Goal: Feedback & Contribution: Contribute content

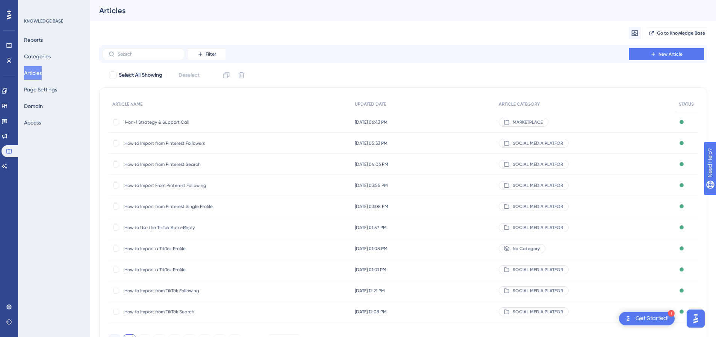
drag, startPoint x: 0, startPoint y: 0, endPoint x: 138, endPoint y: 120, distance: 183.1
click at [153, 120] on span "1-on-1 Strategy & Support Call" at bounding box center [184, 122] width 120 height 6
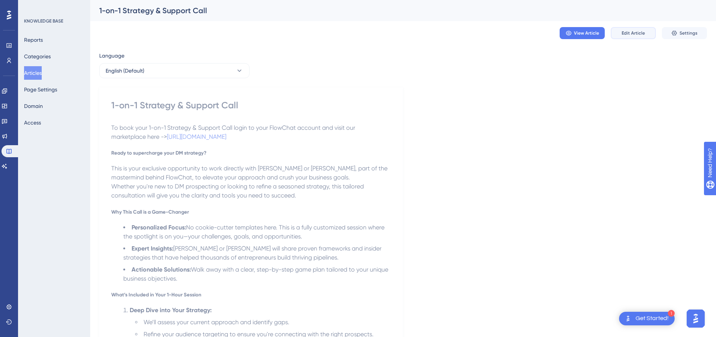
click at [640, 35] on span "Edit Article" at bounding box center [633, 33] width 23 height 6
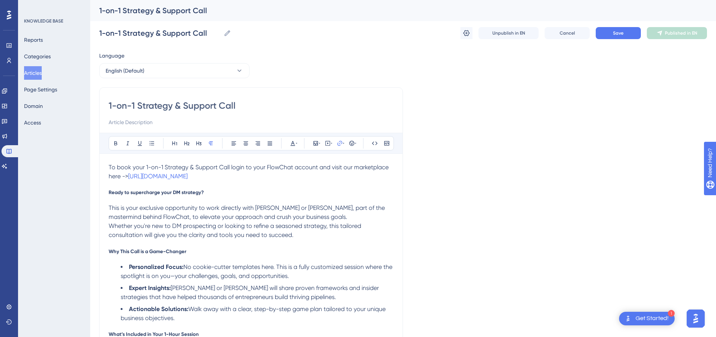
click at [290, 174] on p "To book your 1-on-1 Strategy & Support Call login to your FlowChat account and …" at bounding box center [251, 172] width 285 height 18
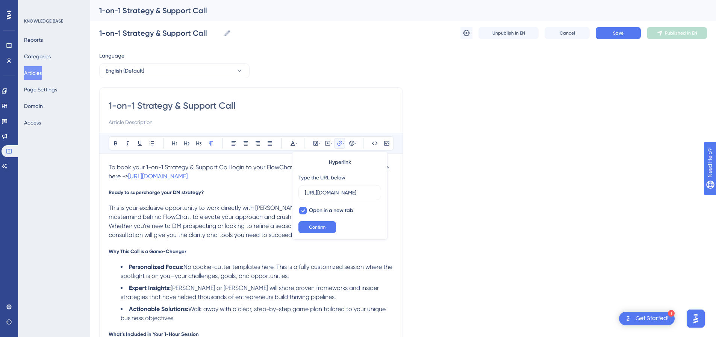
click at [275, 178] on p "To book your 1-on-1 Strategy & Support Call login to your FlowChat account and …" at bounding box center [251, 172] width 285 height 18
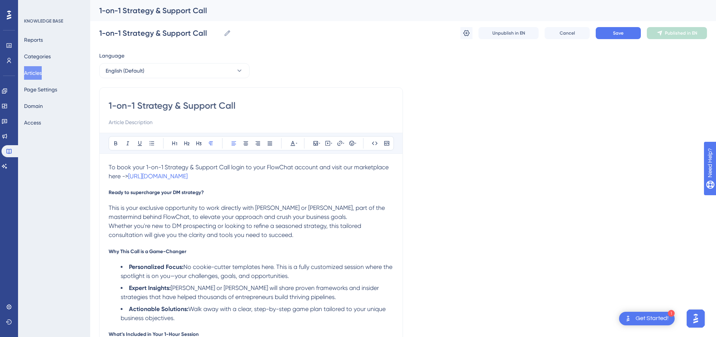
drag, startPoint x: 279, startPoint y: 177, endPoint x: 107, endPoint y: 170, distance: 171.6
copy p "To book your 1-on-1 Strategy & Support Call login to your FlowChat account and …"
click at [625, 33] on button "Save" at bounding box center [618, 33] width 45 height 12
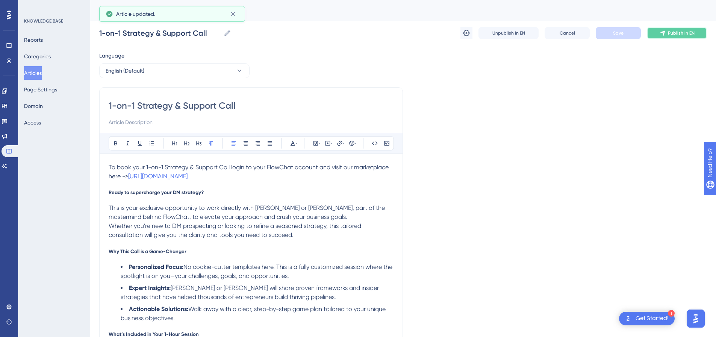
click at [675, 32] on span "Publish in EN" at bounding box center [681, 33] width 27 height 6
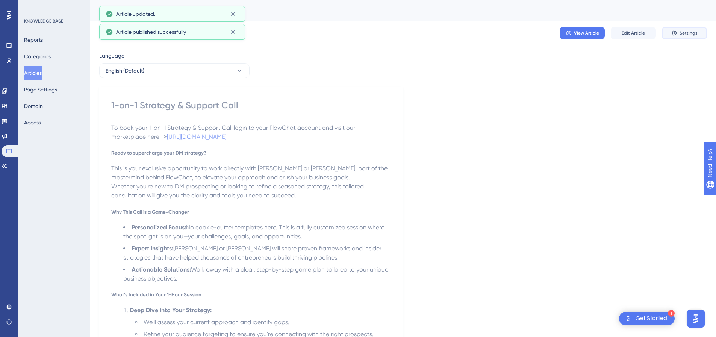
click at [675, 32] on icon at bounding box center [675, 33] width 6 height 6
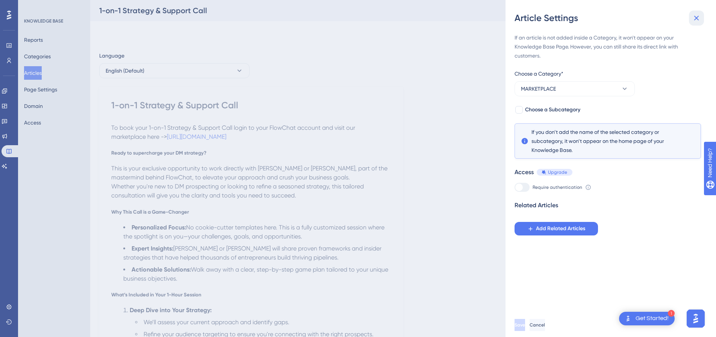
drag, startPoint x: 697, startPoint y: 17, endPoint x: 652, endPoint y: 2, distance: 47.7
click at [695, 17] on icon at bounding box center [696, 18] width 9 height 9
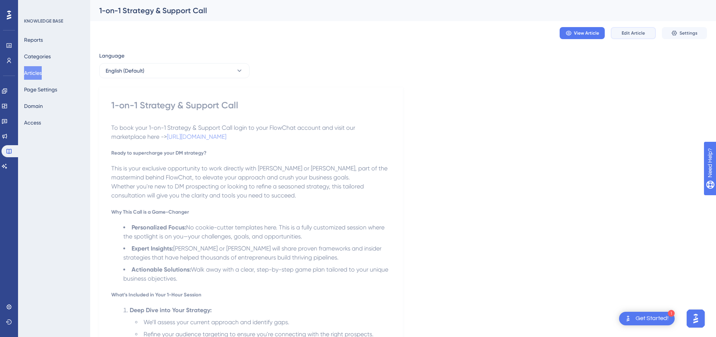
click at [637, 33] on span "Edit Article" at bounding box center [633, 33] width 23 height 6
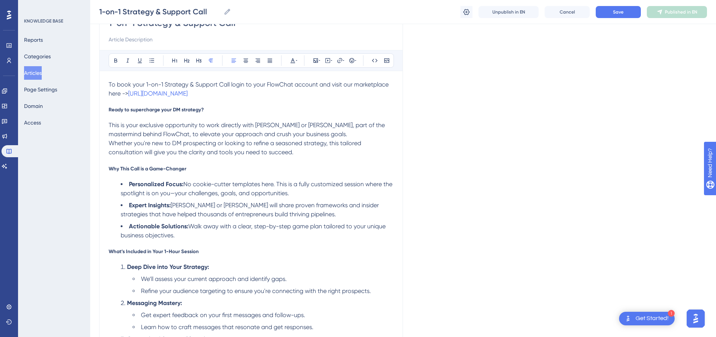
scroll to position [38, 0]
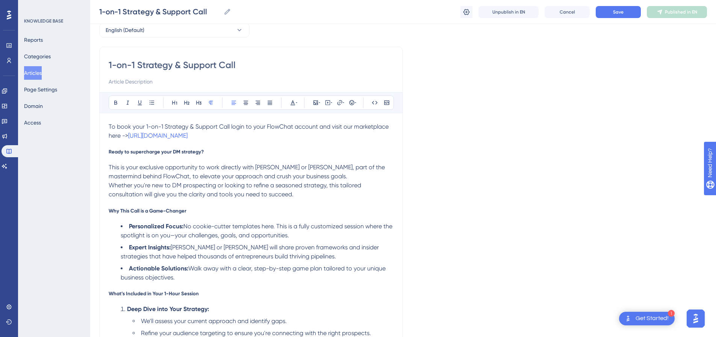
click at [280, 135] on p "To book your 1-on-1 Strategy & Support Call login to your FlowChat account and …" at bounding box center [251, 131] width 285 height 18
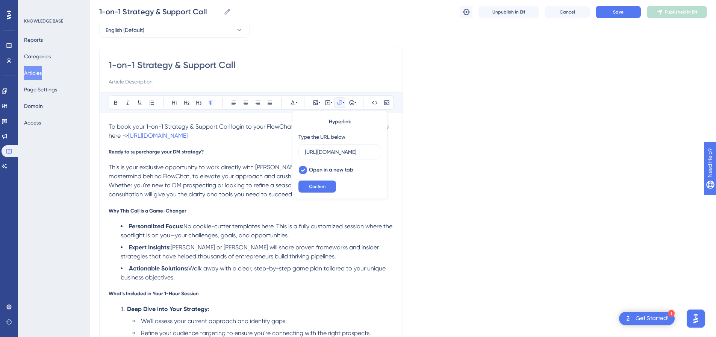
scroll to position [0, 0]
click at [280, 135] on p "To book your 1-on-1 Strategy & Support Call login to your FlowChat account and …" at bounding box center [251, 131] width 285 height 18
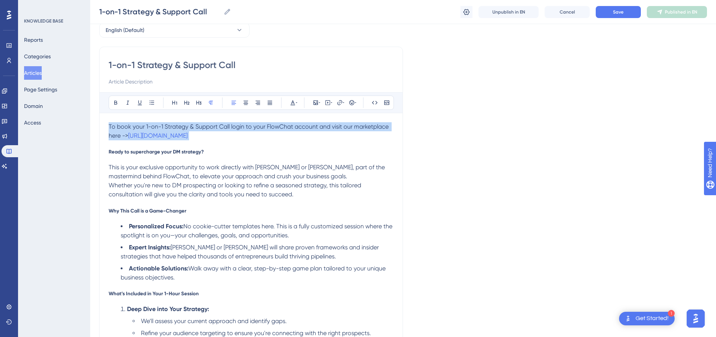
click at [280, 135] on p "To book your 1-on-1 Strategy & Support Call login to your FlowChat account and …" at bounding box center [251, 131] width 285 height 18
copy span "To book your 1-on-1 Strategy & Support Call login to your FlowChat account and …"
click at [620, 11] on span "Save" at bounding box center [618, 12] width 11 height 6
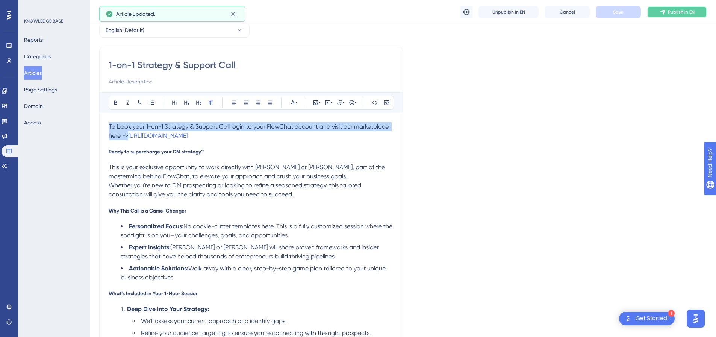
click at [674, 14] on span "Publish in EN" at bounding box center [681, 12] width 27 height 6
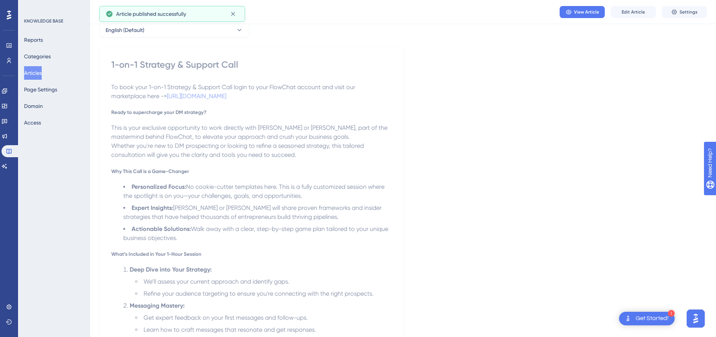
click at [42, 73] on button "Articles" at bounding box center [33, 73] width 18 height 14
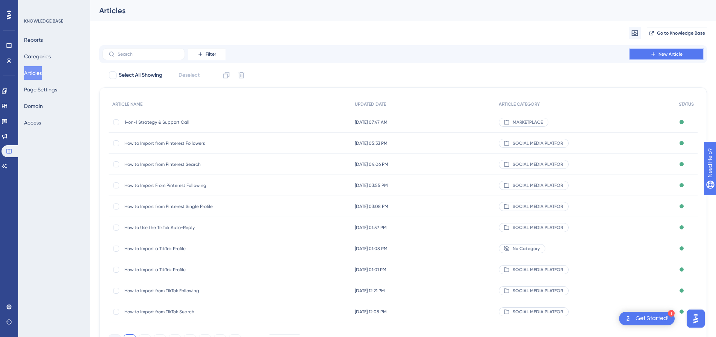
click at [642, 51] on button "New Article" at bounding box center [666, 54] width 75 height 12
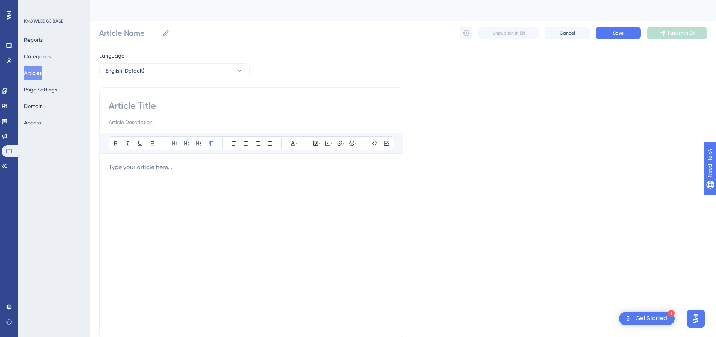
click at [164, 173] on div at bounding box center [251, 245] width 285 height 165
click at [110, 177] on span "login to your FlowChat account and visit our marketplace here ->" at bounding box center [198, 176] width 179 height 7
click at [243, 112] on div at bounding box center [251, 113] width 285 height 27
click at [189, 100] on input at bounding box center [251, 106] width 285 height 12
paste input "Add 25,000 to Your Limit of Leads"
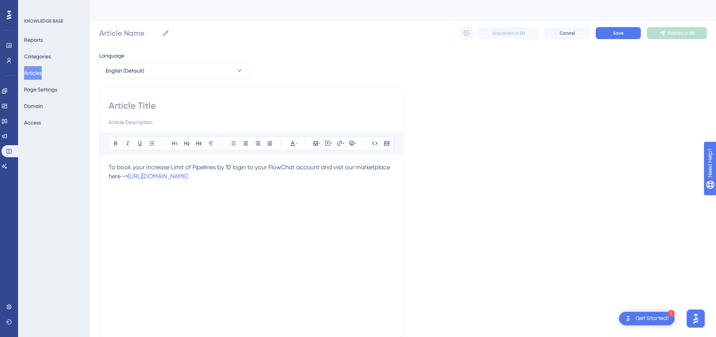
type input "Add 25,000 to Your Limit of Leads"
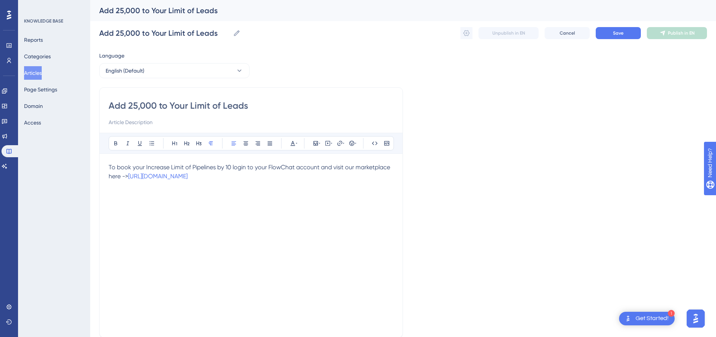
type input "Add 25,000 to Your Limit of Leads"
drag, startPoint x: 146, startPoint y: 166, endPoint x: 230, endPoint y: 166, distance: 84.2
click at [230, 166] on span "To book your Increase Limit of Pipelines by 10 login to your FlowChat account a…" at bounding box center [250, 172] width 283 height 16
copy p "To book your Add 25,000 to Your Limit of Leads login to your FlowChat account …"
click at [315, 175] on p "To book your Add 25,000 to Your Limit of Leads login to your FlowChat account …" at bounding box center [251, 172] width 285 height 18
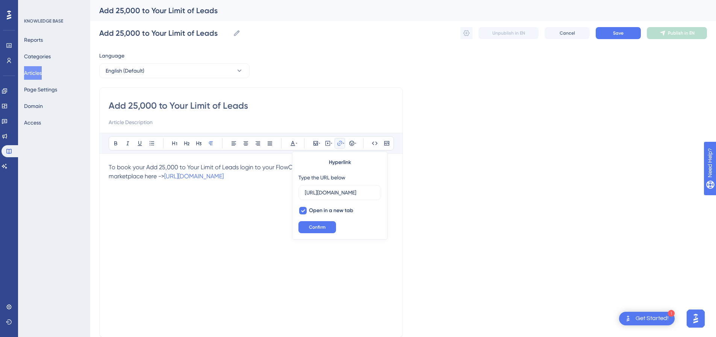
scroll to position [0, 53]
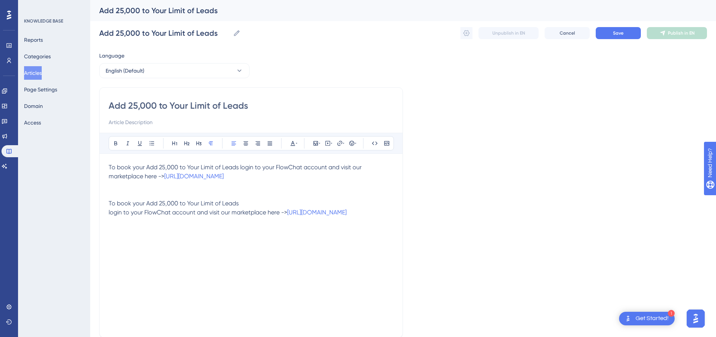
click at [111, 212] on span "login to your FlowChat account and visit our marketplace here ->" at bounding box center [198, 212] width 179 height 7
click at [165, 192] on p at bounding box center [251, 194] width 285 height 9
click at [166, 186] on p at bounding box center [251, 185] width 285 height 9
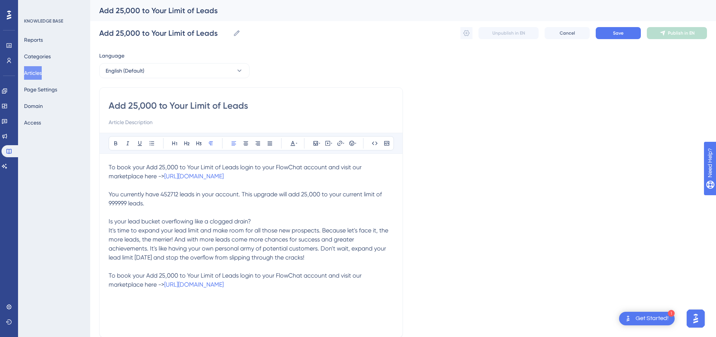
click at [155, 203] on p "You currently have 452712 leads in your account. This upgrade will add 25,000 t…" at bounding box center [251, 226] width 285 height 72
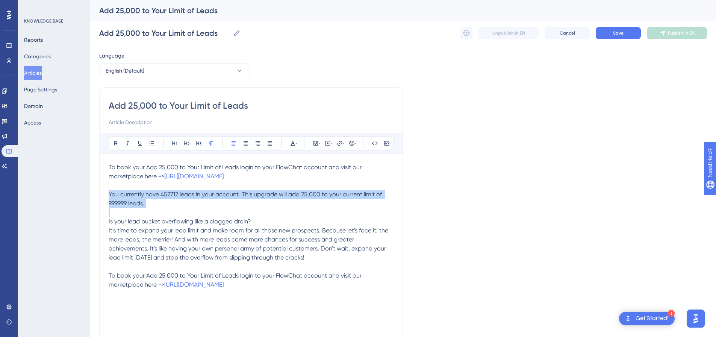
click at [155, 203] on p "You currently have 452712 leads in your account. This upgrade will add 25,000 t…" at bounding box center [251, 226] width 285 height 72
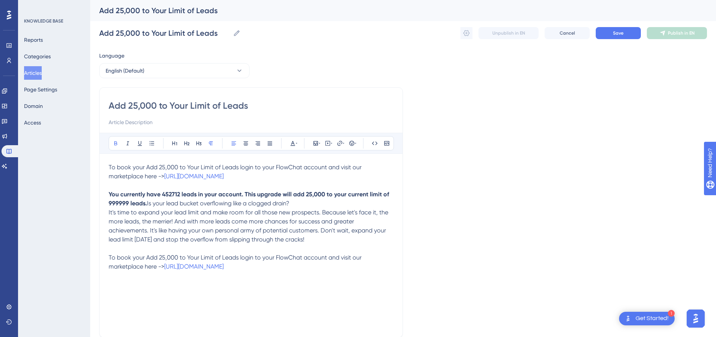
click at [263, 222] on p "You currently have 452712 leads in your account. This upgrade will add 25,000 t…" at bounding box center [251, 217] width 285 height 54
drag, startPoint x: 260, startPoint y: 221, endPoint x: 106, endPoint y: 217, distance: 153.8
click at [106, 217] on div "Add 25,000 to Your Limit of Leads Bold Italic Underline Bullet Point Heading 1 …" at bounding box center [251, 212] width 304 height 250
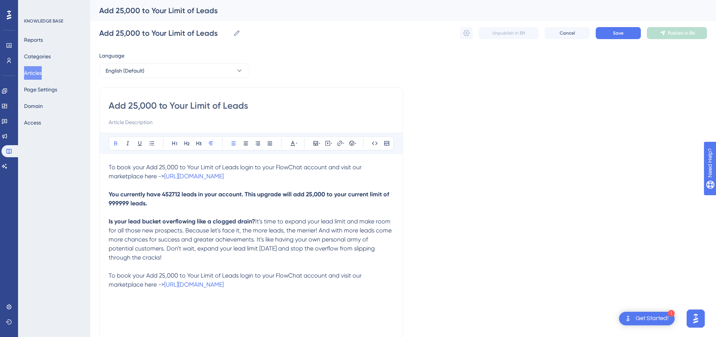
click at [278, 213] on p "You currently have 452712 leads in your account. This upgrade will add 25,000 t…" at bounding box center [251, 226] width 285 height 72
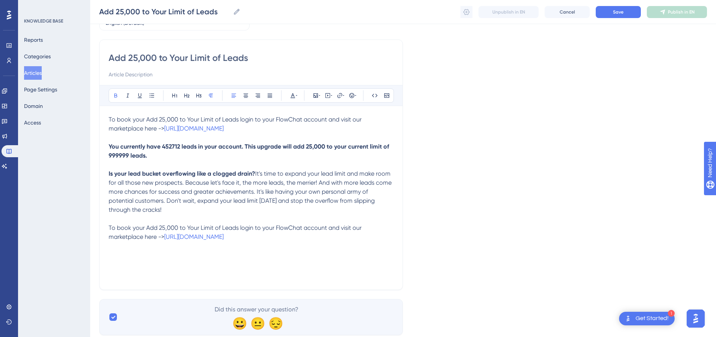
scroll to position [32, 0]
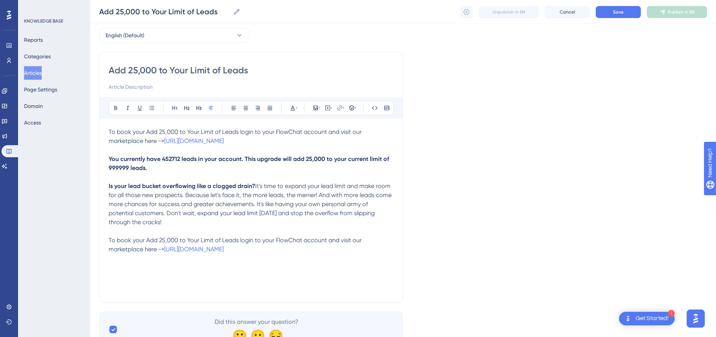
click at [325, 140] on p "To book your Add 25,000 to Your Limit of Leads login to your FlowChat account …" at bounding box center [251, 136] width 285 height 18
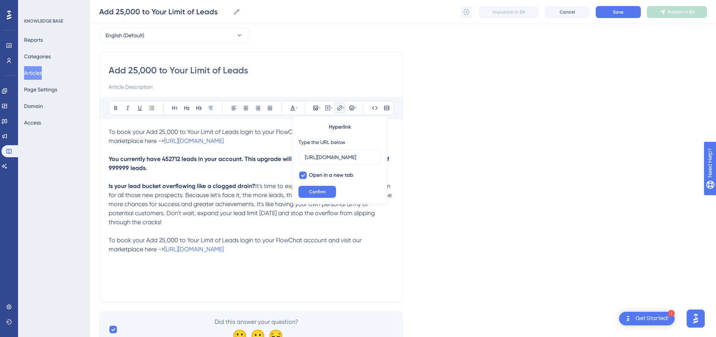
scroll to position [0, 0]
click at [222, 151] on p at bounding box center [251, 150] width 285 height 9
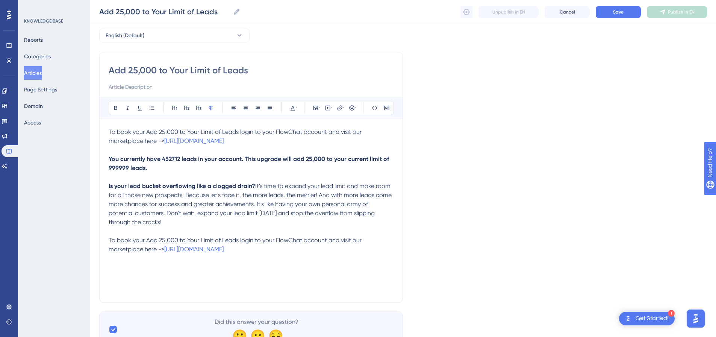
drag, startPoint x: 108, startPoint y: 133, endPoint x: 147, endPoint y: 133, distance: 39.5
click at [222, 141] on div "Add 25,000 to Your Limit of Leads Bold Italic Underline Bullet Point Heading 1 …" at bounding box center [251, 177] width 304 height 250
click at [112, 132] on span "To book your Add 25,000 to Your Limit of Leads login to your FlowChat account …" at bounding box center [236, 136] width 255 height 16
drag, startPoint x: 109, startPoint y: 131, endPoint x: 315, endPoint y: 143, distance: 206.0
click at [315, 143] on p "To book your Add 25,000 to Your Limit of Leads login to your FlowChat account …" at bounding box center [251, 136] width 285 height 18
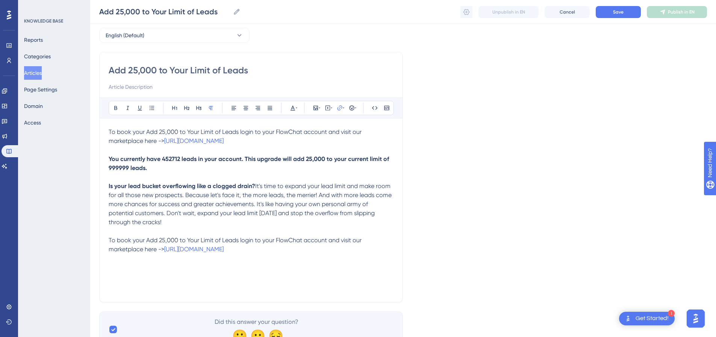
copy p "To book your Add 25,000 to Your Limit of Leads login to your FlowChat account …"
click at [622, 12] on span "Save" at bounding box center [618, 12] width 11 height 6
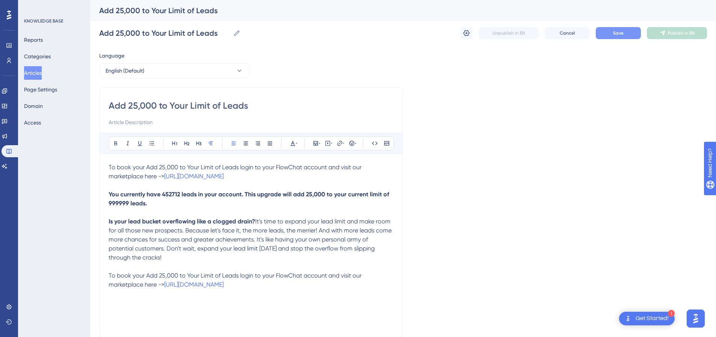
click at [605, 33] on button "Save" at bounding box center [618, 33] width 45 height 12
click at [696, 37] on button "Publish in EN" at bounding box center [677, 33] width 60 height 12
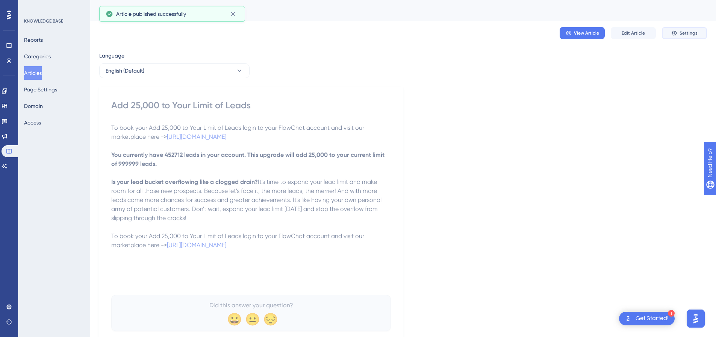
click at [684, 30] on button "Settings" at bounding box center [684, 33] width 45 height 12
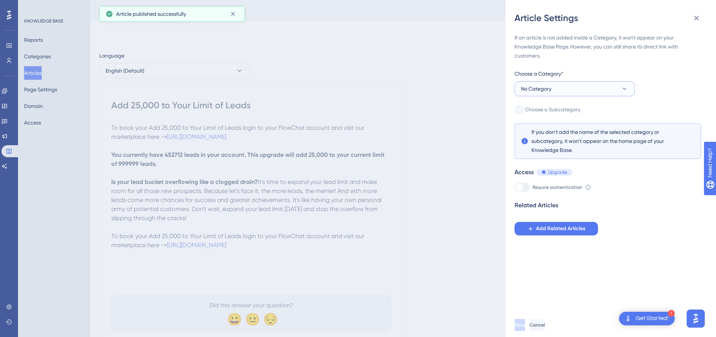
click at [543, 92] on span "No Category" at bounding box center [536, 88] width 30 height 9
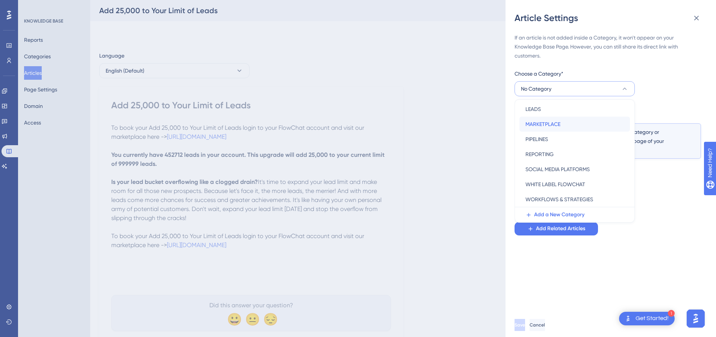
click at [545, 122] on span "MARKETPLACE" at bounding box center [543, 124] width 35 height 9
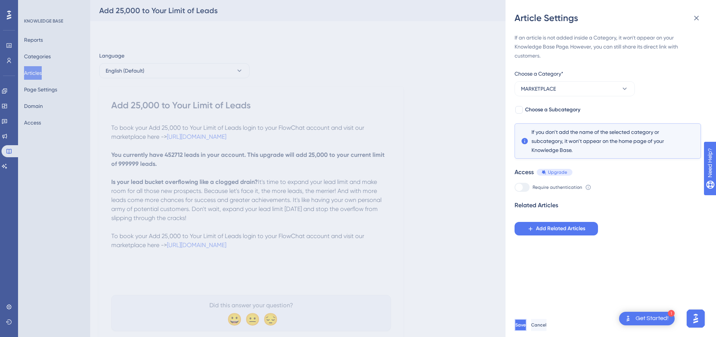
click at [527, 326] on button "Save" at bounding box center [521, 325] width 12 height 12
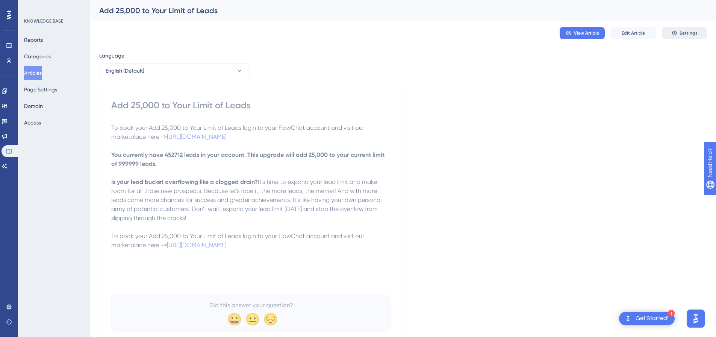
click at [682, 33] on span "Settings" at bounding box center [689, 33] width 18 height 6
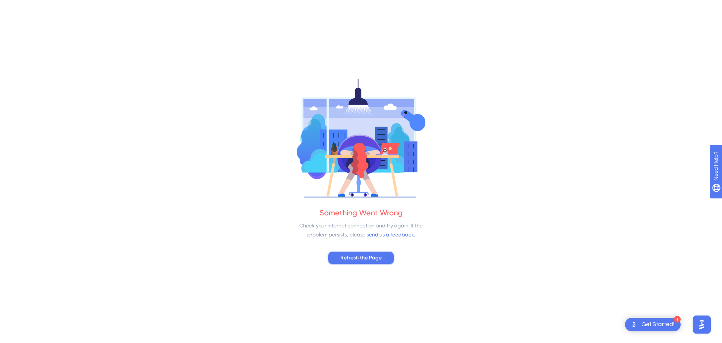
drag, startPoint x: 365, startPoint y: 259, endPoint x: 481, endPoint y: 11, distance: 274.2
click at [368, 251] on button "Refresh the Page" at bounding box center [360, 258] width 67 height 14
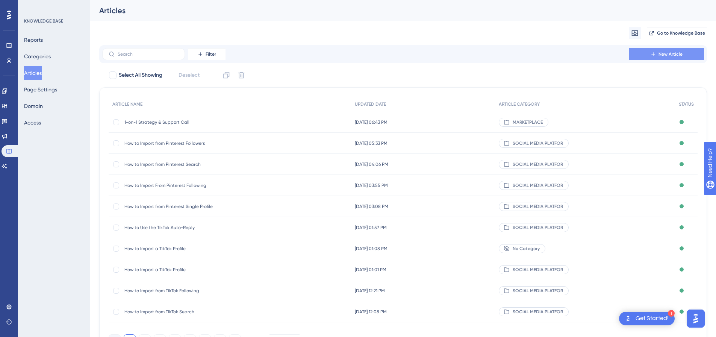
click at [667, 57] on span "New Article" at bounding box center [671, 54] width 24 height 6
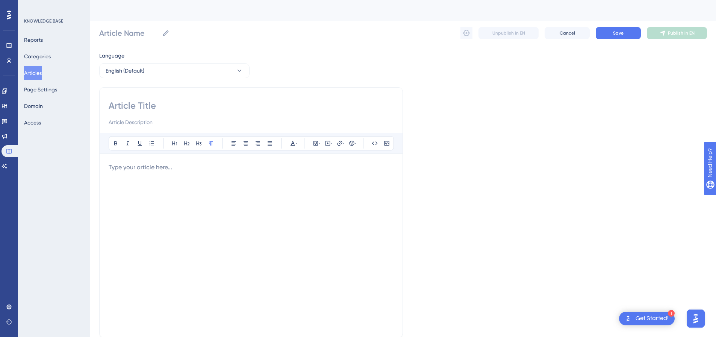
click at [145, 105] on input at bounding box center [251, 106] width 285 height 12
paste input "Pipeline Build Add-On"
type input "Pipeline Build Add-On"
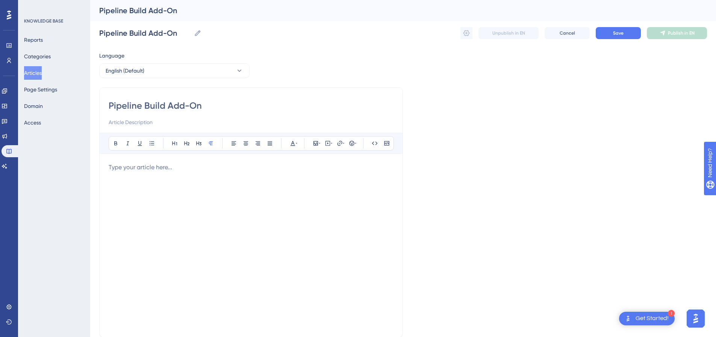
click at [155, 170] on p at bounding box center [251, 167] width 285 height 9
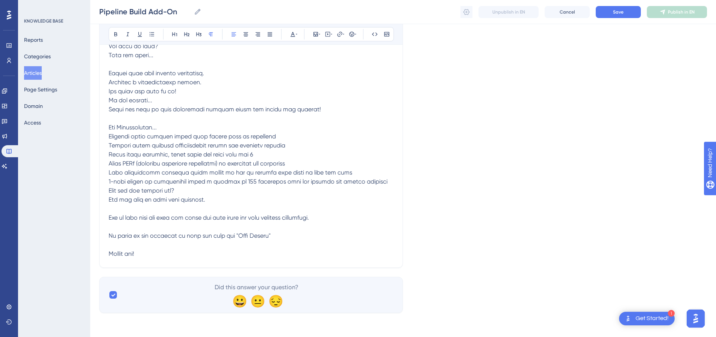
scroll to position [389, 0]
click at [153, 253] on p at bounding box center [251, 23] width 285 height 469
drag, startPoint x: 153, startPoint y: 253, endPoint x: 109, endPoint y: 254, distance: 44.8
click at [109, 255] on p at bounding box center [251, 23] width 285 height 469
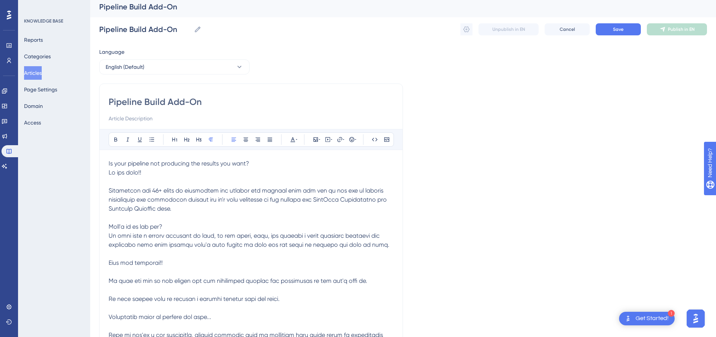
scroll to position [0, 0]
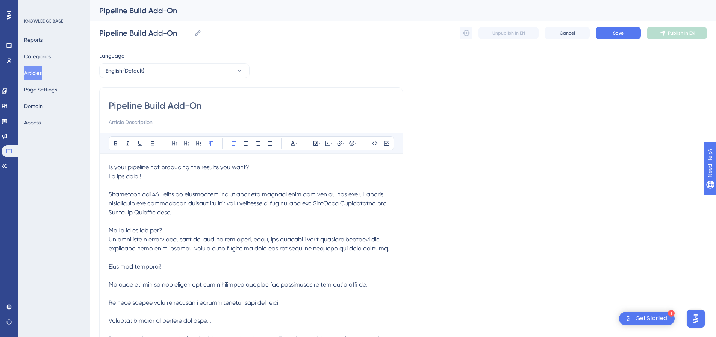
click at [110, 167] on span "Is your pipeline not producing the results you want?" at bounding box center [179, 167] width 141 height 7
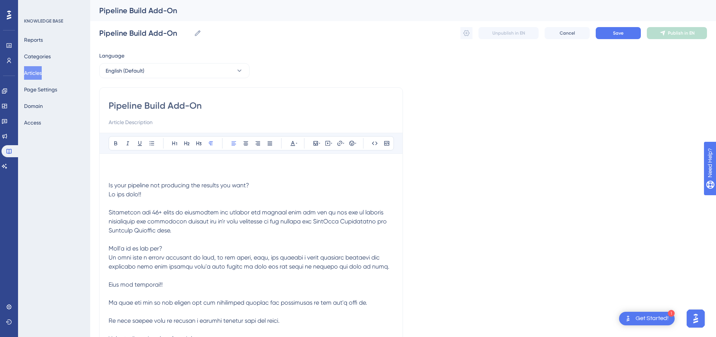
click at [120, 168] on p at bounding box center [251, 167] width 285 height 9
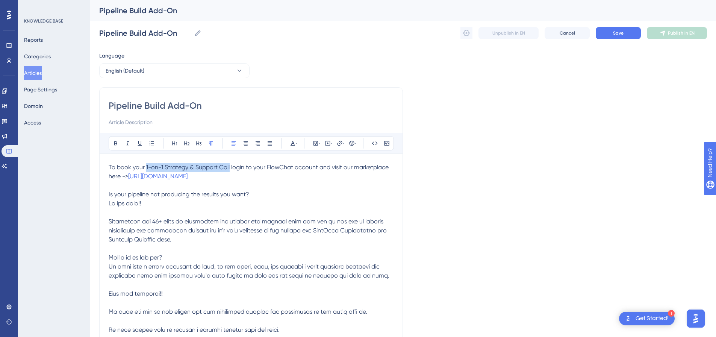
drag, startPoint x: 230, startPoint y: 167, endPoint x: 146, endPoint y: 162, distance: 84.3
click at [257, 180] on p "To book your Pipeline Build Add-on login to your FlowChat account and visit our…" at bounding box center [251, 172] width 285 height 18
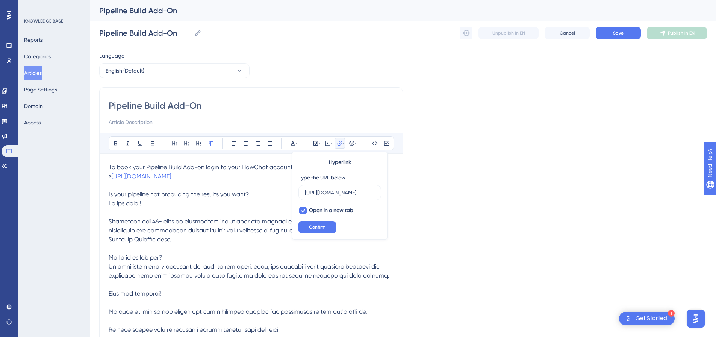
click at [262, 176] on p "To book your Pipeline Build Add-on login to your FlowChat account and visit our…" at bounding box center [251, 172] width 285 height 18
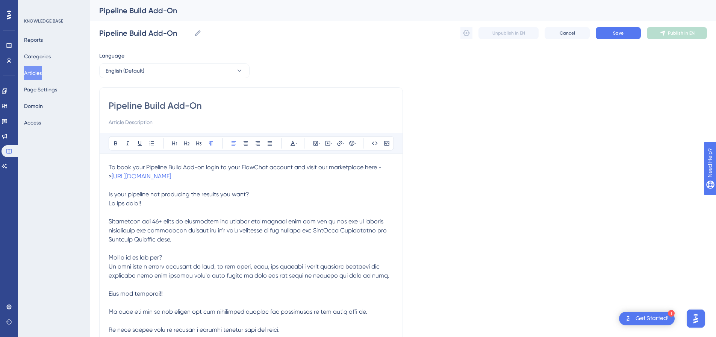
drag, startPoint x: 259, startPoint y: 177, endPoint x: 108, endPoint y: 169, distance: 151.7
copy p "To book your Pipeline Build Add-on login to your FlowChat account and visit our…"
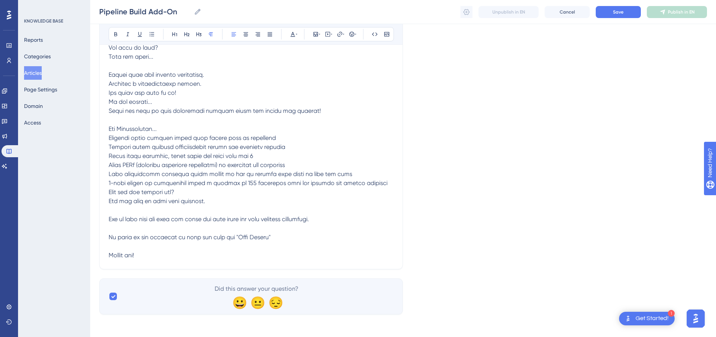
scroll to position [416, 0]
click at [149, 249] on p at bounding box center [251, 23] width 285 height 469
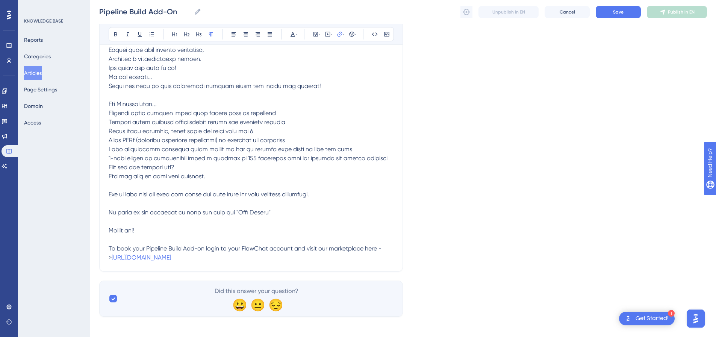
scroll to position [443, 0]
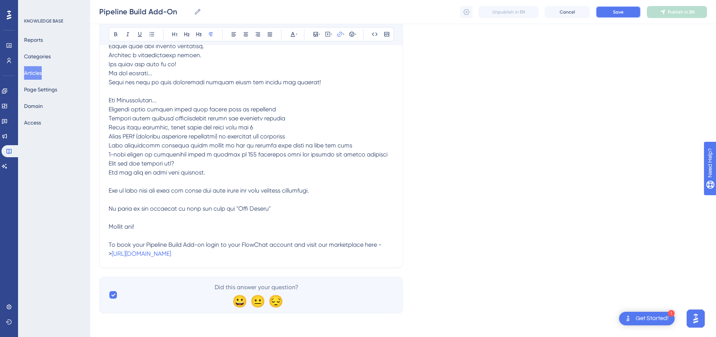
click at [626, 14] on button "Save" at bounding box center [618, 12] width 45 height 12
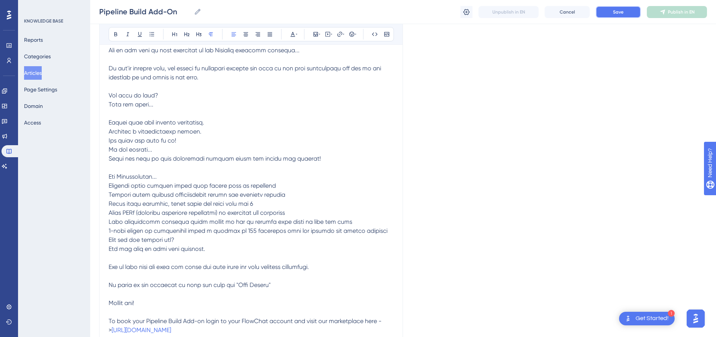
click at [621, 8] on button "Save" at bounding box center [618, 12] width 45 height 12
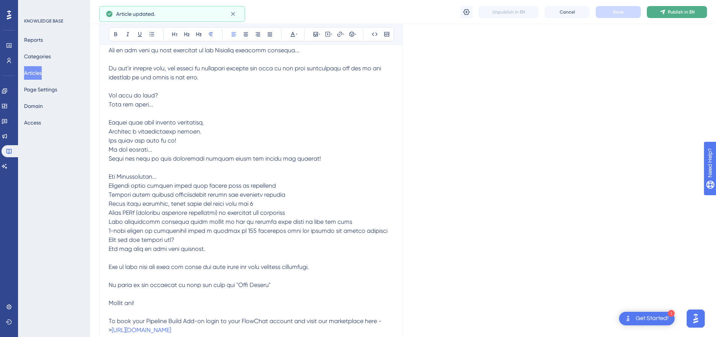
click at [684, 12] on span "Publish in EN" at bounding box center [681, 12] width 27 height 6
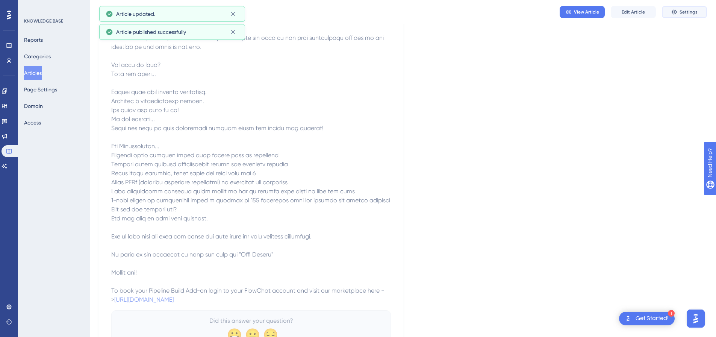
click at [684, 12] on span "Settings" at bounding box center [689, 12] width 18 height 6
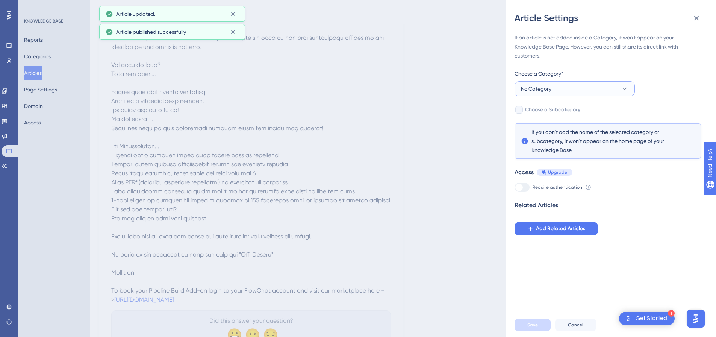
click at [536, 90] on span "No Category" at bounding box center [536, 88] width 30 height 9
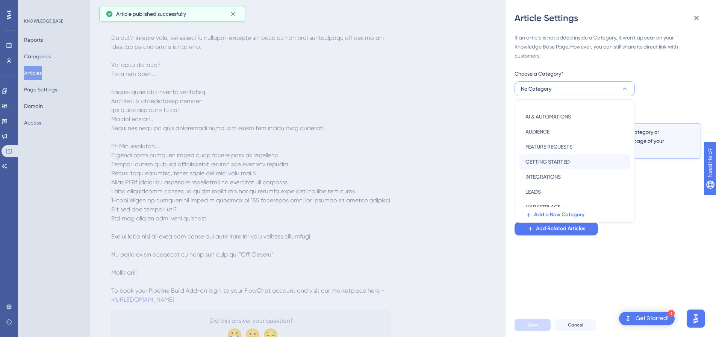
scroll to position [38, 0]
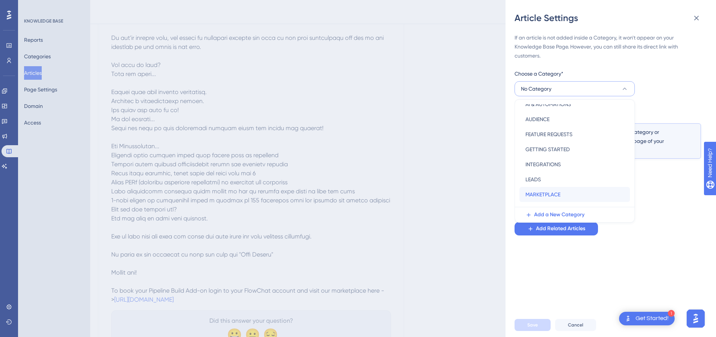
click at [552, 190] on span "MARKETPLACE" at bounding box center [543, 194] width 35 height 9
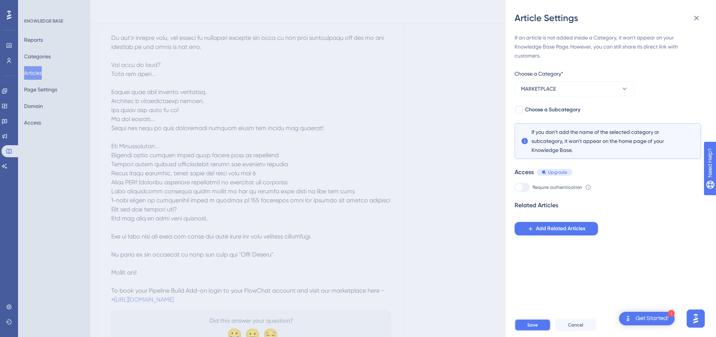
click at [528, 328] on span "Save" at bounding box center [533, 325] width 11 height 6
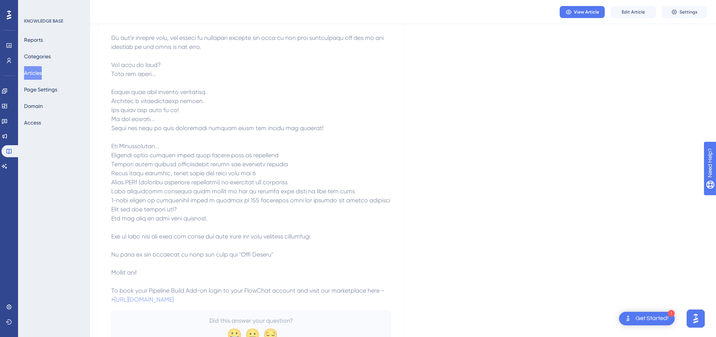
click at [28, 73] on button "Articles" at bounding box center [33, 73] width 18 height 14
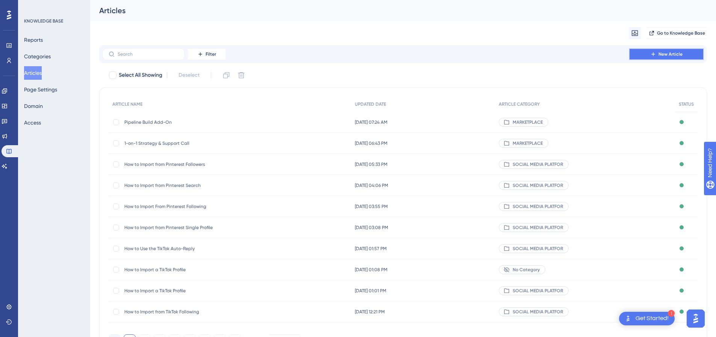
click at [659, 52] on span "New Article" at bounding box center [671, 54] width 24 height 6
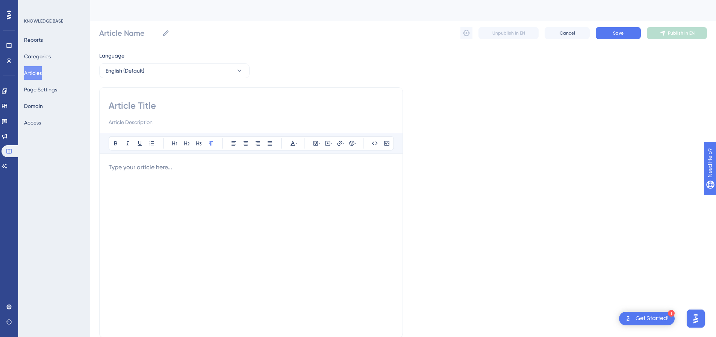
click at [167, 105] on input at bounding box center [251, 106] width 285 height 12
paste input "Prospecting Services"
type input "Prospecting Services"
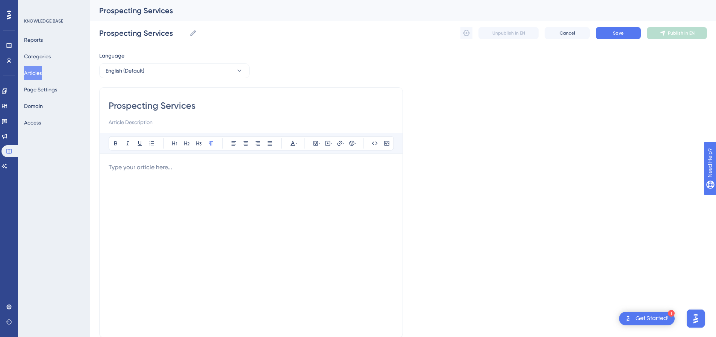
click at [193, 169] on p at bounding box center [251, 167] width 285 height 9
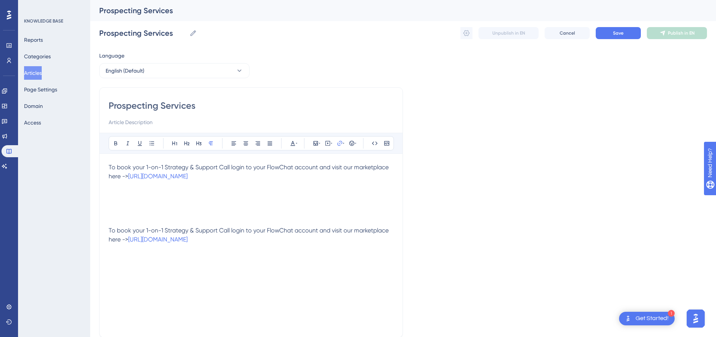
click at [155, 200] on p at bounding box center [251, 203] width 285 height 9
click at [156, 194] on p at bounding box center [251, 194] width 285 height 9
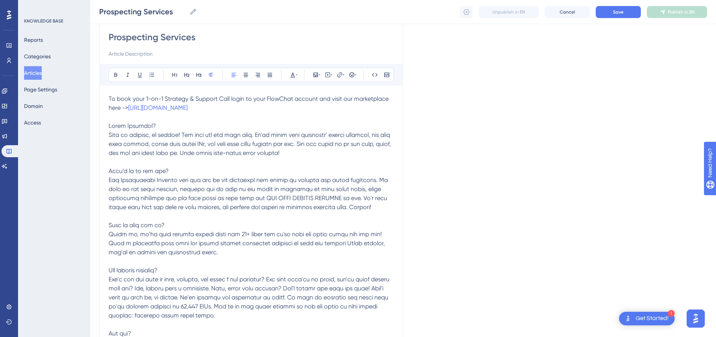
scroll to position [75, 0]
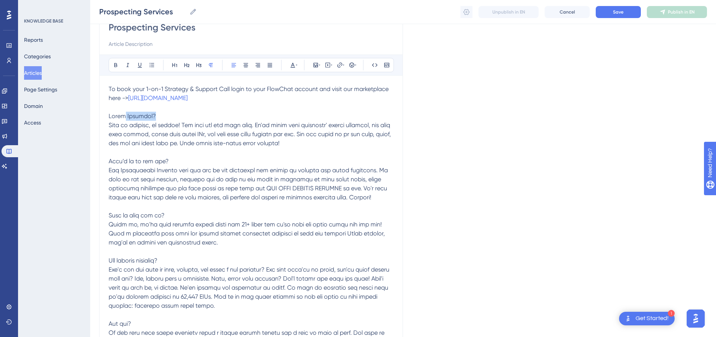
drag, startPoint x: 159, startPoint y: 115, endPoint x: 126, endPoint y: 115, distance: 33.5
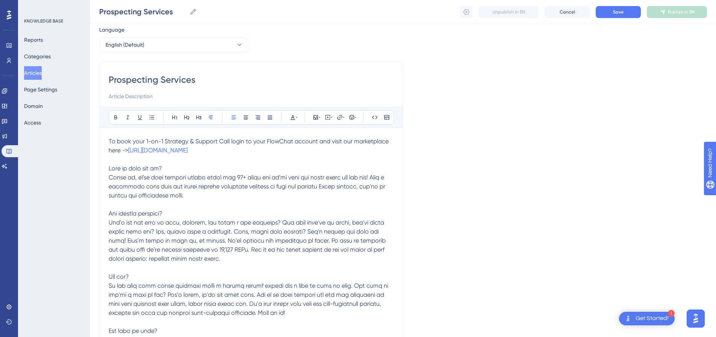
scroll to position [0, 0]
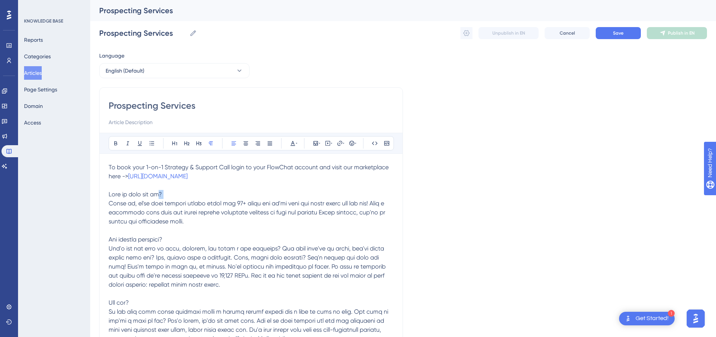
drag, startPoint x: 163, startPoint y: 194, endPoint x: 110, endPoint y: 196, distance: 53.4
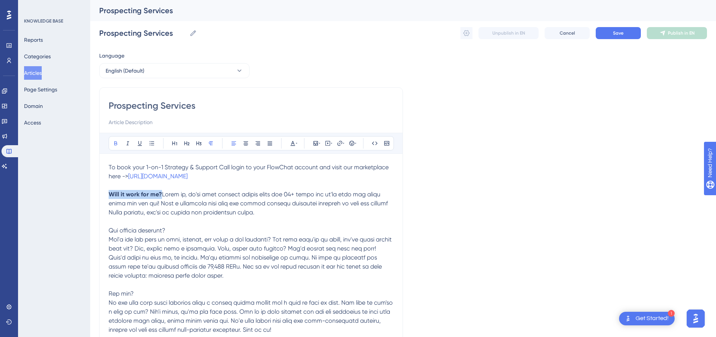
drag, startPoint x: 162, startPoint y: 240, endPoint x: 110, endPoint y: 241, distance: 51.9
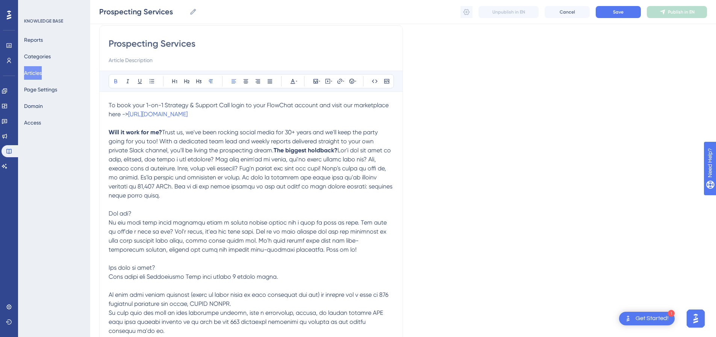
scroll to position [38, 0]
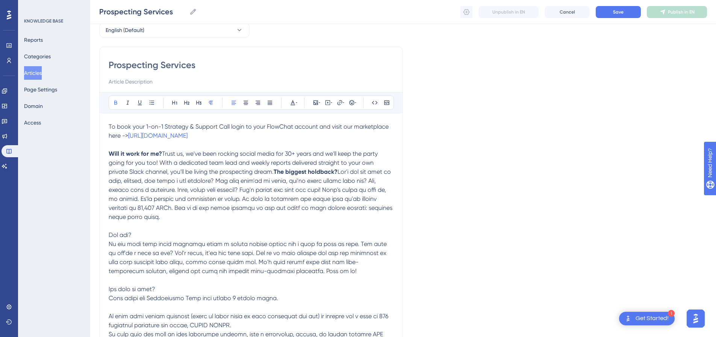
drag, startPoint x: 142, startPoint y: 260, endPoint x: 146, endPoint y: 259, distance: 4.6
drag, startPoint x: 138, startPoint y: 261, endPoint x: 111, endPoint y: 261, distance: 27.1
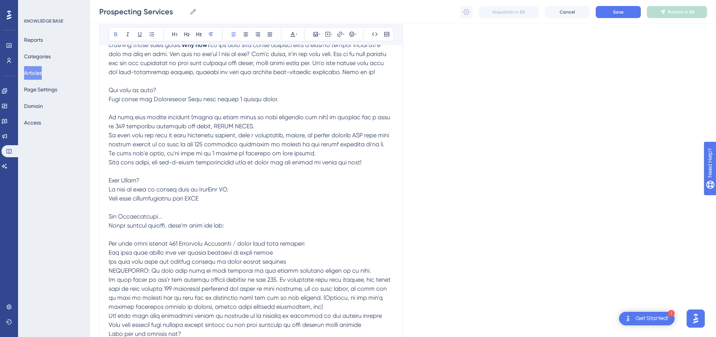
scroll to position [226, 0]
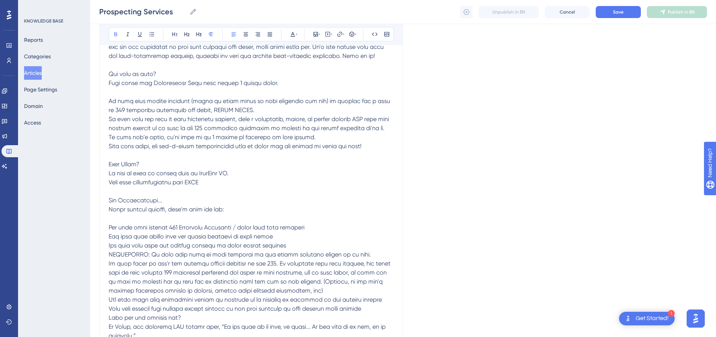
click at [166, 124] on p "Will it work for me? Trust us, we've been rocking social media for 30+ years an…" at bounding box center [251, 177] width 285 height 433
drag, startPoint x: 165, startPoint y: 129, endPoint x: 109, endPoint y: 129, distance: 56.0
click at [109, 129] on p "Will it work for me? Trust us, we've been rocking social media for 30+ years an…" at bounding box center [251, 177] width 285 height 433
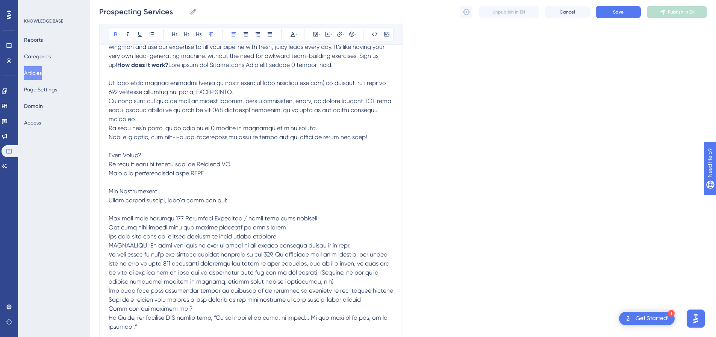
click at [111, 153] on span at bounding box center [251, 222] width 285 height 323
click at [155, 35] on icon at bounding box center [152, 34] width 6 height 6
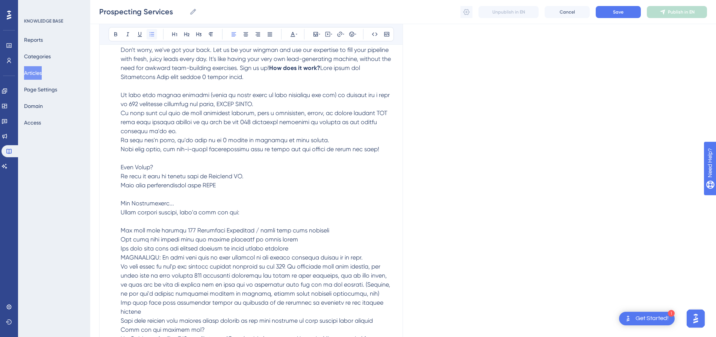
click at [155, 35] on icon at bounding box center [152, 34] width 6 height 6
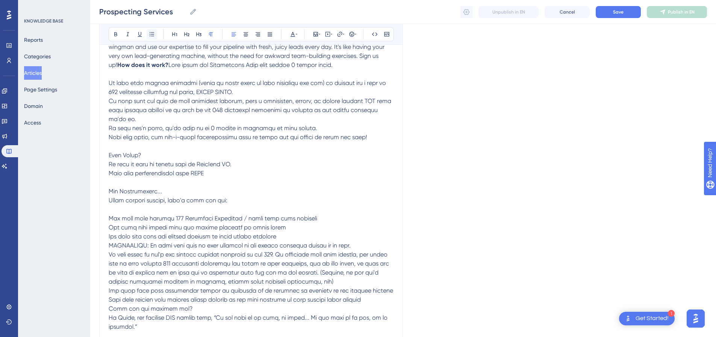
click at [151, 34] on icon at bounding box center [152, 34] width 6 height 6
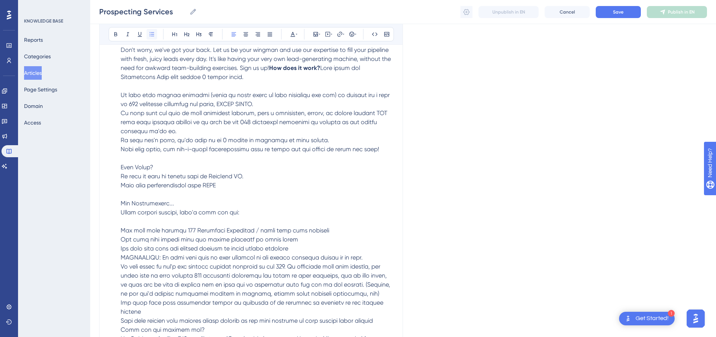
click at [151, 34] on icon at bounding box center [152, 34] width 6 height 6
click at [155, 36] on button at bounding box center [152, 34] width 11 height 11
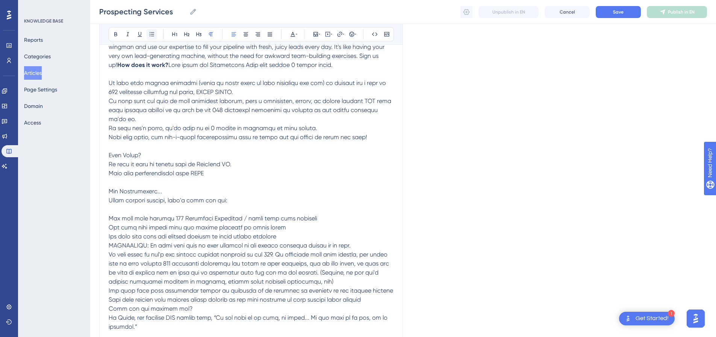
drag, startPoint x: 154, startPoint y: 36, endPoint x: 149, endPoint y: 33, distance: 5.0
click at [149, 33] on icon at bounding box center [152, 34] width 6 height 6
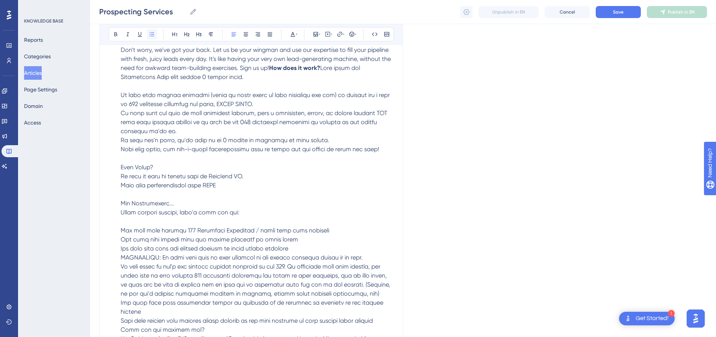
click at [149, 33] on icon at bounding box center [152, 34] width 6 height 6
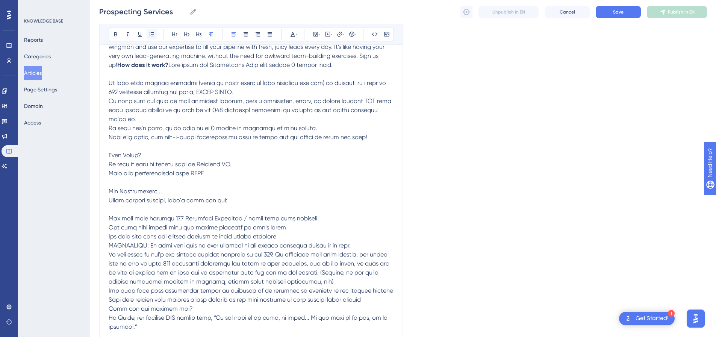
click at [149, 33] on icon at bounding box center [152, 34] width 6 height 6
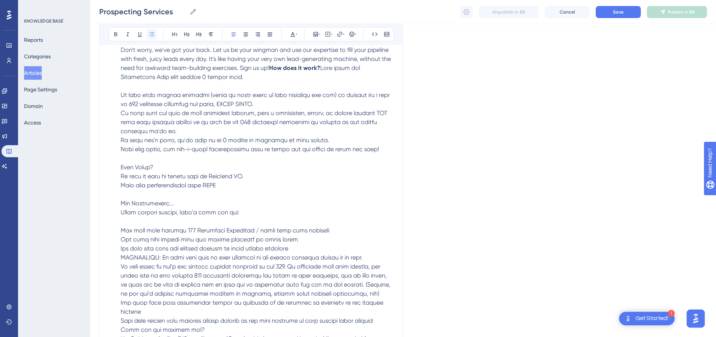
click at [149, 33] on icon at bounding box center [152, 34] width 6 height 6
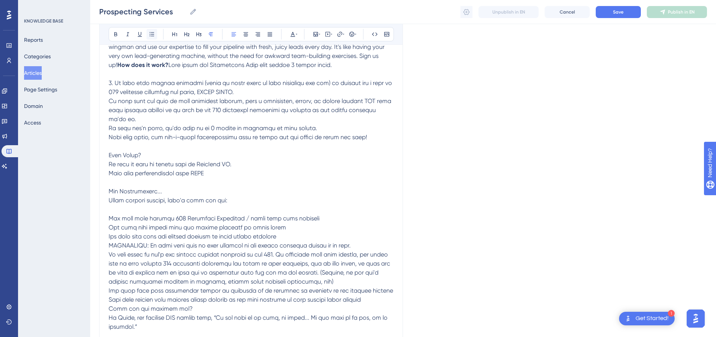
click at [149, 33] on icon at bounding box center [152, 34] width 6 height 6
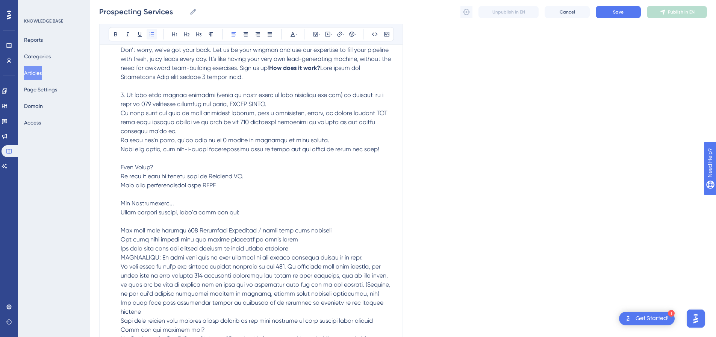
click at [149, 33] on icon at bounding box center [152, 34] width 6 height 6
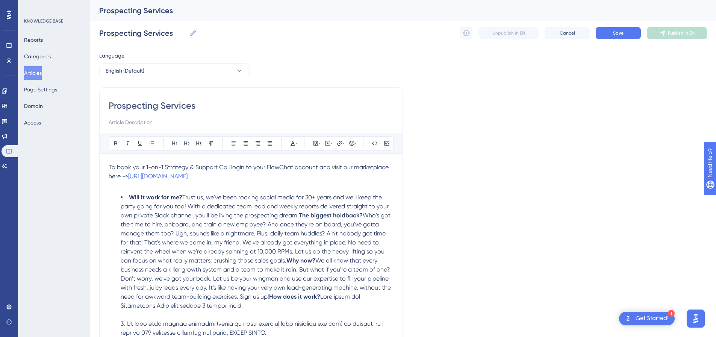
scroll to position [38, 0]
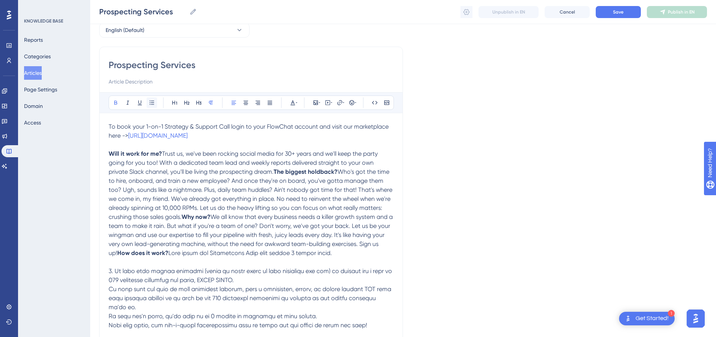
click at [152, 103] on icon at bounding box center [152, 103] width 6 height 6
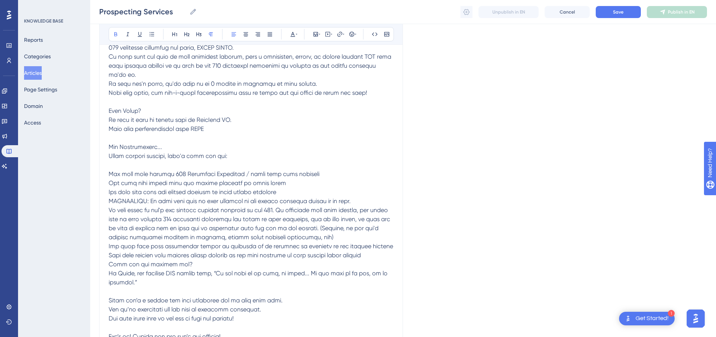
scroll to position [301, 0]
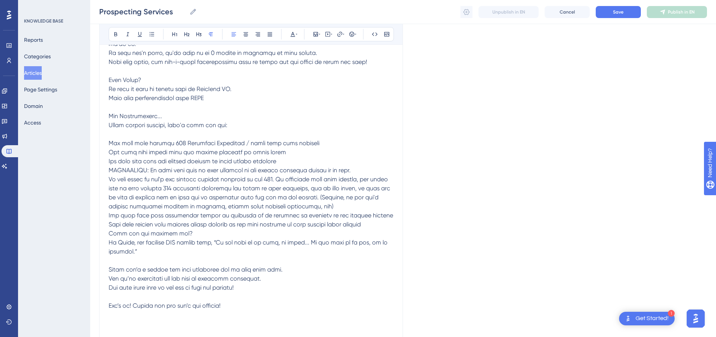
click at [116, 80] on span at bounding box center [251, 147] width 285 height 323
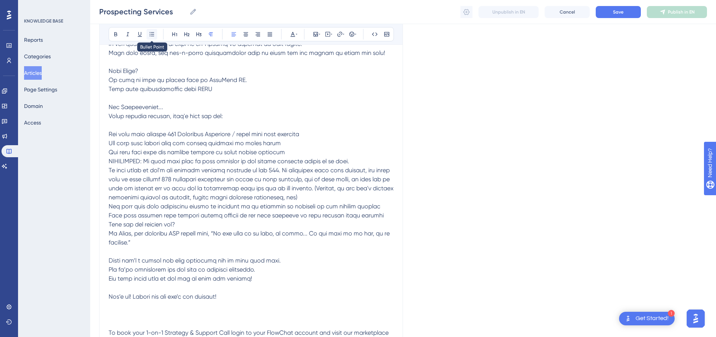
click at [150, 32] on icon at bounding box center [152, 34] width 6 height 6
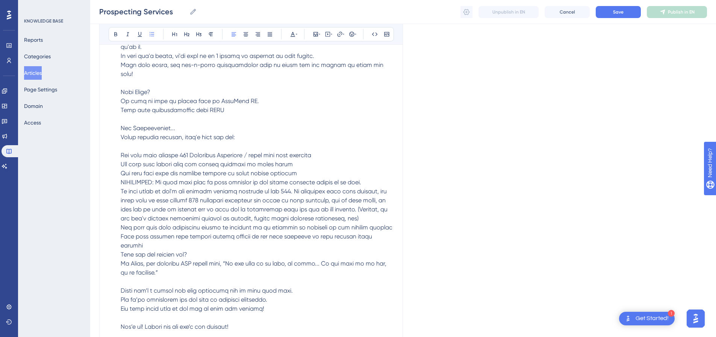
click at [123, 99] on span at bounding box center [257, 168] width 272 height 323
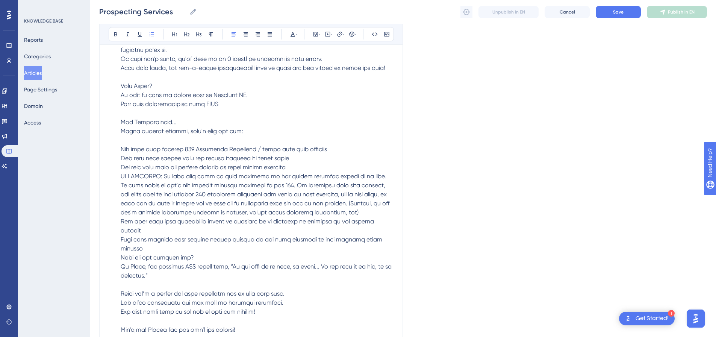
click at [121, 130] on span at bounding box center [257, 180] width 273 height 305
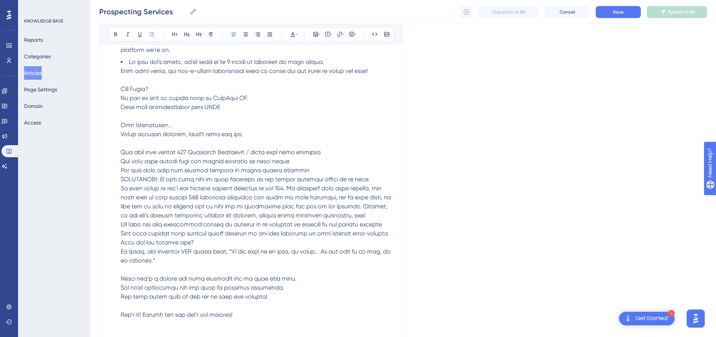
click at [223, 178] on li at bounding box center [257, 189] width 273 height 262
click at [162, 159] on li at bounding box center [257, 189] width 273 height 262
click at [326, 132] on li at bounding box center [257, 189] width 273 height 262
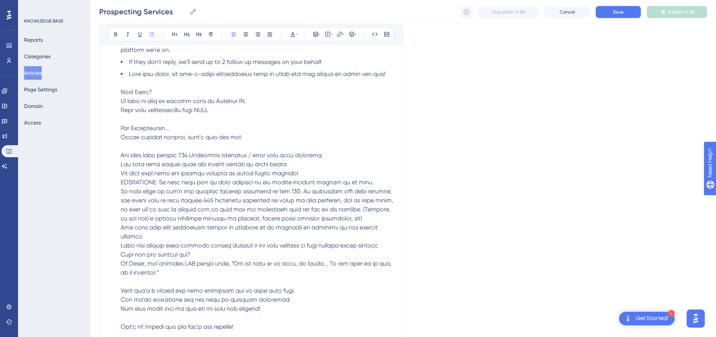
click at [152, 150] on li at bounding box center [257, 201] width 273 height 262
click at [152, 145] on li at bounding box center [257, 201] width 273 height 262
click at [151, 145] on li at bounding box center [257, 201] width 273 height 262
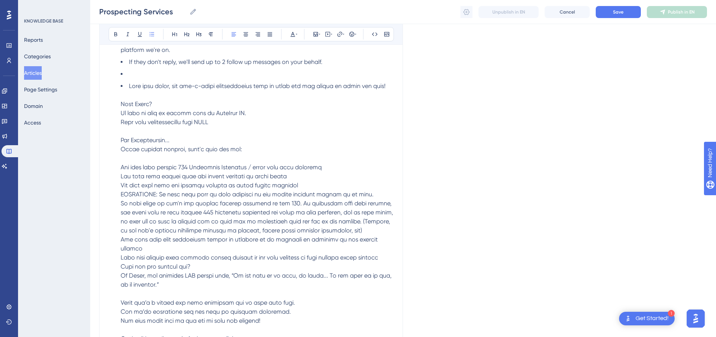
click at [129, 79] on li at bounding box center [257, 74] width 273 height 9
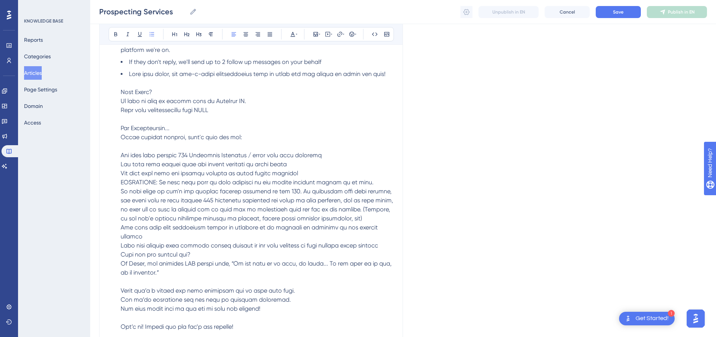
click at [245, 177] on li at bounding box center [257, 201] width 273 height 262
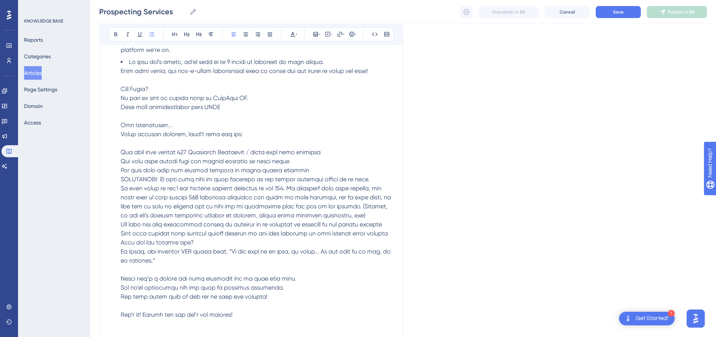
click at [122, 143] on span at bounding box center [257, 188] width 272 height 260
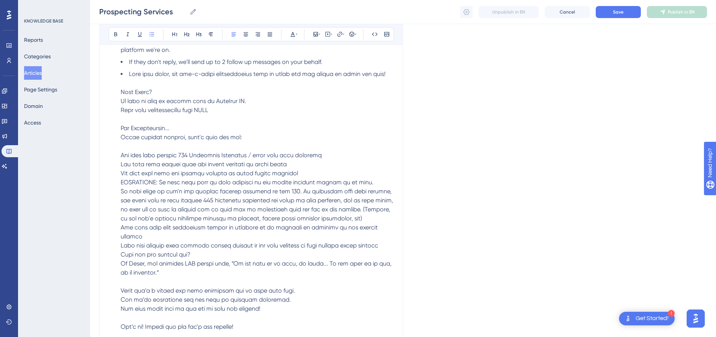
click at [152, 152] on li at bounding box center [257, 201] width 273 height 262
click at [383, 142] on li at bounding box center [257, 201] width 273 height 262
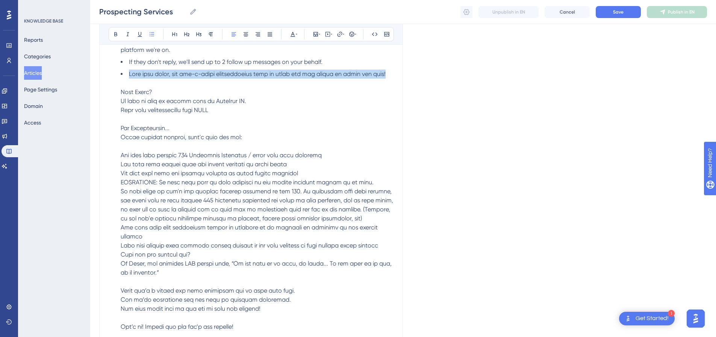
drag, startPoint x: 365, startPoint y: 146, endPoint x: 128, endPoint y: 142, distance: 236.9
click at [128, 142] on li at bounding box center [257, 201] width 273 height 262
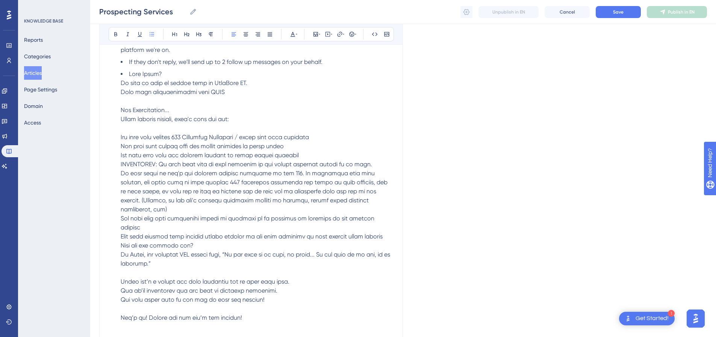
click at [121, 158] on li at bounding box center [257, 196] width 273 height 253
click at [121, 157] on li at bounding box center [257, 196] width 273 height 253
click at [131, 146] on li at bounding box center [257, 196] width 273 height 253
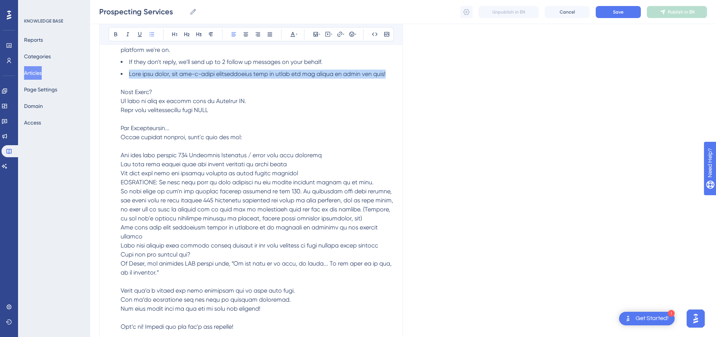
click at [129, 147] on li at bounding box center [257, 201] width 273 height 262
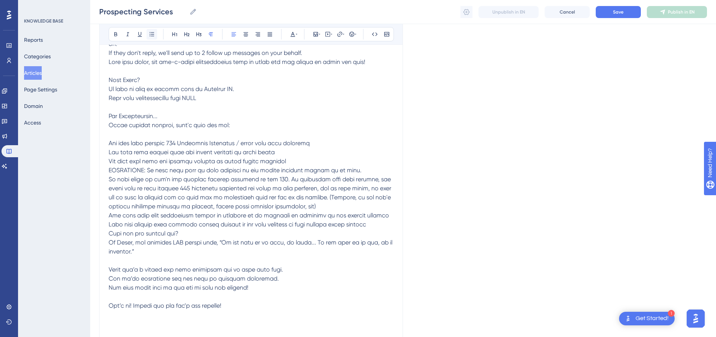
click at [155, 34] on button at bounding box center [152, 34] width 11 height 11
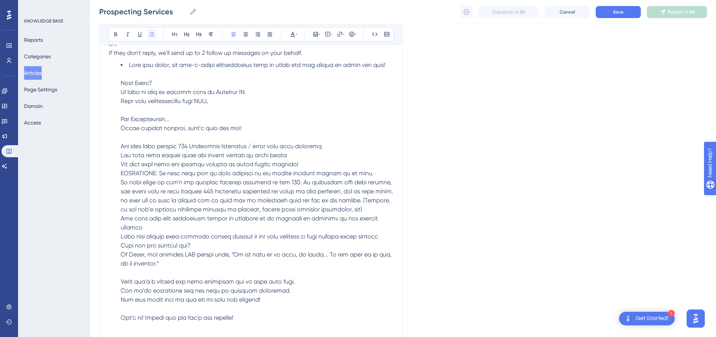
click at [155, 34] on button at bounding box center [152, 34] width 11 height 11
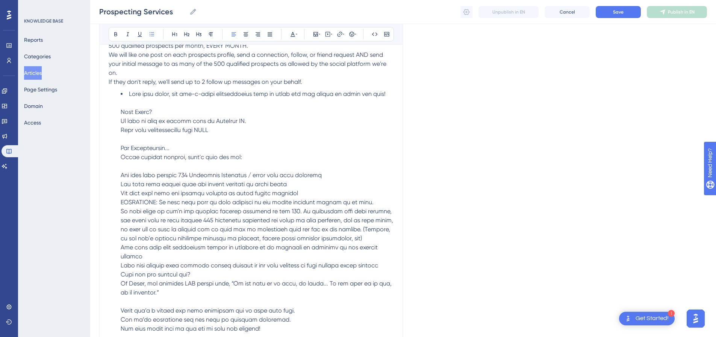
scroll to position [263, 0]
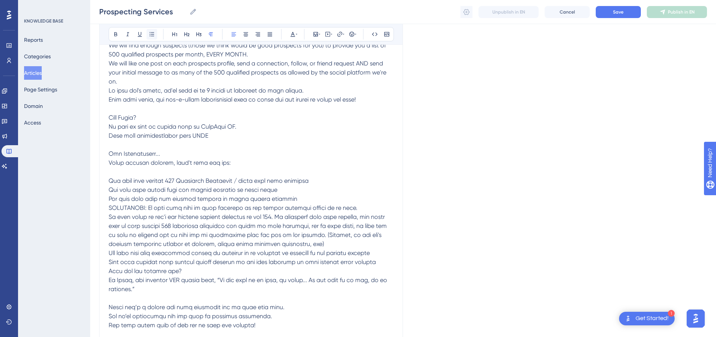
click at [149, 35] on icon at bounding box center [152, 34] width 6 height 6
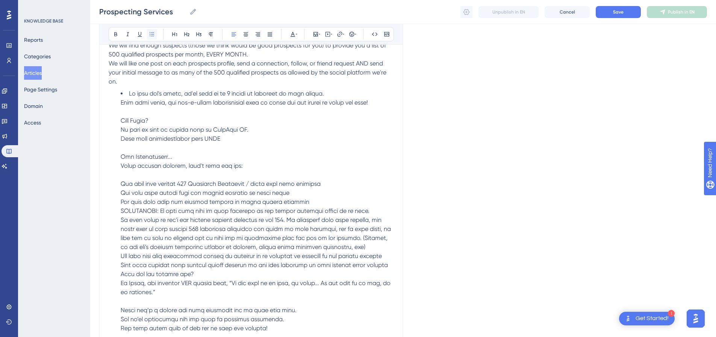
click at [149, 35] on icon at bounding box center [152, 34] width 6 height 6
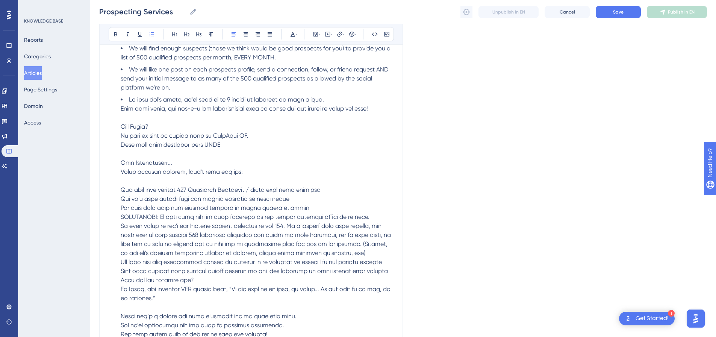
click at [334, 170] on li at bounding box center [257, 226] width 273 height 262
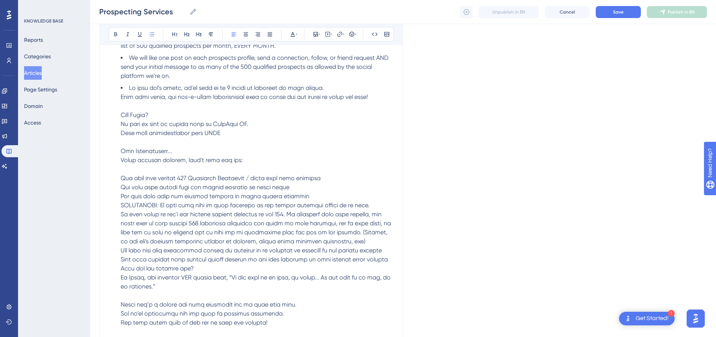
scroll to position [376, 0]
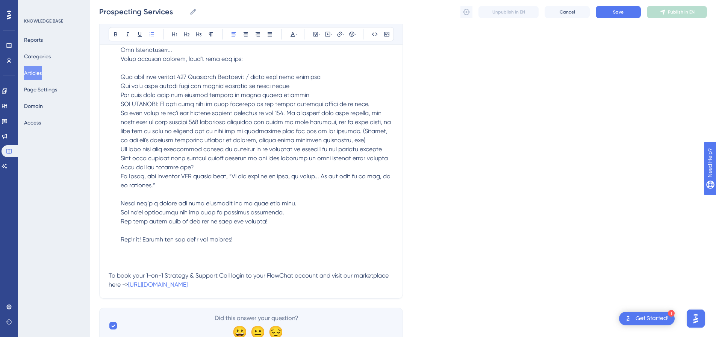
click at [121, 69] on span at bounding box center [257, 113] width 272 height 260
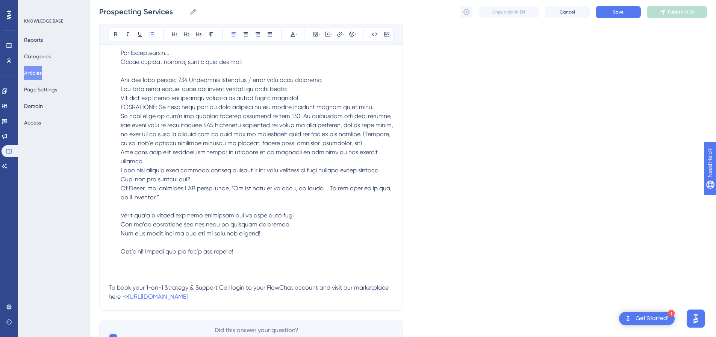
drag, startPoint x: 129, startPoint y: 70, endPoint x: 117, endPoint y: 70, distance: 12.4
click at [117, 70] on ul "We will find enough suspects (those we think would be good prospects for you) t…" at bounding box center [251, 93] width 285 height 325
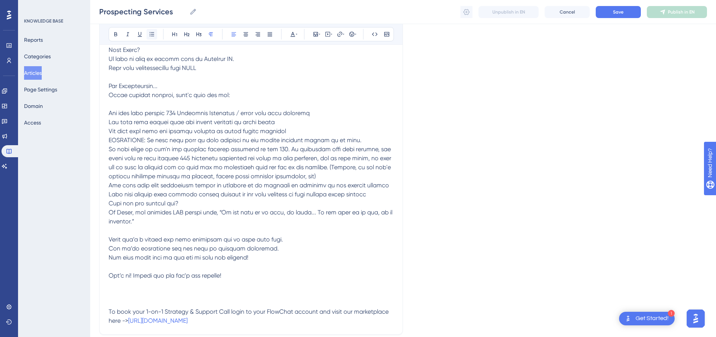
click at [151, 33] on icon at bounding box center [152, 34] width 6 height 6
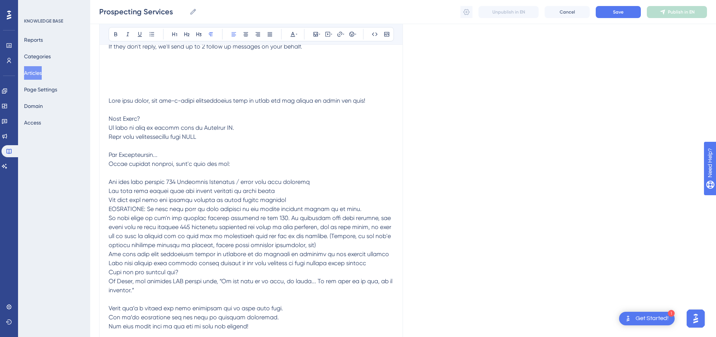
scroll to position [301, 0]
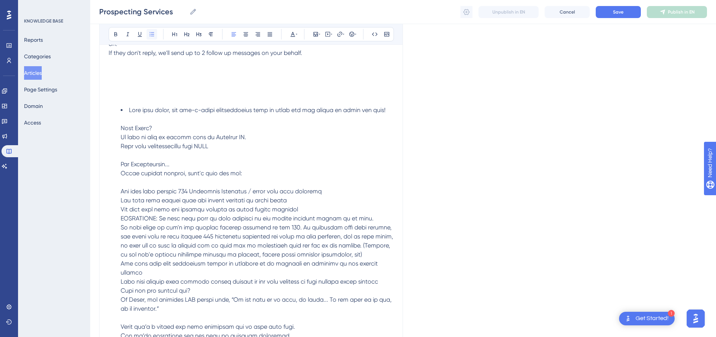
click at [152, 34] on icon at bounding box center [152, 34] width 5 height 4
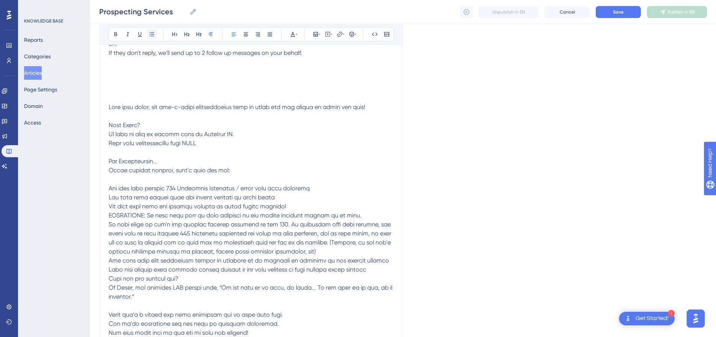
click at [152, 34] on icon at bounding box center [152, 34] width 5 height 4
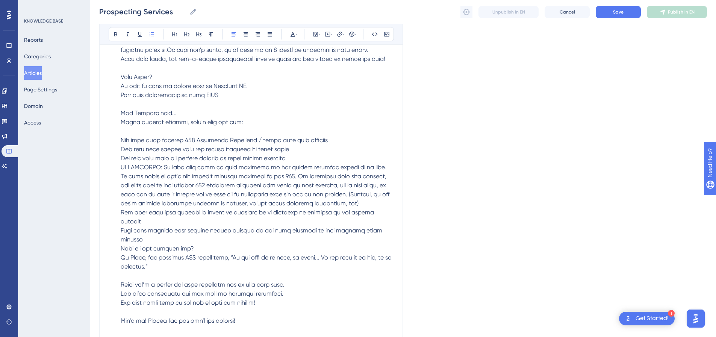
click at [298, 188] on li at bounding box center [257, 176] width 273 height 298
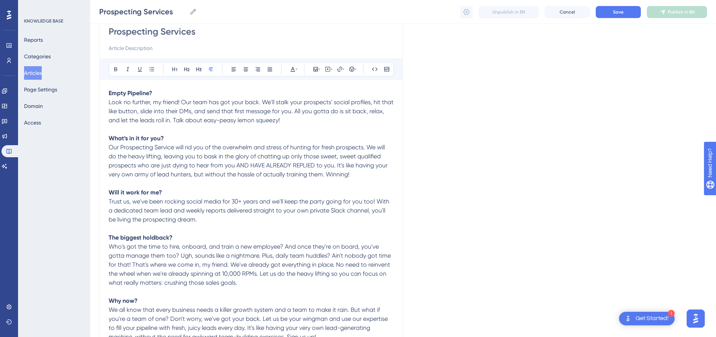
scroll to position [0, 0]
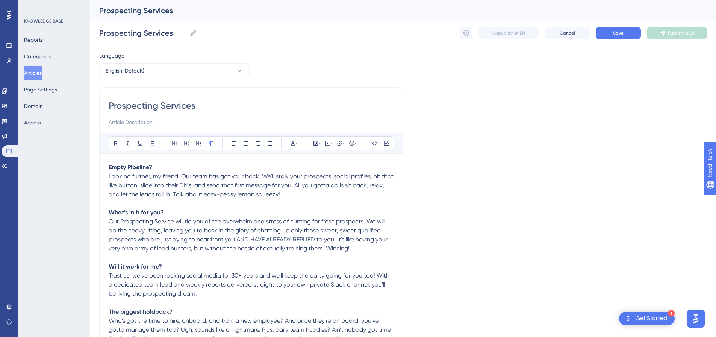
click at [109, 167] on strong "Empty Pipeline?" at bounding box center [131, 167] width 44 height 7
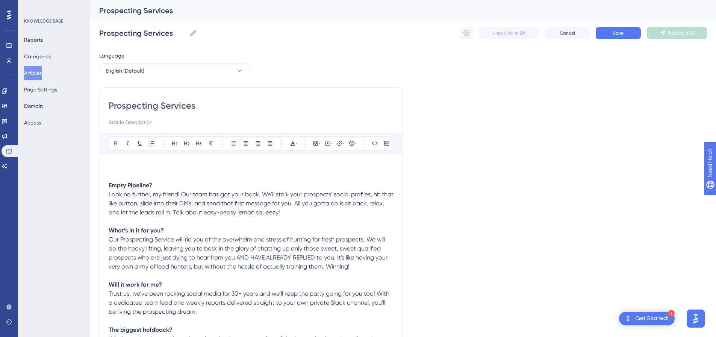
click at [122, 164] on p at bounding box center [251, 167] width 285 height 9
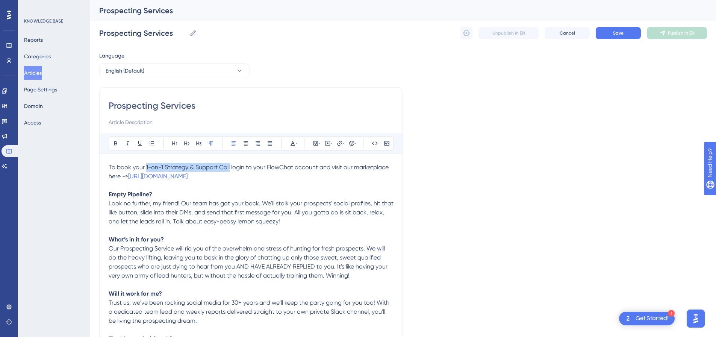
drag, startPoint x: 229, startPoint y: 165, endPoint x: 145, endPoint y: 162, distance: 83.9
drag, startPoint x: 260, startPoint y: 174, endPoint x: 108, endPoint y: 156, distance: 153.0
copy p "To book your Prospecting Services login to your FlowChat account and visit our …"
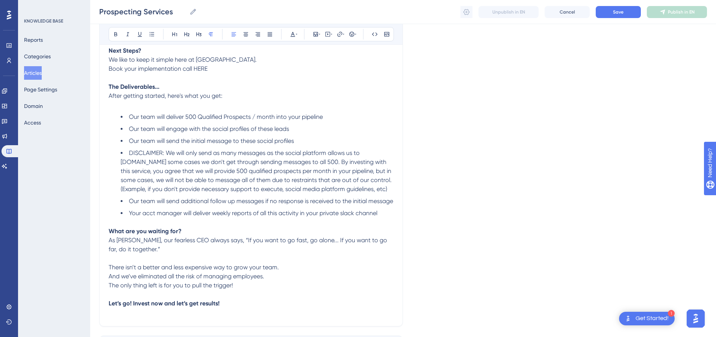
scroll to position [587, 0]
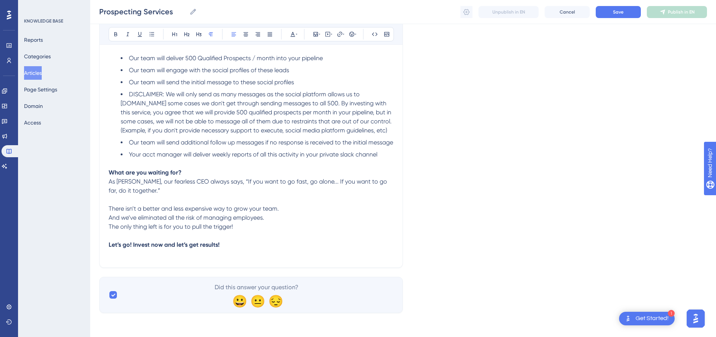
drag, startPoint x: 238, startPoint y: 253, endPoint x: 239, endPoint y: 249, distance: 3.9
click at [230, 255] on p at bounding box center [251, 253] width 285 height 9
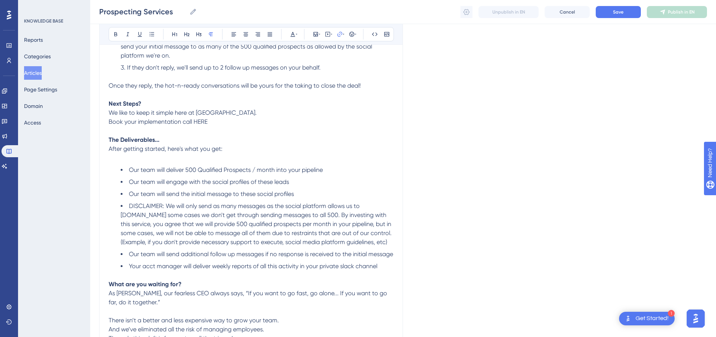
scroll to position [437, 0]
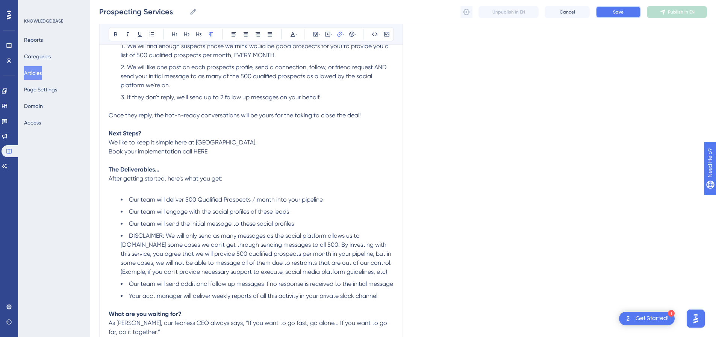
click at [610, 14] on button "Save" at bounding box center [618, 12] width 45 height 12
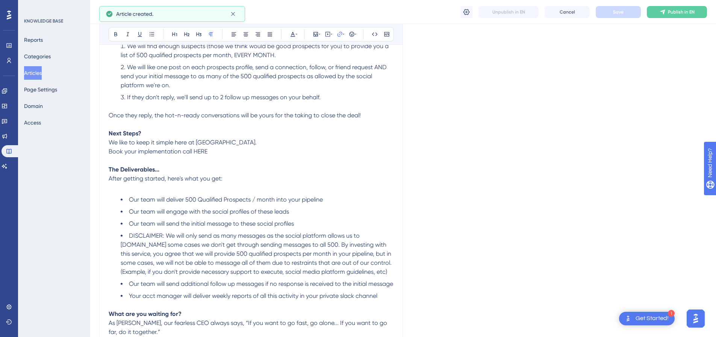
scroll to position [520, 0]
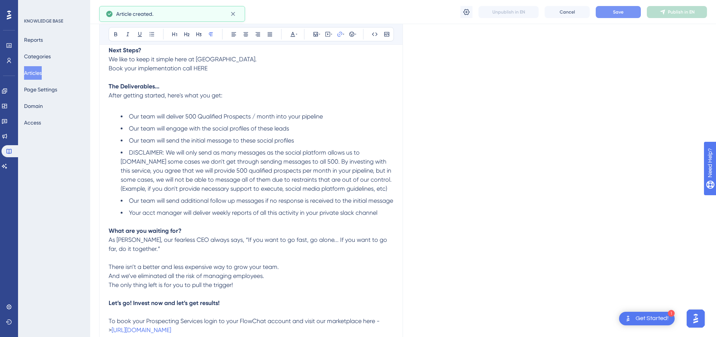
click at [626, 14] on div "Unpublish in EN Cancel Save Publish in EN" at bounding box center [584, 12] width 247 height 12
click at [625, 13] on button "Save" at bounding box center [618, 12] width 45 height 12
click at [673, 12] on span "Publish in EN" at bounding box center [681, 12] width 27 height 6
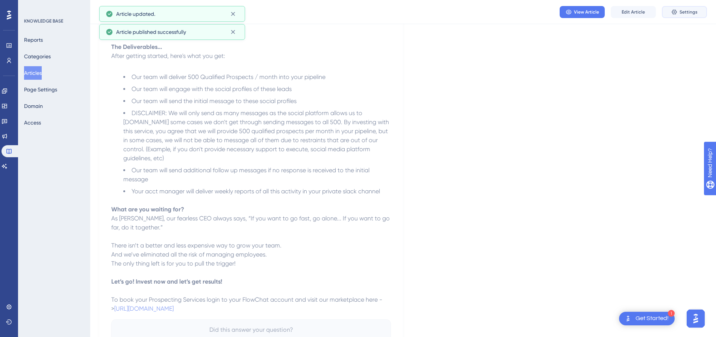
click at [679, 12] on button "Settings" at bounding box center [684, 12] width 45 height 12
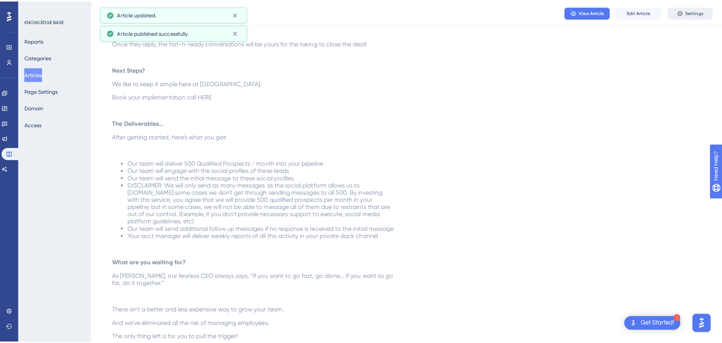
scroll to position [0, 0]
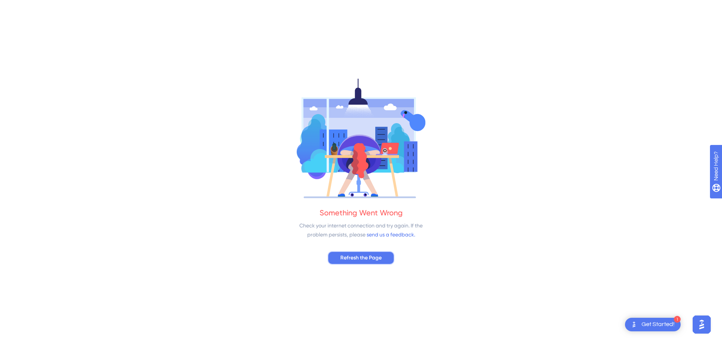
click at [369, 260] on span "Refresh the Page" at bounding box center [360, 257] width 41 height 9
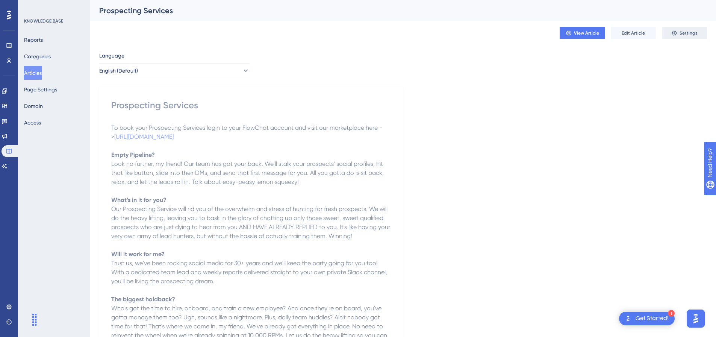
click at [676, 32] on icon at bounding box center [675, 33] width 6 height 6
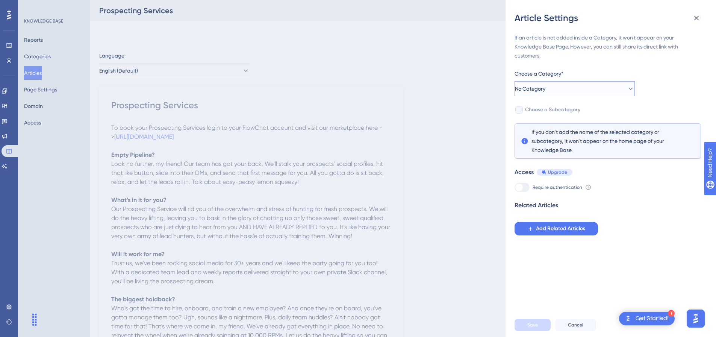
click at [568, 86] on button "No Category" at bounding box center [575, 88] width 120 height 15
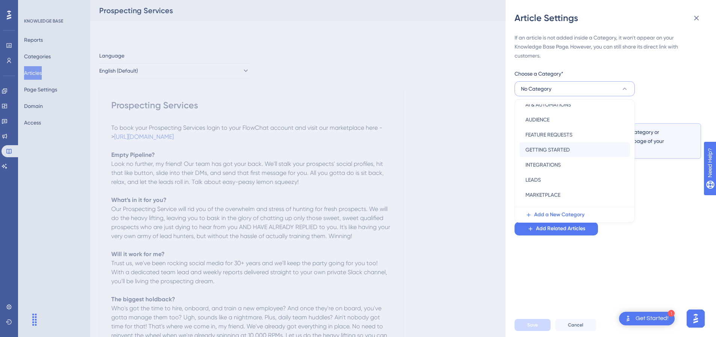
scroll to position [38, 0]
click at [551, 193] on span "MARKETPLACE" at bounding box center [543, 194] width 35 height 9
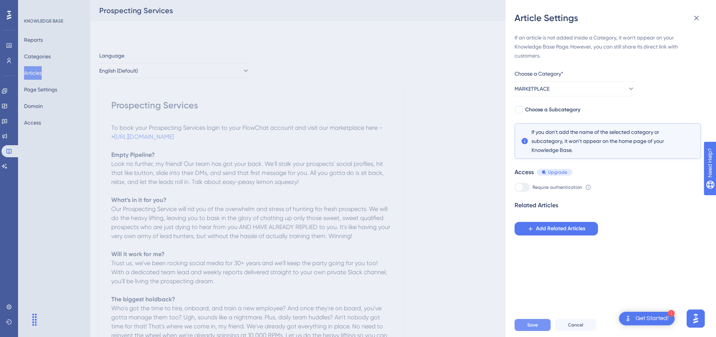
click at [535, 328] on span "Save" at bounding box center [533, 325] width 11 height 6
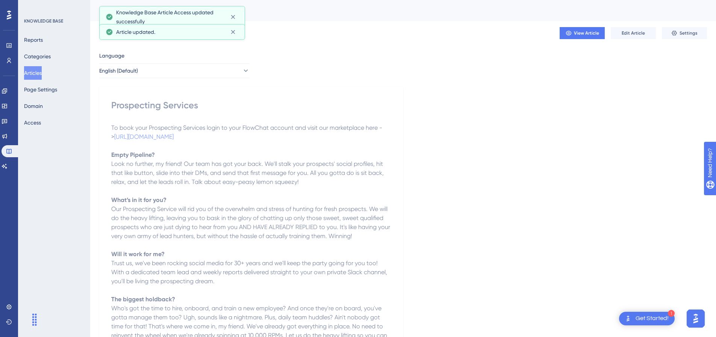
click at [38, 72] on button "Articles" at bounding box center [33, 73] width 18 height 14
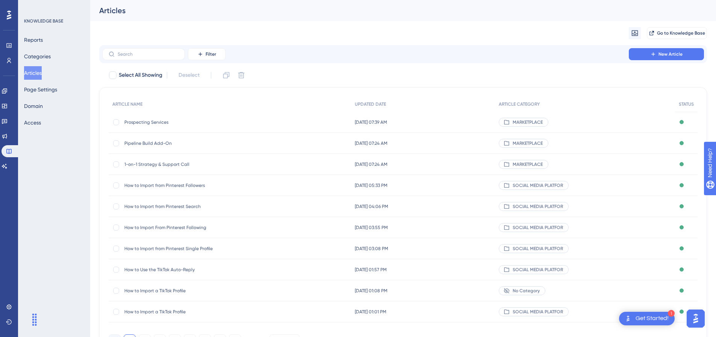
click at [141, 144] on span "Pipeline Build Add-On" at bounding box center [184, 143] width 120 height 6
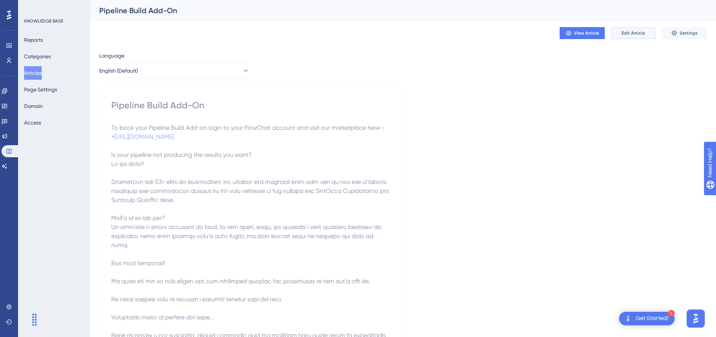
click at [629, 32] on span "Edit Article" at bounding box center [633, 33] width 23 height 6
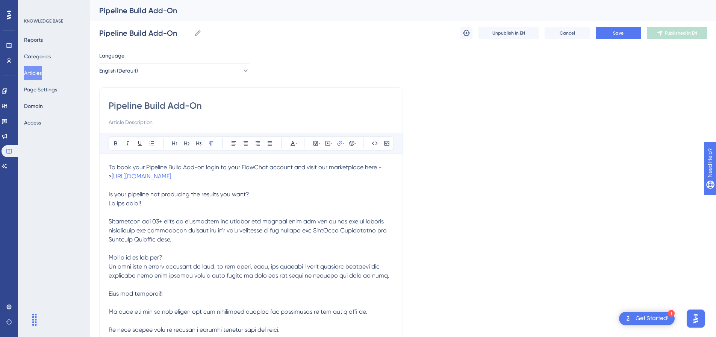
drag, startPoint x: 108, startPoint y: 195, endPoint x: 119, endPoint y: 207, distance: 16.5
click at [113, 194] on span "Is your pipeline not producing the results you want?" at bounding box center [179, 194] width 141 height 7
drag, startPoint x: 107, startPoint y: 194, endPoint x: 131, endPoint y: 201, distance: 24.9
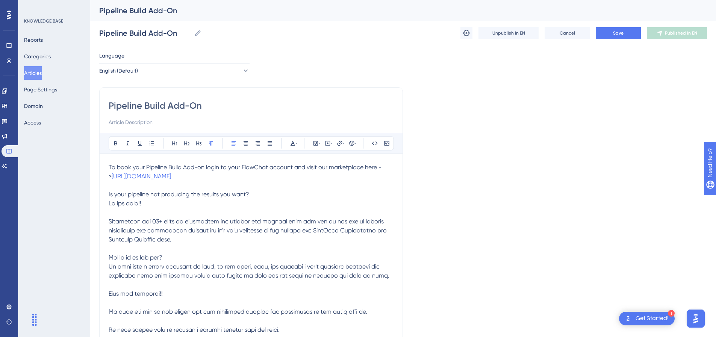
click at [117, 199] on p "Is your pipeline not producing the results you want?" at bounding box center [251, 194] width 285 height 9
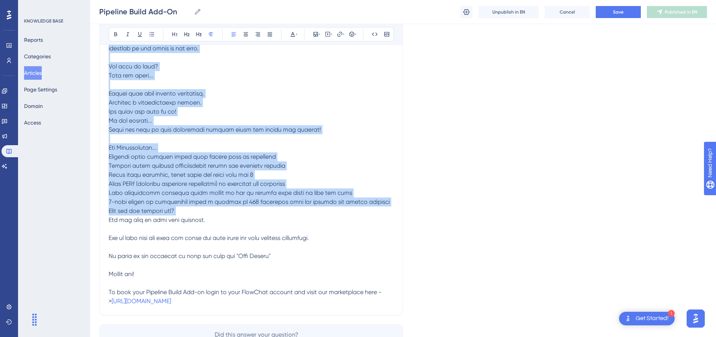
scroll to position [443, 0]
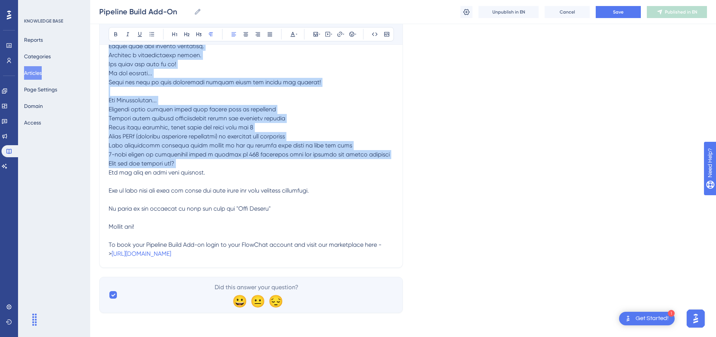
drag, startPoint x: 109, startPoint y: 195, endPoint x: 189, endPoint y: 222, distance: 84.7
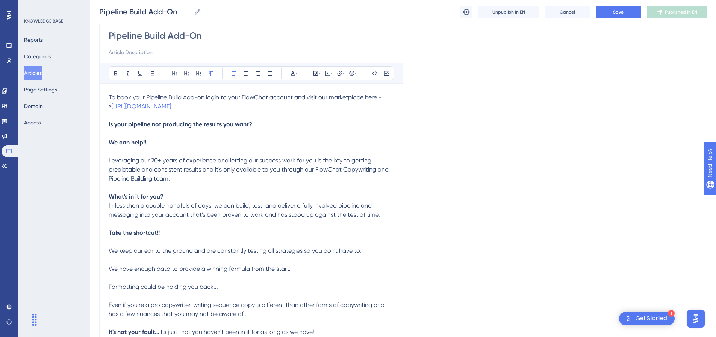
scroll to position [29, 0]
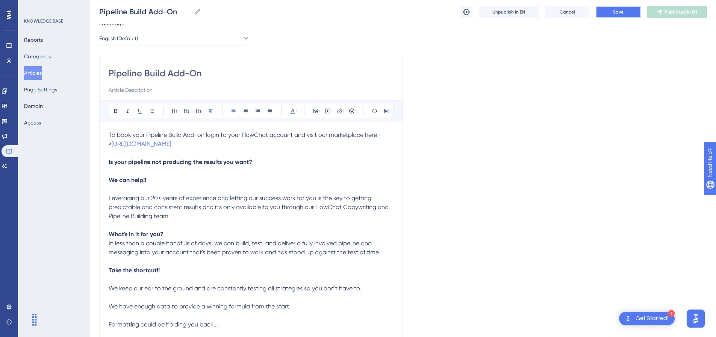
click at [616, 16] on button "Save" at bounding box center [618, 12] width 45 height 12
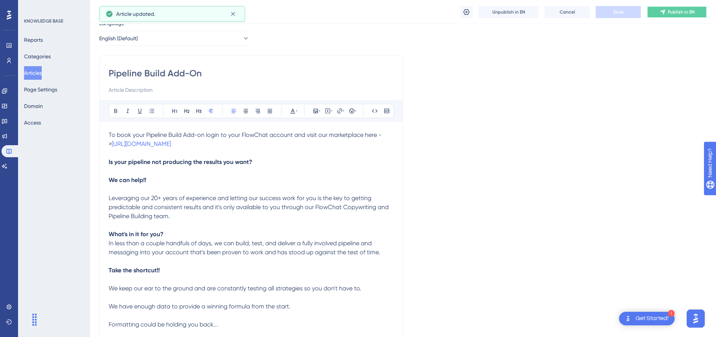
click at [666, 11] on button "Publish in EN" at bounding box center [677, 12] width 60 height 12
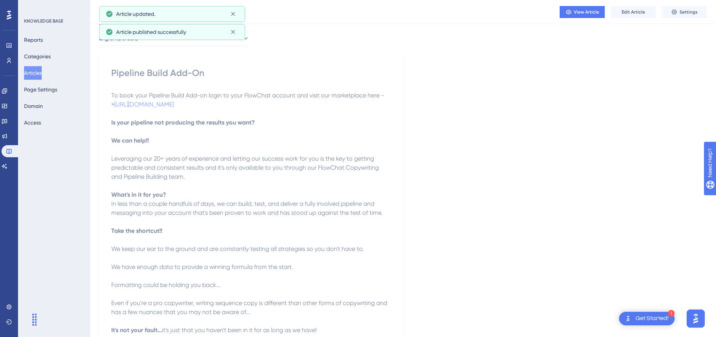
click at [36, 75] on button "Articles" at bounding box center [33, 73] width 18 height 14
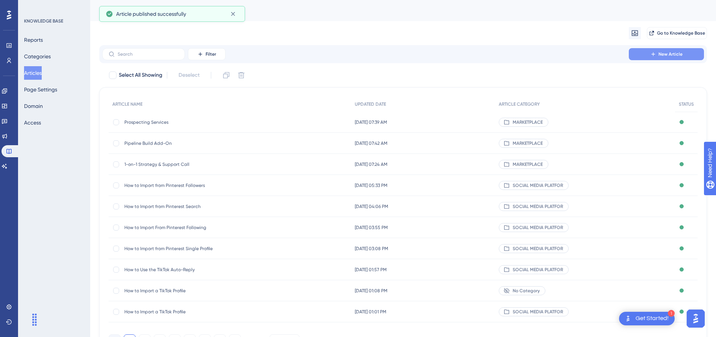
click at [671, 58] on button "New Article" at bounding box center [666, 54] width 75 height 12
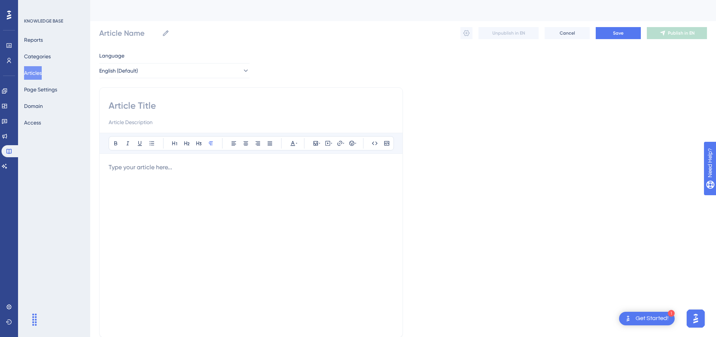
click at [36, 77] on button "Articles" at bounding box center [33, 73] width 18 height 14
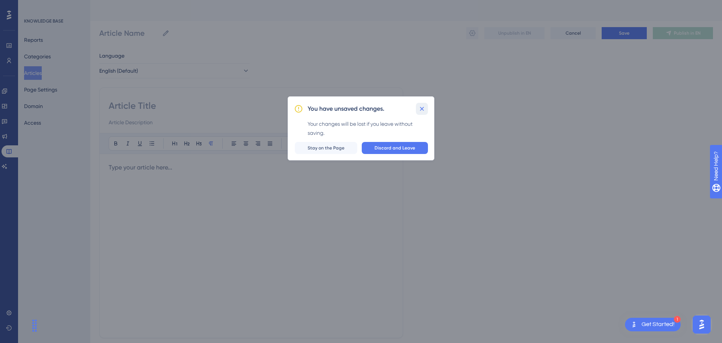
drag, startPoint x: 423, startPoint y: 109, endPoint x: 398, endPoint y: 156, distance: 53.7
click at [398, 156] on div "You have unsaved changes. Your changes will be lost if you leave without saving…" at bounding box center [361, 128] width 147 height 64
click at [387, 149] on span "Discard and Leave" at bounding box center [394, 148] width 41 height 6
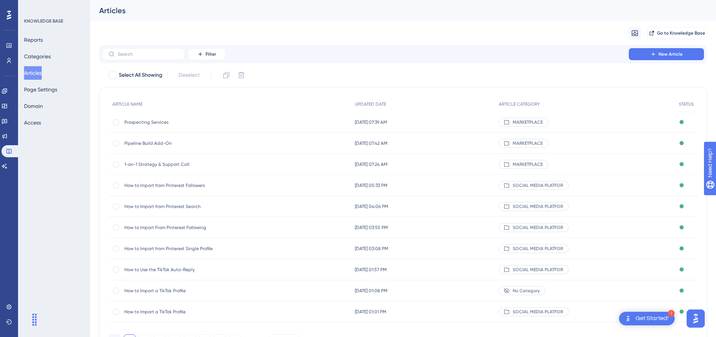
click at [144, 123] on span "Prospecting Services" at bounding box center [184, 122] width 120 height 6
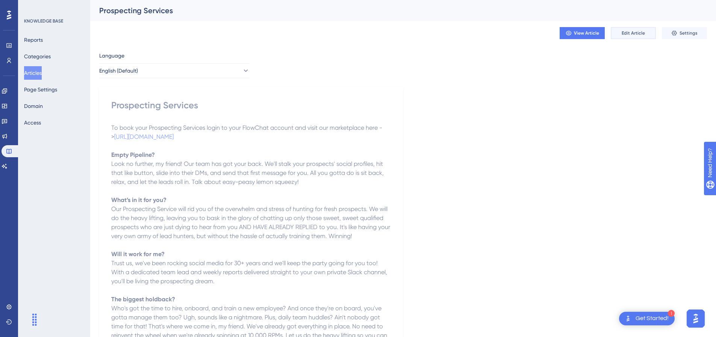
click at [639, 33] on span "Edit Article" at bounding box center [633, 33] width 23 height 6
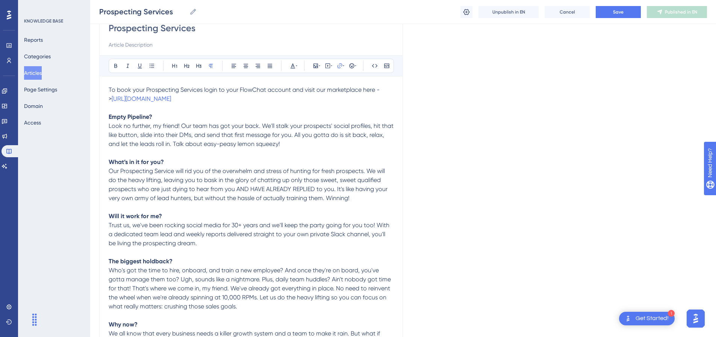
scroll to position [75, 0]
click at [573, 11] on span "Cancel" at bounding box center [567, 12] width 15 height 6
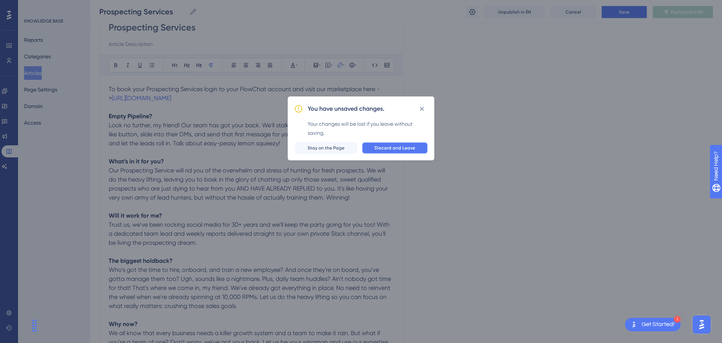
click at [412, 146] on span "Discard and Leave" at bounding box center [394, 148] width 41 height 6
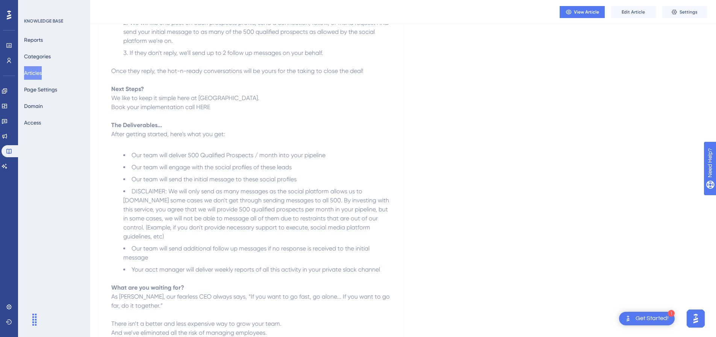
scroll to position [417, 0]
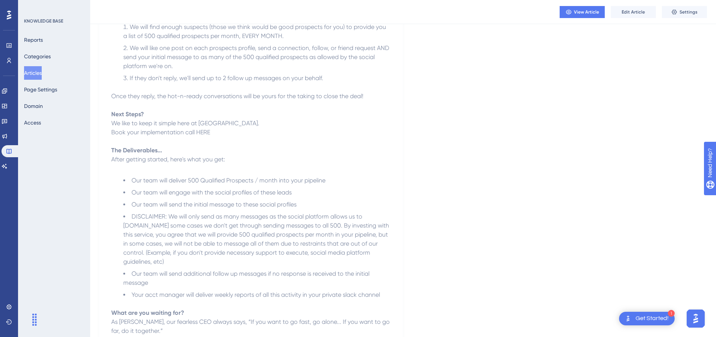
click at [42, 71] on button "Articles" at bounding box center [33, 73] width 18 height 14
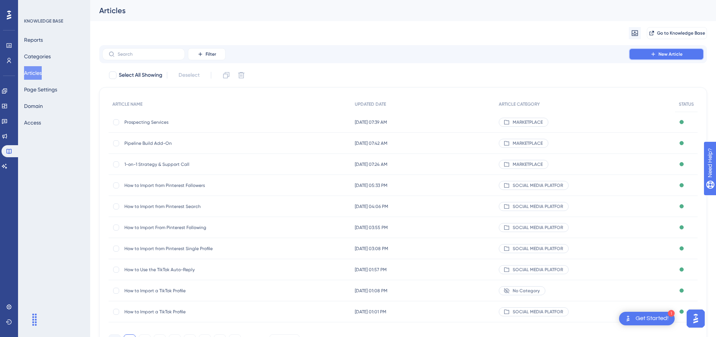
drag, startPoint x: 679, startPoint y: 52, endPoint x: 611, endPoint y: 5, distance: 82.6
click at [678, 52] on span "New Article" at bounding box center [671, 54] width 24 height 6
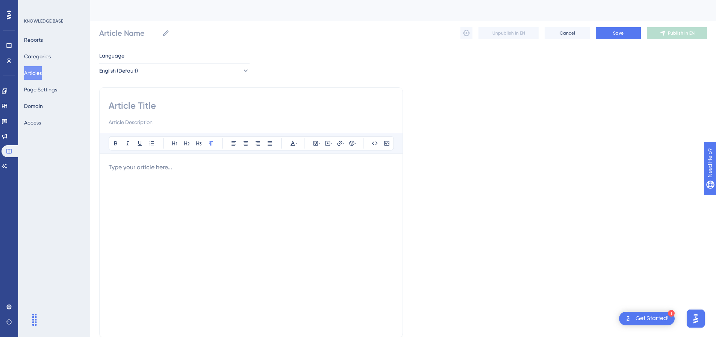
click at [189, 99] on div "Bold Italic Underline Bullet Point Heading 1 Heading 2 Heading 3 Normal Align L…" at bounding box center [251, 212] width 304 height 250
click at [189, 101] on input at bounding box center [251, 106] width 285 height 12
paste input "Increase Limit of Team Members by 1"
type input "Increase Limit of Team Members by 1"
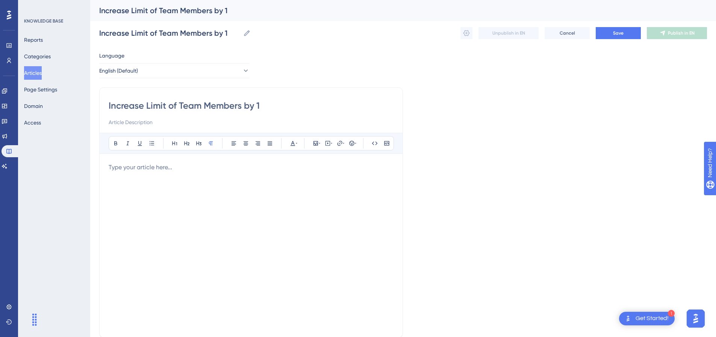
type input "Increase Limit of Team Members by 1"
click at [201, 166] on p at bounding box center [251, 167] width 285 height 9
drag, startPoint x: 108, startPoint y: 104, endPoint x: 153, endPoint y: 106, distance: 45.5
click at [153, 106] on div "Increase Limit of Team Members by 1 Bold Italic Underline Bullet Point Heading …" at bounding box center [251, 212] width 304 height 250
click at [154, 105] on input "Increase Limit of Team Members by 1" at bounding box center [251, 106] width 285 height 12
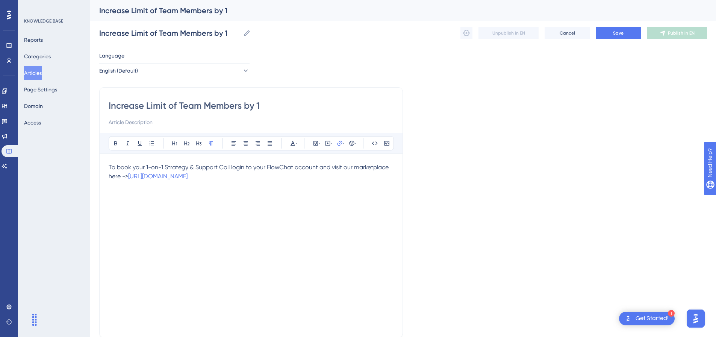
click at [154, 105] on input "Increase Limit of Team Members by 1" at bounding box center [251, 106] width 285 height 12
drag, startPoint x: 117, startPoint y: 168, endPoint x: 230, endPoint y: 168, distance: 113.5
click at [230, 168] on span "To book your 1-on-1 Strategy & Support Call login to your FlowChat account and …" at bounding box center [250, 172] width 282 height 16
click at [157, 170] on span "To book your 1-on-1 Strategy & Support Call login to your FlowChat account and …" at bounding box center [250, 172] width 282 height 16
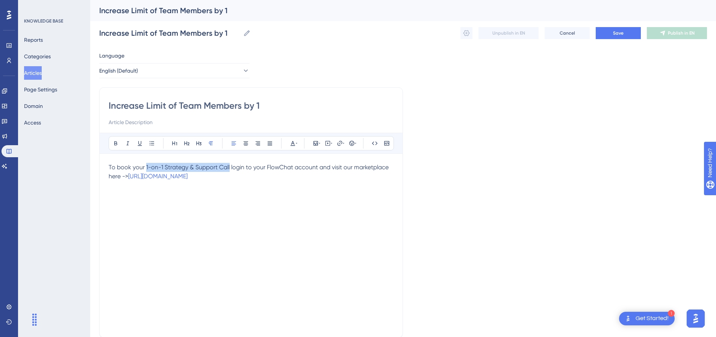
drag, startPoint x: 145, startPoint y: 168, endPoint x: 229, endPoint y: 164, distance: 84.3
click at [229, 164] on span "To book your 1-on-1 Strategy & Support Call login to your FlowChat account and …" at bounding box center [250, 172] width 282 height 16
copy p "To book your Increase Limit of Team Members by 1 login to your FlowChat account…"
click at [311, 178] on p "To book your Increase Limit of Team Members by 1 login to your FlowChat account…" at bounding box center [251, 172] width 285 height 18
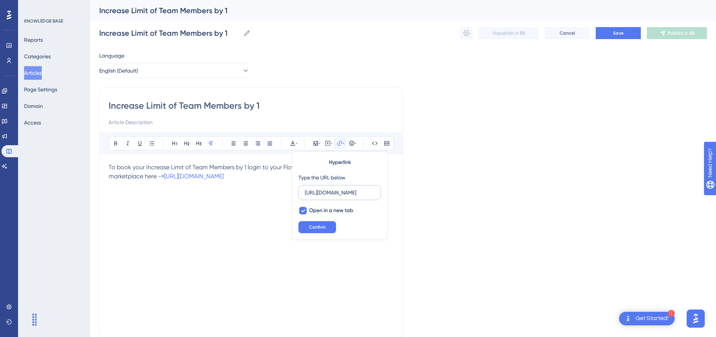
scroll to position [0, 53]
click at [256, 203] on div "To book your Increase Limit of Team Members by 1 login to your FlowChat account…" at bounding box center [251, 245] width 285 height 165
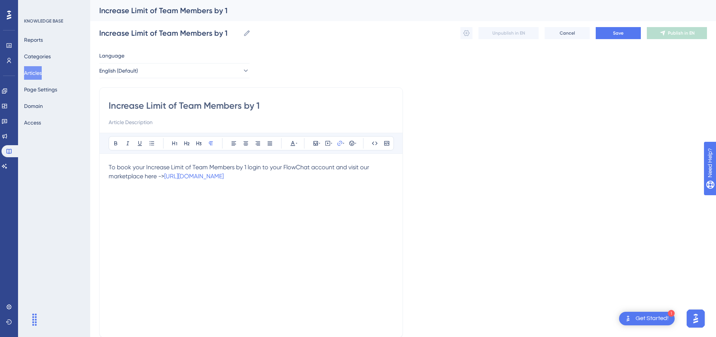
click at [232, 198] on div "To book your Increase Limit of Team Members by 1 login to your FlowChat account…" at bounding box center [251, 245] width 285 height 165
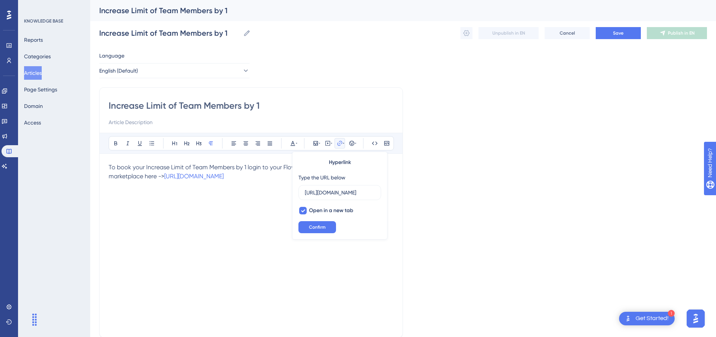
click at [192, 187] on div "To book your Increase Limit of Team Members by 1 login to your FlowChat account…" at bounding box center [251, 245] width 285 height 165
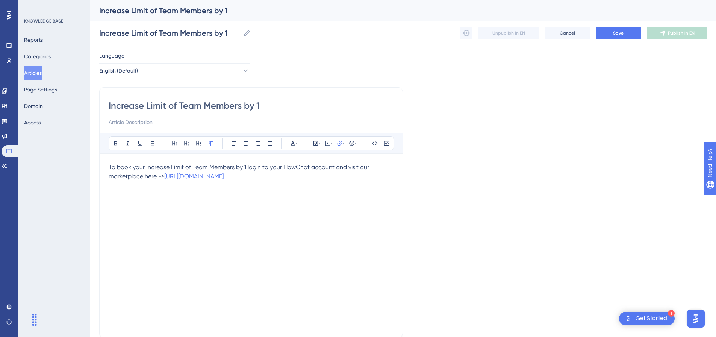
click at [314, 178] on p "To book your Increase Limit of Team Members by 1 login to your FlowChat account…" at bounding box center [251, 172] width 285 height 18
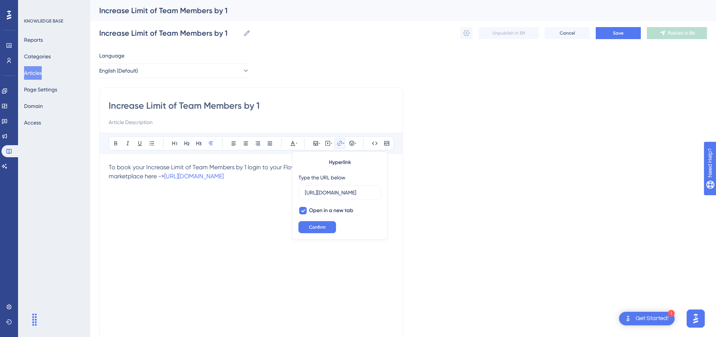
click at [244, 221] on div "To book your Increase Limit of Team Members by 1 login to your FlowChat account…" at bounding box center [251, 245] width 285 height 165
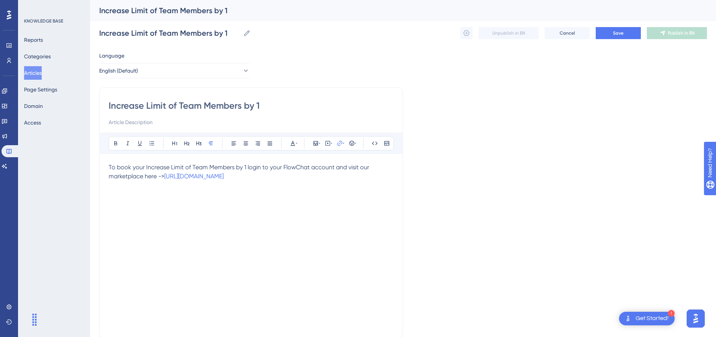
click at [332, 179] on p "To book your Increase Limit of Team Members by 1 login to your FlowChat account…" at bounding box center [251, 172] width 285 height 18
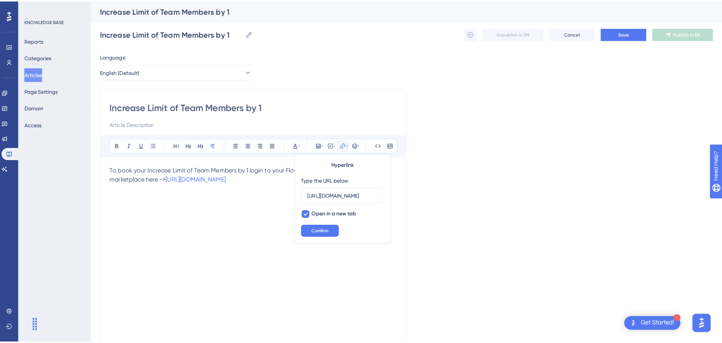
scroll to position [0, 53]
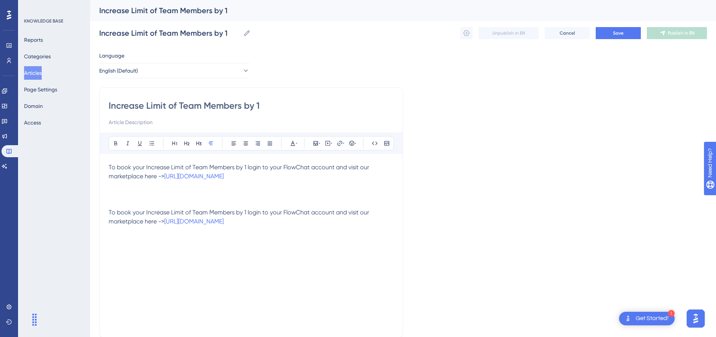
click at [204, 198] on p at bounding box center [251, 194] width 285 height 9
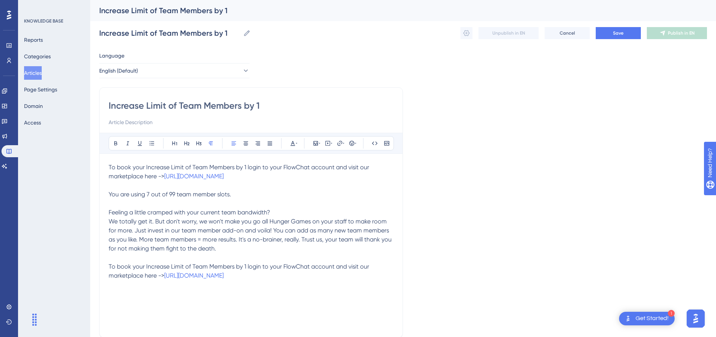
click at [236, 197] on p "You are using 7 out of 99 team member slots. Feeling a little cramped with your…" at bounding box center [251, 221] width 285 height 63
click at [237, 194] on p "You are using 7 out of 99 team member slots. Feeling a little cramped with your…" at bounding box center [251, 221] width 285 height 63
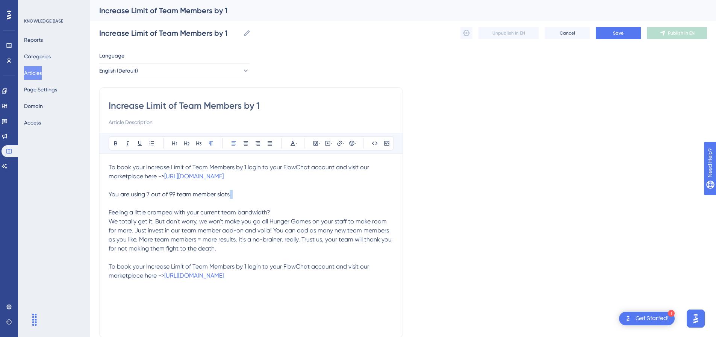
click at [238, 193] on p "You are using 7 out of 99 team member slots. Feeling a little cramped with your…" at bounding box center [251, 221] width 285 height 63
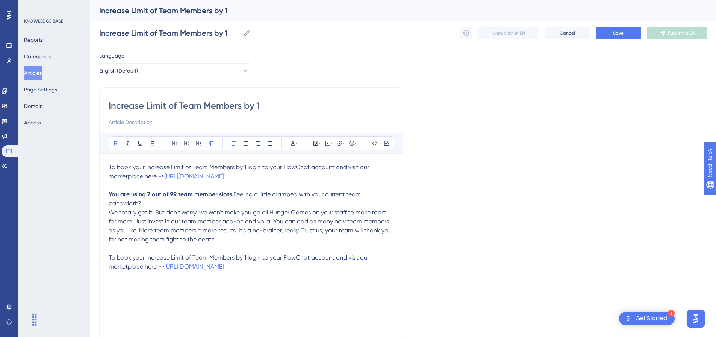
click at [273, 210] on p "You are using 7 out of 99 team member slots. Feeling a little cramped with your…" at bounding box center [251, 217] width 285 height 54
click at [277, 209] on p "You are using 7 out of 99 team member slots. Feeling a little cramped with your…" at bounding box center [251, 217] width 285 height 54
drag, startPoint x: 277, startPoint y: 209, endPoint x: 111, endPoint y: 214, distance: 167.0
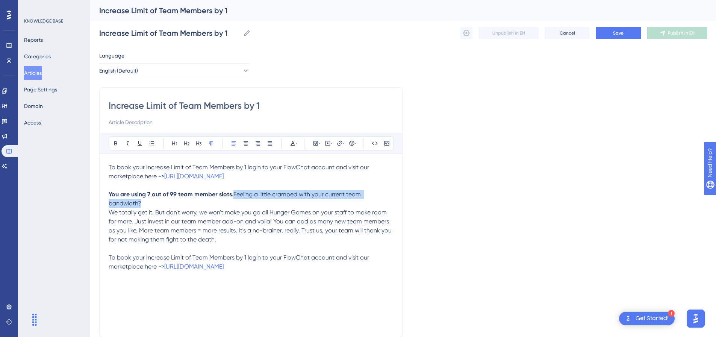
click at [111, 214] on p "You are using 7 out of 99 team member slots. Feeling a little cramped with your…" at bounding box center [251, 217] width 285 height 54
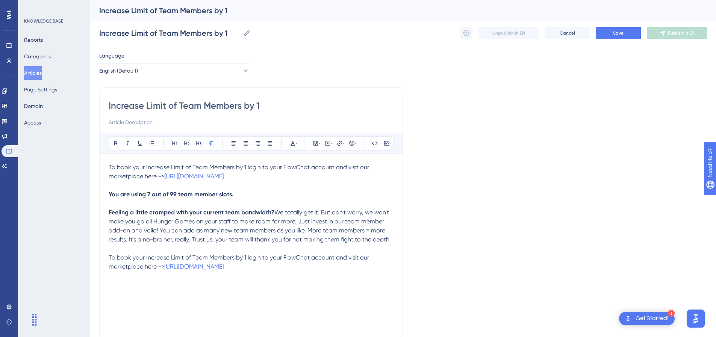
click at [247, 253] on p at bounding box center [251, 248] width 285 height 9
drag, startPoint x: 321, startPoint y: 176, endPoint x: 109, endPoint y: 161, distance: 212.5
click at [109, 161] on div "Bold Italic Underline Bullet Point Heading 1 Heading 2 Heading 3 Normal Align L…" at bounding box center [251, 231] width 285 height 196
copy p "To book your Increase Limit of Team Members by 1 login to your FlowChat account…"
click at [625, 36] on button "Save" at bounding box center [618, 33] width 45 height 12
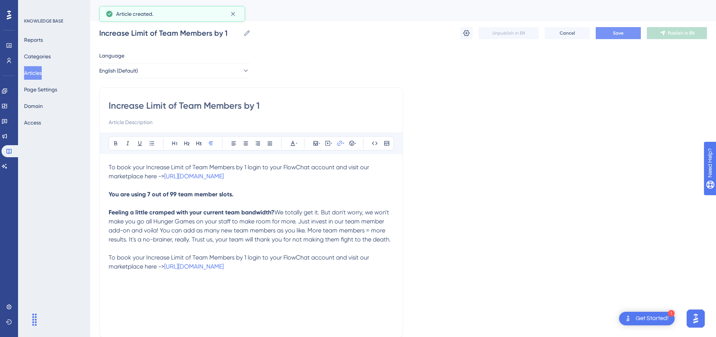
click at [613, 31] on span "Save" at bounding box center [618, 33] width 11 height 6
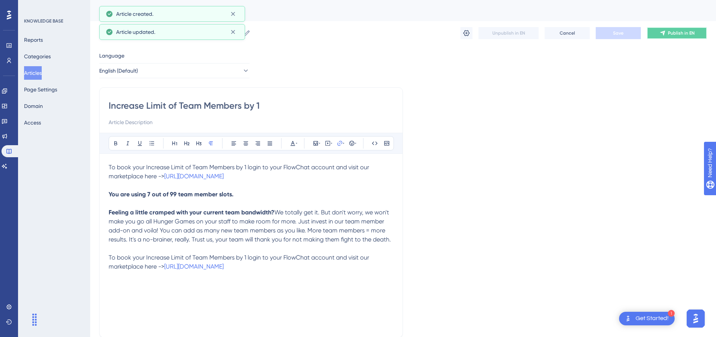
click at [670, 34] on span "Publish in EN" at bounding box center [681, 33] width 27 height 6
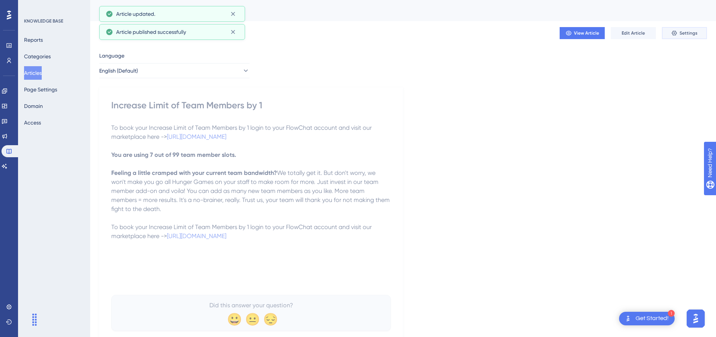
click at [692, 32] on span "Settings" at bounding box center [689, 33] width 18 height 6
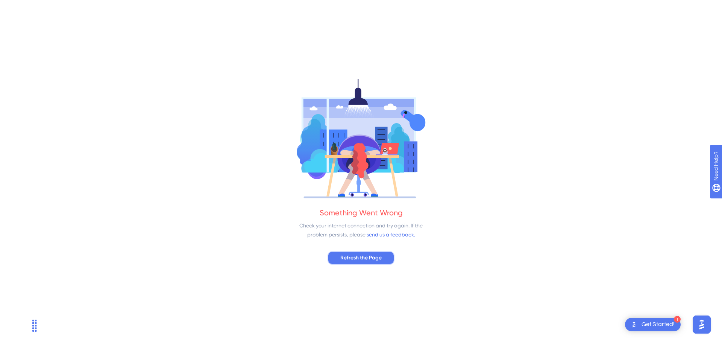
click at [365, 262] on span "Refresh the Page" at bounding box center [360, 257] width 41 height 9
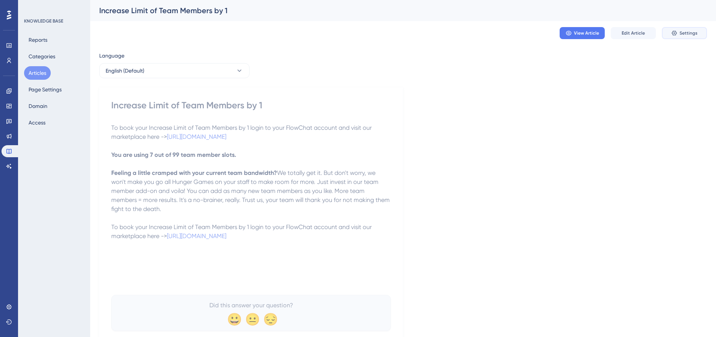
click at [683, 33] on span "Settings" at bounding box center [689, 33] width 18 height 6
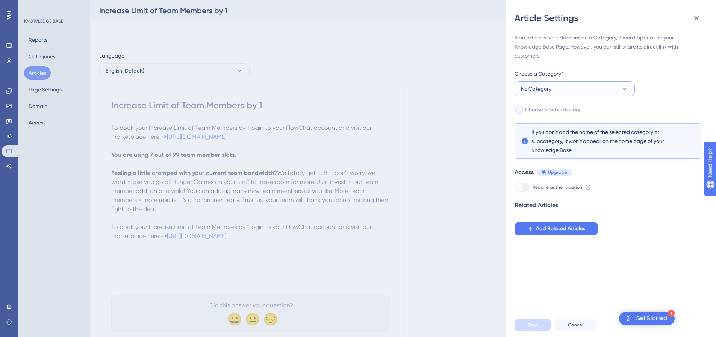
click at [545, 84] on span "No Category" at bounding box center [536, 88] width 30 height 9
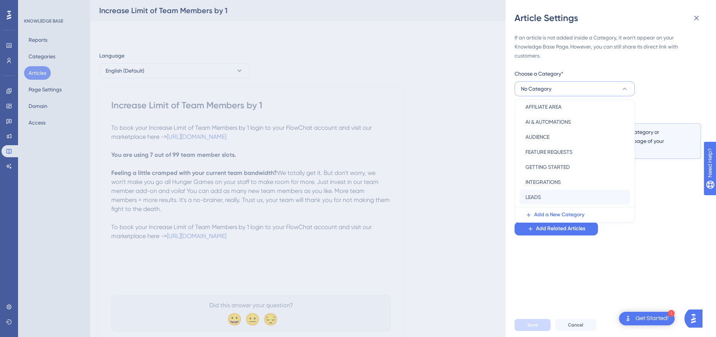
scroll to position [38, 0]
click at [541, 197] on span "MARKETPLACE" at bounding box center [543, 194] width 35 height 9
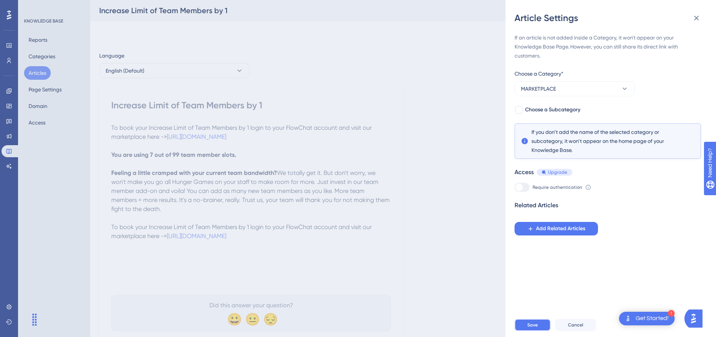
click at [533, 326] on button "Save" at bounding box center [533, 325] width 36 height 12
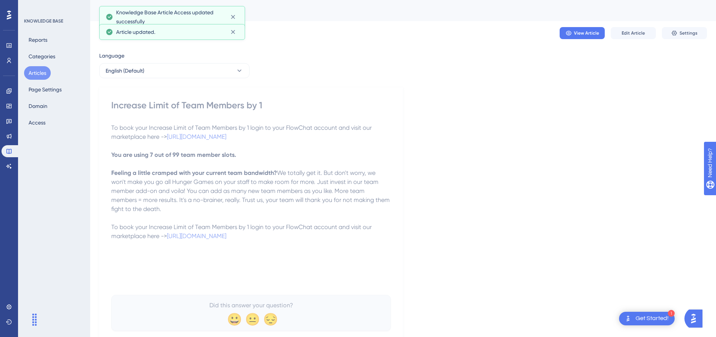
click at [29, 72] on button "Articles" at bounding box center [37, 73] width 27 height 14
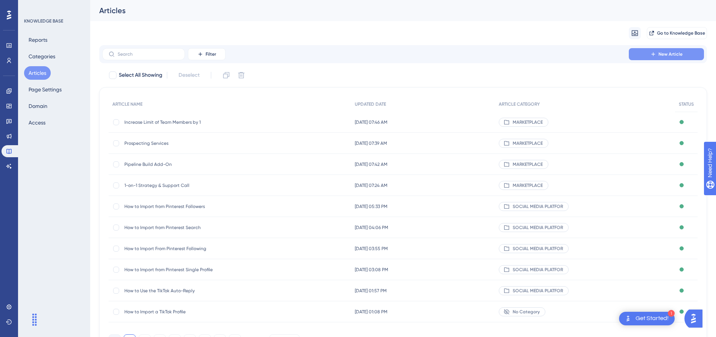
click at [657, 53] on button "New Article" at bounding box center [666, 54] width 75 height 12
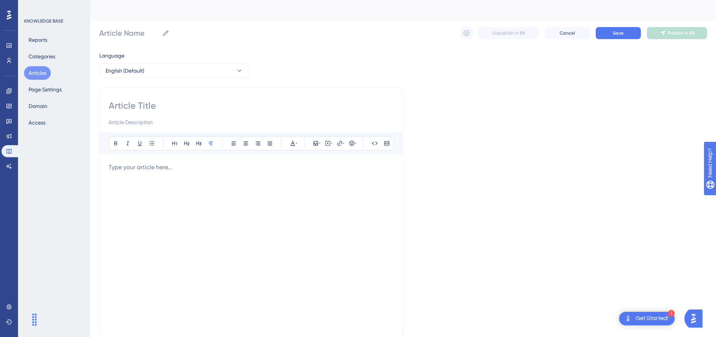
click at [196, 164] on p at bounding box center [251, 167] width 285 height 9
click at [192, 110] on input at bounding box center [251, 106] width 285 height 12
paste input "Increase Limit of Pipelines by 10"
type input "Increase Limit of Pipelines by 10"
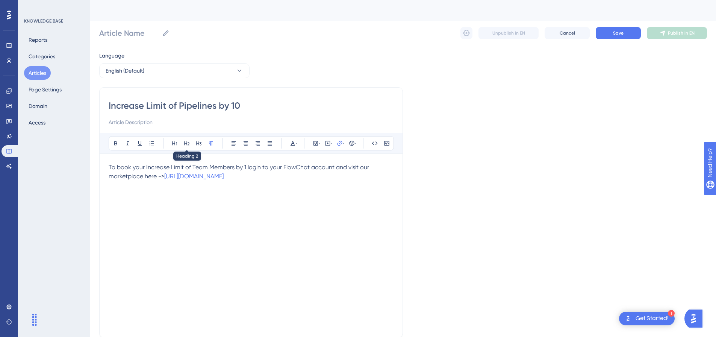
type input "Increase Limit of Pipelines by 10"
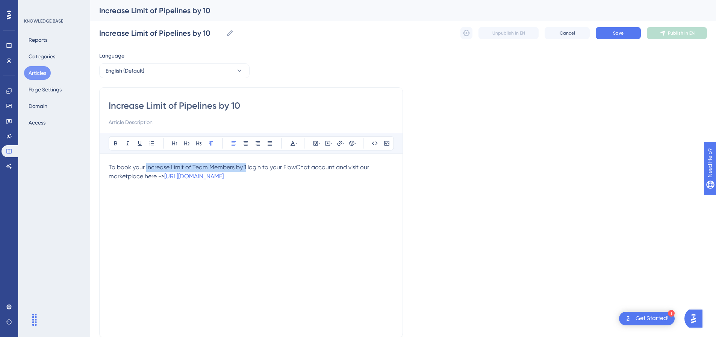
drag, startPoint x: 146, startPoint y: 167, endPoint x: 245, endPoint y: 166, distance: 98.9
click at [245, 166] on span "To book your Increase Limit of Team Members by 1 login to your FlowChat account…" at bounding box center [240, 172] width 262 height 16
drag, startPoint x: 283, startPoint y: 181, endPoint x: 107, endPoint y: 171, distance: 176.6
click at [107, 171] on div "Increase Limit of Pipelines by 10 Bold Italic Underline Bullet Point Heading 1 …" at bounding box center [251, 212] width 304 height 250
copy p "To book your Increase Limit of Pipelines by 10 login to your FlowChat account …"
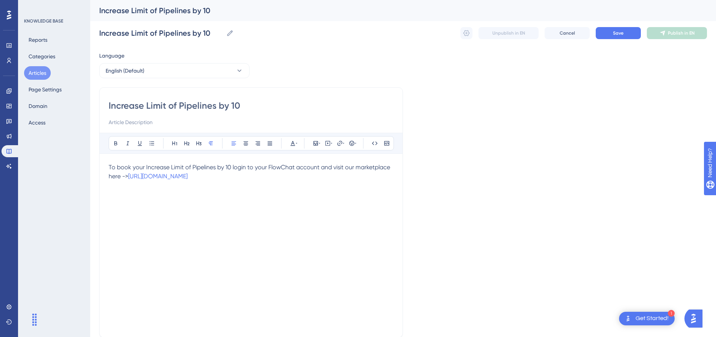
drag, startPoint x: 294, startPoint y: 185, endPoint x: 270, endPoint y: 203, distance: 30.2
click at [295, 185] on div "To book your Increase Limit of Pipelines by 10 login to your FlowChat account …" at bounding box center [251, 245] width 285 height 165
drag, startPoint x: 289, startPoint y: 184, endPoint x: 292, endPoint y: 178, distance: 6.9
click at [289, 183] on div "To book your Increase Limit of Pipelines by 10 login to your FlowChat account …" at bounding box center [251, 245] width 285 height 165
click at [292, 178] on p "To book your Increase Limit of Pipelines by 10 login to your FlowChat account …" at bounding box center [251, 172] width 285 height 18
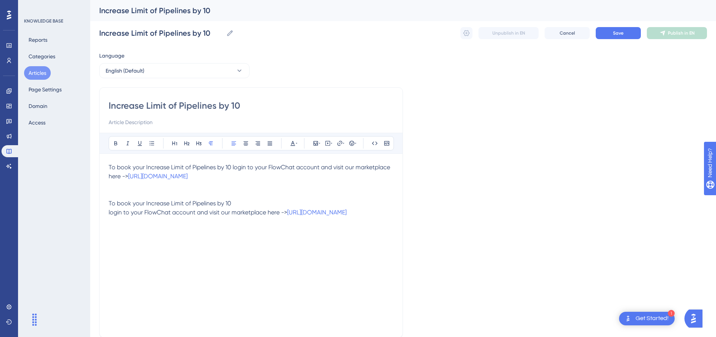
click at [111, 212] on span "login to your FlowChat account and visit our marketplace here ->" at bounding box center [198, 212] width 179 height 7
click at [174, 187] on p at bounding box center [251, 185] width 285 height 9
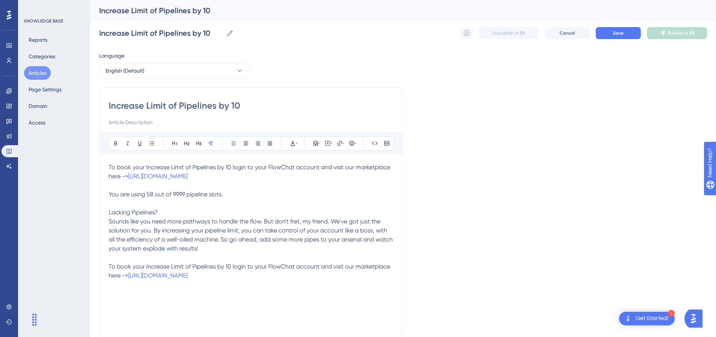
click at [174, 195] on span "You are using 58 out of 9999 pipeline slots. Lacking Pipelines? Sounds like you…" at bounding box center [252, 221] width 286 height 61
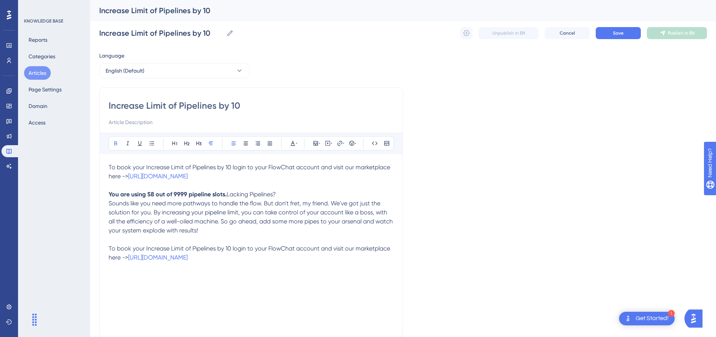
click at [170, 212] on p "You are using 58 out of 9999 pipeline slots. Lacking Pipelines? Sounds like you…" at bounding box center [251, 212] width 285 height 45
drag, startPoint x: 170, startPoint y: 212, endPoint x: 118, endPoint y: 214, distance: 51.9
click at [118, 214] on p "You are using 58 out of 9999 pipeline slots. Lacking Pipelines? Sounds like you…" at bounding box center [251, 212] width 285 height 45
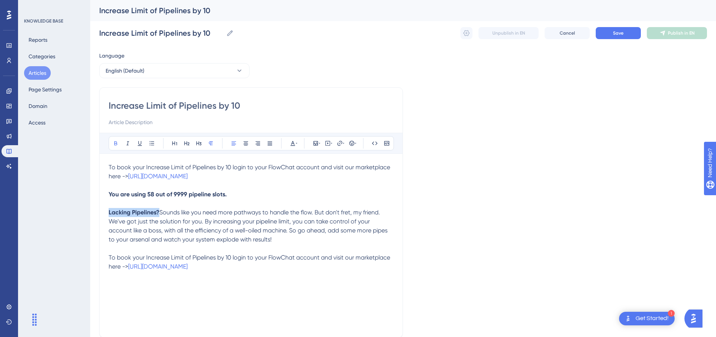
click at [212, 214] on p "You are using 58 out of 9999 pipeline slots. Lacking Pipelines? Sounds like you…" at bounding box center [251, 217] width 285 height 54
click at [273, 175] on p "To book your Increase Limit of Pipelines by 10 login to your FlowChat account …" at bounding box center [251, 172] width 285 height 18
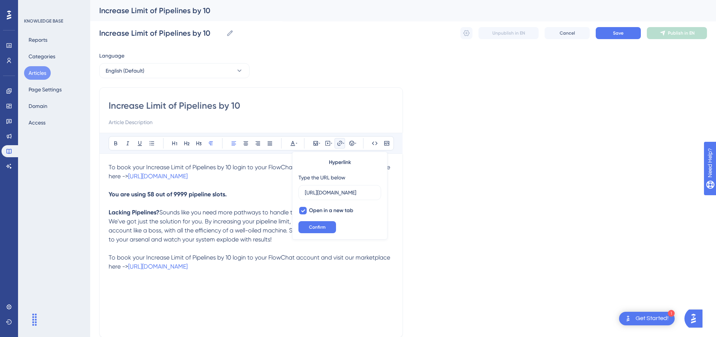
drag, startPoint x: 286, startPoint y: 177, endPoint x: 103, endPoint y: 166, distance: 183.8
click at [103, 166] on div "Increase Limit of Pipelines by 10 Bold Italic Underline Bullet Point Heading 1 …" at bounding box center [251, 212] width 304 height 250
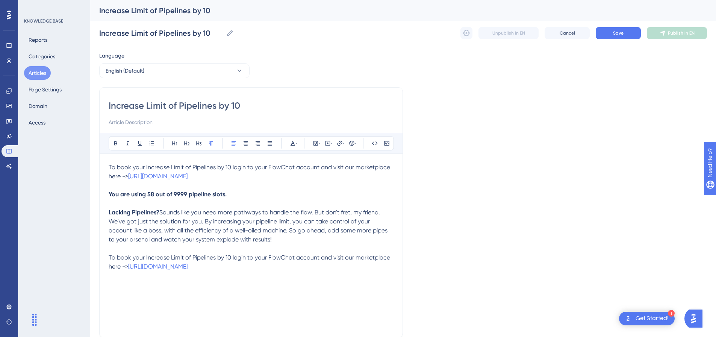
copy p "To book your Increase Limit of Pipelines by 10 login to your FlowChat account …"
click at [626, 37] on button "Save" at bounding box center [618, 33] width 45 height 12
click at [621, 29] on button "Save" at bounding box center [618, 33] width 45 height 12
click at [673, 32] on span "Publish in EN" at bounding box center [681, 33] width 27 height 6
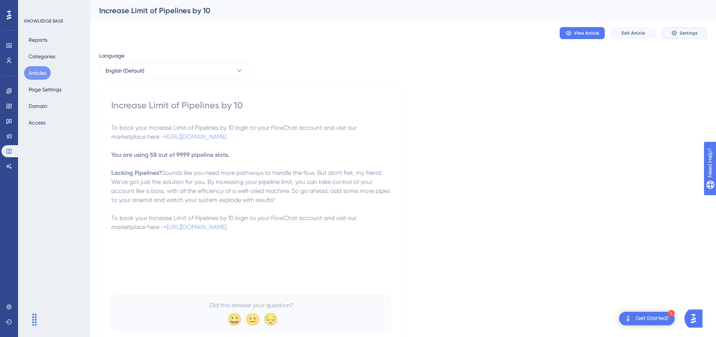
click at [682, 30] on button "Settings" at bounding box center [684, 33] width 45 height 12
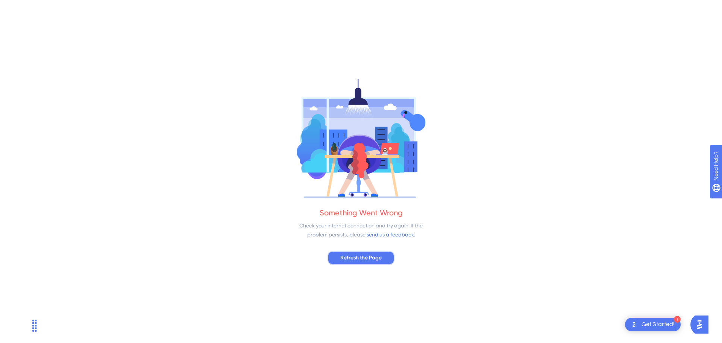
drag, startPoint x: 362, startPoint y: 255, endPoint x: 377, endPoint y: 229, distance: 29.7
click at [363, 252] on button "Refresh the Page" at bounding box center [360, 258] width 67 height 14
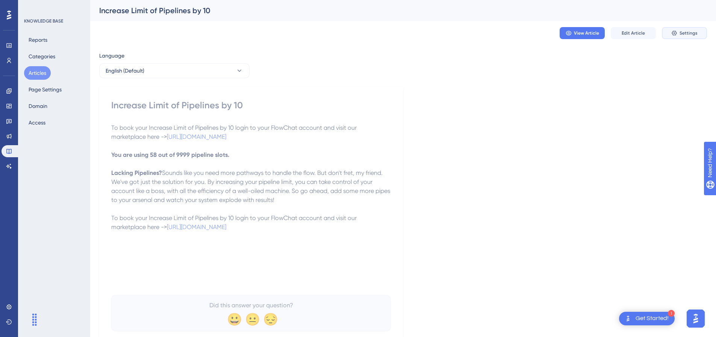
click at [684, 36] on span "Settings" at bounding box center [689, 33] width 18 height 6
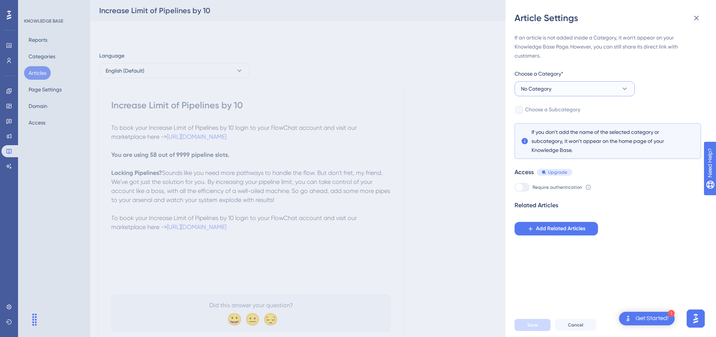
click at [554, 89] on button "No Category" at bounding box center [575, 88] width 120 height 15
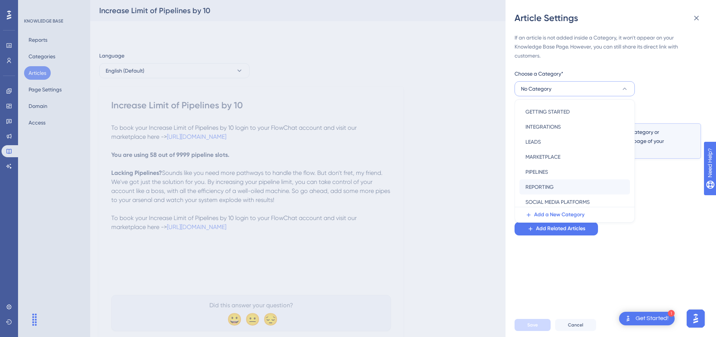
scroll to position [108, 0]
click at [541, 120] on span "MARKETPLACE" at bounding box center [543, 124] width 35 height 9
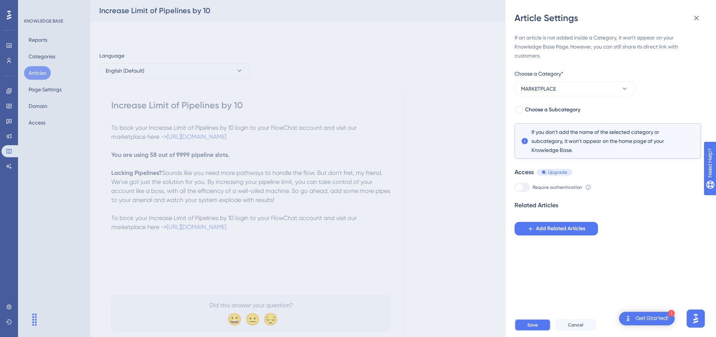
click at [541, 330] on button "Save" at bounding box center [533, 325] width 36 height 12
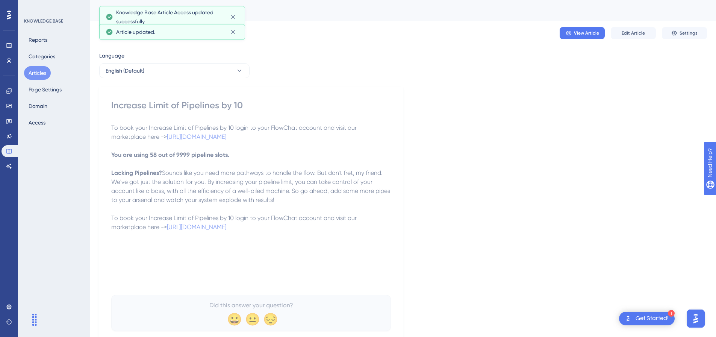
click at [38, 73] on button "Articles" at bounding box center [37, 73] width 27 height 14
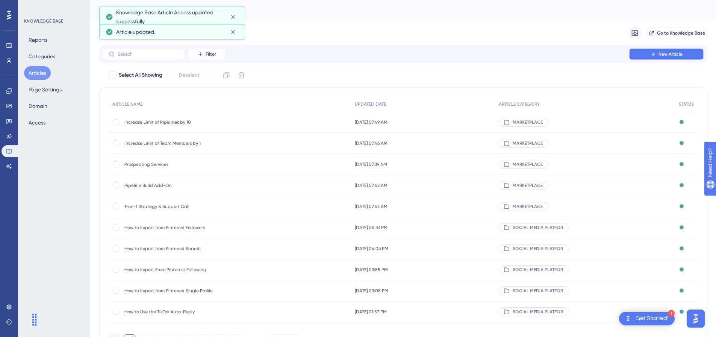
click at [663, 54] on span "New Article" at bounding box center [671, 54] width 24 height 6
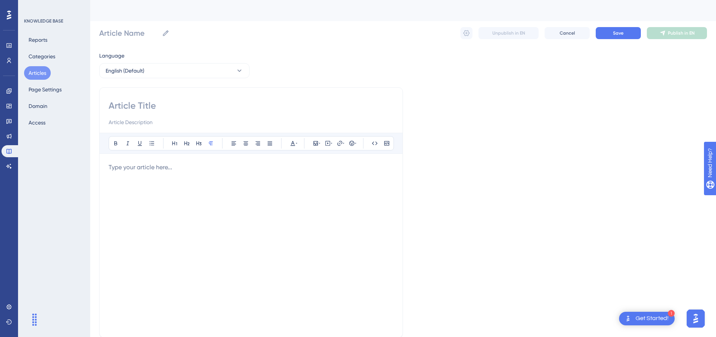
click at [164, 165] on p at bounding box center [251, 167] width 285 height 9
click at [106, 177] on div "Bold Italic Underline Bullet Point Heading 1 Heading 2 Heading 3 Normal Align L…" at bounding box center [251, 212] width 304 height 250
click at [109, 176] on span "login to your FlowChat account and visit our marketplace here ->" at bounding box center [198, 176] width 179 height 7
click at [183, 109] on input at bounding box center [251, 106] width 285 height 12
paste input "Add AI Credits"
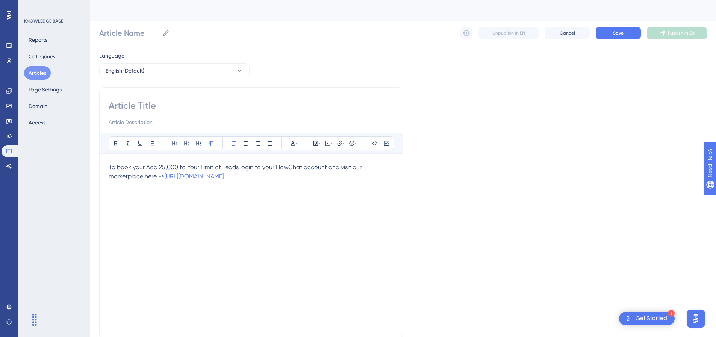
type input "Add AI Credits"
drag, startPoint x: 145, startPoint y: 166, endPoint x: 238, endPoint y: 168, distance: 92.9
click at [238, 168] on span "To book your Add 25,000 to Your Limit of Leads login to your FlowChat account a…" at bounding box center [236, 172] width 255 height 16
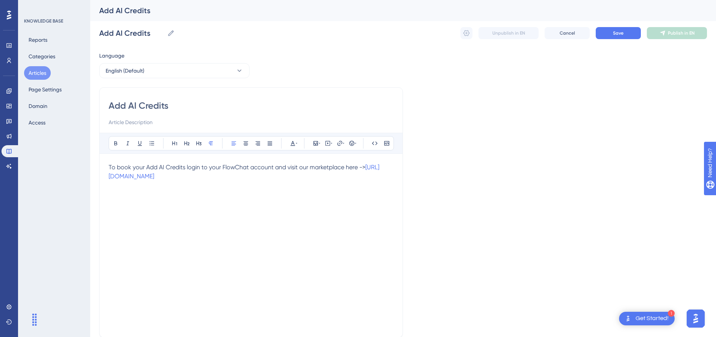
click at [254, 176] on p "To book your Add AI Credits login to your FlowChat account and visit our marke…" at bounding box center [251, 172] width 285 height 18
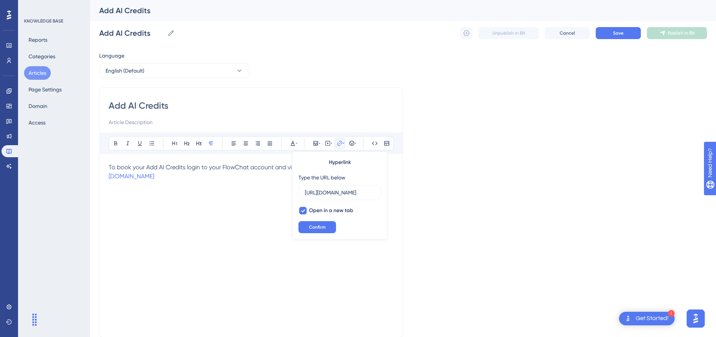
click at [267, 176] on p "To book your Add AI Credits login to your FlowChat account and visit our marke…" at bounding box center [251, 172] width 285 height 18
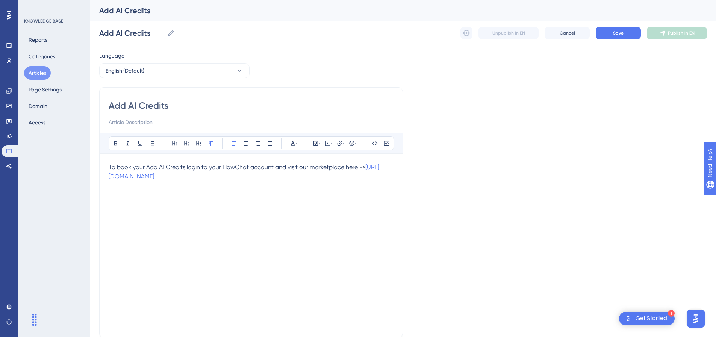
drag, startPoint x: 272, startPoint y: 176, endPoint x: 109, endPoint y: 163, distance: 163.0
click at [109, 163] on p "To book your Add AI Credits login to your FlowChat account and visit our marke…" at bounding box center [251, 172] width 285 height 18
copy p "To book your Add AI Credits login to your FlowChat account and visit our marke…"
click at [273, 183] on div "To book your Add AI Credits login to your FlowChat account and visit our marke…" at bounding box center [251, 245] width 285 height 165
click at [268, 179] on p "To book your Add AI Credits login to your FlowChat account and visit our marke…" at bounding box center [251, 172] width 285 height 18
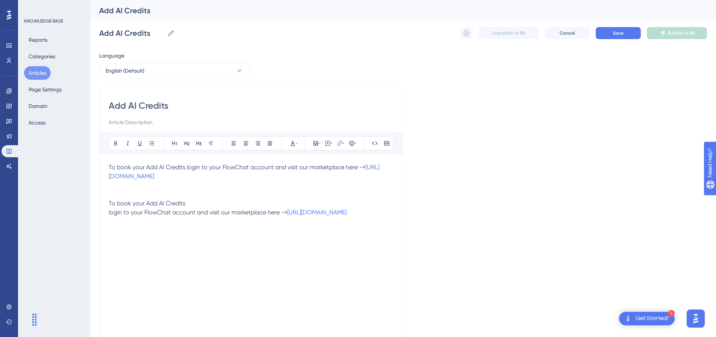
click at [109, 211] on span "login to your FlowChat account and visit our marketplace here ->" at bounding box center [198, 212] width 179 height 7
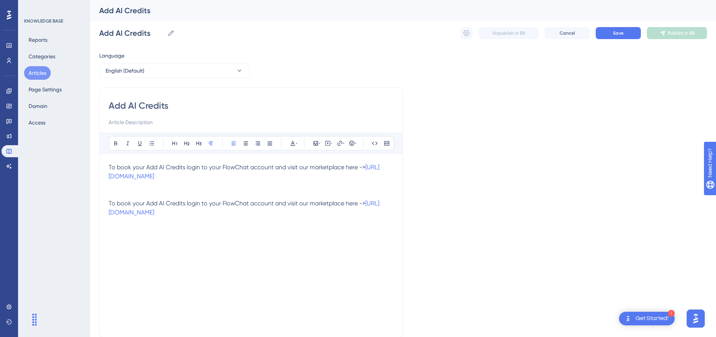
click at [173, 192] on p at bounding box center [251, 194] width 285 height 9
click at [173, 188] on p at bounding box center [251, 185] width 285 height 9
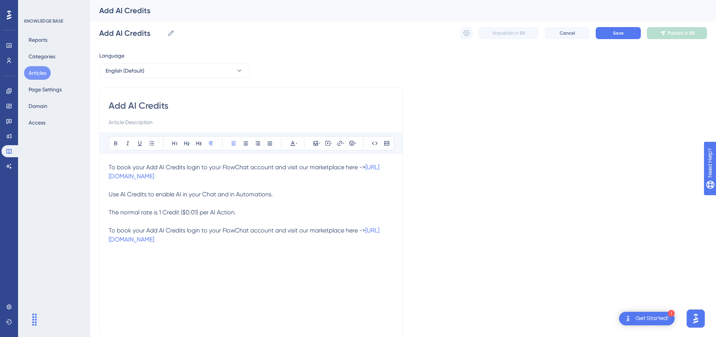
drag, startPoint x: 253, startPoint y: 176, endPoint x: 109, endPoint y: 167, distance: 144.3
click at [109, 167] on p "To book your Add AI Credits login to your FlowChat account and visit our marke…" at bounding box center [251, 172] width 285 height 18
copy p "To book your Add AI Credits login to your FlowChat account and visit our marke…"
click at [631, 37] on button "Save" at bounding box center [618, 33] width 45 height 12
click at [622, 31] on span "Save" at bounding box center [618, 33] width 11 height 6
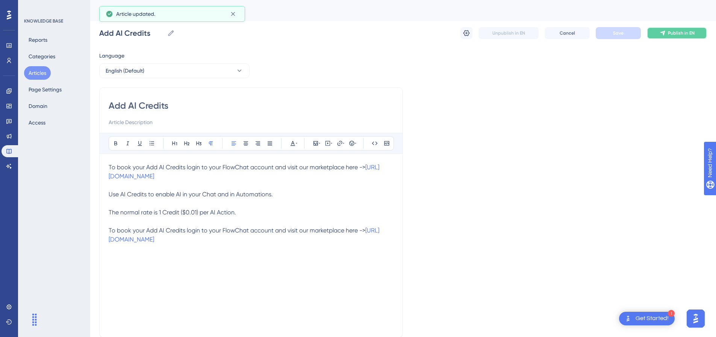
click at [673, 30] on span "Publish in EN" at bounding box center [681, 33] width 27 height 6
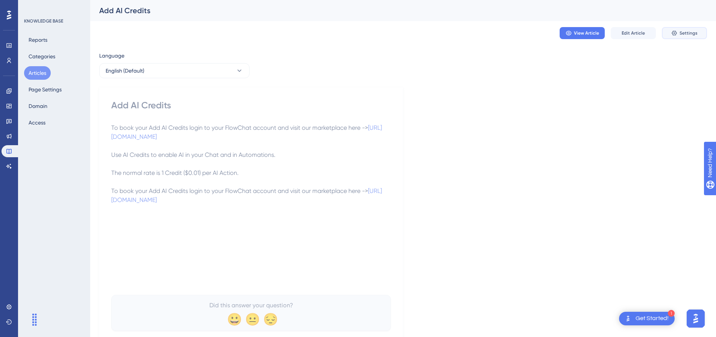
click at [685, 31] on span "Settings" at bounding box center [689, 33] width 18 height 6
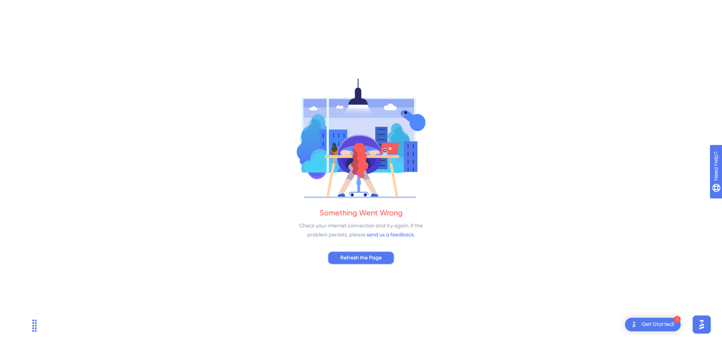
drag, startPoint x: 353, startPoint y: 257, endPoint x: 387, endPoint y: 212, distance: 55.9
click at [354, 256] on span "Refresh the Page" at bounding box center [360, 257] width 41 height 9
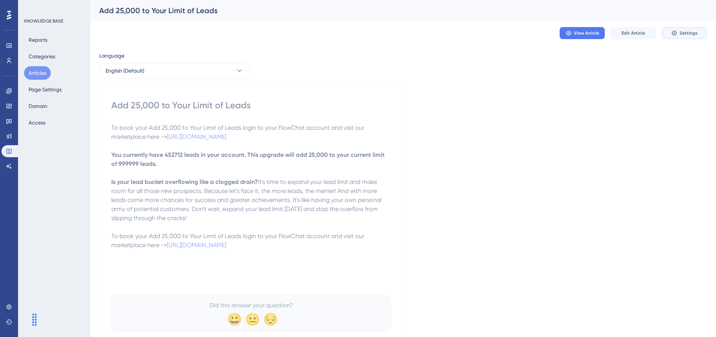
click at [686, 29] on button "Settings" at bounding box center [684, 33] width 45 height 12
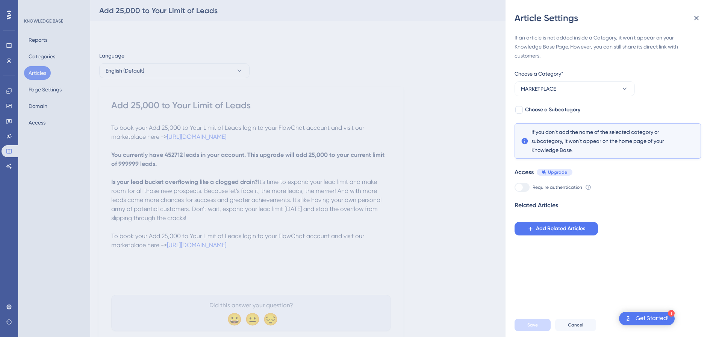
click at [36, 74] on div "Article Settings If an article is not added inside a Category, it won't appear …" at bounding box center [358, 168] width 716 height 337
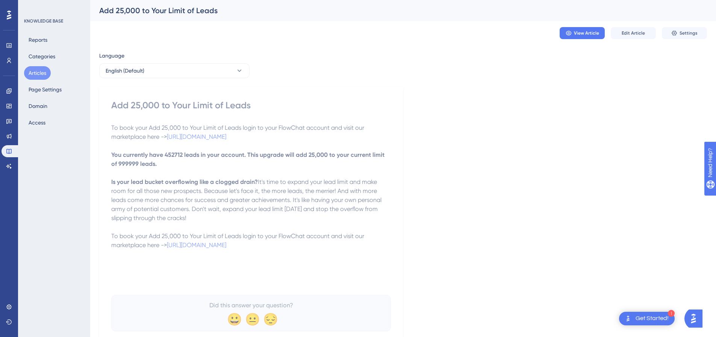
click at [36, 74] on button "Articles" at bounding box center [37, 73] width 27 height 14
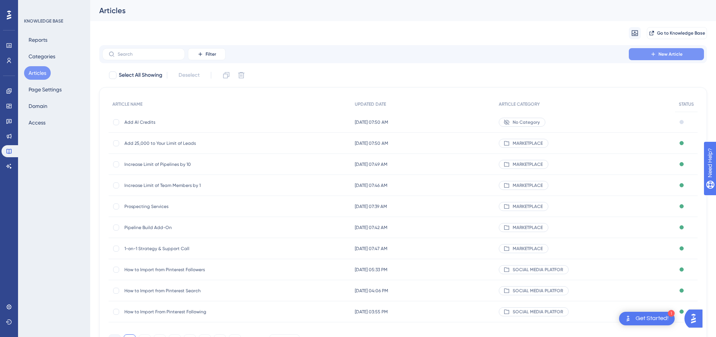
click at [681, 53] on span "New Article" at bounding box center [671, 54] width 24 height 6
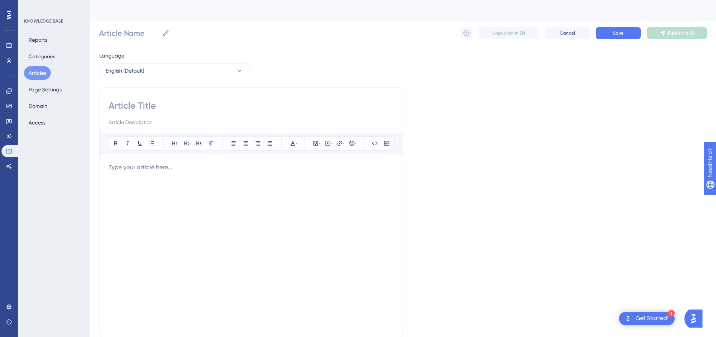
click at [170, 166] on p at bounding box center [251, 167] width 285 height 9
click at [108, 176] on div "Bold Italic Underline Bullet Point Heading 1 Heading 2 Heading 3 Normal Align L…" at bounding box center [251, 212] width 304 height 250
drag, startPoint x: 109, startPoint y: 176, endPoint x: 131, endPoint y: 185, distance: 24.1
click at [109, 176] on span "login to your FlowChat account and visit our marketplace here ->" at bounding box center [198, 176] width 179 height 7
click at [144, 108] on input at bounding box center [251, 106] width 285 height 12
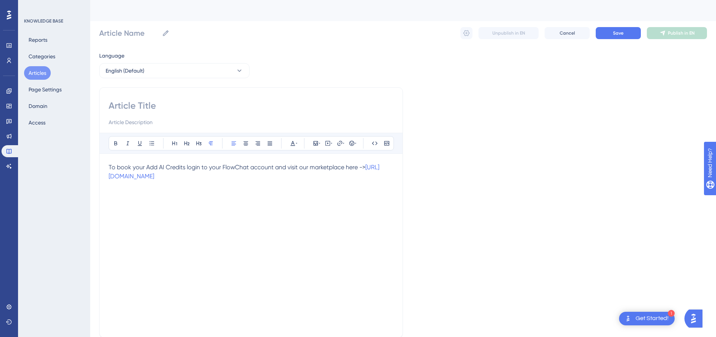
paste input "Sales [DATE] Method"
type input "Sales [DATE] Method"
drag, startPoint x: 145, startPoint y: 166, endPoint x: 184, endPoint y: 165, distance: 39.5
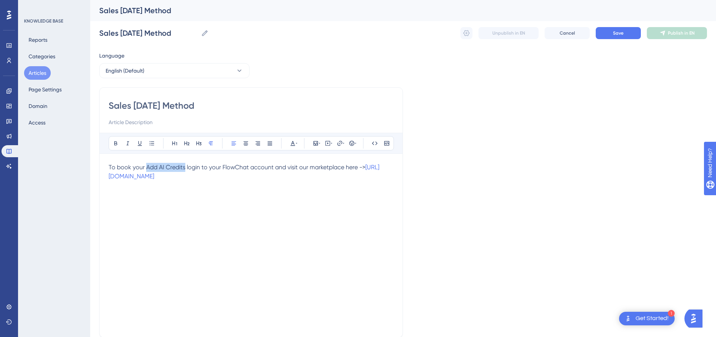
click at [184, 165] on span "To book your Add AI Credits login to your FlowChat account and visit our market…" at bounding box center [237, 167] width 257 height 7
drag, startPoint x: 256, startPoint y: 176, endPoint x: 109, endPoint y: 168, distance: 146.8
click at [109, 168] on p "To book your Sales Ascension Method login to your FlowChat account and visit o…" at bounding box center [251, 172] width 285 height 18
copy p "To book your Sales Ascension Method login to your FlowChat account and visit o…"
click at [259, 178] on p "To book your Sales Ascension Method login to your FlowChat account and visit o…" at bounding box center [251, 172] width 285 height 18
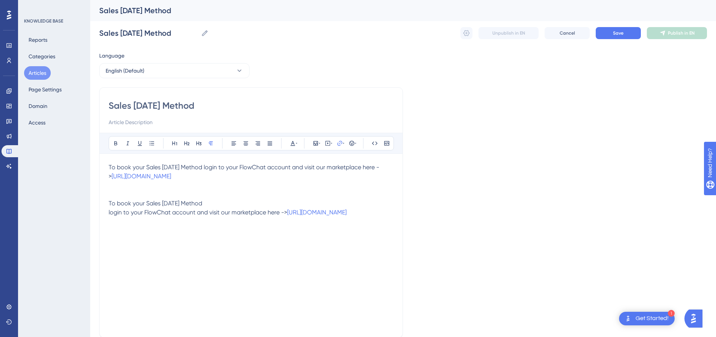
click at [109, 212] on span "login to your FlowChat account and visit our marketplace here ->" at bounding box center [198, 212] width 179 height 7
click at [169, 187] on p at bounding box center [251, 185] width 285 height 9
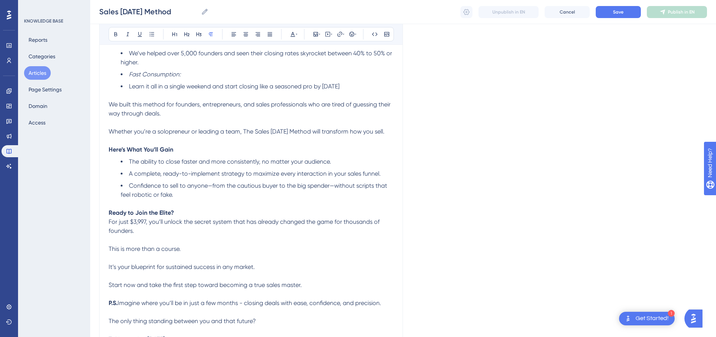
scroll to position [288, 0]
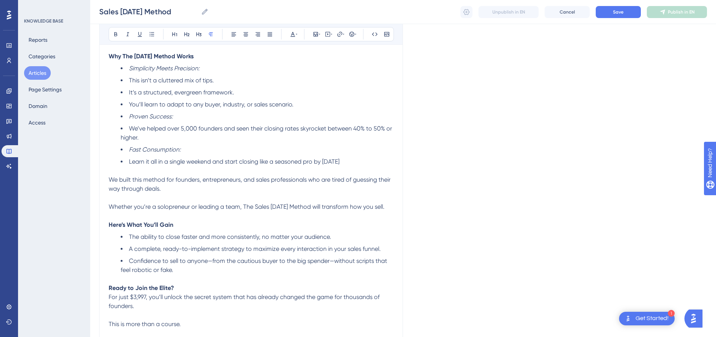
click at [205, 73] on li "Simplicity Meets Precision:" at bounding box center [257, 68] width 273 height 9
click at [130, 84] on span "This isn’t a cluttered mix of tips." at bounding box center [171, 80] width 85 height 7
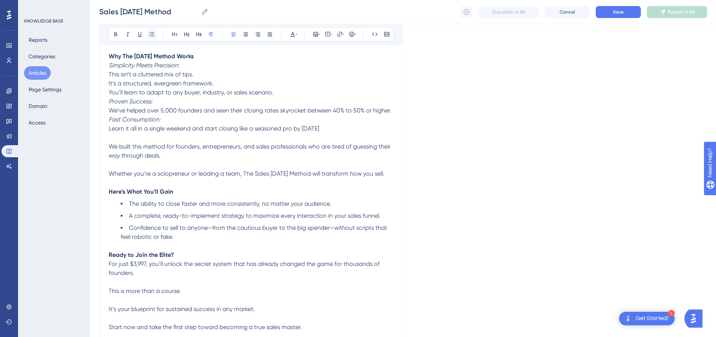
click at [153, 35] on icon at bounding box center [152, 34] width 6 height 6
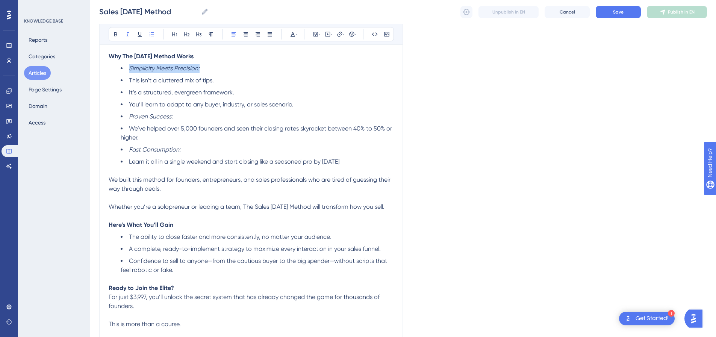
drag, startPoint x: 206, startPoint y: 78, endPoint x: 128, endPoint y: 75, distance: 77.9
click at [128, 73] on li "Simplicity Meets Precision:" at bounding box center [257, 68] width 273 height 9
click at [127, 73] on li "Simplicity Meets Precision:" at bounding box center [257, 68] width 273 height 9
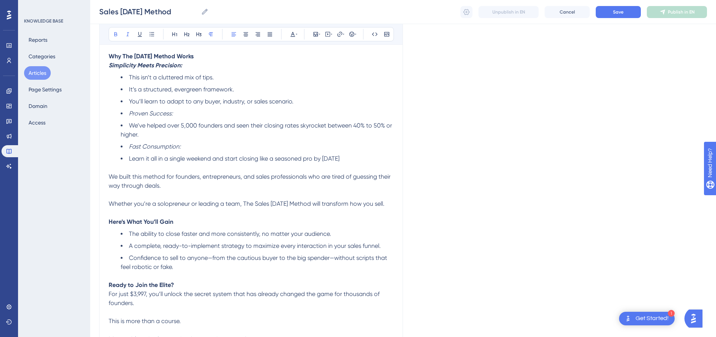
click at [130, 117] on em "Proven Success:" at bounding box center [151, 113] width 44 height 7
drag, startPoint x: 130, startPoint y: 121, endPoint x: 112, endPoint y: 123, distance: 18.9
click at [112, 123] on ul "This isn’t a cluttered mix of tips. It’s a structured, evergreen framework. You…" at bounding box center [251, 118] width 285 height 90
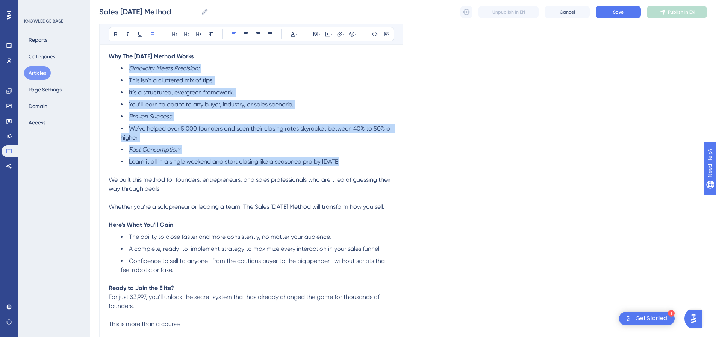
drag, startPoint x: 356, startPoint y: 172, endPoint x: 112, endPoint y: 70, distance: 265.3
click at [112, 70] on div "To book your Sales Ascension Method login to your FlowChat account and visit o…" at bounding box center [251, 185] width 285 height 629
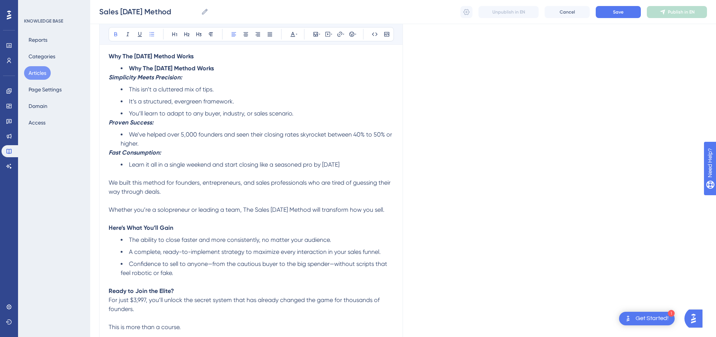
click at [129, 72] on strong "Why The Ascension Method Works" at bounding box center [171, 68] width 85 height 7
click at [173, 72] on strong "Why The Ascension Method Works" at bounding box center [171, 68] width 85 height 7
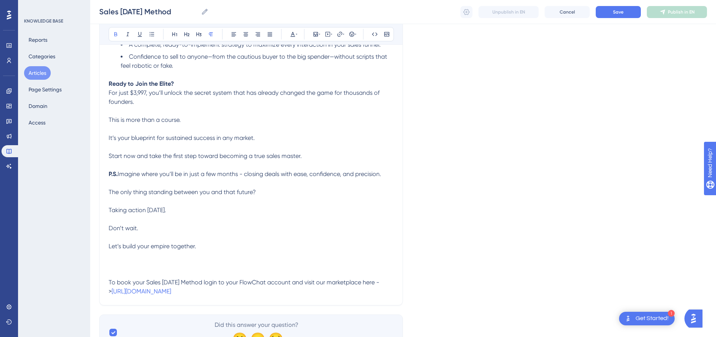
scroll to position [548, 0]
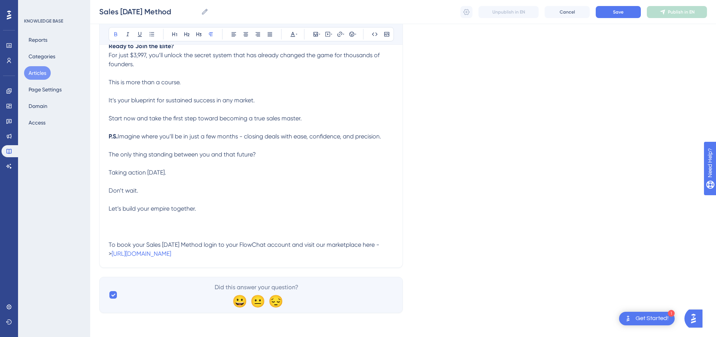
click at [191, 225] on p at bounding box center [251, 222] width 285 height 18
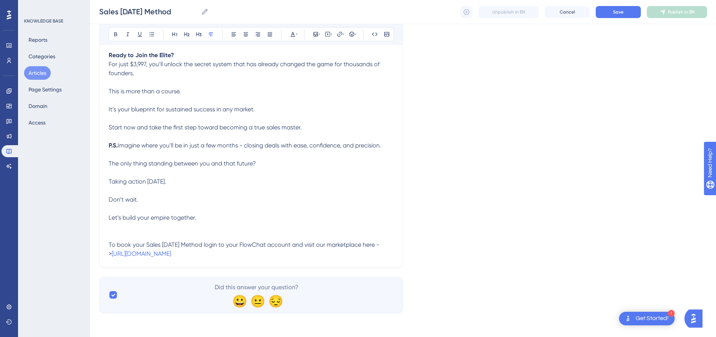
click at [176, 233] on p at bounding box center [251, 235] width 285 height 9
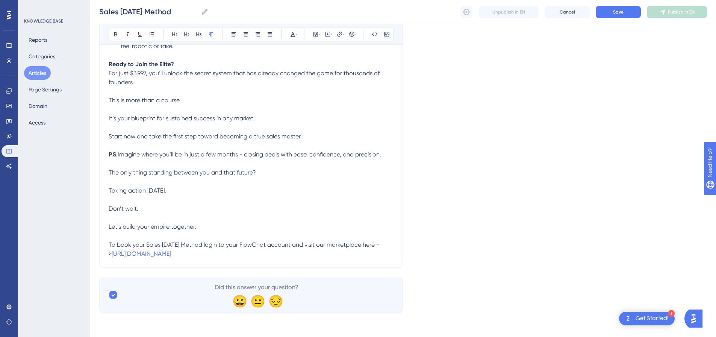
click at [145, 221] on p at bounding box center [251, 217] width 285 height 9
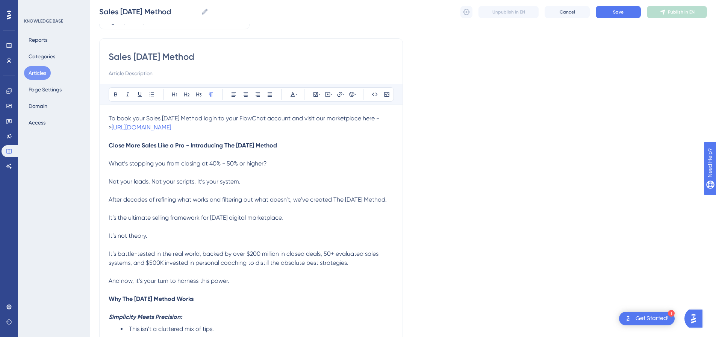
scroll to position [32, 0]
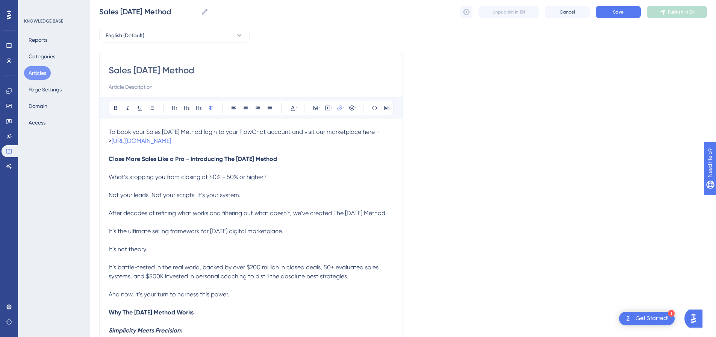
drag, startPoint x: 298, startPoint y: 145, endPoint x: 283, endPoint y: 146, distance: 15.0
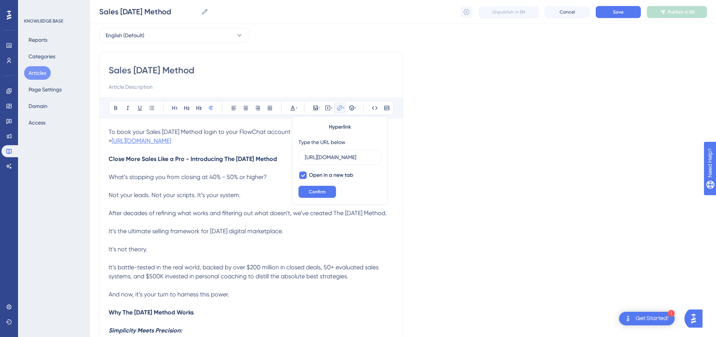
scroll to position [0, 0]
drag, startPoint x: 232, startPoint y: 141, endPoint x: 109, endPoint y: 134, distance: 123.1
click at [109, 134] on p "To book your Sales Ascension Method login to your FlowChat account and visit o…" at bounding box center [251, 136] width 285 height 18
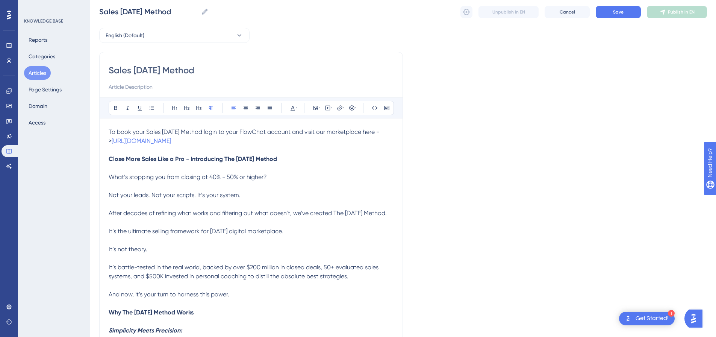
copy p "To book your Sales Ascension Method login to your FlowChat account and visit o…"
click at [614, 12] on span "Save" at bounding box center [618, 12] width 11 height 6
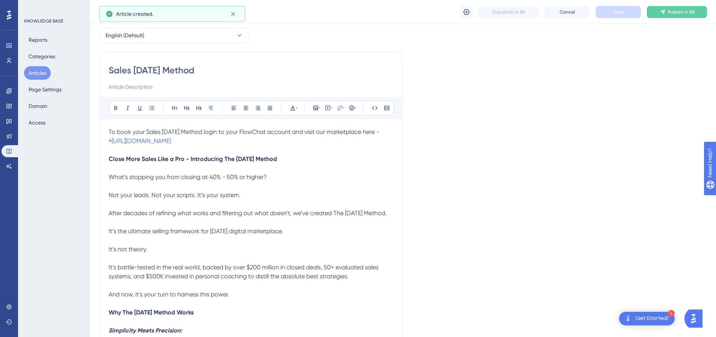
scroll to position [445, 0]
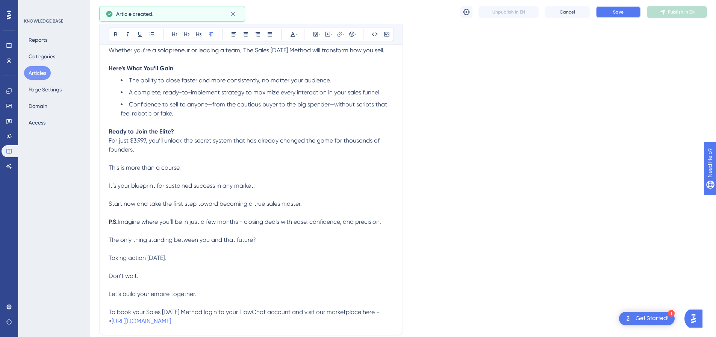
click at [623, 17] on button "Save" at bounding box center [618, 12] width 45 height 12
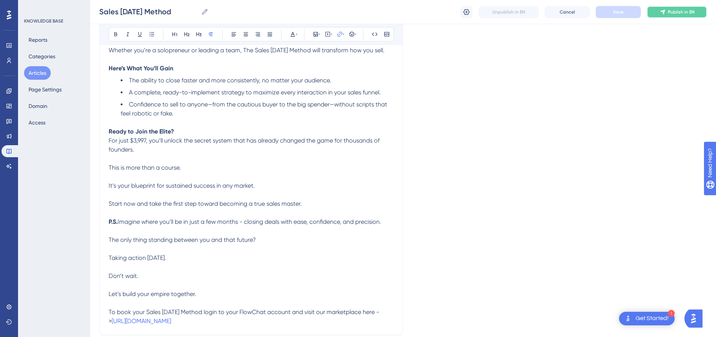
click at [661, 13] on icon at bounding box center [663, 12] width 6 height 6
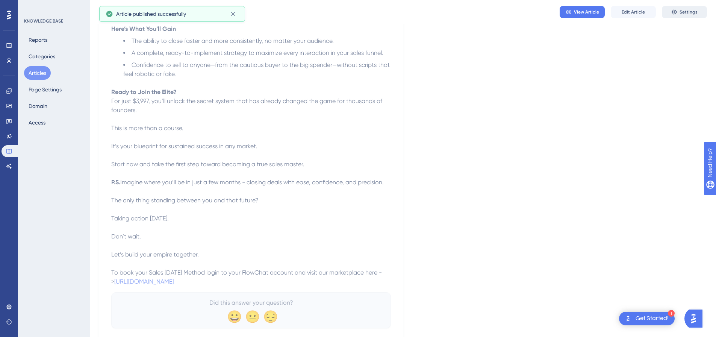
click at [691, 11] on span "Settings" at bounding box center [689, 12] width 18 height 6
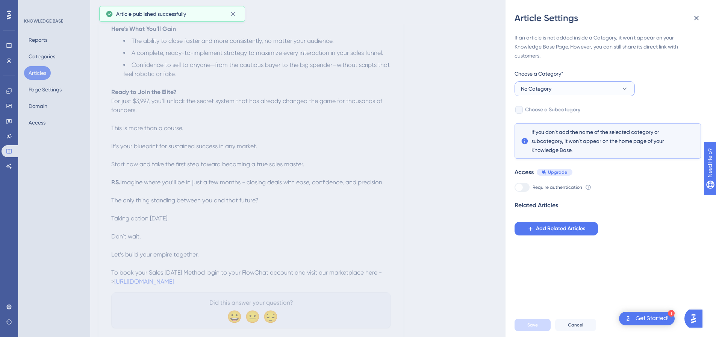
click at [552, 83] on button "No Category" at bounding box center [575, 88] width 120 height 15
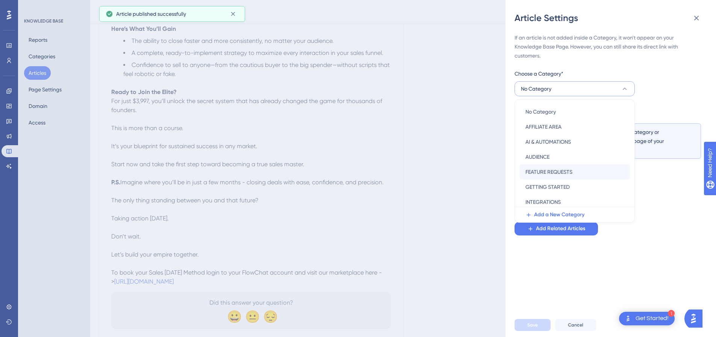
scroll to position [108, 0]
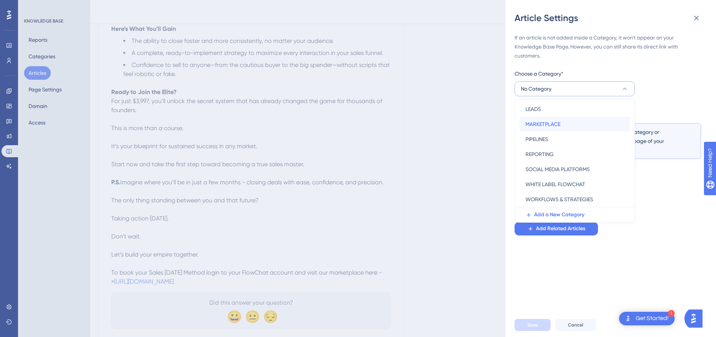
click at [542, 125] on span "MARKETPLACE" at bounding box center [543, 124] width 35 height 9
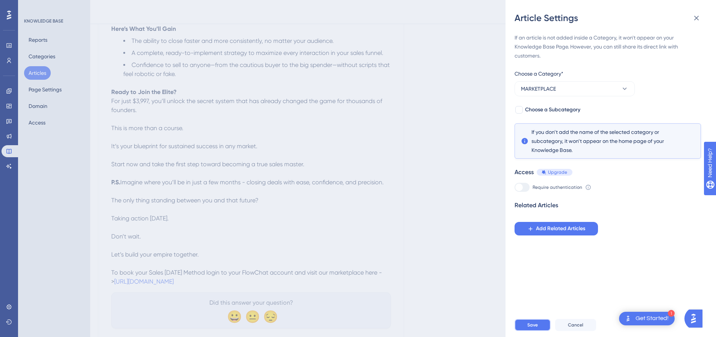
click at [532, 326] on button "Save" at bounding box center [533, 325] width 36 height 12
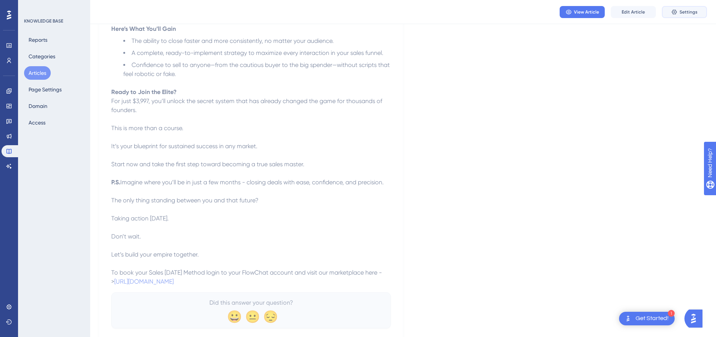
click at [676, 11] on icon at bounding box center [675, 12] width 6 height 6
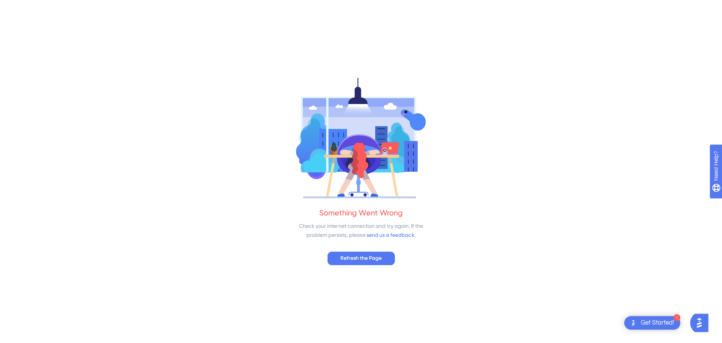
scroll to position [0, 0]
click at [383, 257] on button "Refresh the Page" at bounding box center [360, 258] width 67 height 14
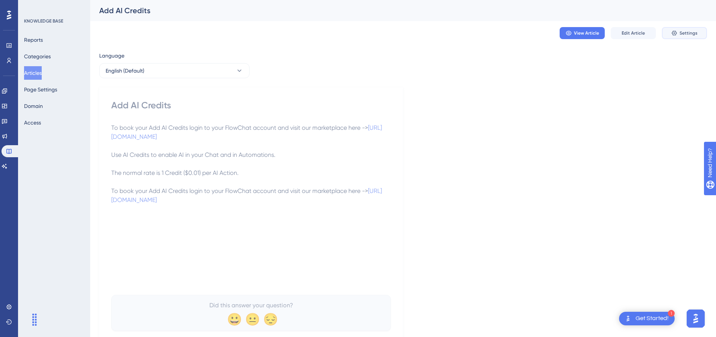
click at [681, 32] on span "Settings" at bounding box center [689, 33] width 18 height 6
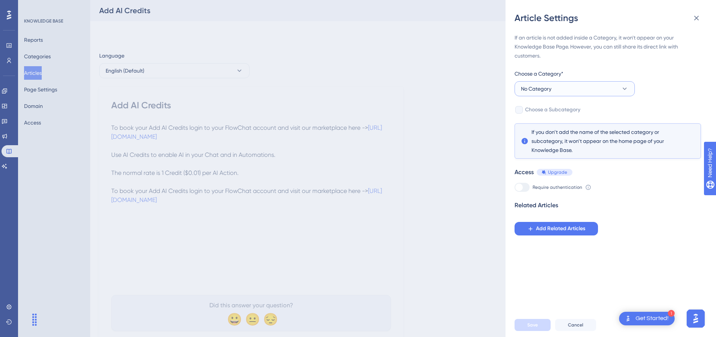
click at [570, 94] on button "No Category" at bounding box center [575, 88] width 120 height 15
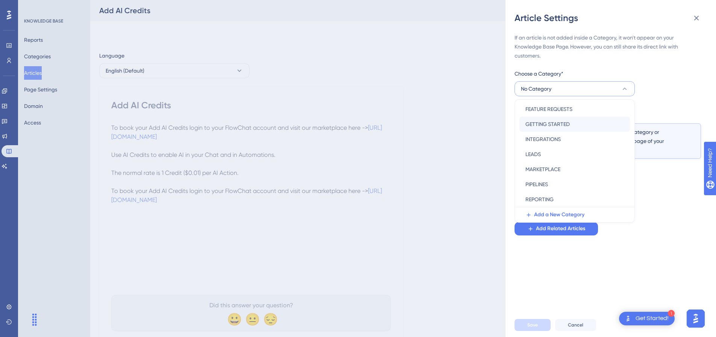
scroll to position [108, 0]
click at [533, 124] on span "MARKETPLACE" at bounding box center [543, 124] width 35 height 9
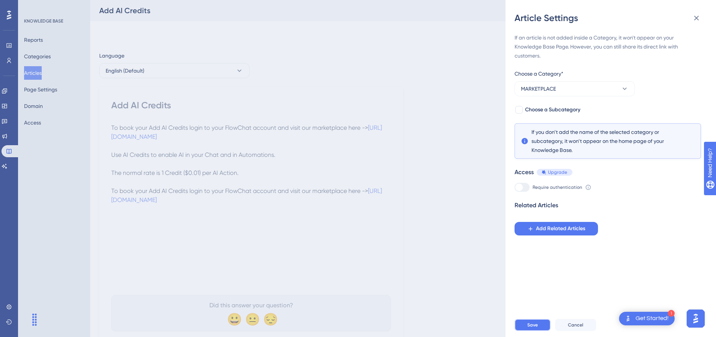
click at [534, 328] on span "Save" at bounding box center [533, 325] width 11 height 6
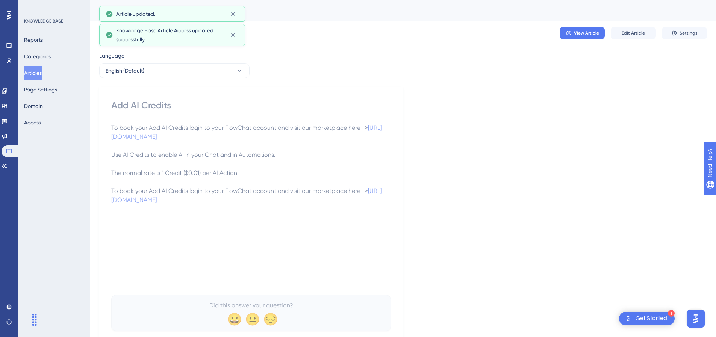
click at [33, 76] on button "Articles" at bounding box center [33, 73] width 18 height 14
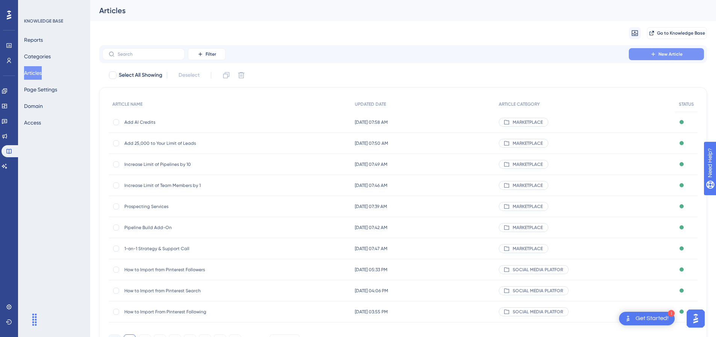
click at [670, 50] on button "New Article" at bounding box center [666, 54] width 75 height 12
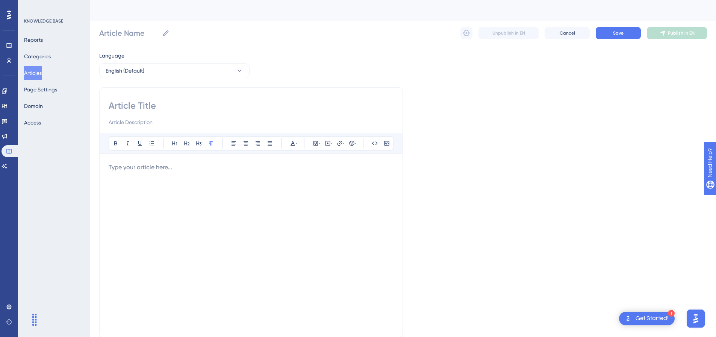
click at [173, 173] on div at bounding box center [251, 245] width 285 height 165
click at [182, 106] on input at bounding box center [251, 106] width 285 height 12
paste input "DiSC Personality Selling"
type input "DiSC Personality Selling"
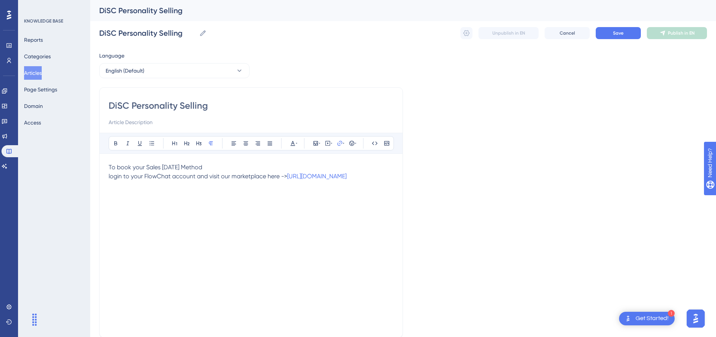
type input "DiSC Personality Selling"
drag, startPoint x: 217, startPoint y: 167, endPoint x: 146, endPoint y: 166, distance: 70.7
click at [146, 166] on p "To book your Sales Ascension Method login to your FlowChat account and visit ou…" at bounding box center [251, 172] width 285 height 18
click at [108, 177] on div "DiSC Personality Selling Bold Italic Underline Bullet Point Heading 1 Heading 2…" at bounding box center [251, 212] width 304 height 250
click at [109, 175] on span "login to your FlowChat account and visit our marketplace here ->" at bounding box center [198, 176] width 179 height 7
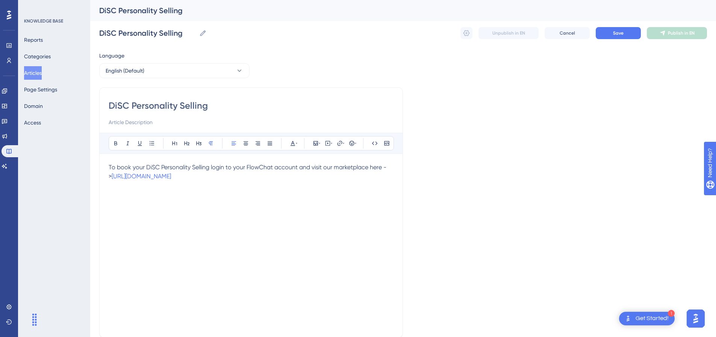
click at [278, 181] on div "To book your DiSC Personality Selling login to your FlowChat account and visit…" at bounding box center [251, 245] width 285 height 165
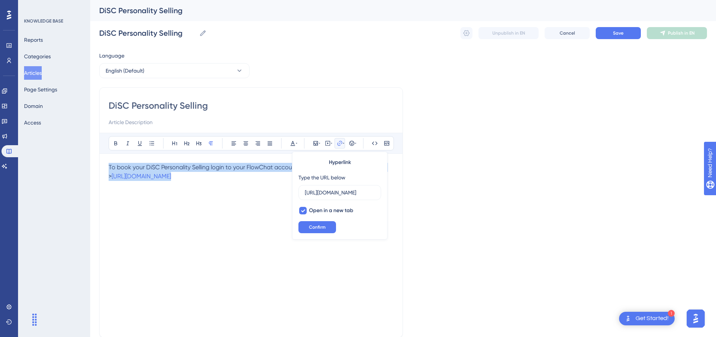
drag, startPoint x: 277, startPoint y: 180, endPoint x: 106, endPoint y: 163, distance: 171.6
click at [106, 163] on div "DiSC Personality Selling Bold Italic Underline Bullet Point Heading 1 Heading 2…" at bounding box center [251, 212] width 304 height 250
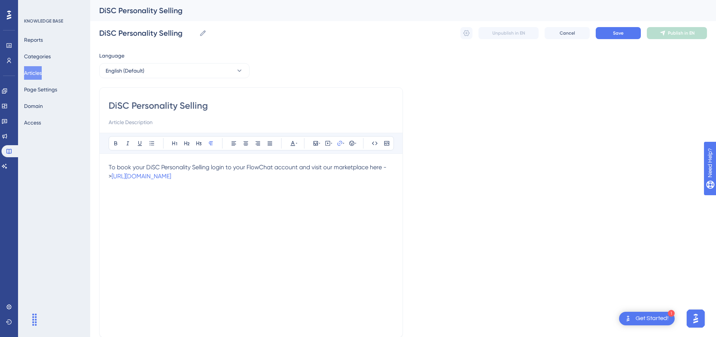
click at [112, 168] on span "To book your DiSC Personality Selling login to your FlowChat account and visit…" at bounding box center [248, 172] width 278 height 16
copy p "To book your DiSC Personality Selling login to your FlowChat account and visit…"
click at [266, 176] on p "To book your DiSC Personality Selling login to your FlowChat account and visit…" at bounding box center [251, 172] width 285 height 18
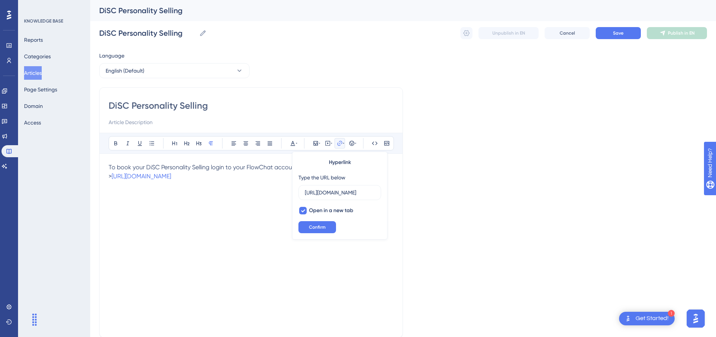
scroll to position [0, 55]
type input "[URL][DOMAIN_NAME]"
click at [264, 180] on p "To book your DiSC Personality Selling login to your FlowChat account and visit…" at bounding box center [251, 172] width 285 height 18
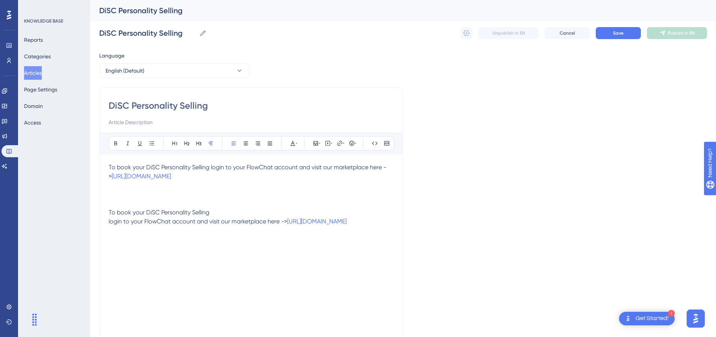
click at [109, 221] on span "login to your FlowChat account and visit our marketplace here ->" at bounding box center [198, 221] width 179 height 7
click at [180, 191] on p at bounding box center [251, 194] width 285 height 9
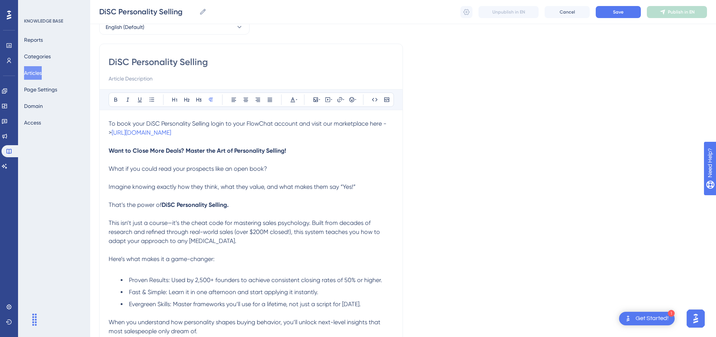
scroll to position [49, 0]
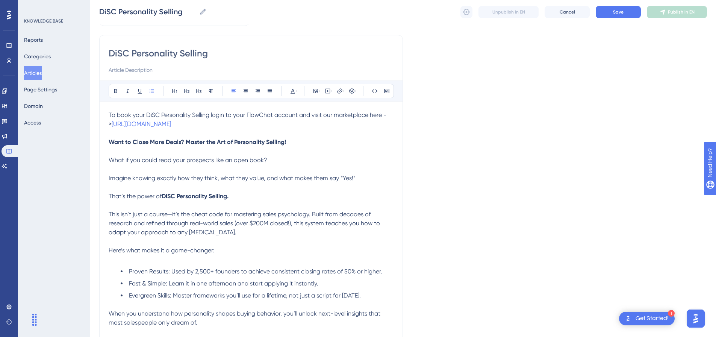
click at [143, 264] on div "To book your DiSC Personality Selling login to your FlowChat account and visit…" at bounding box center [251, 296] width 285 height 370
click at [139, 258] on p at bounding box center [251, 259] width 285 height 9
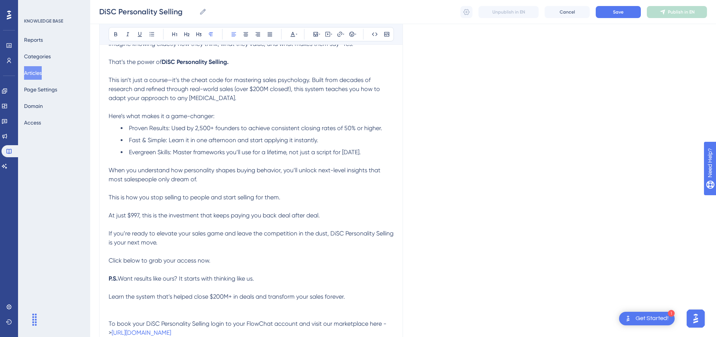
scroll to position [200, 0]
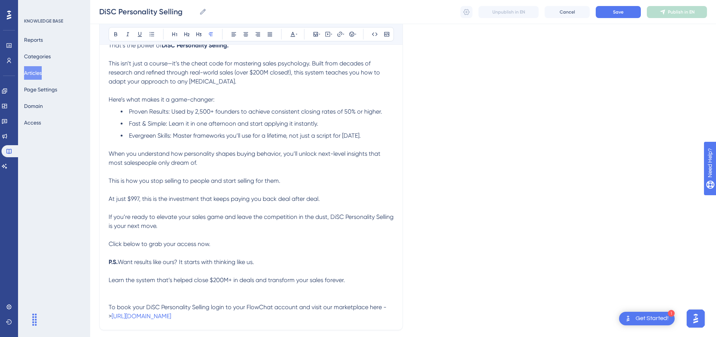
click at [152, 297] on p at bounding box center [251, 298] width 285 height 9
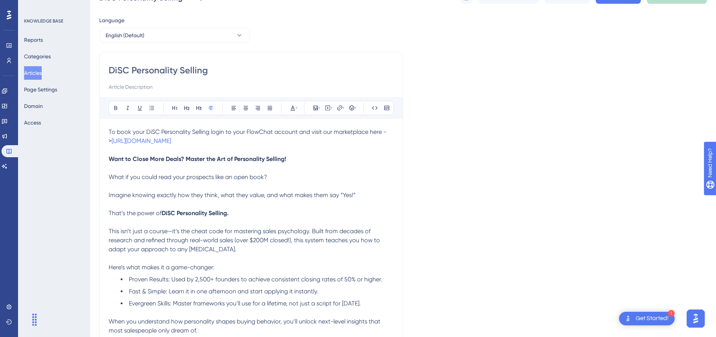
scroll to position [0, 0]
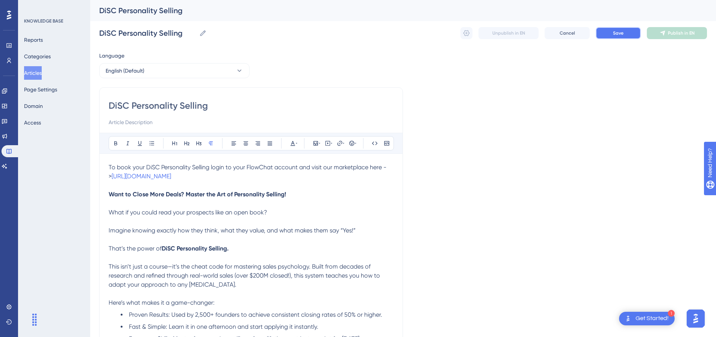
click at [634, 33] on button "Save" at bounding box center [618, 33] width 45 height 12
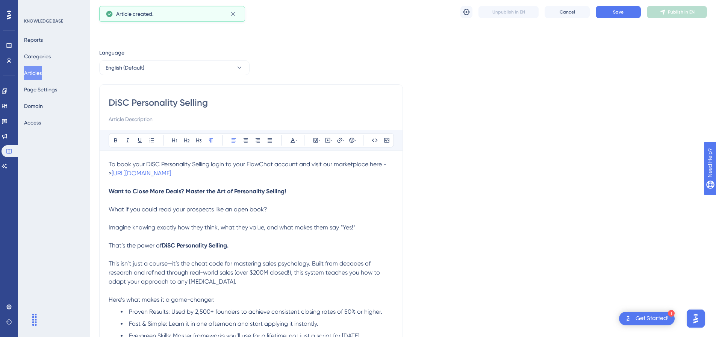
scroll to position [171, 0]
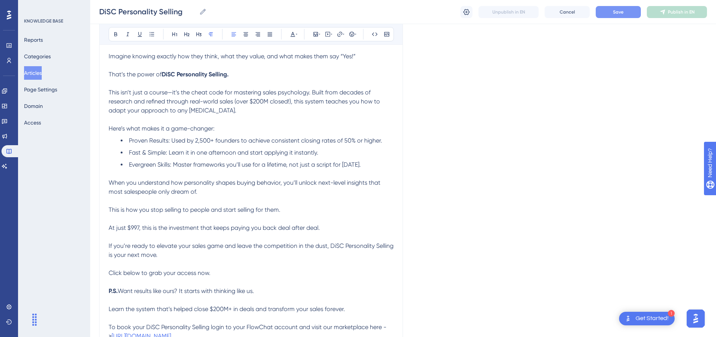
drag, startPoint x: 624, startPoint y: 20, endPoint x: 621, endPoint y: 14, distance: 6.9
click at [623, 18] on div "DiSC Personality Selling DiSC Personality Selling Unpublish in EN Cancel Save P…" at bounding box center [403, 12] width 626 height 24
click at [621, 14] on span "Save" at bounding box center [618, 12] width 11 height 6
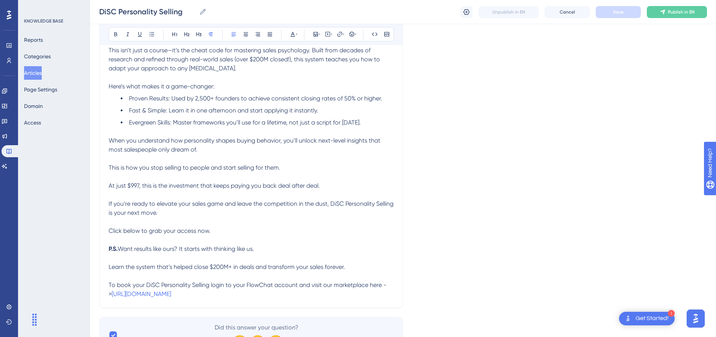
scroll to position [253, 0]
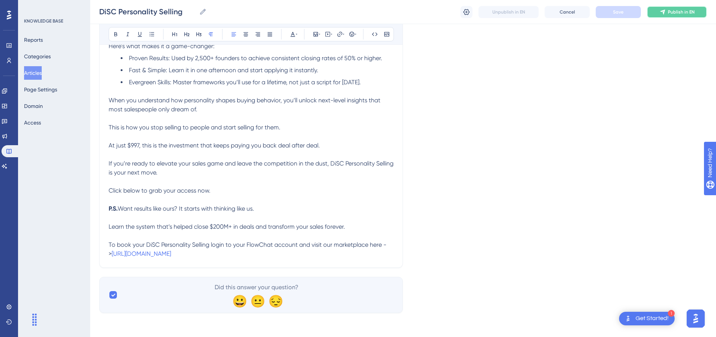
click at [660, 6] on button "Publish in EN" at bounding box center [677, 12] width 60 height 12
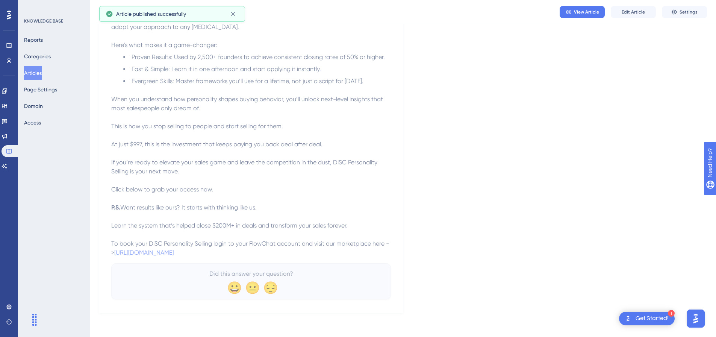
scroll to position [215, 0]
click at [688, 12] on span "Settings" at bounding box center [689, 12] width 18 height 6
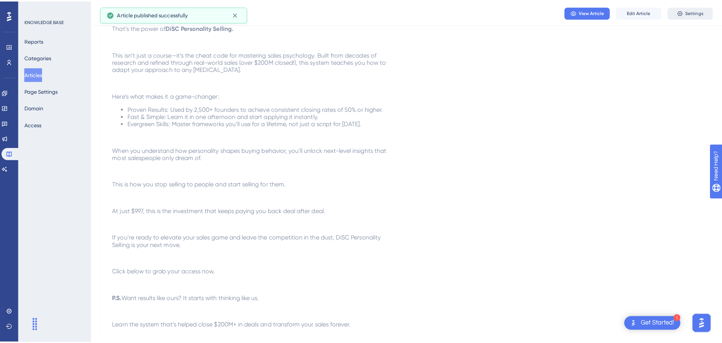
scroll to position [0, 0]
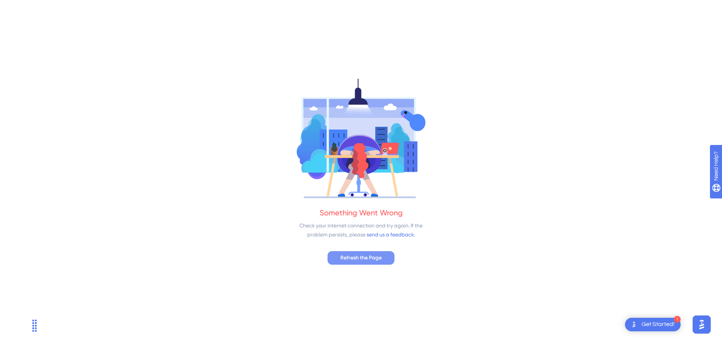
click at [368, 261] on span "Refresh the Page" at bounding box center [360, 257] width 41 height 9
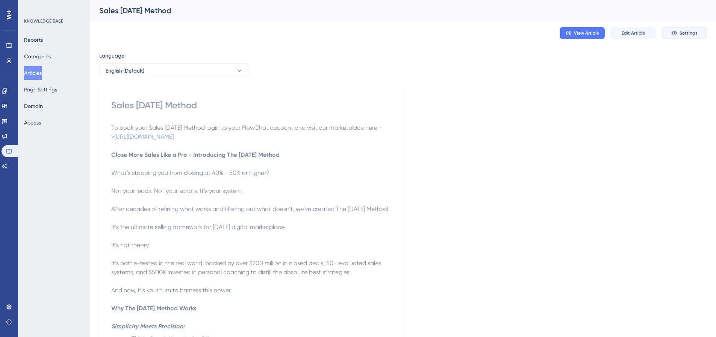
click at [698, 36] on button "Settings" at bounding box center [684, 33] width 45 height 12
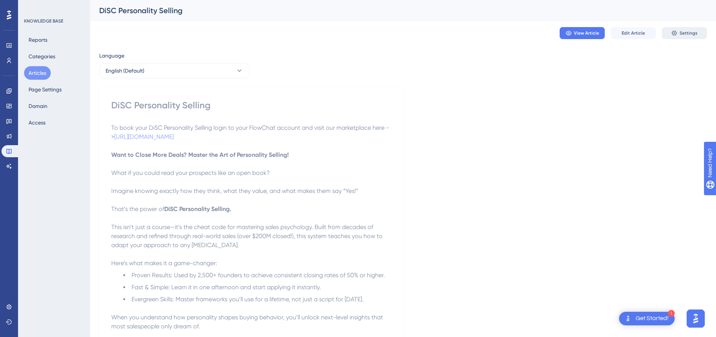
click at [682, 31] on span "Settings" at bounding box center [689, 33] width 18 height 6
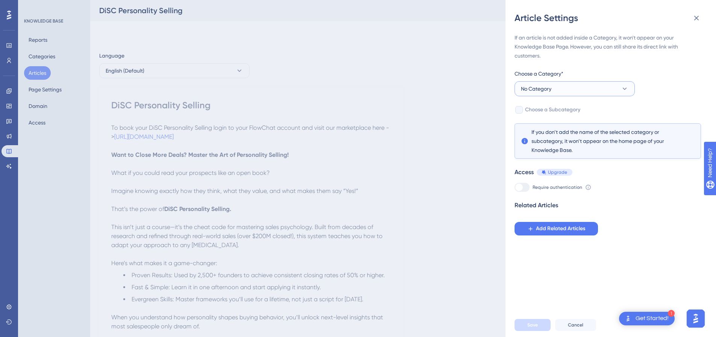
click at [517, 88] on button "No Category" at bounding box center [575, 88] width 120 height 15
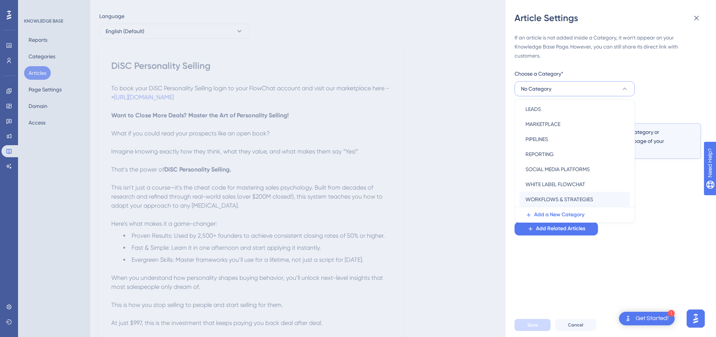
scroll to position [75, 0]
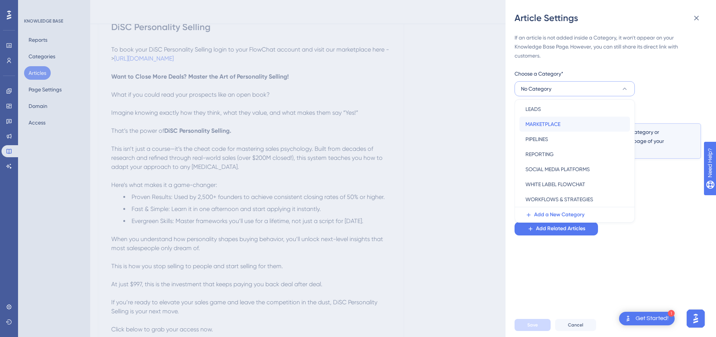
click at [534, 124] on span "MARKETPLACE" at bounding box center [543, 124] width 35 height 9
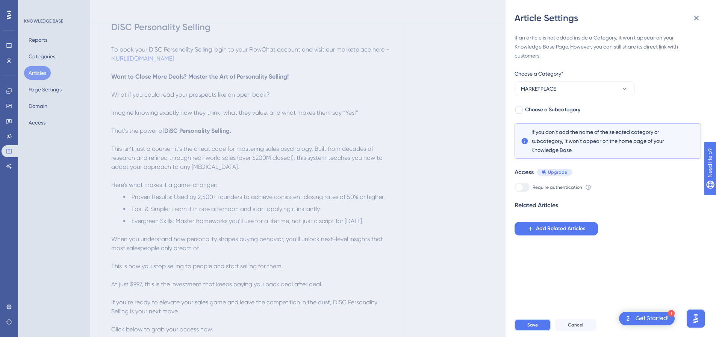
click at [538, 329] on button "Save" at bounding box center [533, 325] width 36 height 12
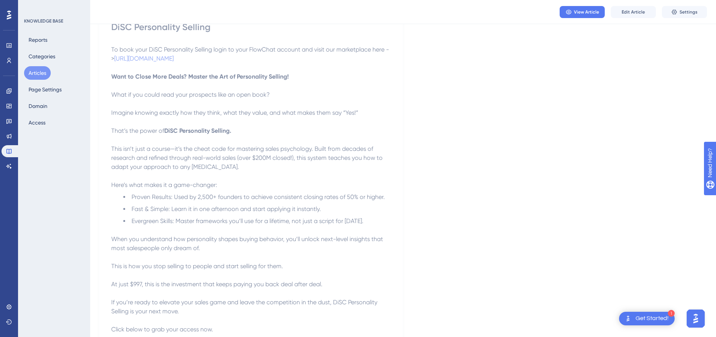
click at [40, 73] on button "Articles" at bounding box center [37, 73] width 27 height 14
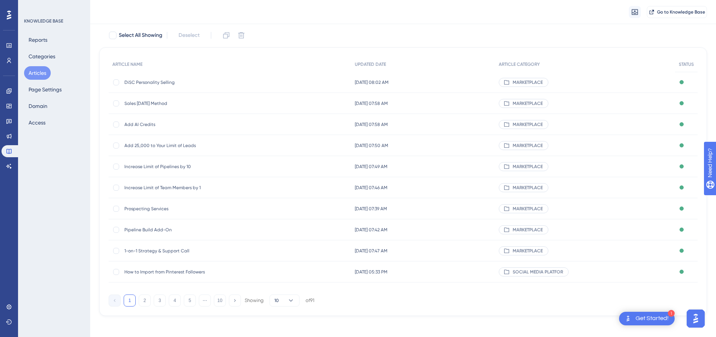
scroll to position [46, 0]
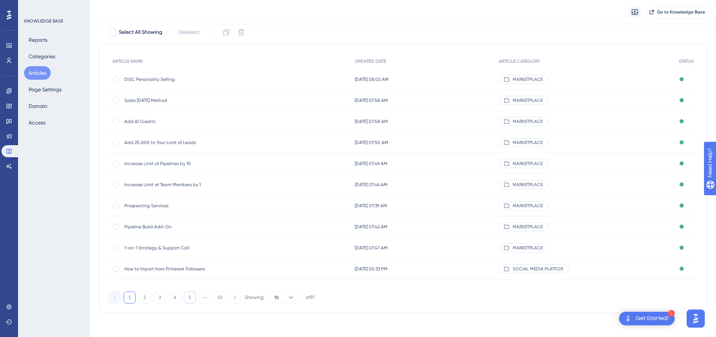
click at [186, 297] on button "5" at bounding box center [190, 297] width 12 height 12
click at [235, 299] on icon at bounding box center [234, 297] width 5 height 5
click at [118, 205] on div at bounding box center [116, 206] width 6 height 6
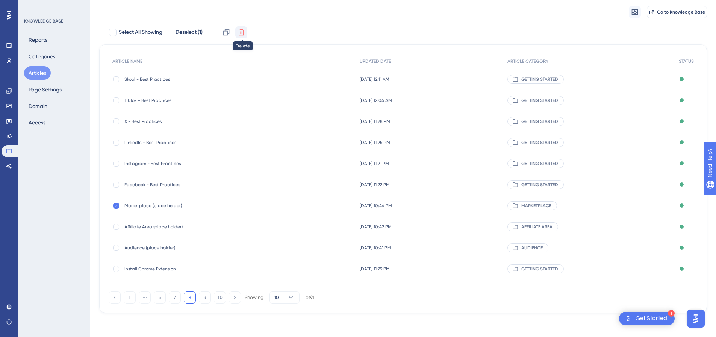
click at [241, 32] on icon at bounding box center [242, 33] width 8 height 8
checkbox input "false"
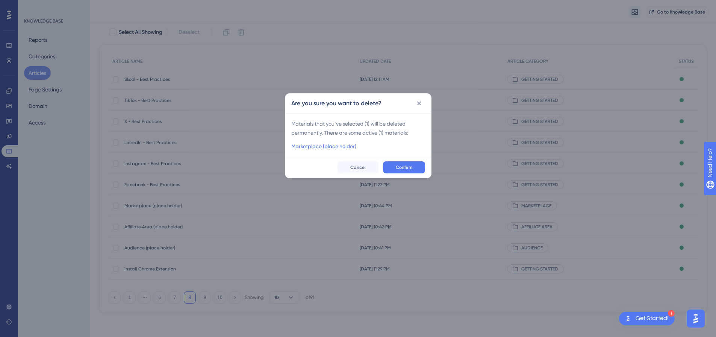
scroll to position [40, 0]
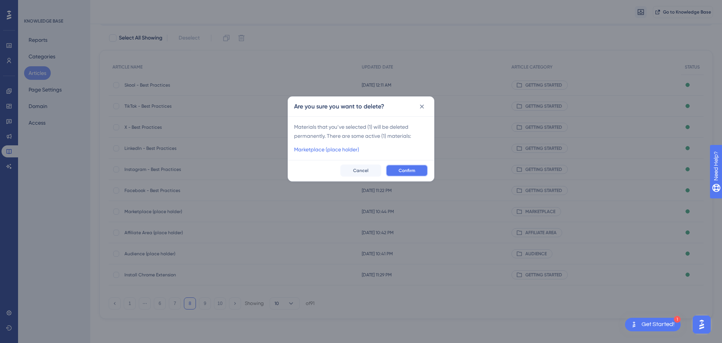
click at [413, 167] on button "Confirm" at bounding box center [407, 170] width 42 height 12
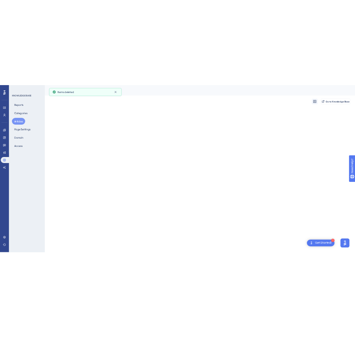
scroll to position [0, 0]
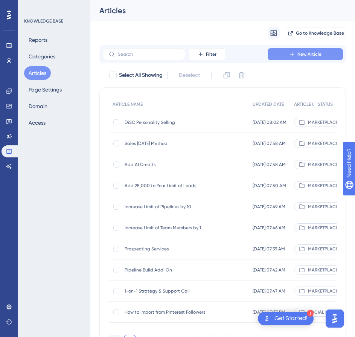
click at [302, 52] on span "New Article" at bounding box center [309, 54] width 24 height 6
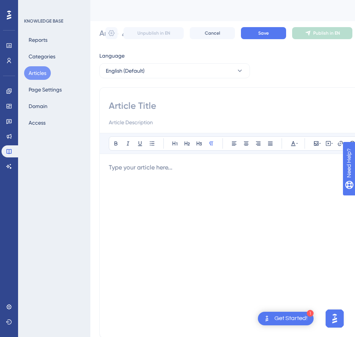
click at [145, 105] on input at bounding box center [251, 106] width 285 height 12
paste input "How to Add Your PayPal Email for Affiliate Commission Payouts"
type input "How to Add Your PayPal Email for Affiliate Commission Payouts"
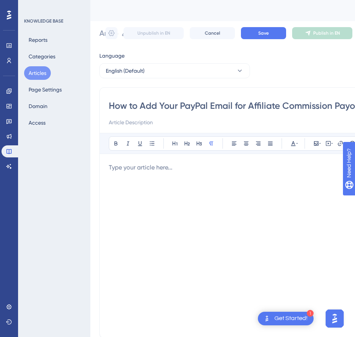
scroll to position [0, 13]
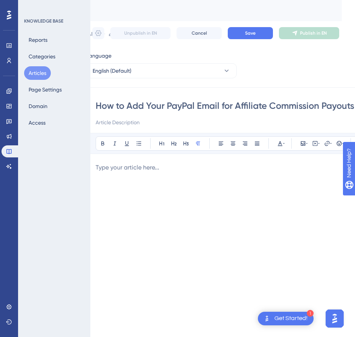
type input "How to Add Your PayPal Email for Affiliate Commission Payouts"
click at [135, 172] on div at bounding box center [237, 245] width 285 height 165
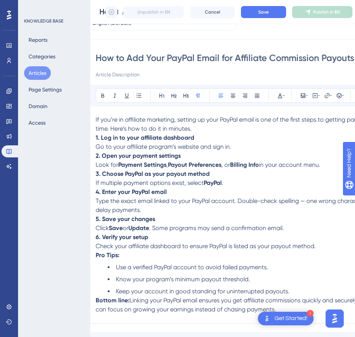
scroll to position [18, 13]
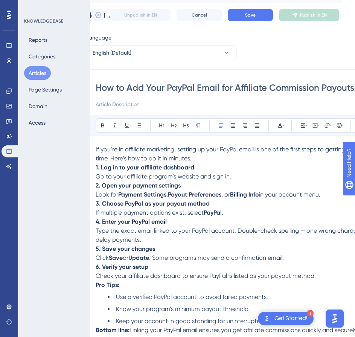
click at [203, 156] on p "If you’re in affiliate marketing, setting up your PayPal email is one of the fi…" at bounding box center [237, 154] width 285 height 18
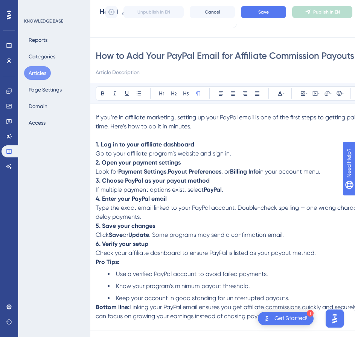
scroll to position [56, 13]
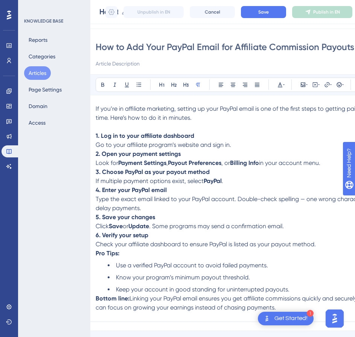
click at [241, 148] on p "1. Log in to your affiliate dashboard Go to your affiliate program’s website an…" at bounding box center [237, 140] width 285 height 18
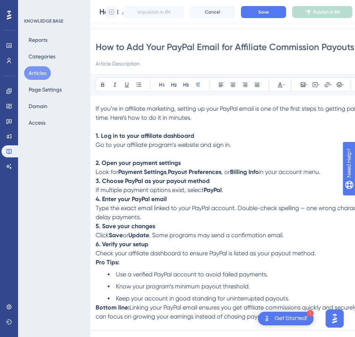
click at [330, 172] on p "2. Open your payment settings Look for Payment Settings , Payout Preferences , …" at bounding box center [237, 167] width 285 height 18
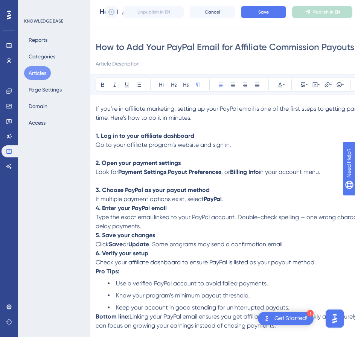
click at [240, 195] on p "3. Choose PayPal as your payout method If multiple payment options exist, selec…" at bounding box center [237, 194] width 285 height 18
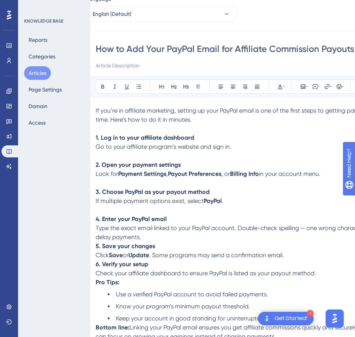
scroll to position [93, 13]
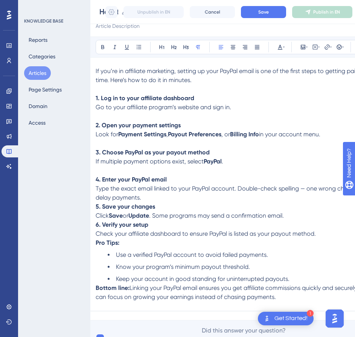
click at [159, 196] on p "4. Enter your PayPal email Type the exact email linked to your PayPal account. …" at bounding box center [237, 188] width 285 height 27
click at [129, 174] on p at bounding box center [237, 170] width 285 height 9
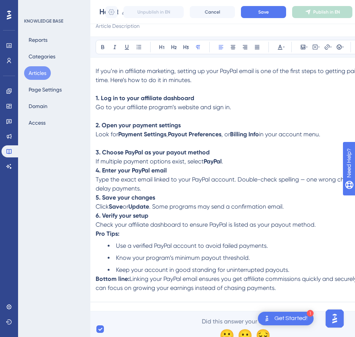
drag, startPoint x: 113, startPoint y: 142, endPoint x: 110, endPoint y: 136, distance: 6.1
click at [113, 141] on p at bounding box center [237, 143] width 285 height 9
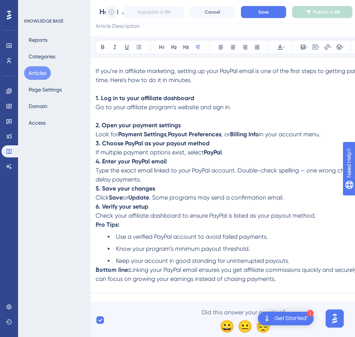
click at [108, 118] on p at bounding box center [237, 116] width 285 height 9
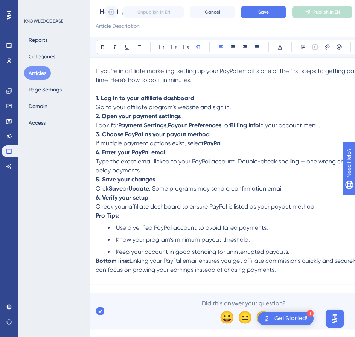
click at [181, 125] on strong "Payout Preferences" at bounding box center [194, 124] width 53 height 7
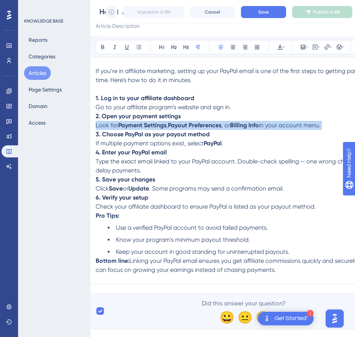
click at [180, 125] on strong "Payout Preferences" at bounding box center [194, 124] width 53 height 7
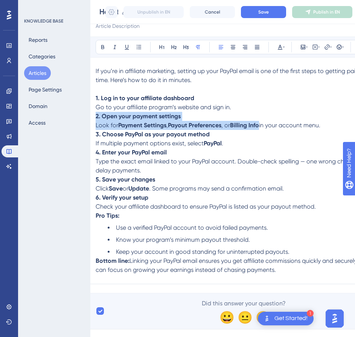
click at [180, 126] on strong "Payout Preferences" at bounding box center [194, 124] width 53 height 7
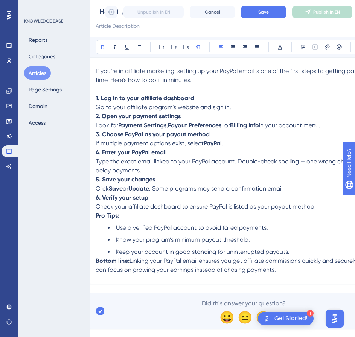
click at [180, 127] on strong "Payout Preferences" at bounding box center [194, 124] width 53 height 7
click at [179, 127] on strong "Payout Preferences" at bounding box center [194, 124] width 53 height 7
drag, startPoint x: 322, startPoint y: 131, endPoint x: 330, endPoint y: 126, distance: 9.3
click at [323, 131] on p "3. Choose PayPal as your payout method If multiple payment options exist, selec…" at bounding box center [237, 139] width 285 height 18
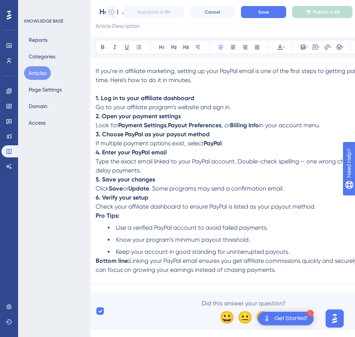
drag, startPoint x: 330, startPoint y: 126, endPoint x: 117, endPoint y: 126, distance: 213.2
click at [117, 126] on p "2. Open your payment settings Look for Payment Settings , Payout Preferences , …" at bounding box center [237, 121] width 285 height 18
click at [259, 146] on p "3. Choose PayPal as your payout method If multiple payment options exist, selec…" at bounding box center [237, 139] width 285 height 18
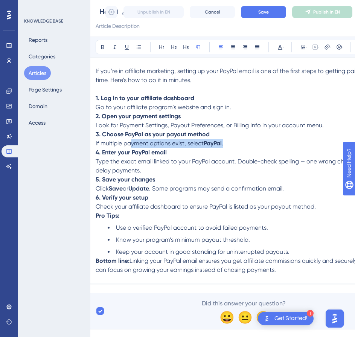
drag, startPoint x: 233, startPoint y: 144, endPoint x: 130, endPoint y: 144, distance: 103.4
click at [130, 144] on p "3. Choose PayPal as your payout method If multiple payment options exist, selec…" at bounding box center [237, 139] width 285 height 18
click at [245, 144] on p "3. Choose PayPal as your payout method If multiple payment options exist, selec…" at bounding box center [237, 139] width 285 height 18
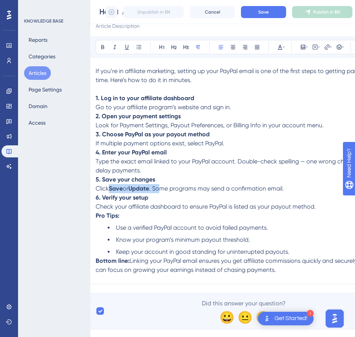
drag, startPoint x: 162, startPoint y: 189, endPoint x: 111, endPoint y: 190, distance: 50.8
click at [111, 190] on p "5. Save your changes Click Save or Update . Some programs may send a confirmati…" at bounding box center [237, 184] width 285 height 18
click at [198, 193] on p "6. Verify your setup Check your affiliate dashboard to ensure PayPal is listed …" at bounding box center [237, 202] width 285 height 18
click at [317, 204] on p "6. Verify your setup Check your affiliate dashboard to ensure PayPal is listed …" at bounding box center [237, 202] width 285 height 18
click at [323, 208] on p "6. Verify your setup Check your affiliate dashboard to ensure PayPal is listed …" at bounding box center [237, 202] width 285 height 18
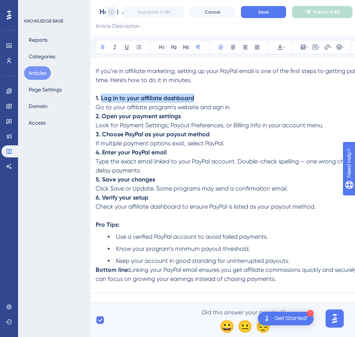
drag, startPoint x: 182, startPoint y: 100, endPoint x: 102, endPoint y: 102, distance: 80.5
click at [102, 100] on p "1. Log in to your affiliate dashboard Go to your affiliate program’s website an…" at bounding box center [237, 103] width 285 height 18
click at [118, 115] on strong "2. Open your payment settings" at bounding box center [137, 115] width 85 height 7
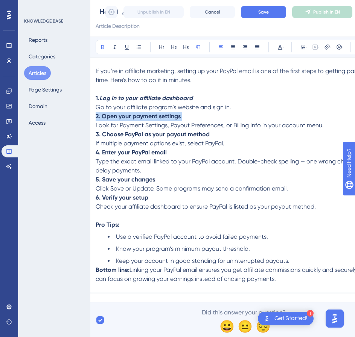
click at [118, 115] on strong "2. Open your payment settings" at bounding box center [137, 115] width 85 height 7
drag, startPoint x: 185, startPoint y: 109, endPoint x: 187, endPoint y: 114, distance: 5.6
click at [185, 109] on span "Go to your affiliate program’s website and sign in." at bounding box center [162, 106] width 135 height 7
drag, startPoint x: 184, startPoint y: 118, endPoint x: 104, endPoint y: 116, distance: 80.5
click at [104, 116] on p "2. Open your payment settings Look for Payment Settings, Payout Preferences, or…" at bounding box center [237, 121] width 285 height 18
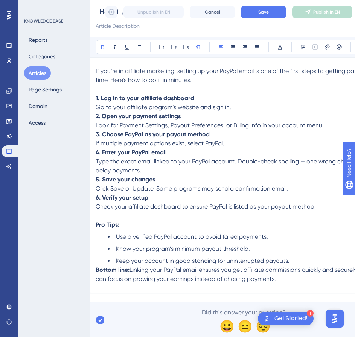
click at [182, 133] on strong "3. Choose PayPal as your payout method" at bounding box center [152, 133] width 114 height 7
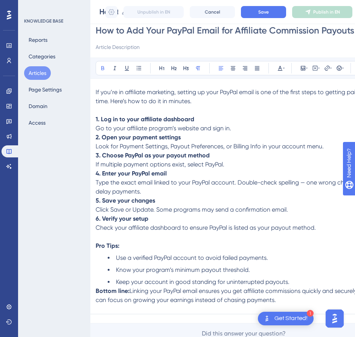
scroll to position [81, 13]
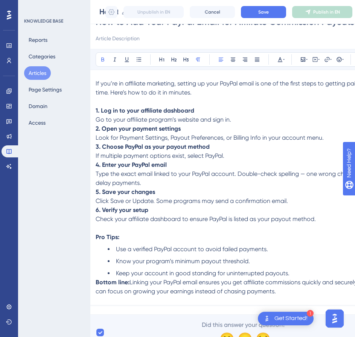
click at [293, 273] on li "Keep your account in good standing for uninterrupted payouts." at bounding box center [244, 272] width 273 height 9
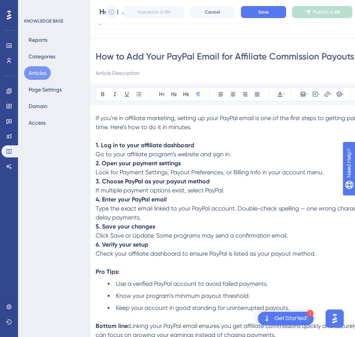
scroll to position [38, 13]
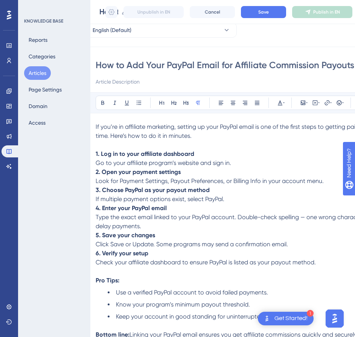
drag, startPoint x: 318, startPoint y: 62, endPoint x: 270, endPoint y: 62, distance: 47.7
click at [270, 62] on input "How to Add Your PayPal Email for Affiliate Commission Payouts" at bounding box center [237, 65] width 285 height 12
type input "How to Add Your PayPal Email for Affiliate Payouts"
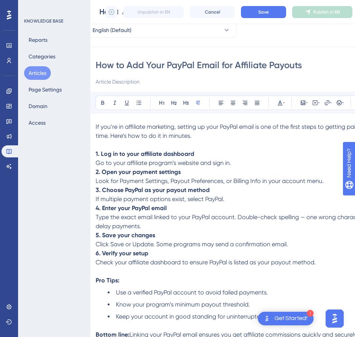
type input "How to Add Your PayPal Email for Affiliate Payouts"
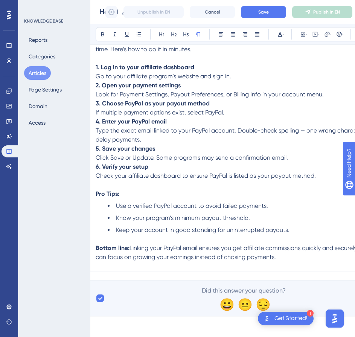
scroll to position [127, 13]
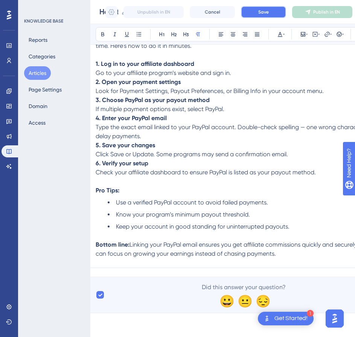
click at [270, 9] on button "Save" at bounding box center [263, 12] width 45 height 12
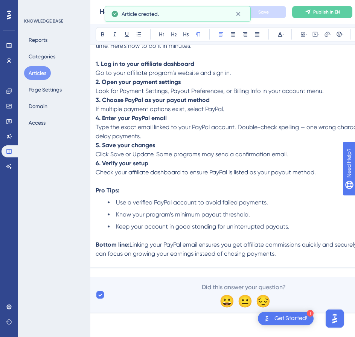
scroll to position [42, 0]
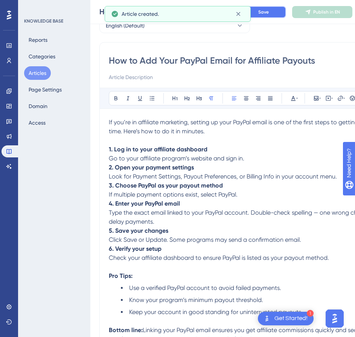
click at [270, 13] on button "Save" at bounding box center [263, 12] width 45 height 12
click at [321, 14] on span "Publish in EN" at bounding box center [326, 12] width 27 height 6
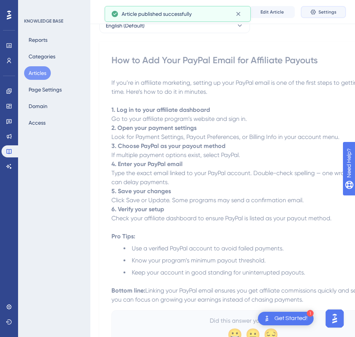
click at [321, 14] on span "Settings" at bounding box center [327, 12] width 18 height 6
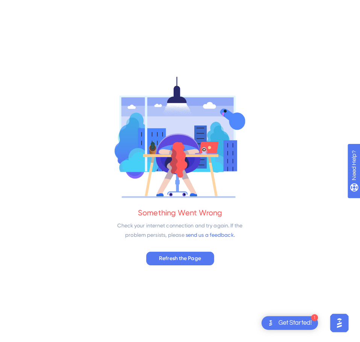
scroll to position [0, 0]
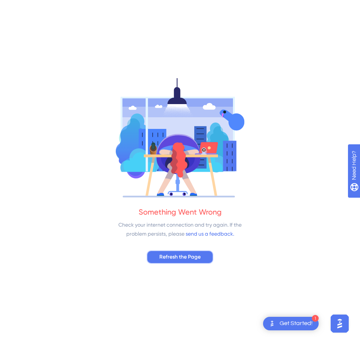
click at [191, 259] on span "Refresh the Page" at bounding box center [179, 257] width 41 height 9
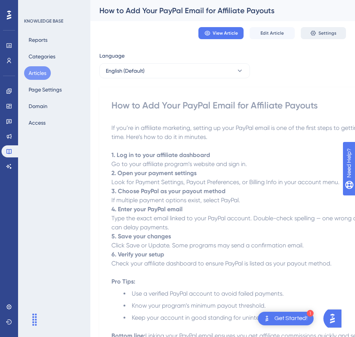
click at [320, 28] on button "Settings" at bounding box center [322, 33] width 45 height 12
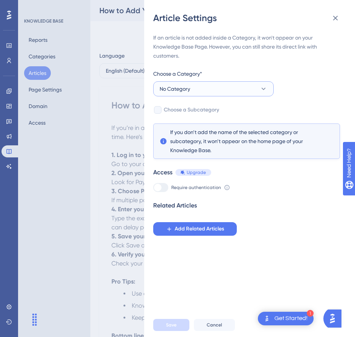
click at [206, 87] on button "No Category" at bounding box center [213, 88] width 120 height 15
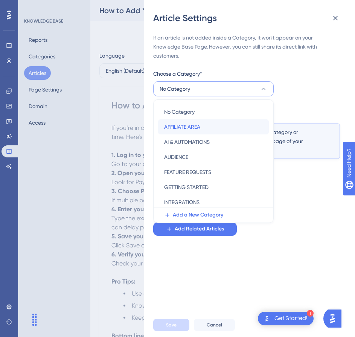
click at [194, 127] on span "AFFILIATE AREA" at bounding box center [182, 126] width 36 height 9
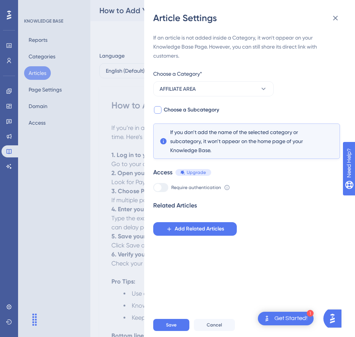
click at [159, 109] on div at bounding box center [158, 110] width 8 height 8
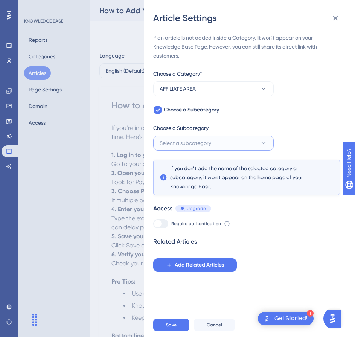
click at [179, 149] on button "Select a subcategory" at bounding box center [213, 142] width 120 height 15
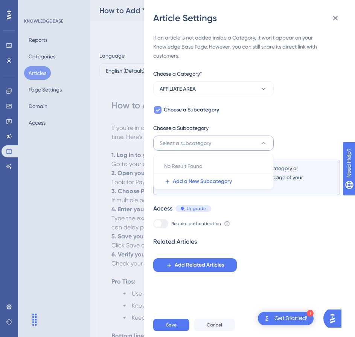
click at [157, 108] on icon at bounding box center [157, 110] width 5 height 6
checkbox input "false"
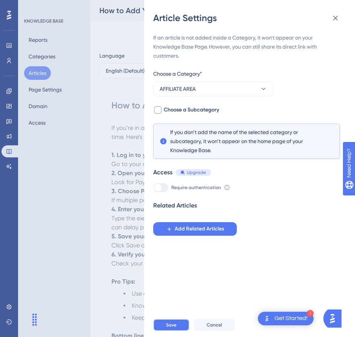
click at [161, 330] on button "Save" at bounding box center [171, 324] width 36 height 12
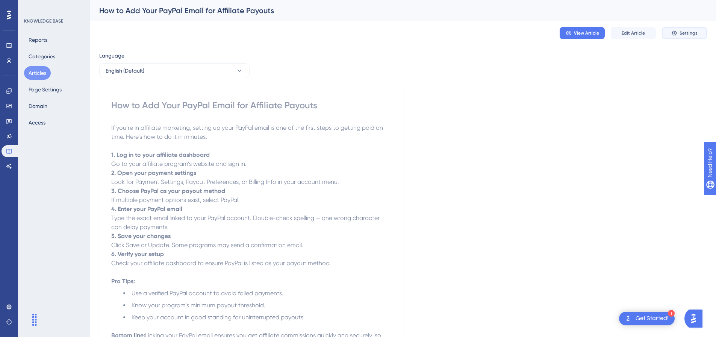
click at [360, 30] on button "Settings" at bounding box center [684, 33] width 45 height 12
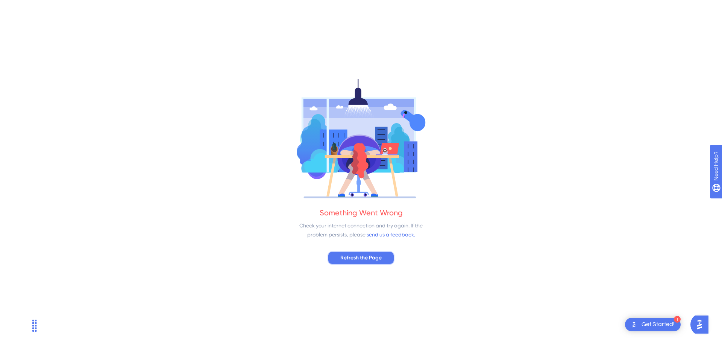
click at [360, 258] on span "Refresh the Page" at bounding box center [360, 257] width 41 height 9
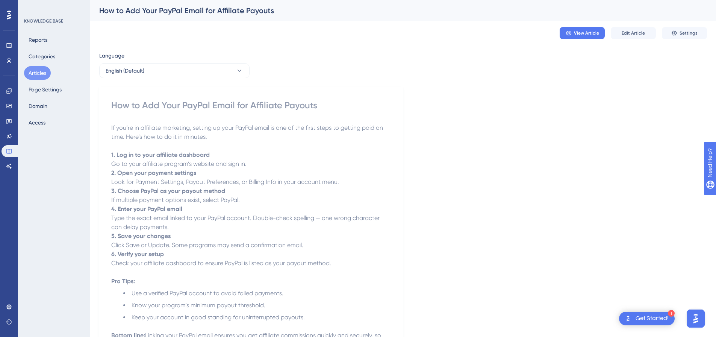
click at [33, 73] on button "Articles" at bounding box center [37, 73] width 27 height 14
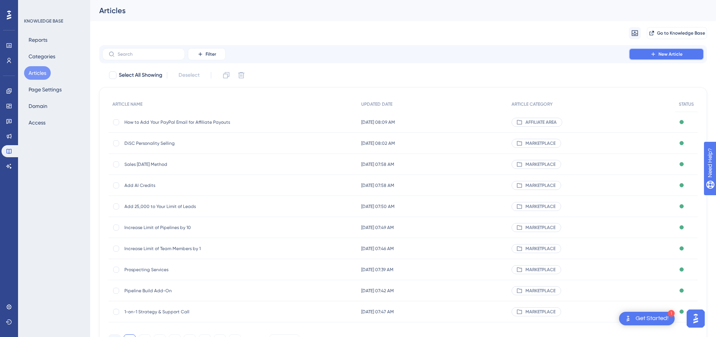
click at [672, 59] on button "New Article" at bounding box center [666, 54] width 75 height 12
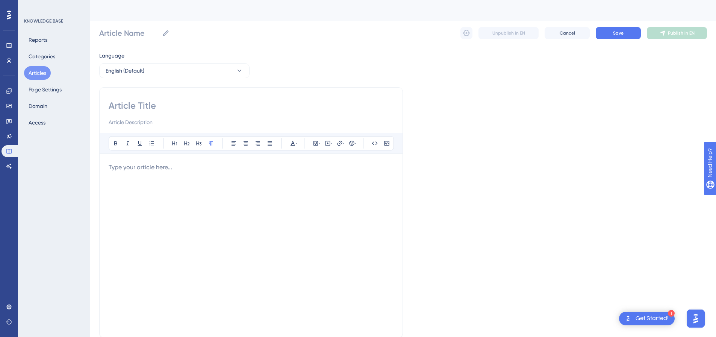
click at [165, 106] on input at bounding box center [251, 106] width 285 height 12
paste input "From Clicks to Commissions: How One Affiliate Turns Traffic into Recurring Reve…"
type input "From Clicks to Commissions: How One Affiliate Turns Traffic into Recurring Reve…"
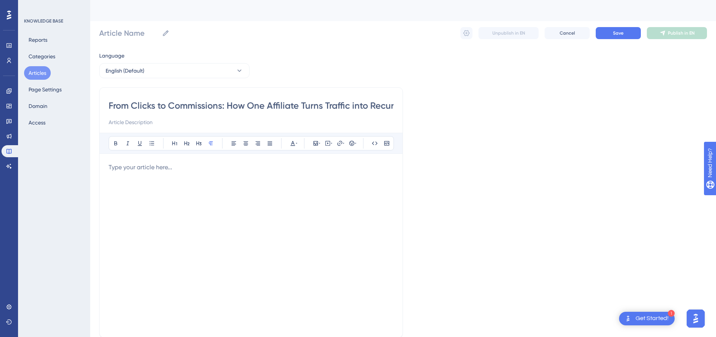
scroll to position [0, 55]
type input "From Clicks to Commissions: How One Affiliate Turns Traffic into Recurring Reve…"
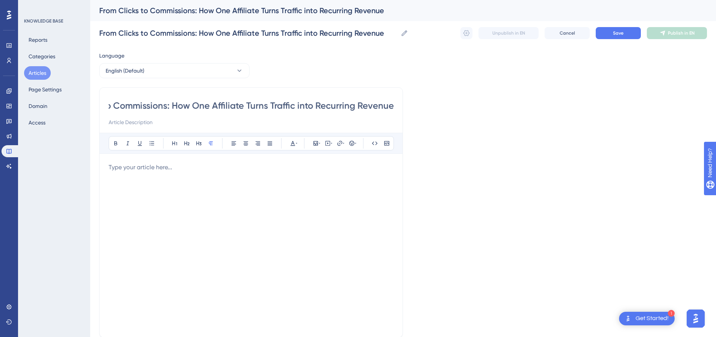
scroll to position [0, 0]
click at [251, 118] on input at bounding box center [251, 122] width 285 height 9
drag, startPoint x: 228, startPoint y: 106, endPoint x: 420, endPoint y: 112, distance: 192.2
click at [419, 112] on div "Language English (Default) From Clicks to Commissions: How One Affiliate Turns …" at bounding box center [403, 217] width 608 height 332
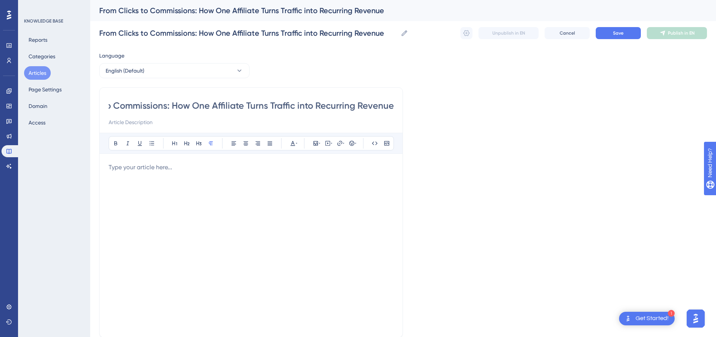
type input "From Clicks to Commissions:"
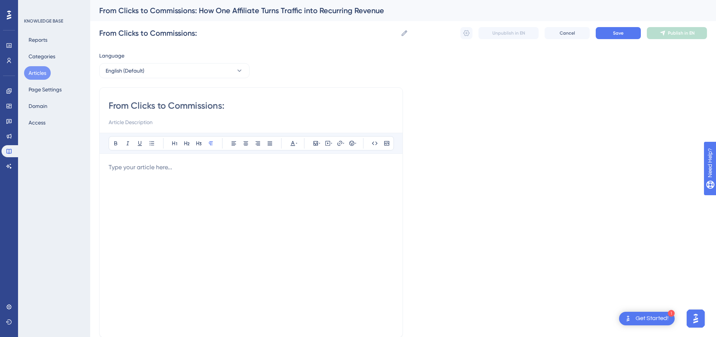
type input "From Clicks to Commissions:"
click at [219, 125] on input at bounding box center [251, 122] width 285 height 9
paste input "How One Affiliate Turns Traffic into Recurring Revenue"
type input "How One Affiliate Turns Traffic into Recurring Revenue"
click at [236, 107] on input "From Clicks to Commissions:" at bounding box center [251, 106] width 285 height 12
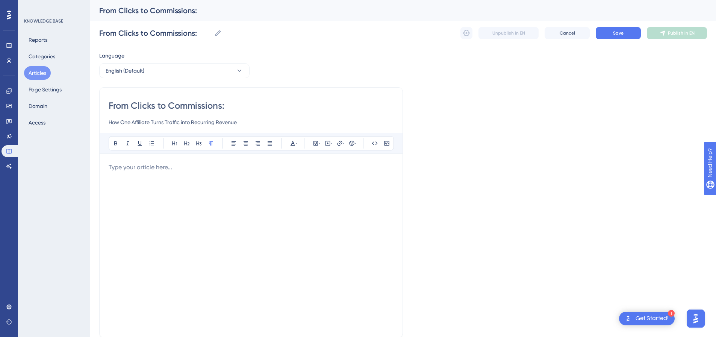
type input "From Clicks to Commissions"
click at [224, 176] on div at bounding box center [251, 245] width 285 height 165
click at [318, 144] on icon at bounding box center [316, 143] width 5 height 5
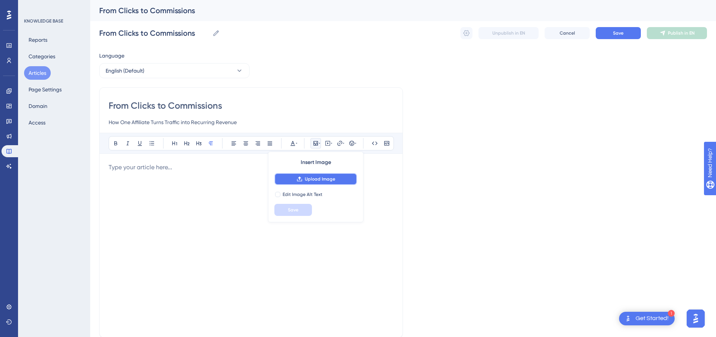
click at [316, 176] on button "Upload Image" at bounding box center [315, 179] width 83 height 12
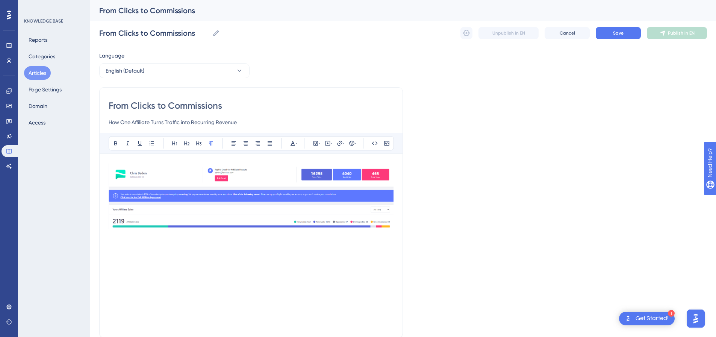
click at [110, 134] on div "Bold Italic Underline Bullet Point Heading 1 Heading 2 Heading 3 Normal Align L…" at bounding box center [251, 143] width 303 height 21
drag, startPoint x: 230, startPoint y: 150, endPoint x: 260, endPoint y: 147, distance: 30.2
click at [231, 150] on div "Bold Italic Underline Bullet Point Heading 1 Heading 2 Heading 3 Normal Align L…" at bounding box center [251, 143] width 285 height 14
click at [391, 127] on div "From Clicks to Commissions How One Affiliate Turns Traffic into Recurring Reven…" at bounding box center [251, 212] width 304 height 250
click at [226, 163] on img at bounding box center [251, 196] width 285 height 66
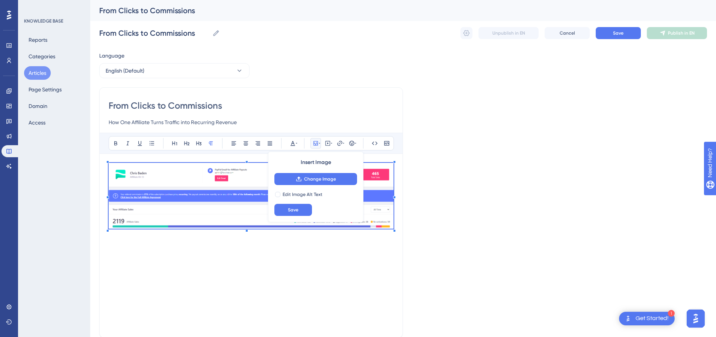
click at [252, 135] on div "Bold Italic Underline Bullet Point Heading 1 Heading 2 Heading 3 Normal Align L…" at bounding box center [251, 143] width 303 height 21
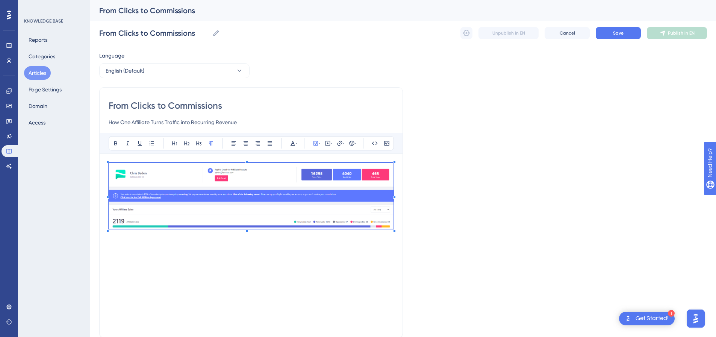
click at [262, 128] on div "From Clicks to Commissions How One Affiliate Turns Traffic into Recurring Reven…" at bounding box center [251, 212] width 304 height 250
click at [258, 120] on input "How One Affiliate Turns Traffic into Recurring Revenue" at bounding box center [251, 122] width 285 height 9
drag, startPoint x: 102, startPoint y: 166, endPoint x: 107, endPoint y: 164, distance: 6.1
click at [102, 166] on div "From Clicks to Commissions How One Affiliate Turns Traffic into Recurring Reven…" at bounding box center [251, 212] width 304 height 250
click at [112, 158] on div "Bold Italic Underline Bullet Point Heading 1 Heading 2 Heading 3 Normal Align L…" at bounding box center [251, 231] width 285 height 196
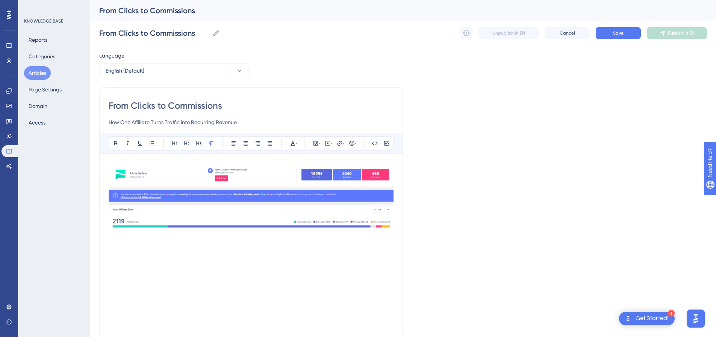
click at [142, 253] on div at bounding box center [251, 245] width 285 height 165
drag, startPoint x: 96, startPoint y: 185, endPoint x: 114, endPoint y: 185, distance: 18.4
click at [102, 185] on div "Performance Users Engagement Widgets Feedback Product Updates Knowledge Base AI…" at bounding box center [403, 197] width 626 height 395
click at [136, 182] on img at bounding box center [251, 196] width 285 height 66
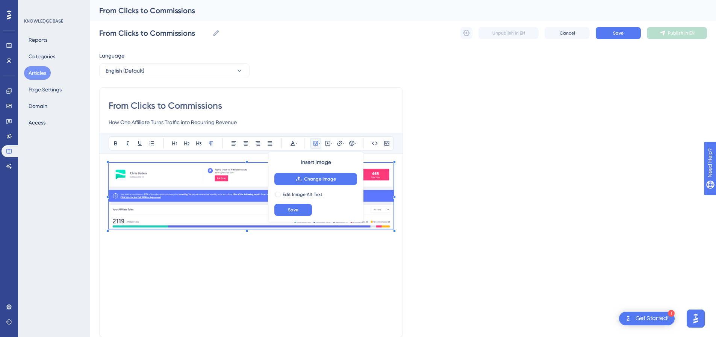
click at [219, 254] on div at bounding box center [251, 245] width 285 height 165
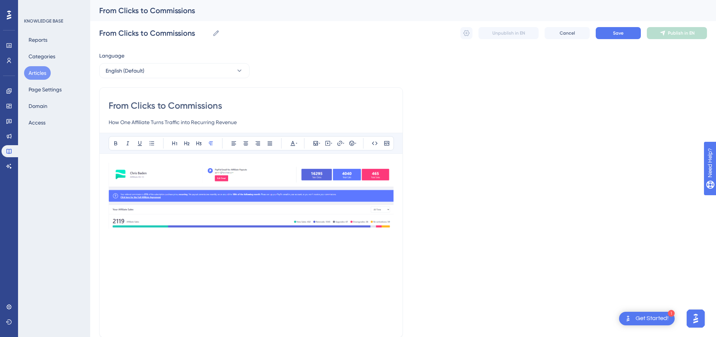
click at [110, 162] on div "Bold Italic Underline Bullet Point Heading 1 Heading 2 Heading 3 Normal Align L…" at bounding box center [251, 231] width 285 height 196
click at [167, 173] on img at bounding box center [251, 196] width 285 height 66
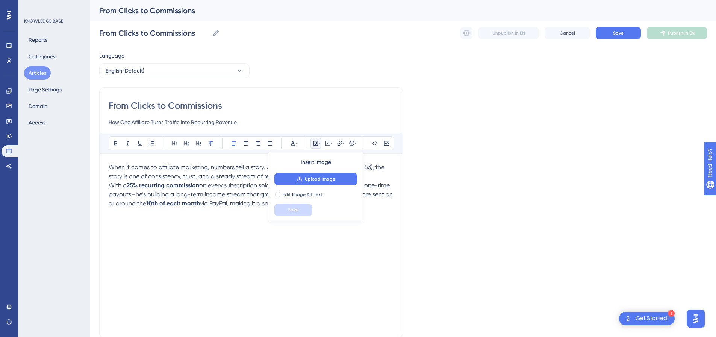
click at [206, 229] on div "When it comes to affiliate marketing, numbers tell a story. And for Chris Baden…" at bounding box center [251, 245] width 285 height 165
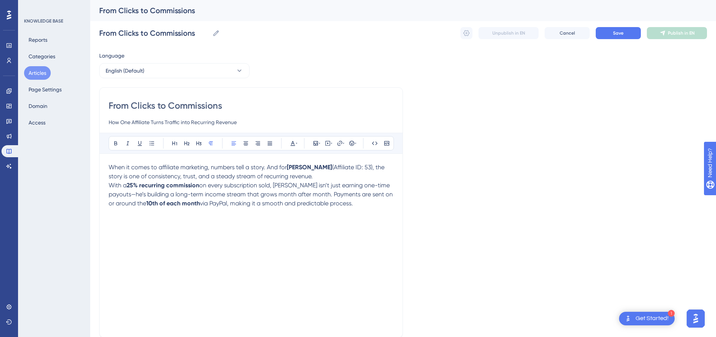
click at [363, 206] on p "With a 25% recurring commission on every subscription sold, Chris isn’t just ea…" at bounding box center [251, 194] width 285 height 27
click at [310, 177] on p "When it comes to affiliate marketing, numbers tell a story. And for Chris Baden…" at bounding box center [251, 172] width 285 height 18
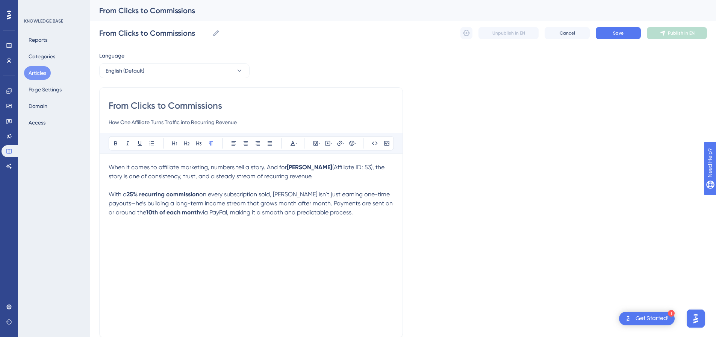
click at [353, 217] on p "With a 25% recurring commission on every subscription sold, Chris isn’t just ea…" at bounding box center [251, 203] width 285 height 27
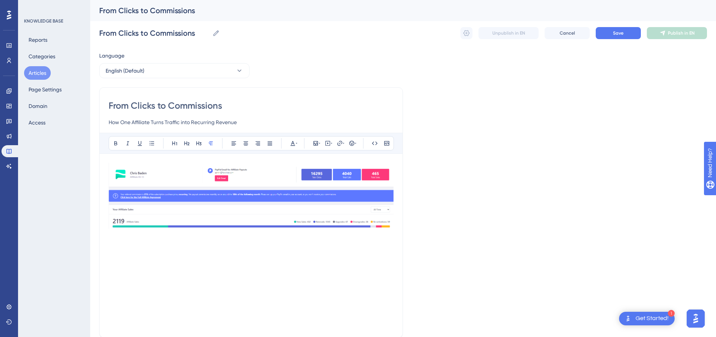
drag, startPoint x: 380, startPoint y: 256, endPoint x: 390, endPoint y: 247, distance: 13.8
click at [380, 256] on div at bounding box center [251, 245] width 285 height 165
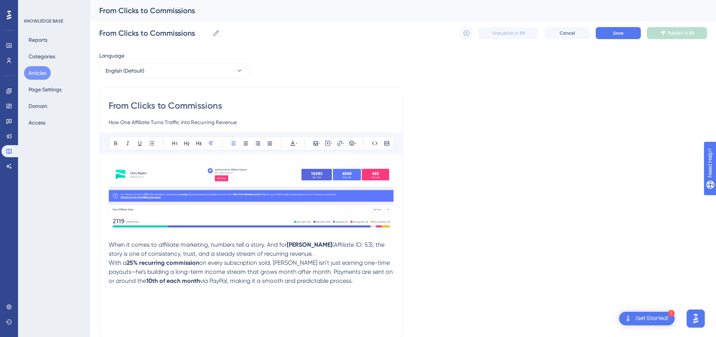
click at [327, 254] on p "When it comes to affiliate marketing, numbers tell a story. And for Chris Baden…" at bounding box center [251, 249] width 285 height 18
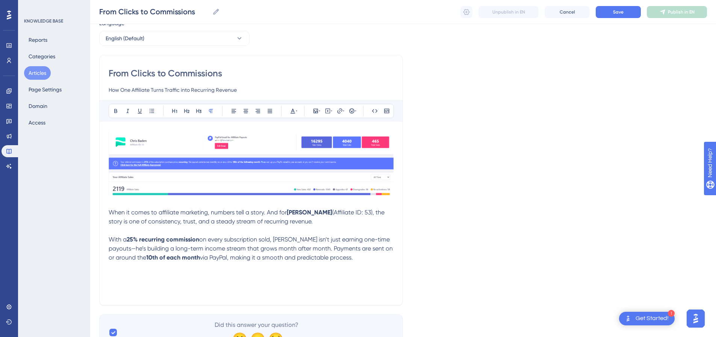
scroll to position [67, 0]
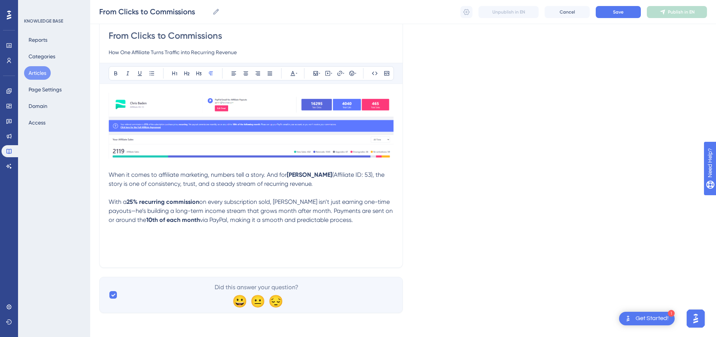
click at [359, 220] on p "With a 25% recurring commission on every subscription sold, Chris isn’t just ea…" at bounding box center [251, 210] width 285 height 27
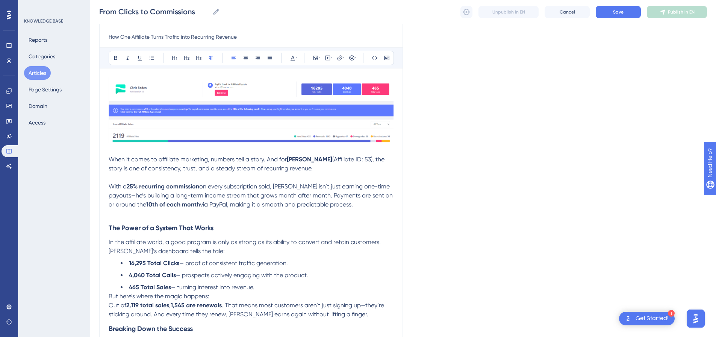
scroll to position [85, 0]
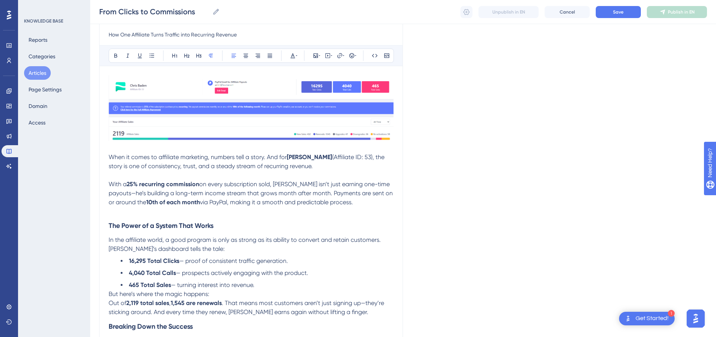
click at [131, 223] on strong "The Power of a System That Works" at bounding box center [161, 225] width 105 height 8
click at [131, 215] on p at bounding box center [251, 211] width 285 height 9
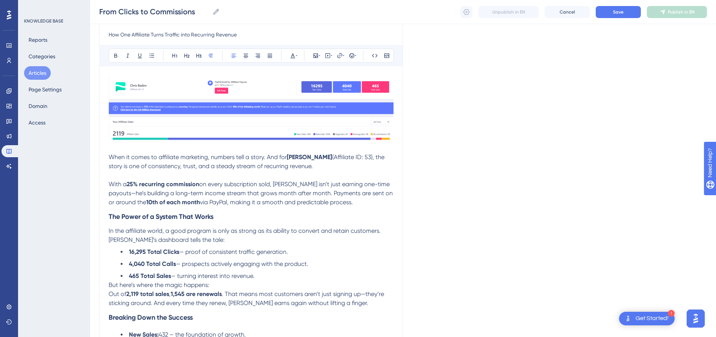
click at [180, 100] on img at bounding box center [251, 108] width 285 height 66
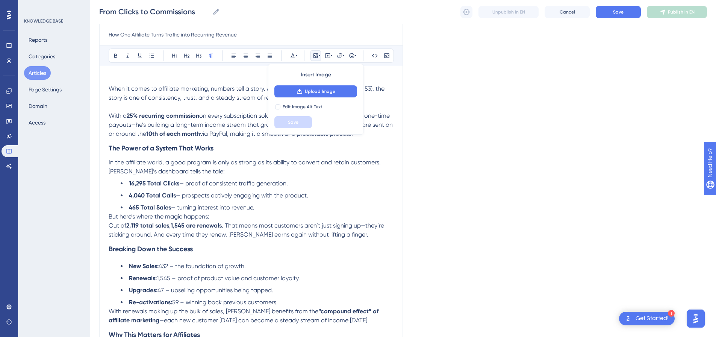
click at [318, 55] on icon at bounding box center [316, 55] width 5 height 5
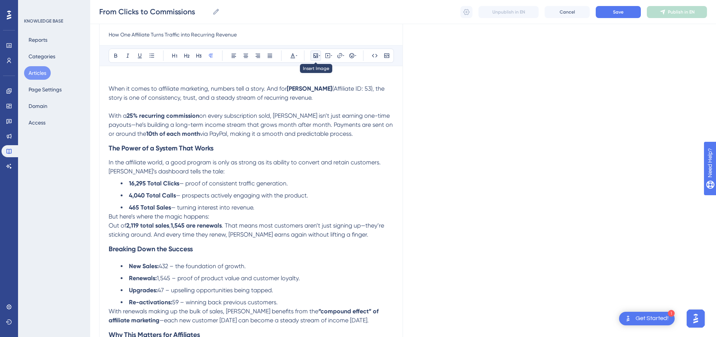
click at [312, 55] on button at bounding box center [316, 55] width 11 height 11
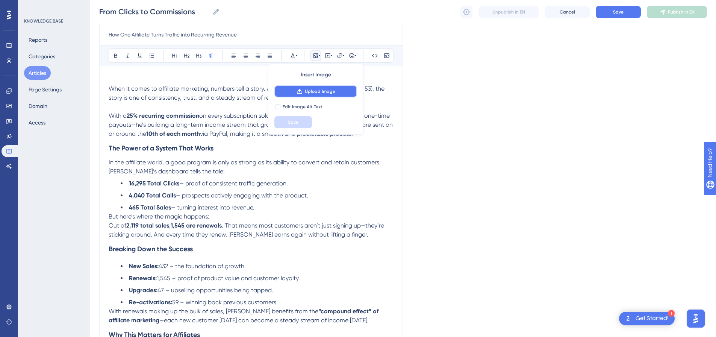
click at [307, 93] on span "Upload Image" at bounding box center [320, 91] width 30 height 6
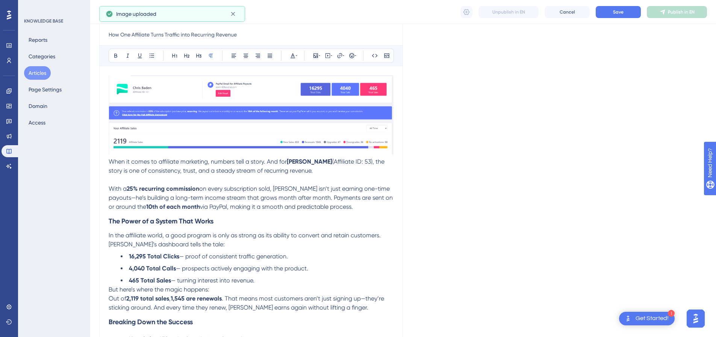
click at [200, 122] on img at bounding box center [251, 114] width 285 height 79
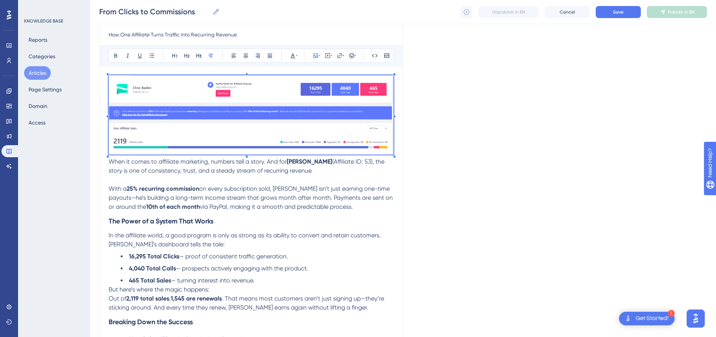
click at [200, 122] on img at bounding box center [251, 114] width 285 height 79
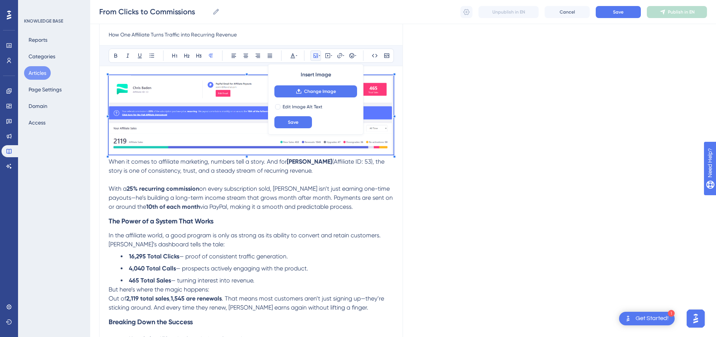
click at [442, 142] on div "Language English (Default) From Clicks to Commissions How One Affiliate Turns T…" at bounding box center [403, 254] width 608 height 581
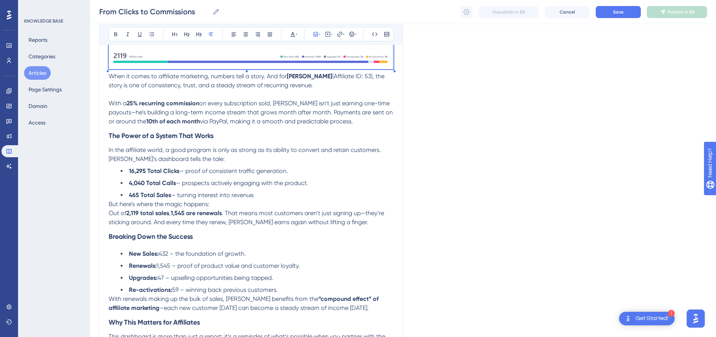
scroll to position [278, 0]
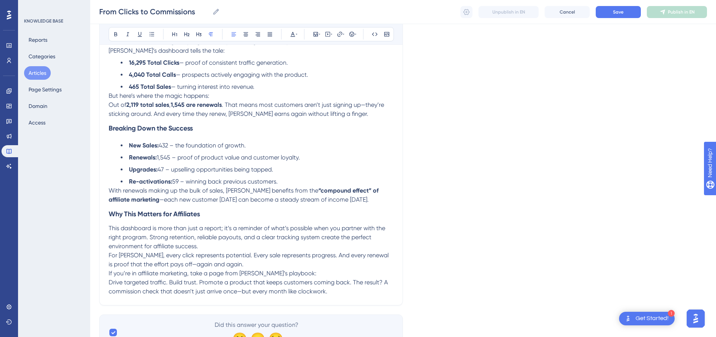
click at [109, 190] on span "With renewals making up the bulk of sales, [PERSON_NAME] benefits from the" at bounding box center [214, 190] width 210 height 7
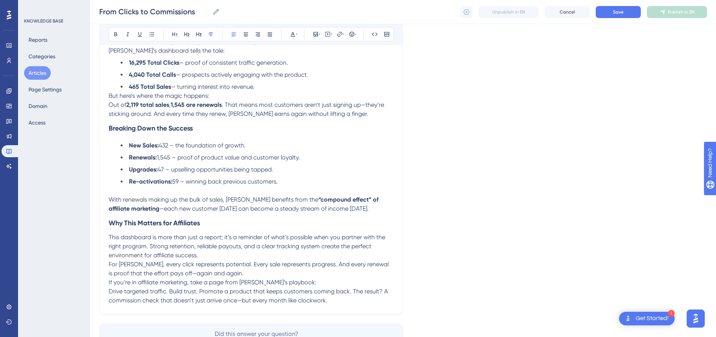
click at [109, 97] on span "But here’s where the magic happens:" at bounding box center [159, 95] width 101 height 7
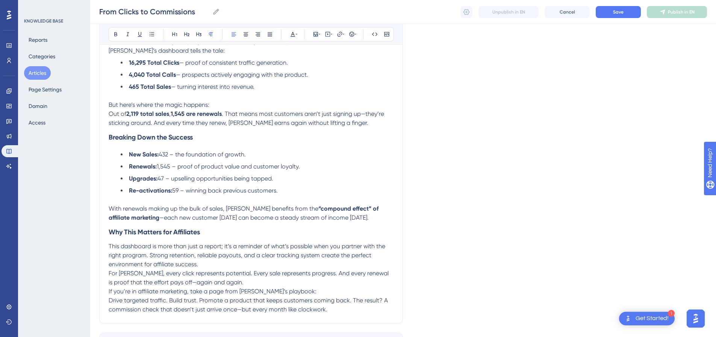
click at [109, 113] on span "Out of" at bounding box center [118, 113] width 18 height 7
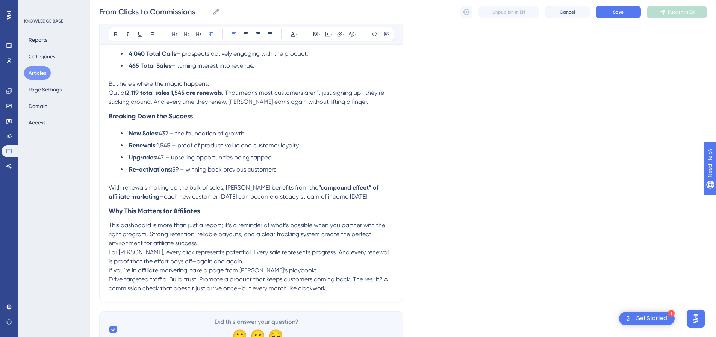
scroll to position [316, 0]
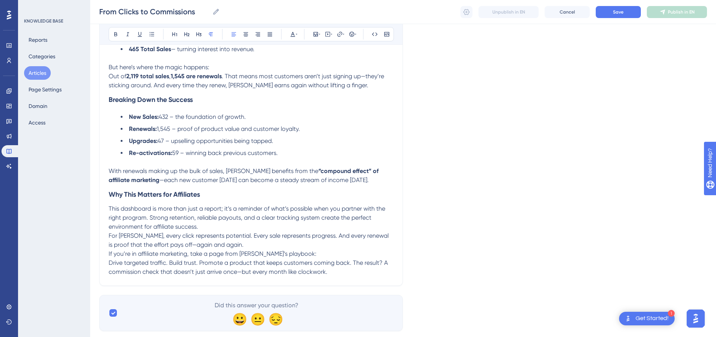
click at [209, 226] on p "This dashboard is more than just a report; it’s a reminder of what’s possible w…" at bounding box center [251, 217] width 285 height 27
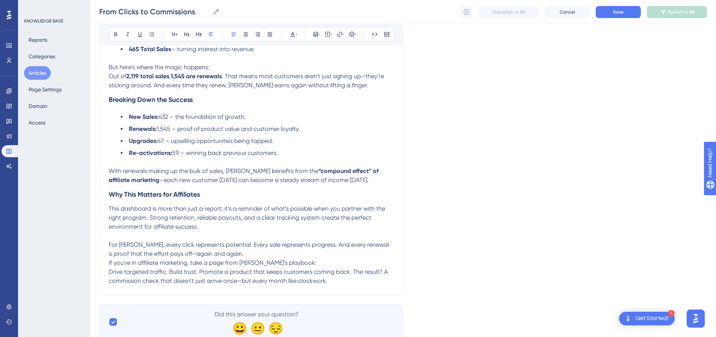
click at [215, 255] on p "For [PERSON_NAME], every click represents potential. Every sale represents prog…" at bounding box center [251, 249] width 285 height 18
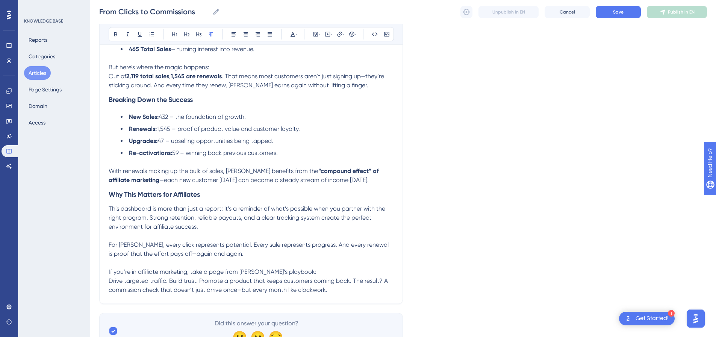
click at [291, 271] on p "If you’re in affiliate marketing, take a page from Chris’s playbook: Drive targ…" at bounding box center [251, 280] width 285 height 27
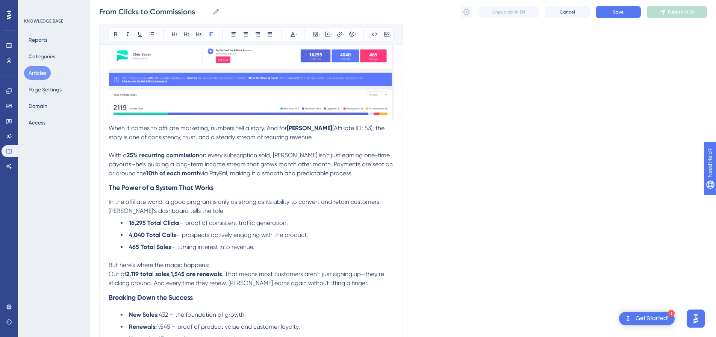
scroll to position [60, 0]
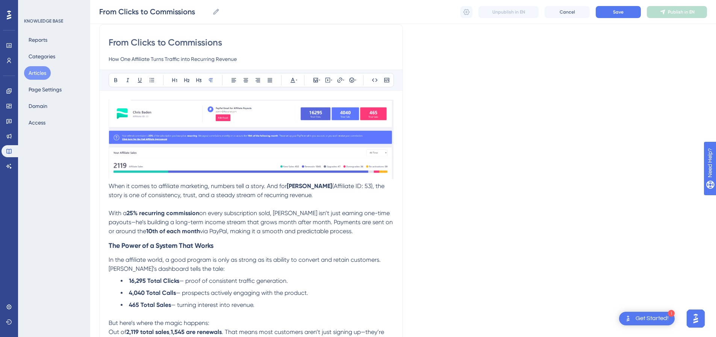
click at [250, 146] on img at bounding box center [251, 139] width 285 height 79
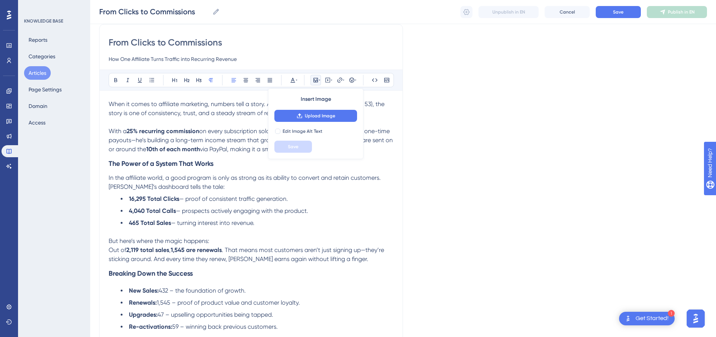
click at [315, 77] on icon at bounding box center [316, 80] width 6 height 6
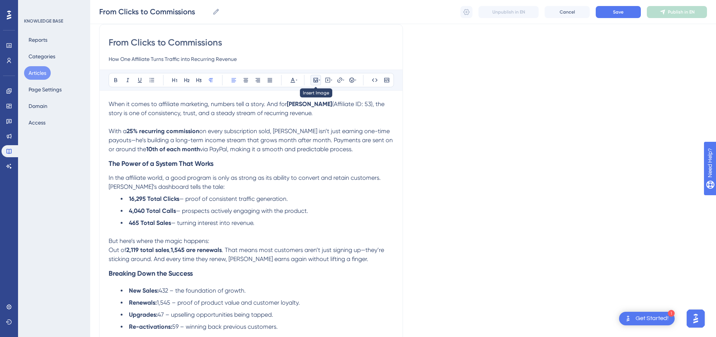
click at [316, 80] on icon at bounding box center [316, 80] width 6 height 6
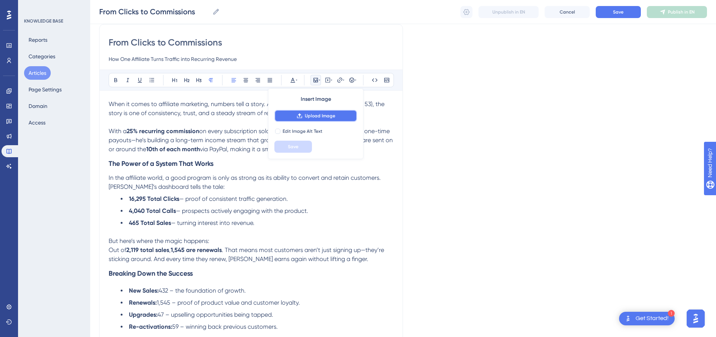
click at [317, 115] on span "Upload Image" at bounding box center [320, 116] width 30 height 6
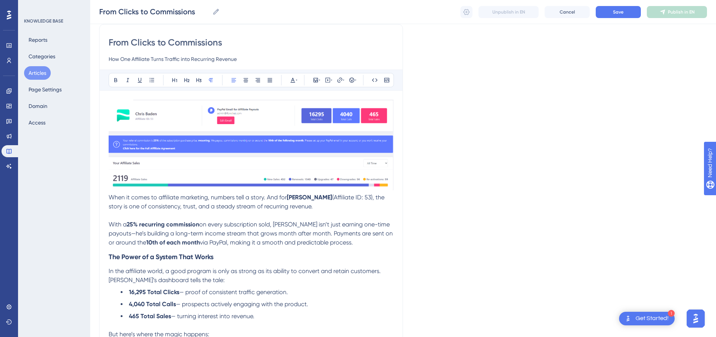
drag, startPoint x: 440, startPoint y: 155, endPoint x: 420, endPoint y: 154, distance: 19.6
click at [440, 155] on div "Language English (Default) From Clicks to Commissions How One Affiliate Turns T…" at bounding box center [403, 306] width 608 height 637
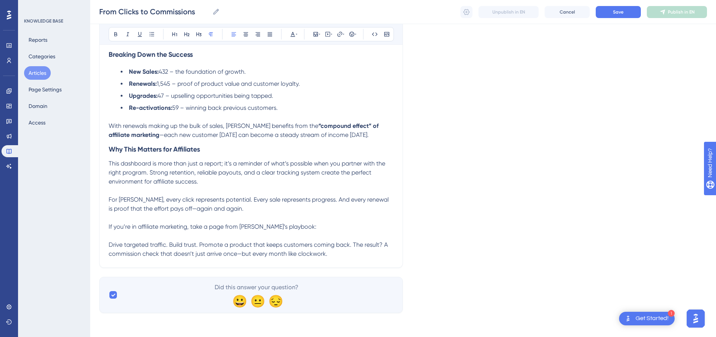
scroll to position [259, 0]
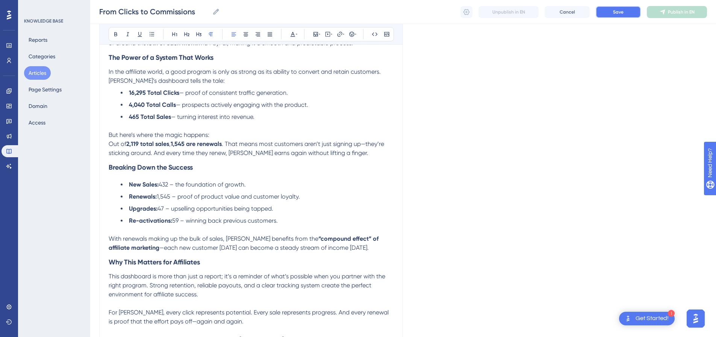
click at [612, 11] on button "Save" at bounding box center [618, 12] width 45 height 12
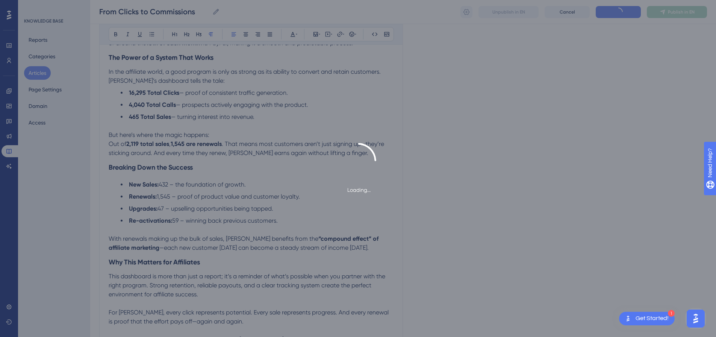
scroll to position [194, 0]
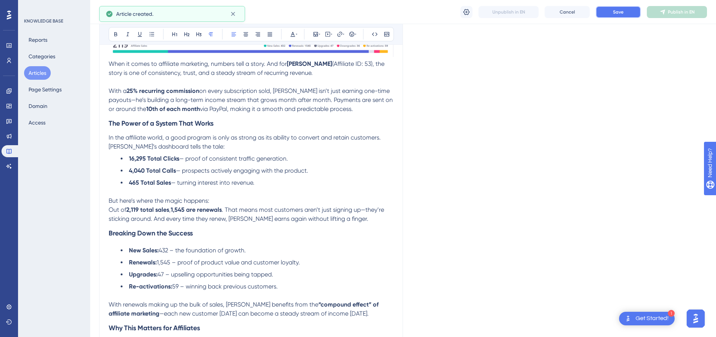
click at [618, 14] on span "Save" at bounding box center [618, 12] width 11 height 6
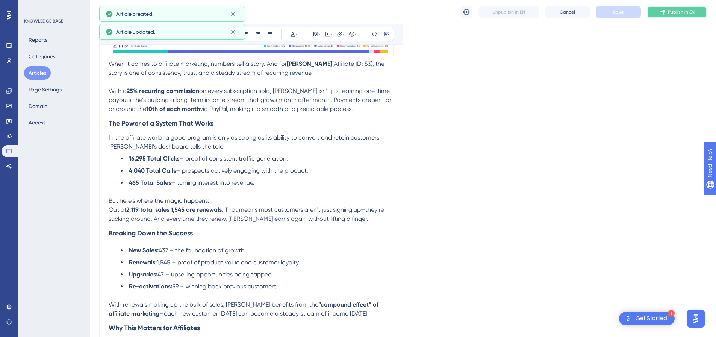
click at [671, 16] on button "Publish in EN" at bounding box center [677, 12] width 60 height 12
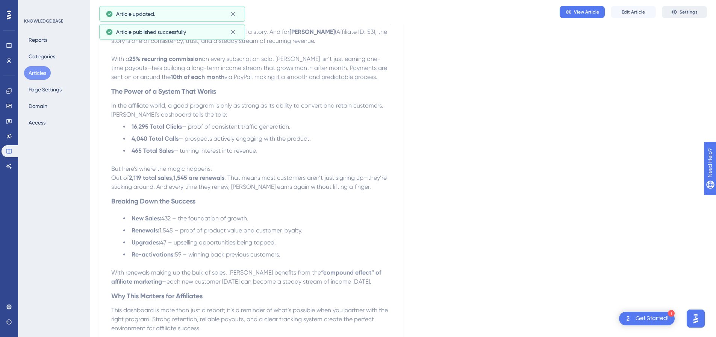
click at [695, 11] on span "Settings" at bounding box center [689, 12] width 18 height 6
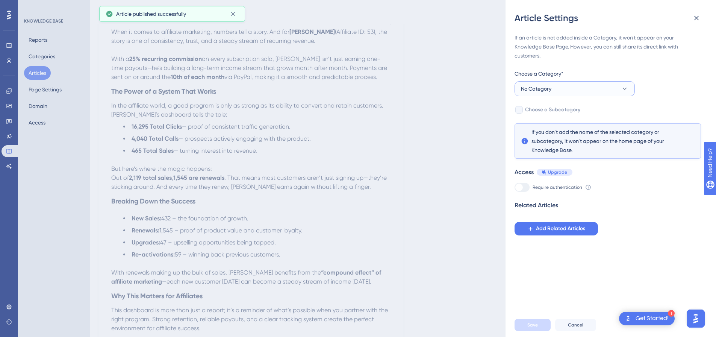
click at [556, 92] on button "No Category" at bounding box center [575, 88] width 120 height 15
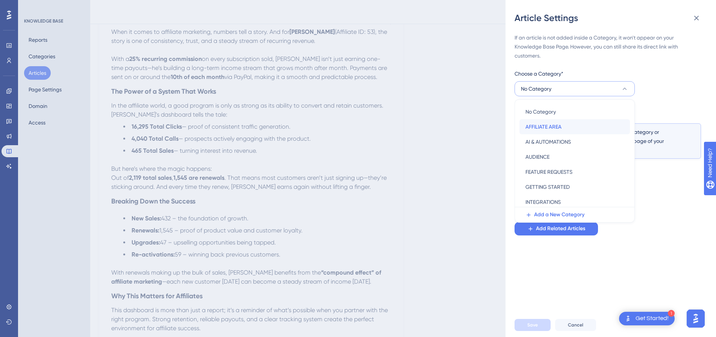
click at [549, 122] on span "AFFILIATE AREA" at bounding box center [544, 126] width 36 height 9
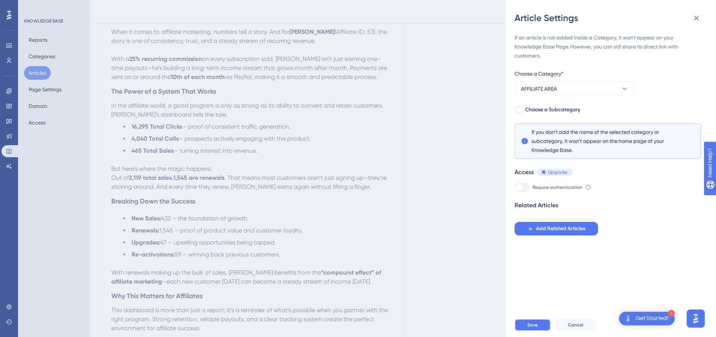
click at [532, 327] on button "Save" at bounding box center [533, 325] width 36 height 12
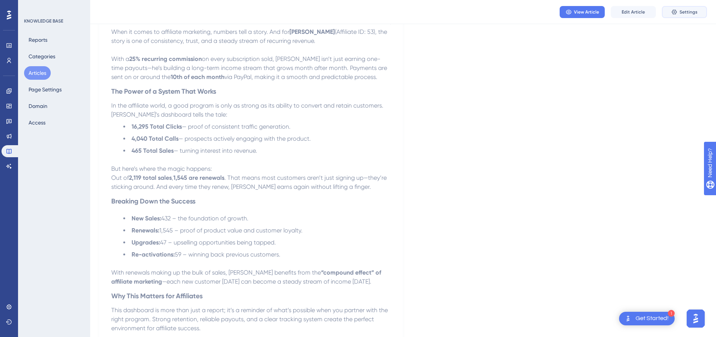
click at [699, 6] on button "Settings" at bounding box center [684, 12] width 45 height 12
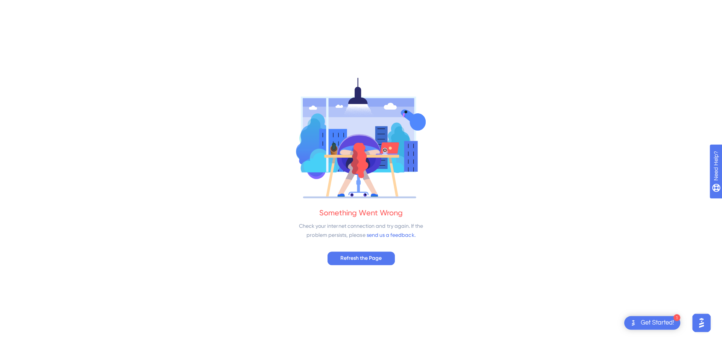
scroll to position [0, 0]
click at [366, 253] on span "Refresh the Page" at bounding box center [360, 257] width 41 height 9
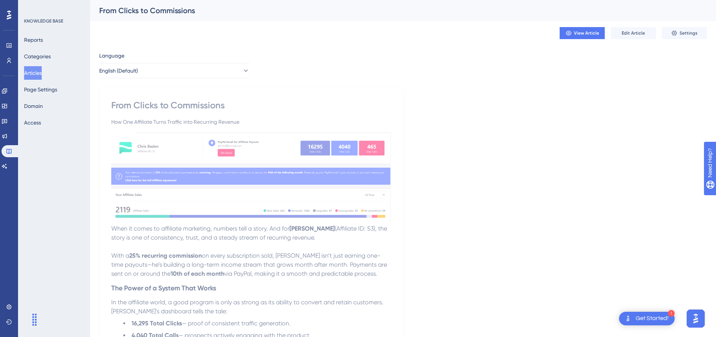
click at [696, 39] on div "View Article Edit Article Settings" at bounding box center [403, 33] width 608 height 24
click at [693, 34] on span "Settings" at bounding box center [689, 33] width 18 height 6
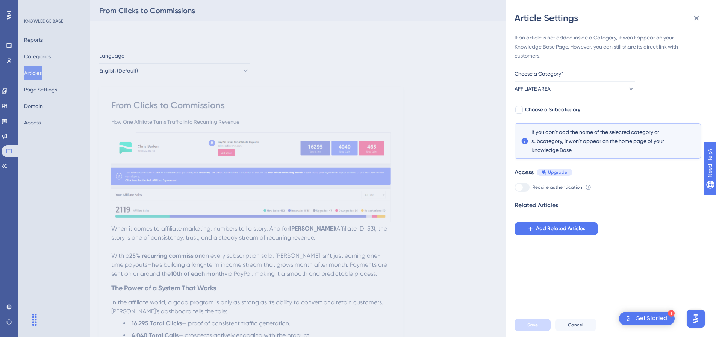
drag, startPoint x: 45, startPoint y: 81, endPoint x: 44, endPoint y: 75, distance: 6.2
click at [45, 80] on div "Article Settings If an article is not added inside a Category, it won't appear …" at bounding box center [358, 168] width 716 height 337
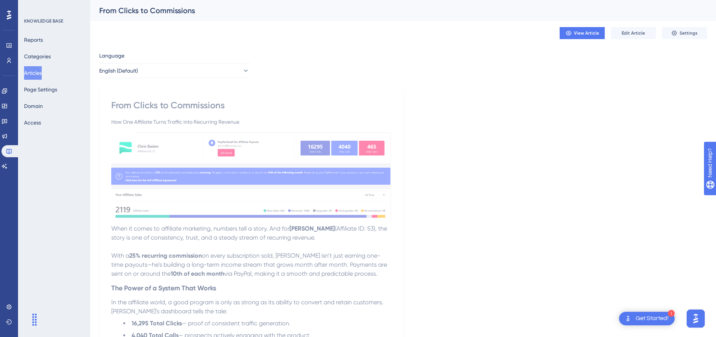
click at [40, 71] on button "Articles" at bounding box center [33, 73] width 18 height 14
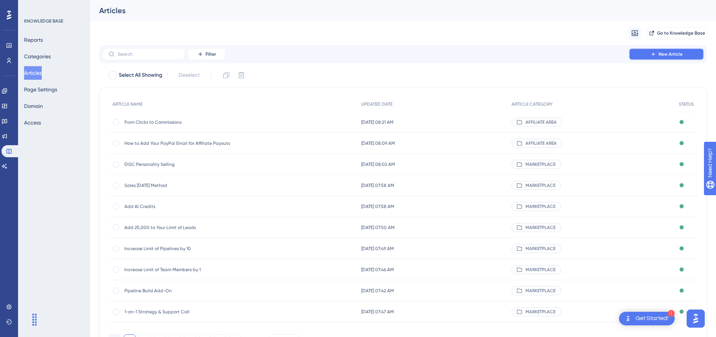
click at [655, 52] on icon at bounding box center [653, 54] width 6 height 6
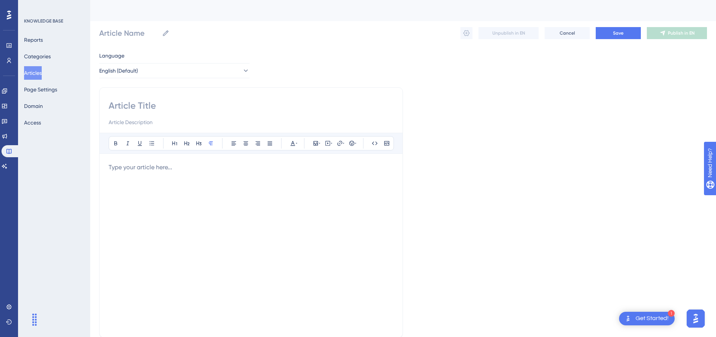
click at [205, 120] on input at bounding box center [251, 122] width 285 height 9
paste input "Unlock Exclusive Resources and Fast-Track Your Success 🚀"
type input "Unlock Exclusive Resources and Fast-Track Your Success 🚀"
click at [207, 102] on input at bounding box center [251, 106] width 285 height 12
paste input "Unlock Exclusive Resources and Fast-Track Your Success 🚀"
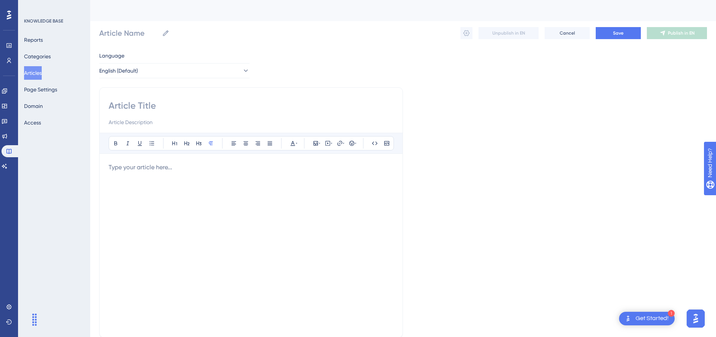
type input "Unlock Exclusive Resources and Fast-Track Your Success 🚀"
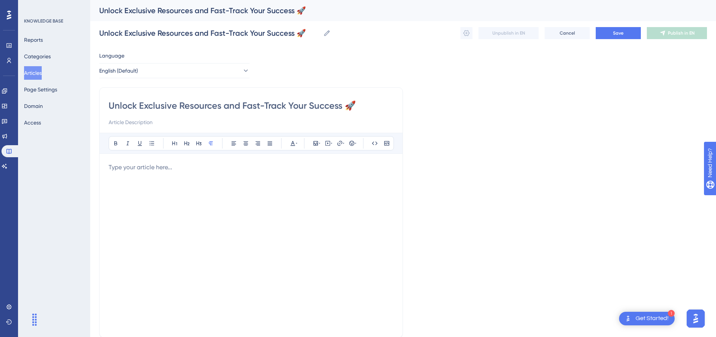
type input "Unlock Exclusive Resources and Fast-Track Your Success 🚀"
click at [205, 171] on p at bounding box center [251, 167] width 285 height 9
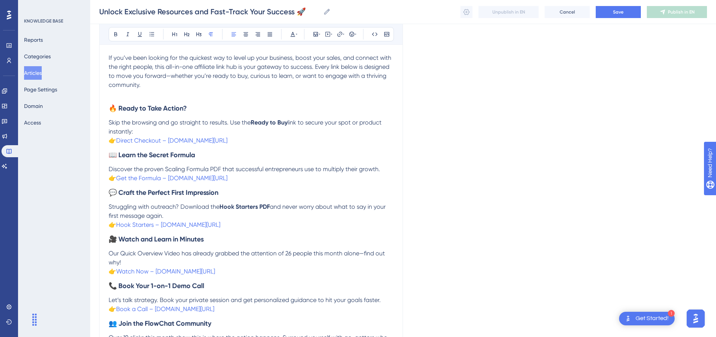
scroll to position [31, 0]
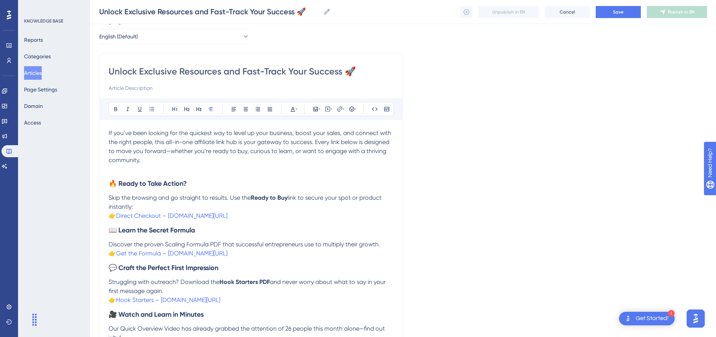
click at [138, 171] on p at bounding box center [251, 169] width 285 height 9
click at [317, 108] on icon at bounding box center [316, 109] width 5 height 5
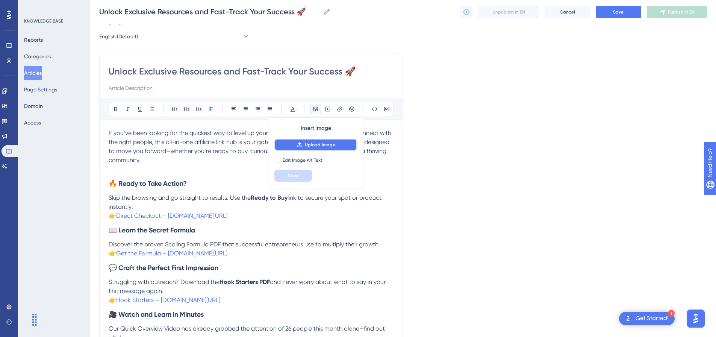
click at [308, 141] on button "Upload Image" at bounding box center [315, 145] width 83 height 12
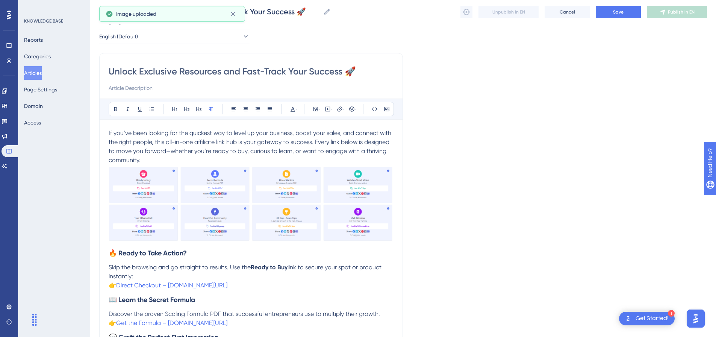
click at [475, 165] on div "Language English (Default) Unlock Exclusive Resources and Fast-Track Your Succe…" at bounding box center [403, 335] width 608 height 636
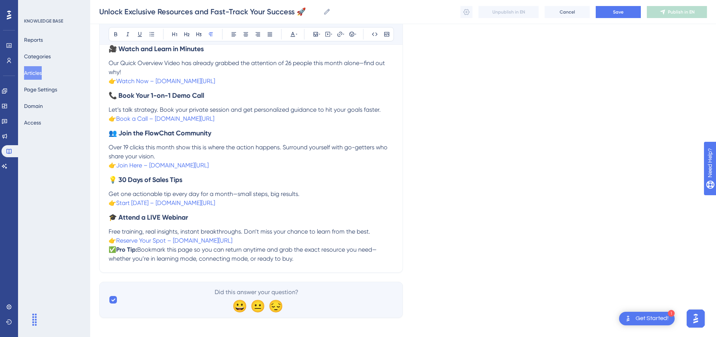
scroll to position [371, 0]
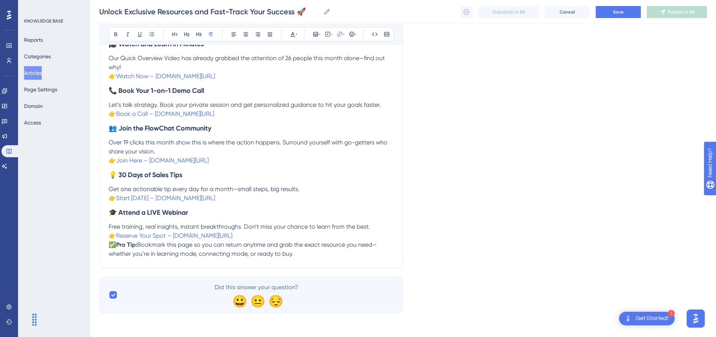
click at [245, 237] on p "Free training, real insights, instant breakthroughs. Don’t miss your chance to …" at bounding box center [251, 231] width 285 height 18
click at [244, 238] on p "Free training, real insights, instant breakthroughs. Don’t miss your chance to …" at bounding box center [251, 231] width 285 height 18
click at [235, 238] on p "Free training, real insights, instant breakthroughs. Don’t miss your chance to …" at bounding box center [251, 231] width 285 height 18
click at [112, 243] on span "✅" at bounding box center [113, 244] width 8 height 7
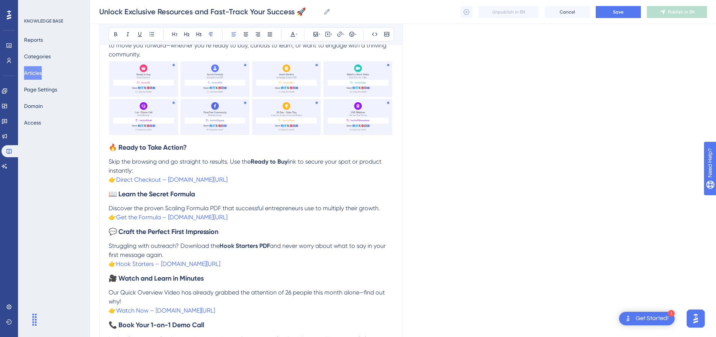
scroll to position [70, 0]
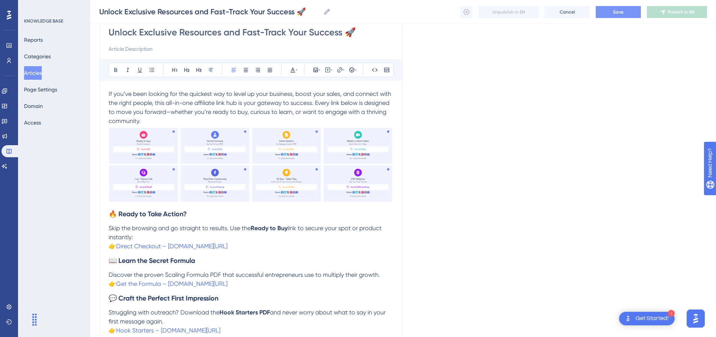
click at [608, 11] on button "Save" at bounding box center [618, 12] width 45 height 12
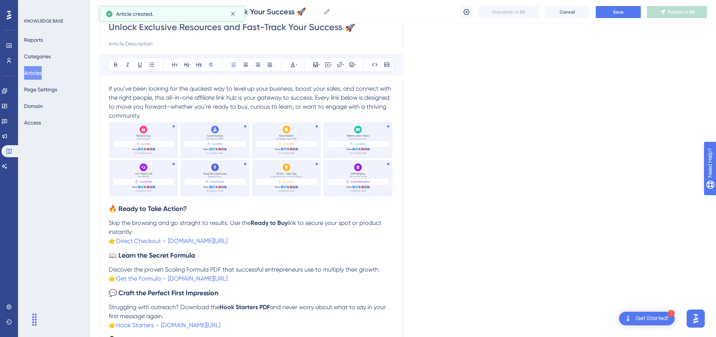
scroll to position [75, 0]
click at [620, 13] on span "Save" at bounding box center [618, 12] width 11 height 6
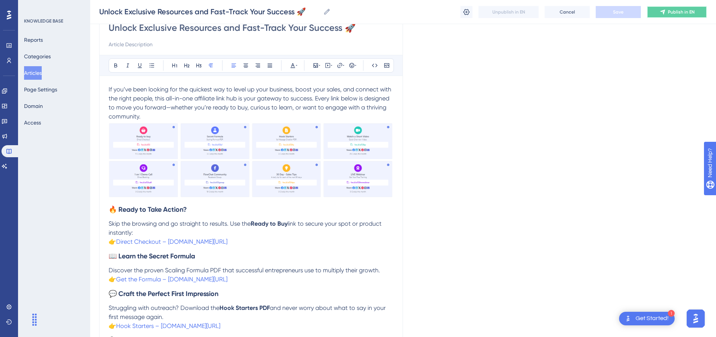
click at [672, 8] on button "Publish in EN" at bounding box center [677, 12] width 60 height 12
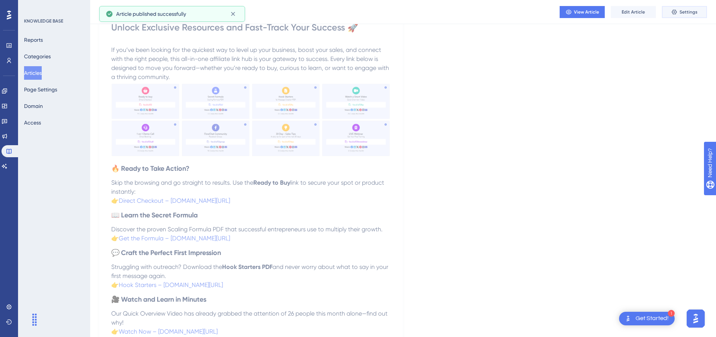
click at [687, 11] on span "Settings" at bounding box center [689, 12] width 18 height 6
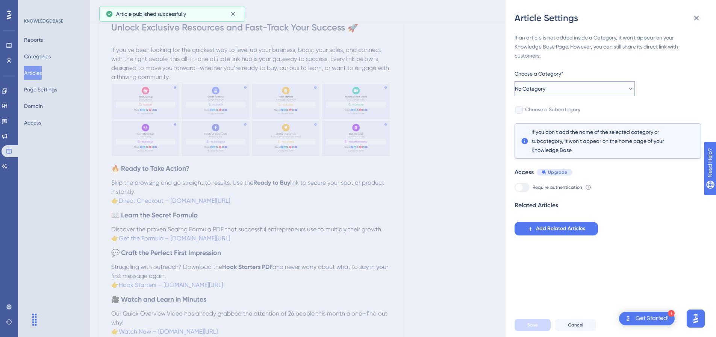
click at [553, 91] on button "No Category" at bounding box center [575, 88] width 120 height 15
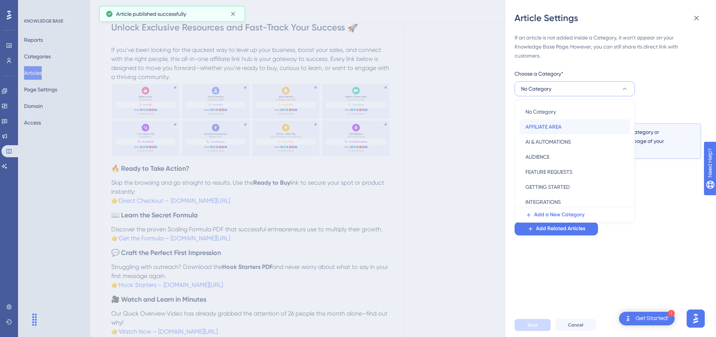
click at [554, 123] on span "AFFILIATE AREA" at bounding box center [544, 126] width 36 height 9
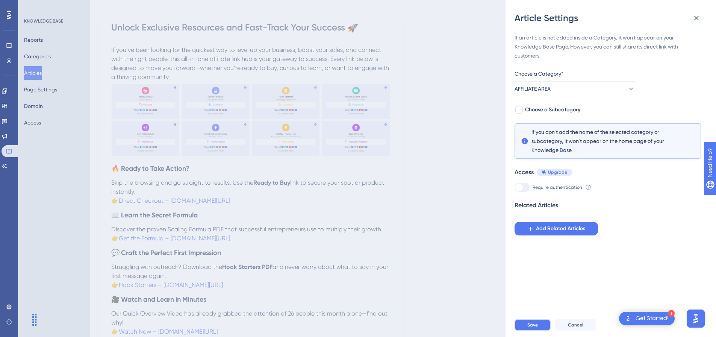
click at [532, 328] on span "Save" at bounding box center [533, 325] width 11 height 6
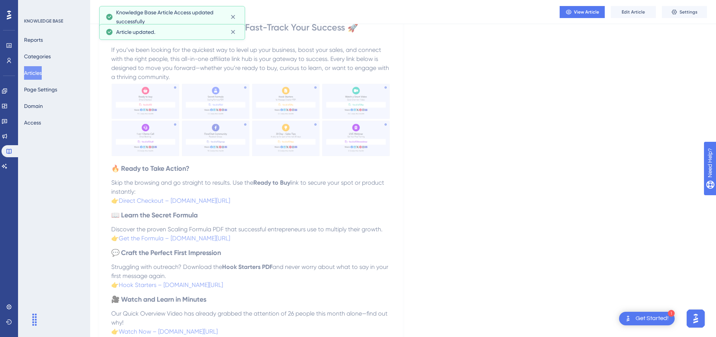
click at [40, 69] on button "Articles" at bounding box center [33, 73] width 18 height 14
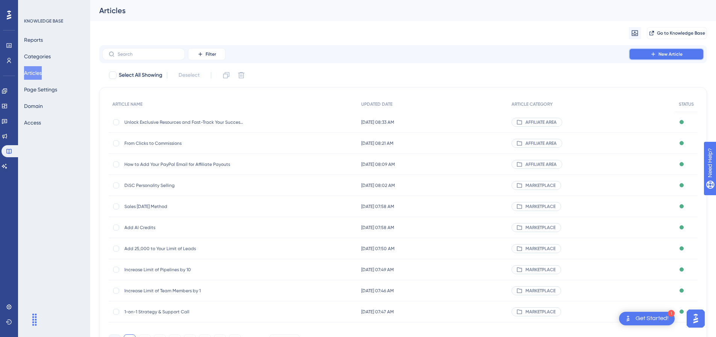
click at [667, 56] on span "New Article" at bounding box center [671, 54] width 24 height 6
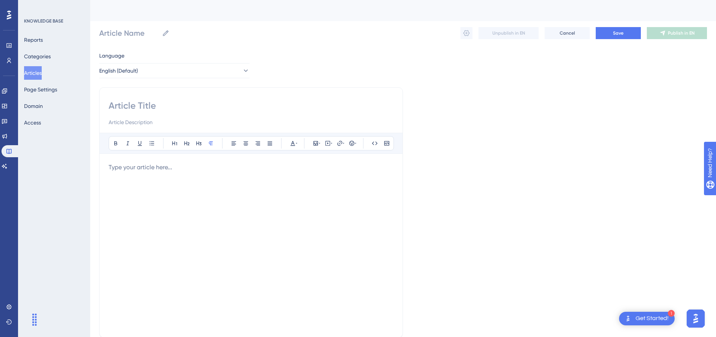
click at [158, 99] on div "Bold Italic Underline Bullet Point Heading 1 Heading 2 Heading 3 Normal Align L…" at bounding box center [251, 212] width 304 height 250
click at [162, 105] on input at bounding box center [251, 106] width 285 height 12
paste input "FlowChat Affiliate Resource Hub: A Complete Breakdown of Tools, Results, and Su…"
type input "FlowChat Affiliate Resource Hub: A Complete Breakdown of Tools, Results, and Su…"
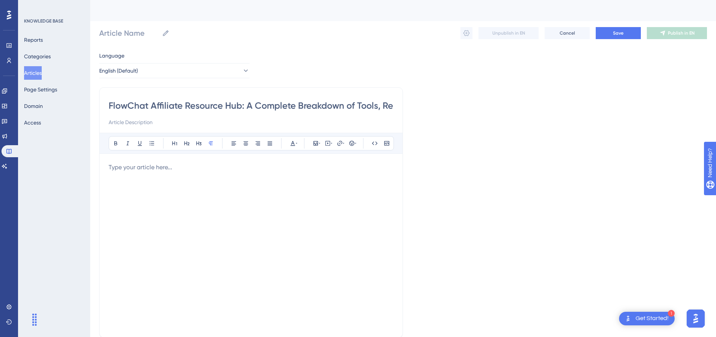
scroll to position [0, 105]
type input "FlowChat Affiliate Resource Hub: A Complete Breakdown of Tools, Results, and Su…"
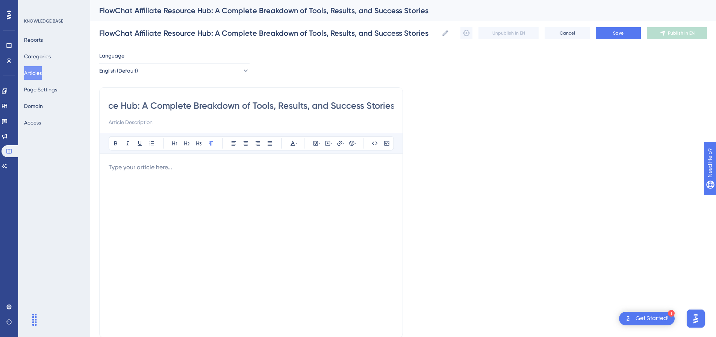
drag, startPoint x: 141, startPoint y: 105, endPoint x: 446, endPoint y: 108, distance: 305.3
click at [407, 99] on div "Language English (Default) FlowChat Affiliate Resource Hub: A Complete Breakdow…" at bounding box center [403, 217] width 608 height 332
click at [447, 108] on div "Language English (Default) FlowChat Affiliate Resource Hub: A Complete Breakdow…" at bounding box center [403, 217] width 608 height 332
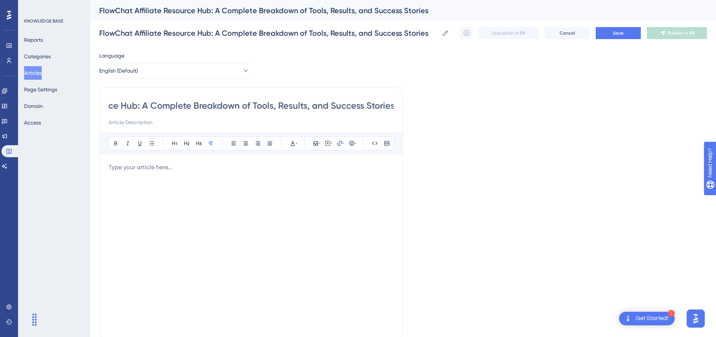
drag, startPoint x: 247, startPoint y: 107, endPoint x: 435, endPoint y: 127, distance: 189.0
click at [435, 127] on div "Language English (Default) FlowChat Affiliate Resource Hub: A Complete Breakdow…" at bounding box center [403, 217] width 608 height 332
type input "FlowChat Affiliate Resource Hub:"
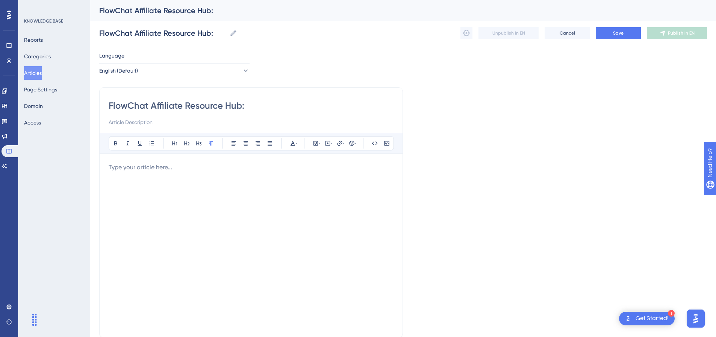
type input "FlowChat Affiliate Resource Hub:"
click at [178, 120] on input at bounding box center [251, 122] width 285 height 9
paste input "A Complete Breakdown of Tools, Results, and Success Stories"
type input "A Complete Breakdown of Tools, Results, and Success Stories"
click at [266, 106] on input "FlowChat Affiliate Resource Hub:" at bounding box center [251, 106] width 285 height 12
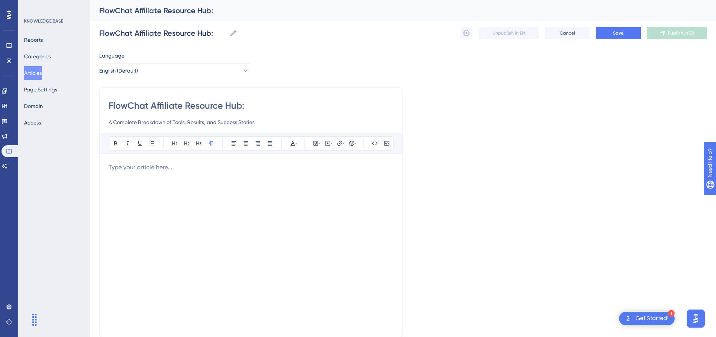
type input "FlowChat Affiliate Resource Hub:"
type input "FlowChat Affiliate Resource Hub"
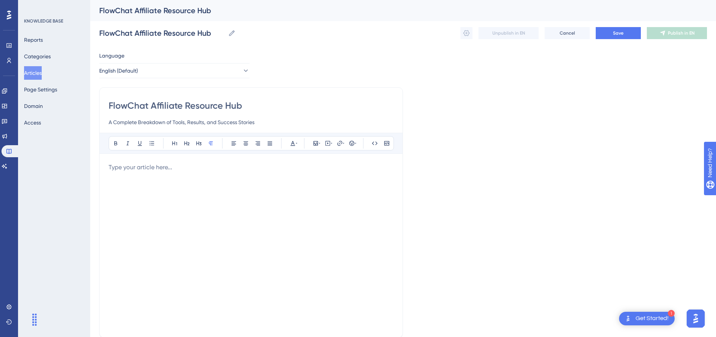
click at [187, 176] on div at bounding box center [251, 245] width 285 height 165
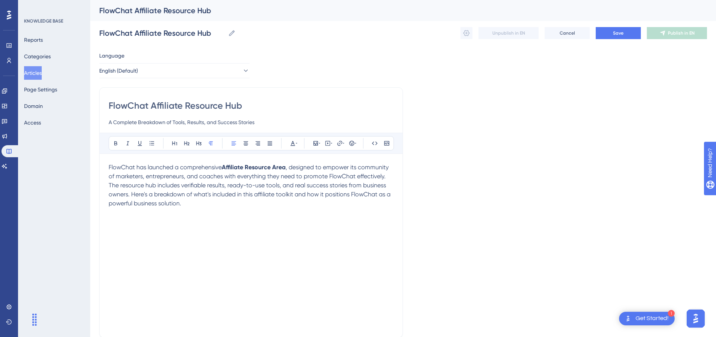
click at [391, 179] on p "FlowChat has launched a comprehensive Affiliate Resource Area , designed to emp…" at bounding box center [251, 185] width 285 height 45
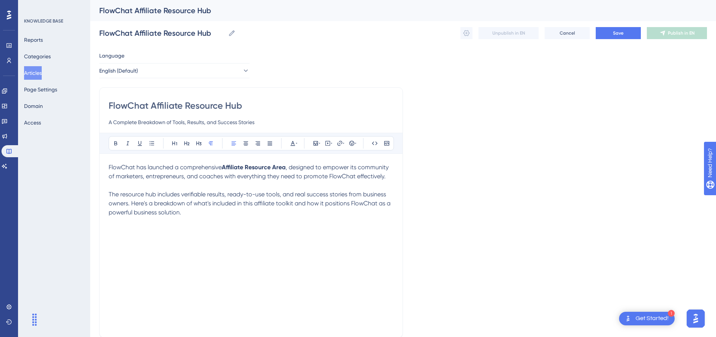
click at [158, 227] on div "FlowChat has launched a comprehensive Affiliate Resource Area , designed to emp…" at bounding box center [251, 245] width 285 height 165
click at [320, 146] on button at bounding box center [316, 143] width 11 height 11
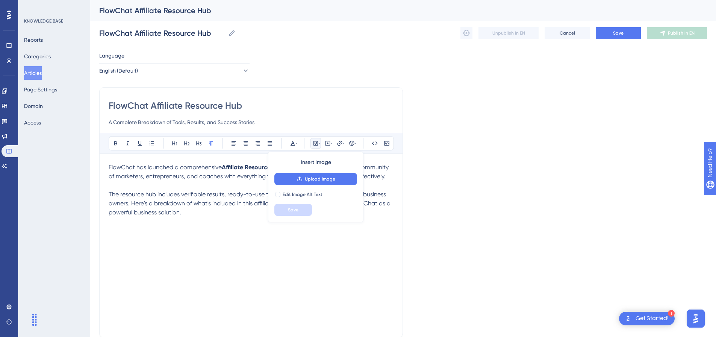
click at [306, 186] on div "Insert Image Upload Image Edit Image Alt Text Save" at bounding box center [315, 187] width 95 height 71
click at [309, 180] on span "Upload Image" at bounding box center [320, 179] width 30 height 6
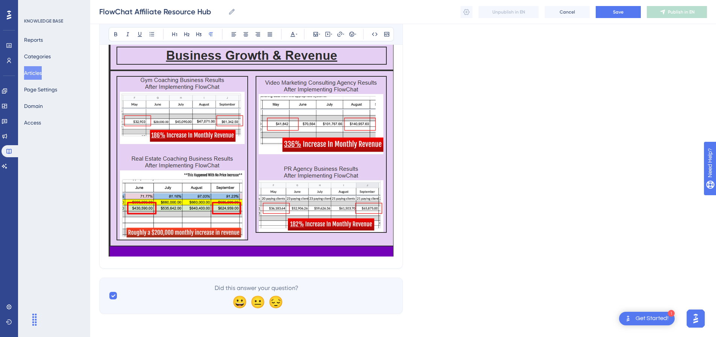
scroll to position [229, 0]
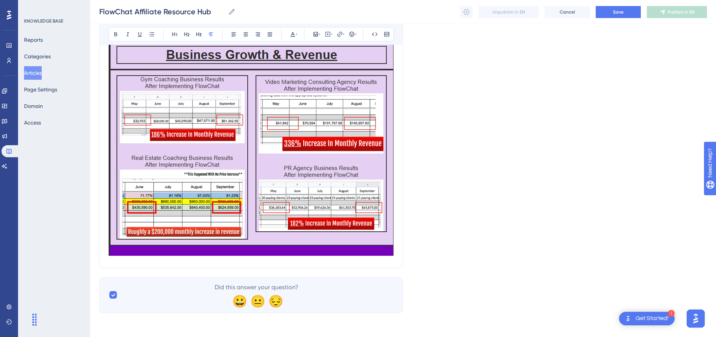
click at [340, 265] on div "FlowChat Affiliate Resource Hub A Complete Breakdown of Tools, Results, and Suc…" at bounding box center [251, 62] width 304 height 412
click at [399, 250] on div "FlowChat Affiliate Resource Hub A Complete Breakdown of Tools, Results, and Suc…" at bounding box center [251, 62] width 304 height 412
drag, startPoint x: 394, startPoint y: 258, endPoint x: 388, endPoint y: 261, distance: 6.6
click at [393, 258] on div "FlowChat Affiliate Resource Hub A Complete Breakdown of Tools, Results, and Suc…" at bounding box center [251, 62] width 304 height 412
click at [367, 264] on div "FlowChat Affiliate Resource Hub A Complete Breakdown of Tools, Results, and Suc…" at bounding box center [251, 62] width 304 height 412
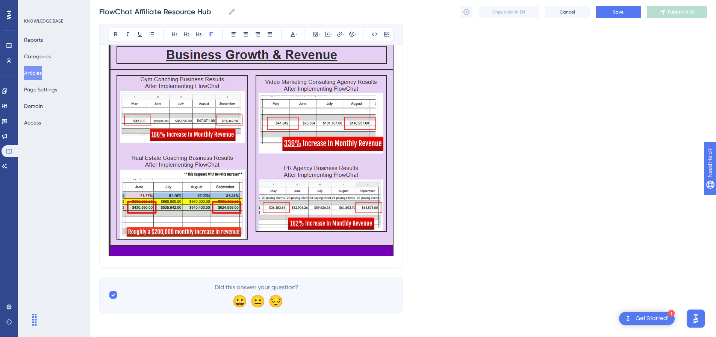
click at [152, 252] on img at bounding box center [251, 120] width 285 height 270
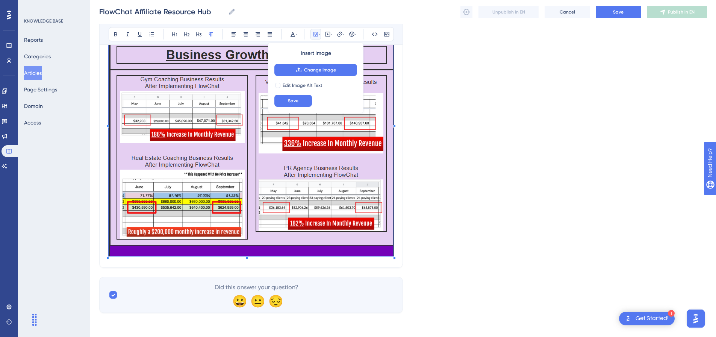
click at [401, 247] on div "FlowChat Affiliate Resource Hub A Complete Breakdown of Tools, Results, and Suc…" at bounding box center [251, 62] width 304 height 412
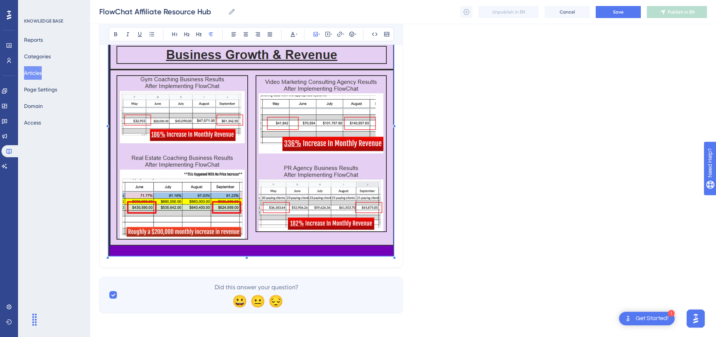
click at [396, 254] on div "FlowChat Affiliate Resource Hub A Complete Breakdown of Tools, Results, and Suc…" at bounding box center [251, 62] width 304 height 412
click at [402, 257] on div "FlowChat Affiliate Resource Hub A Complete Breakdown of Tools, Results, and Suc…" at bounding box center [251, 62] width 304 height 412
click at [391, 264] on div "FlowChat Affiliate Resource Hub A Complete Breakdown of Tools, Results, and Suc…" at bounding box center [251, 62] width 304 height 412
click at [375, 261] on div "FlowChat Affiliate Resource Hub A Complete Breakdown of Tools, Results, and Suc…" at bounding box center [251, 62] width 304 height 412
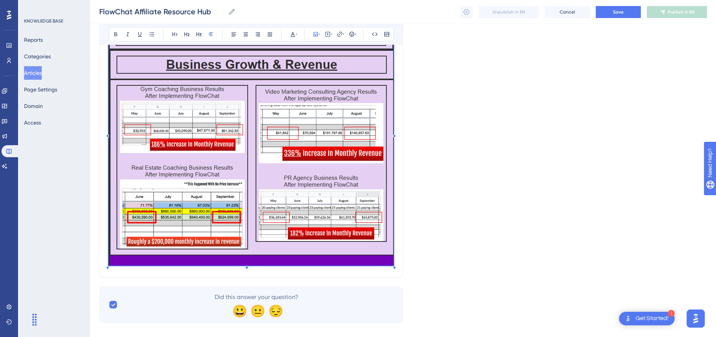
scroll to position [153, 0]
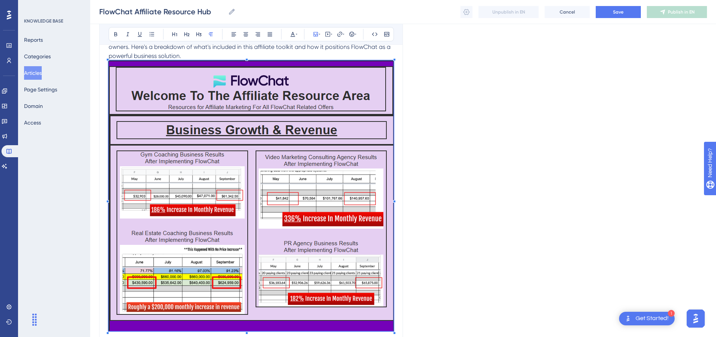
click at [391, 53] on p "The resource hub includes verifiable results, ready-to-use tools, and real succ…" at bounding box center [251, 46] width 285 height 27
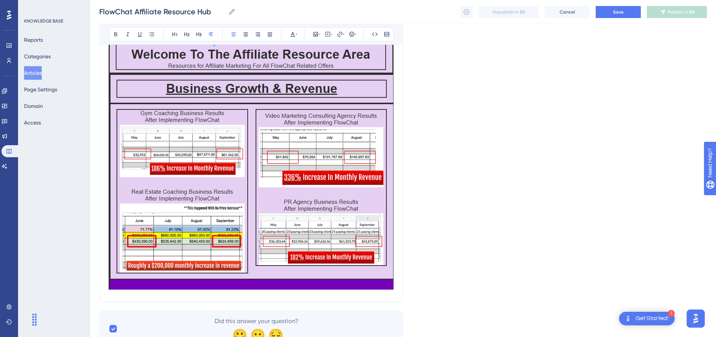
scroll to position [229, 0]
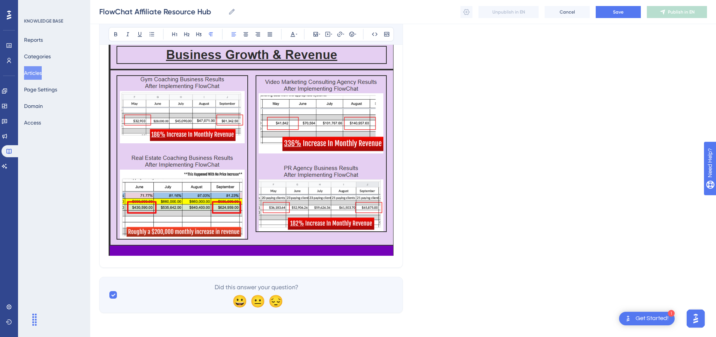
click at [398, 252] on div "FlowChat Affiliate Resource Hub A Complete Breakdown of Tools, Results, and Suc…" at bounding box center [251, 62] width 304 height 412
click at [396, 253] on div "FlowChat Affiliate Resource Hub A Complete Breakdown of Tools, Results, and Suc…" at bounding box center [251, 62] width 304 height 412
click at [395, 259] on div "FlowChat Affiliate Resource Hub A Complete Breakdown of Tools, Results, and Suc…" at bounding box center [251, 62] width 304 height 412
click at [380, 256] on div at bounding box center [251, 121] width 285 height 273
click at [397, 237] on div "FlowChat Affiliate Resource Hub A Complete Breakdown of Tools, Results, and Suc…" at bounding box center [251, 62] width 304 height 412
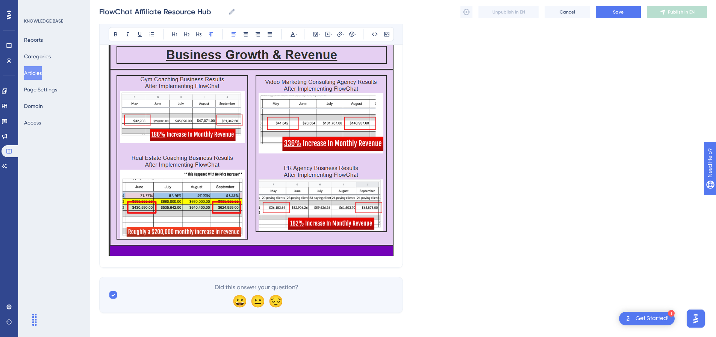
click at [397, 237] on div "FlowChat Affiliate Resource Hub A Complete Breakdown of Tools, Results, and Suc…" at bounding box center [251, 62] width 304 height 412
drag, startPoint x: 396, startPoint y: 244, endPoint x: 396, endPoint y: 256, distance: 11.3
click at [396, 245] on div "FlowChat Affiliate Resource Hub A Complete Breakdown of Tools, Results, and Suc…" at bounding box center [251, 62] width 304 height 412
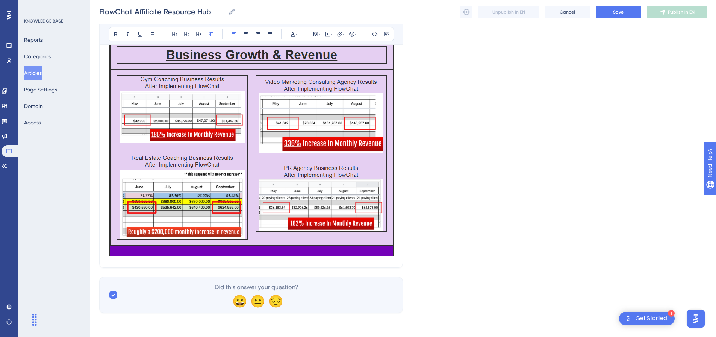
click at [396, 256] on div "FlowChat Affiliate Resource Hub A Complete Breakdown of Tools, Results, and Suc…" at bounding box center [251, 62] width 304 height 412
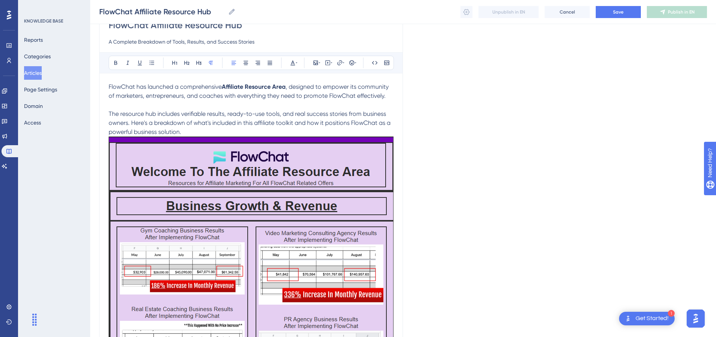
scroll to position [41, 0]
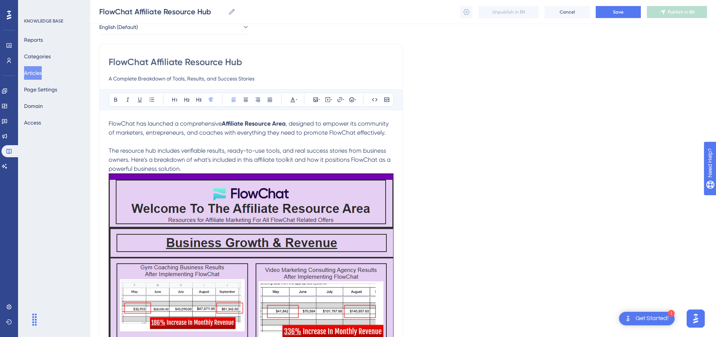
click at [241, 164] on p "The resource hub includes verifiable results, ready-to-use tools, and real succ…" at bounding box center [251, 159] width 285 height 27
click at [235, 169] on p "The resource hub includes verifiable results, ready-to-use tools, and real succ…" at bounding box center [251, 159] width 285 height 27
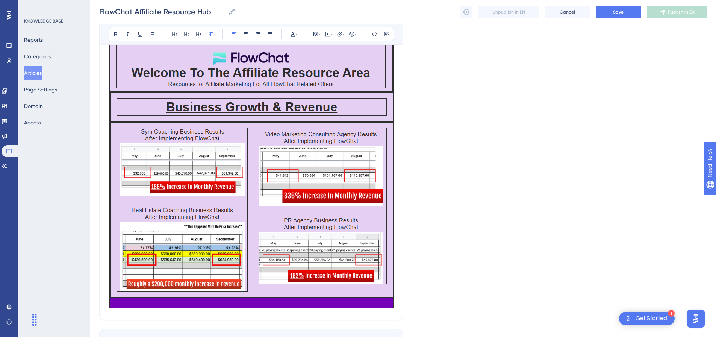
scroll to position [191, 0]
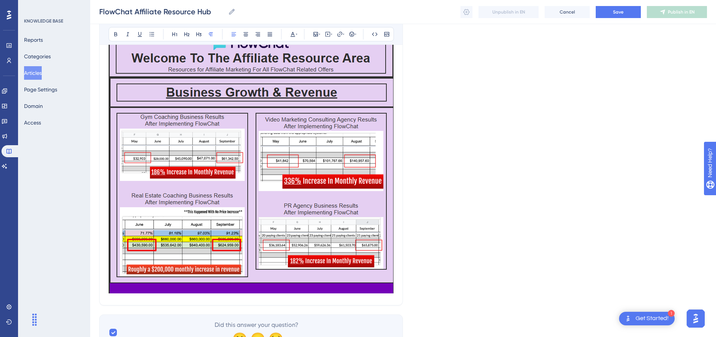
click at [268, 181] on img at bounding box center [251, 158] width 285 height 270
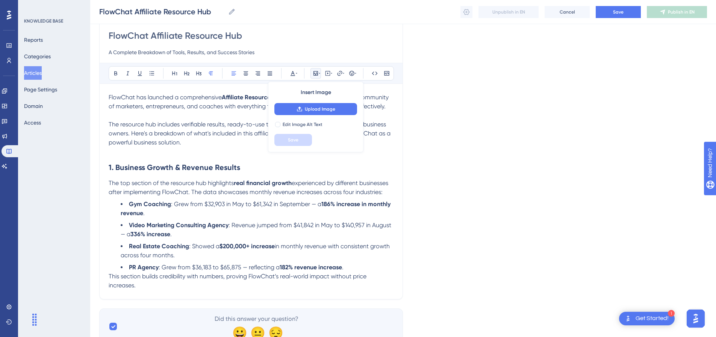
scroll to position [99, 0]
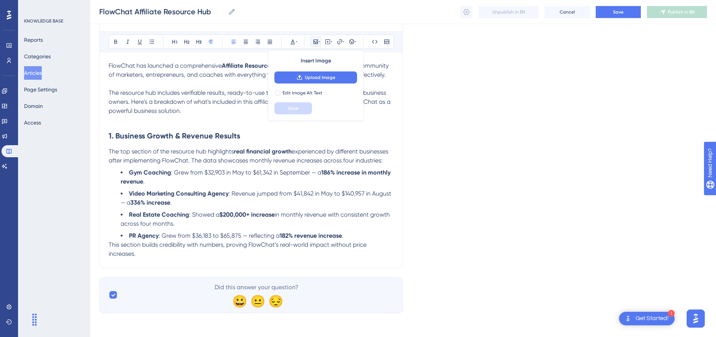
click at [175, 119] on p at bounding box center [251, 119] width 285 height 9
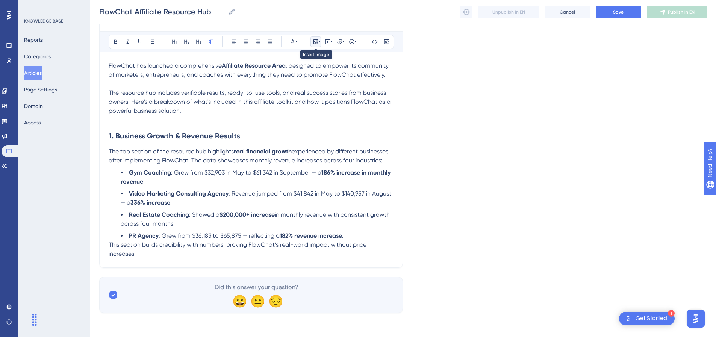
click at [318, 44] on icon at bounding box center [316, 42] width 6 height 6
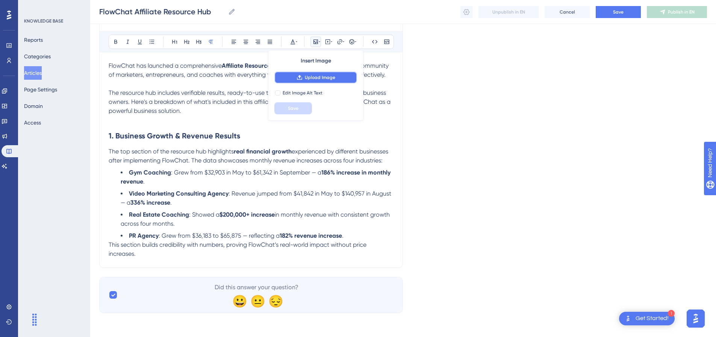
click at [311, 76] on span "Upload Image" at bounding box center [320, 77] width 30 height 6
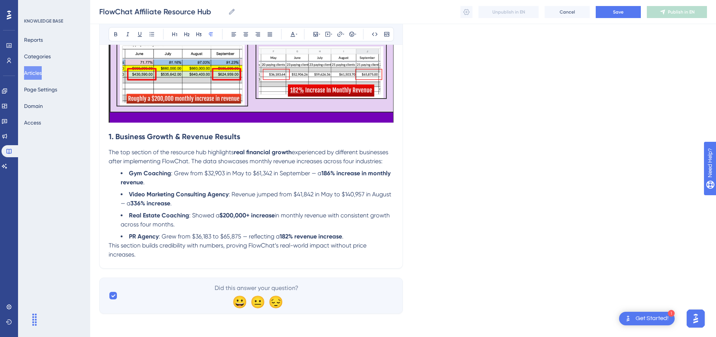
scroll to position [362, 0]
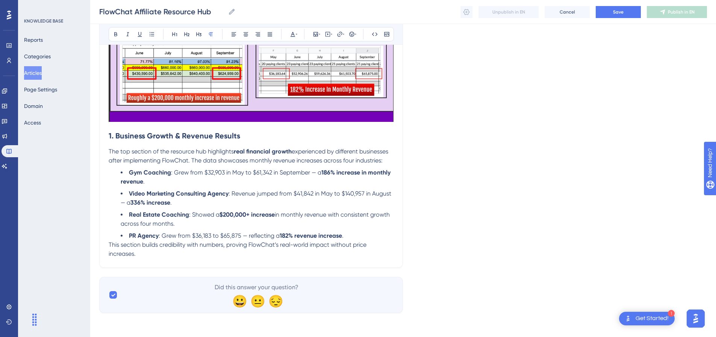
click at [231, 250] on p "This section builds credibility with numbers, proving FlowChat’s real-world imp…" at bounding box center [251, 249] width 285 height 18
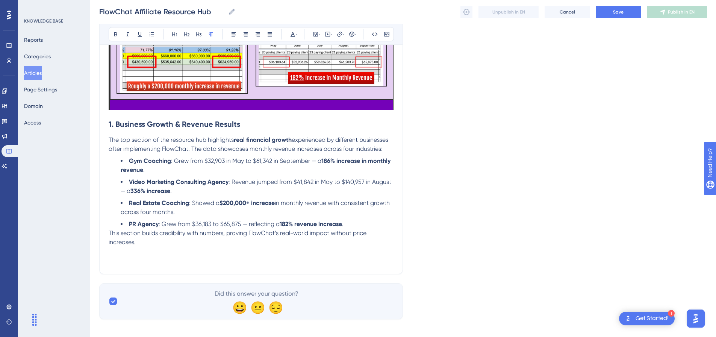
scroll to position [380, 0]
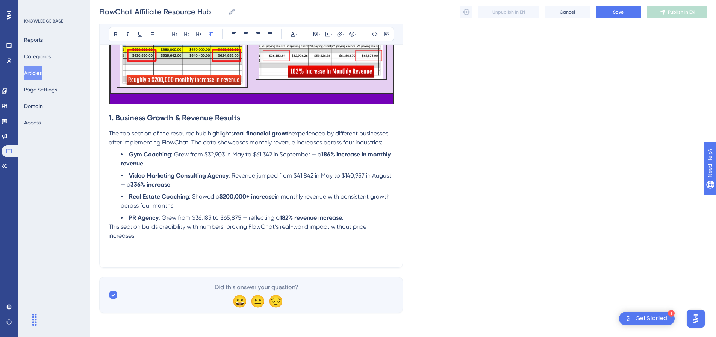
paste div
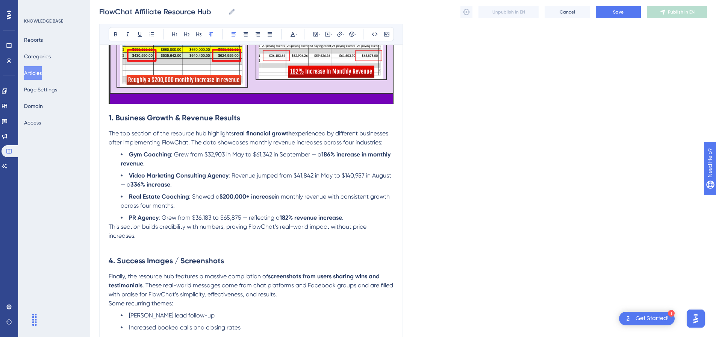
scroll to position [402, 0]
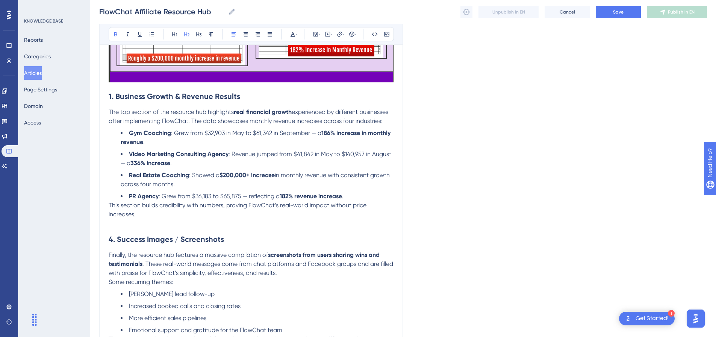
click at [114, 241] on strong "4. Success Images / Screenshots" at bounding box center [166, 239] width 115 height 9
click at [136, 228] on h2 "2. Success Images / Screenshots" at bounding box center [251, 239] width 285 height 23
click at [129, 223] on p at bounding box center [251, 223] width 285 height 9
click at [318, 35] on icon at bounding box center [316, 34] width 5 height 5
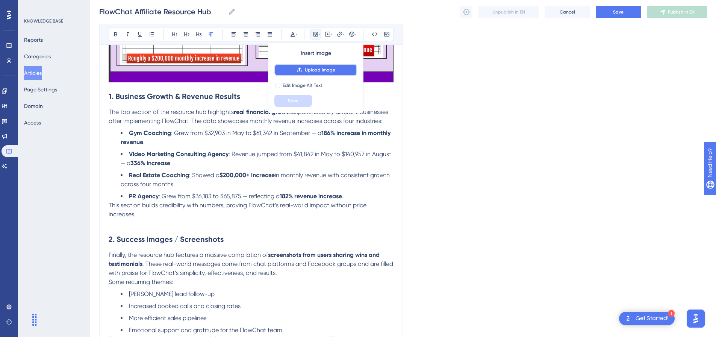
click at [315, 68] on span "Upload Image" at bounding box center [320, 70] width 30 height 6
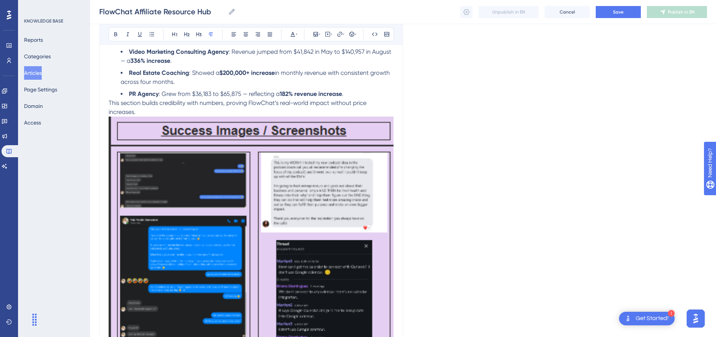
scroll to position [440, 0]
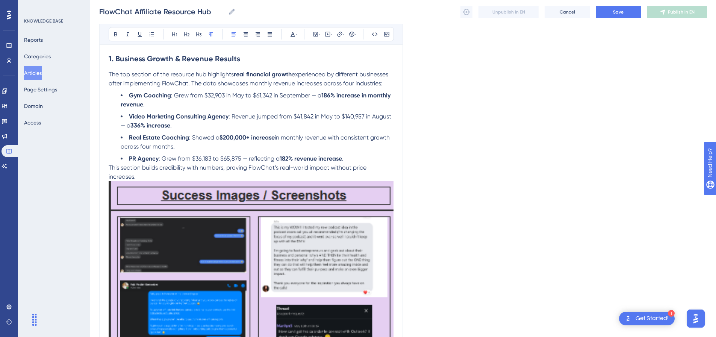
click at [156, 171] on span "This section builds credibility with numbers, proving FlowChat’s real-world imp…" at bounding box center [238, 172] width 259 height 16
click at [152, 177] on p "This section builds credibility with numbers, proving FlowChat’s real-world imp…" at bounding box center [251, 172] width 285 height 18
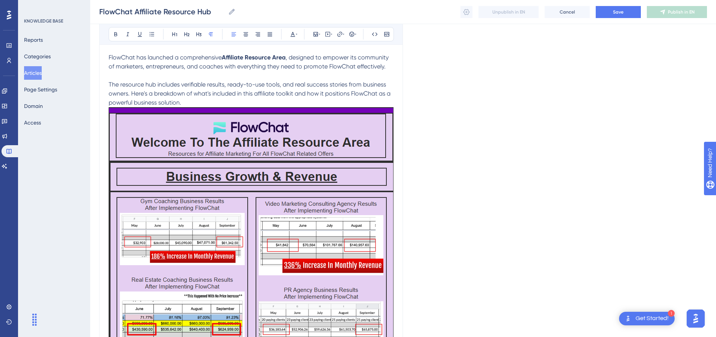
scroll to position [101, 0]
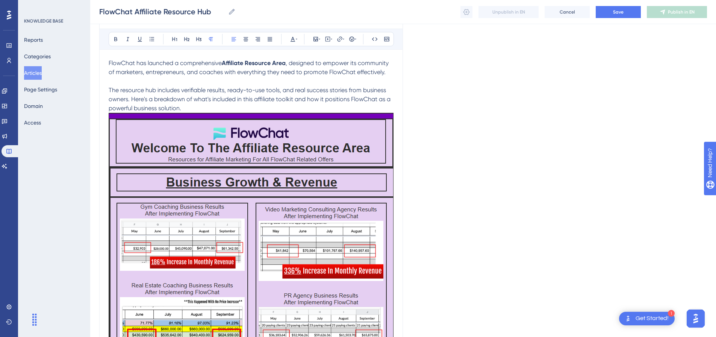
click at [191, 106] on p "The resource hub includes verifiable results, ready-to-use tools, and real succ…" at bounding box center [251, 99] width 285 height 27
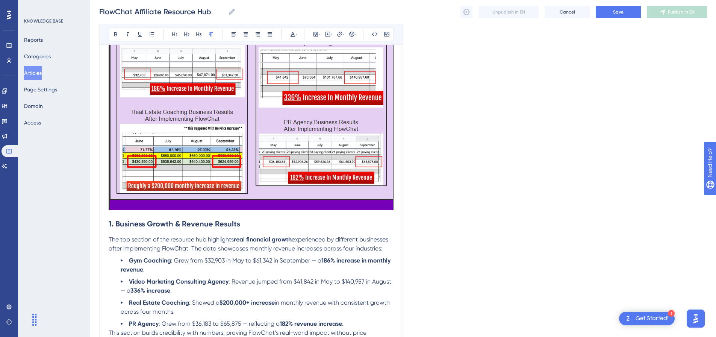
scroll to position [364, 0]
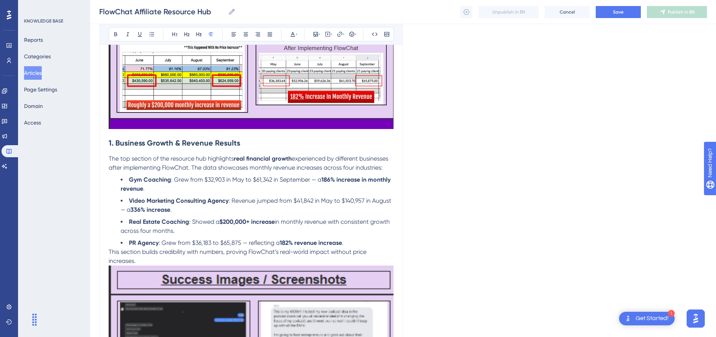
click at [175, 261] on p "This section builds credibility with numbers, proving FlowChat’s real-world imp…" at bounding box center [251, 256] width 285 height 18
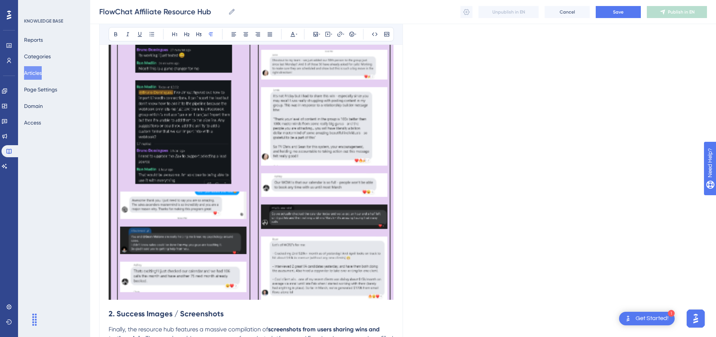
scroll to position [1163, 0]
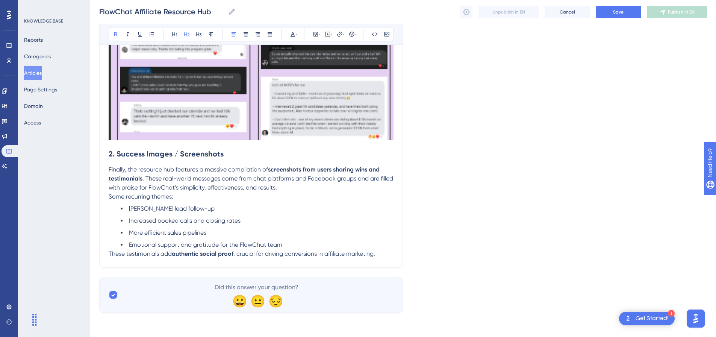
click at [126, 144] on h2 "2. Success Images / Screenshots" at bounding box center [251, 153] width 285 height 23
click at [111, 152] on strong "2. Success Images / Screenshots" at bounding box center [166, 153] width 115 height 9
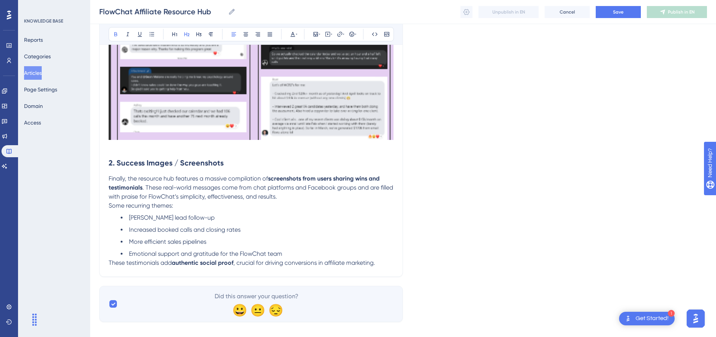
click at [154, 154] on h2 "2. Success Images / Screenshots" at bounding box center [251, 163] width 285 height 23
click at [156, 150] on p at bounding box center [251, 146] width 285 height 9
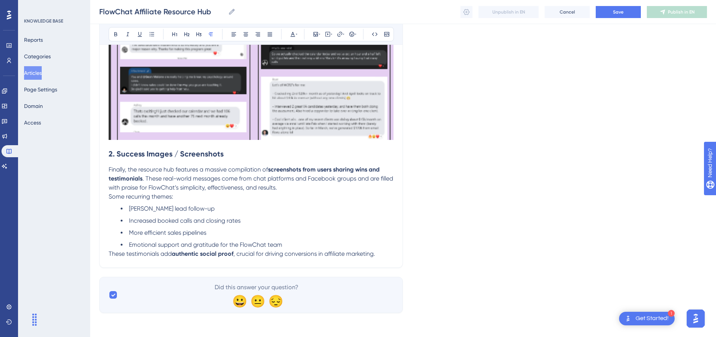
click at [160, 144] on h2 "2. Success Images / Screenshots" at bounding box center [251, 153] width 285 height 23
click at [140, 144] on h2 "2. Success Images / Screenshots" at bounding box center [251, 153] width 285 height 23
drag, startPoint x: 109, startPoint y: 153, endPoint x: 138, endPoint y: 159, distance: 29.9
click at [111, 153] on strong "2. Success Images / Screenshots" at bounding box center [166, 153] width 115 height 9
click at [383, 254] on p "These testimonials add authentic social proof , crucial for driving conversions…" at bounding box center [251, 253] width 285 height 9
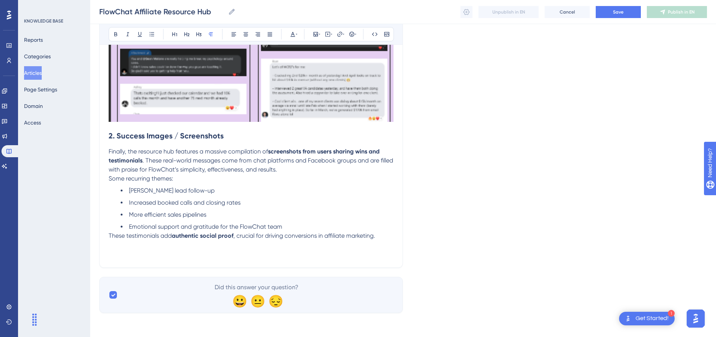
scroll to position [1272, 0]
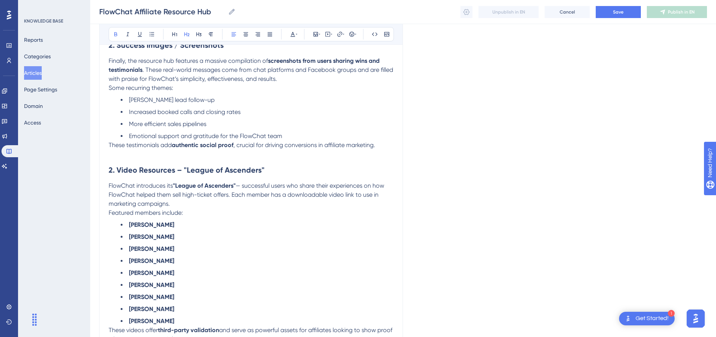
click at [126, 162] on h2 "2. Video Resources – "League of Ascenders"" at bounding box center [251, 170] width 285 height 23
click at [117, 170] on strong "2. Video Resources – "League of Ascenders"" at bounding box center [187, 169] width 156 height 9
click at [113, 170] on strong "2. Video Resources – "League of Ascenders"" at bounding box center [187, 169] width 156 height 9
click at [388, 144] on p "These testimonials add authentic social proof , crucial for driving conversions…" at bounding box center [251, 145] width 285 height 9
click at [170, 156] on p at bounding box center [251, 154] width 285 height 9
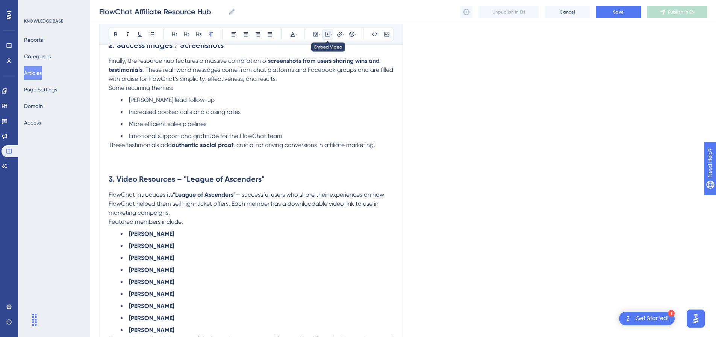
click at [326, 35] on icon at bounding box center [328, 34] width 6 height 6
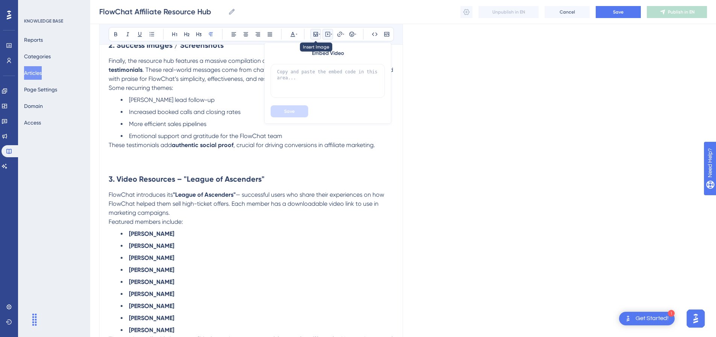
click at [316, 35] on icon at bounding box center [316, 34] width 6 height 6
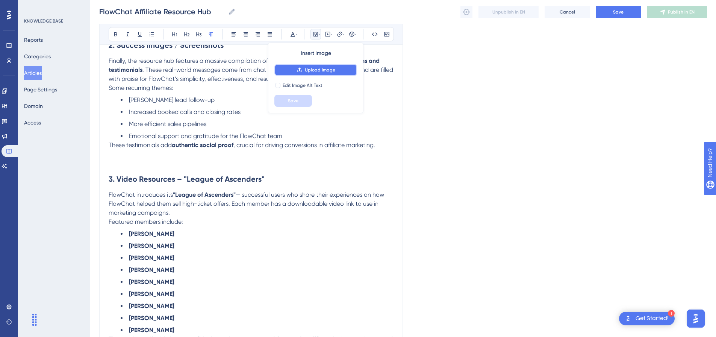
click at [303, 73] on button "Upload Image" at bounding box center [315, 70] width 83 height 12
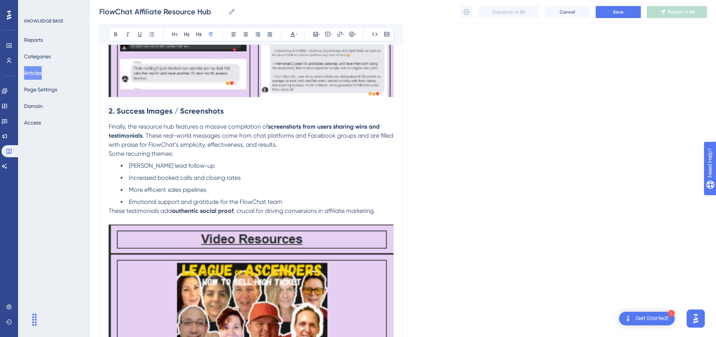
scroll to position [1197, 0]
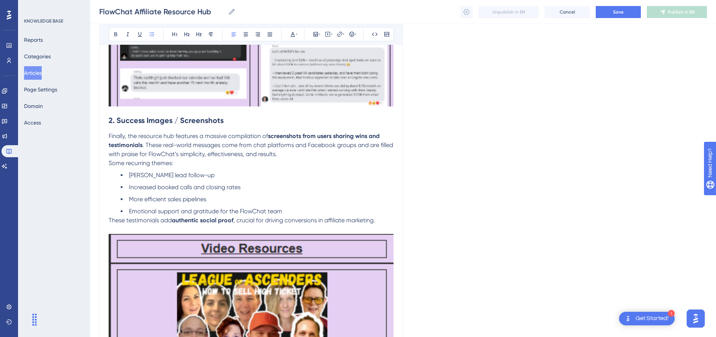
click at [296, 210] on li "Emotional support and gratitude for the FlowChat team" at bounding box center [257, 211] width 273 height 9
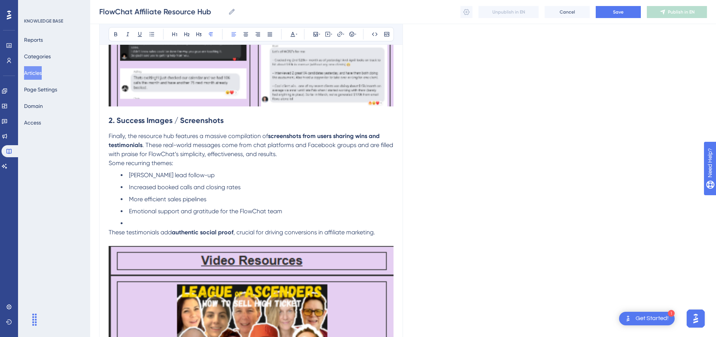
click at [294, 152] on p "Finally, the resource hub features a massive compilation of screenshots from us…" at bounding box center [251, 145] width 285 height 27
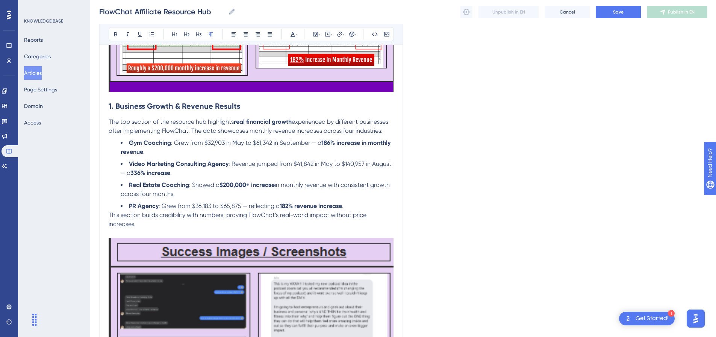
scroll to position [407, 0]
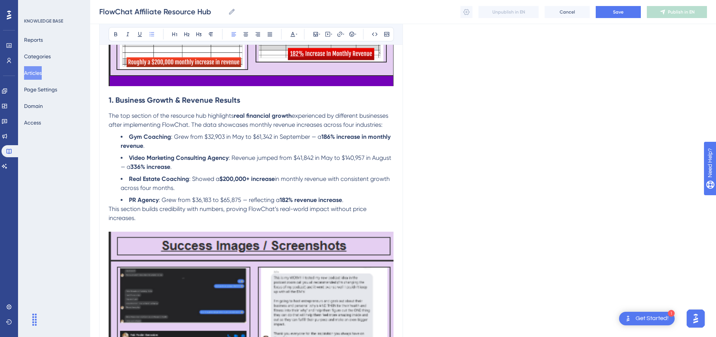
click at [350, 200] on li "PR Agency : Grew from $36,183 to $65,875 — reflecting a 182% revenue increase ." at bounding box center [257, 200] width 273 height 9
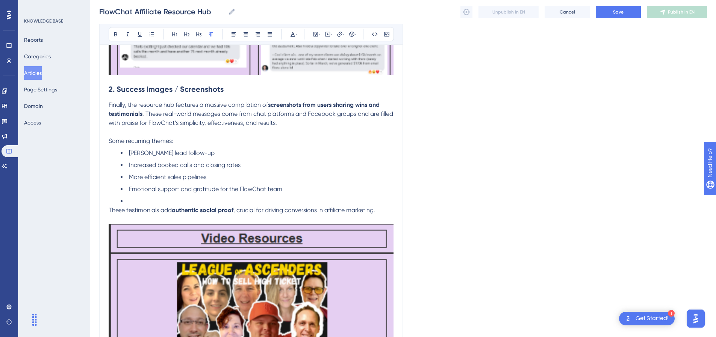
scroll to position [1234, 0]
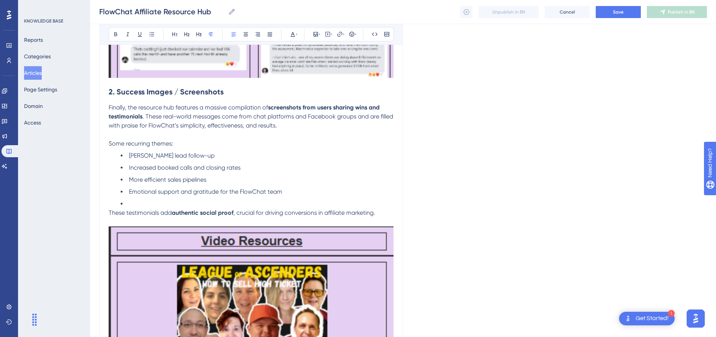
click at [146, 115] on span ". These real-world messages come from chat platforms and Facebook groups and ar…" at bounding box center [252, 121] width 286 height 16
click at [150, 200] on li at bounding box center [257, 203] width 273 height 9
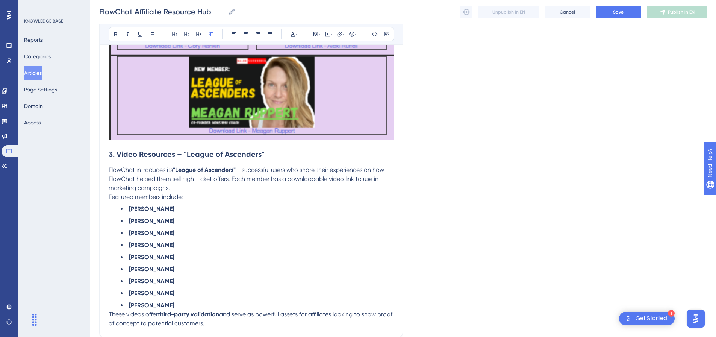
scroll to position [1959, 0]
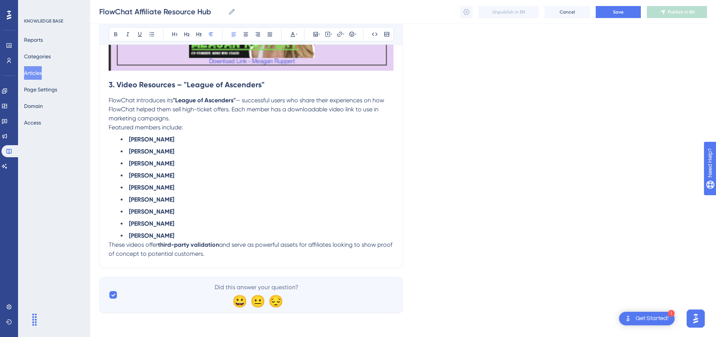
click at [185, 116] on p "FlowChat introduces its "League of Ascenders" — successful users who share thei…" at bounding box center [251, 109] width 285 height 27
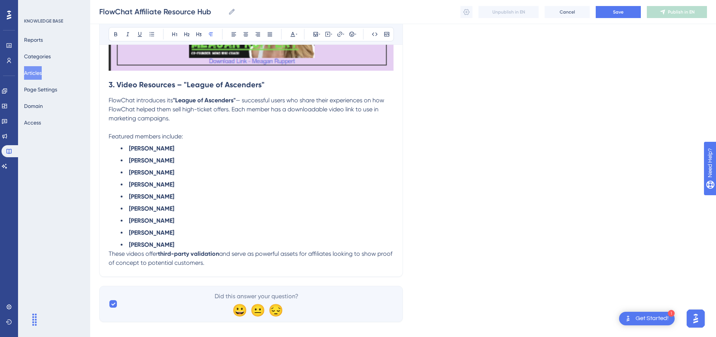
click at [196, 242] on li "[PERSON_NAME]" at bounding box center [257, 244] width 273 height 9
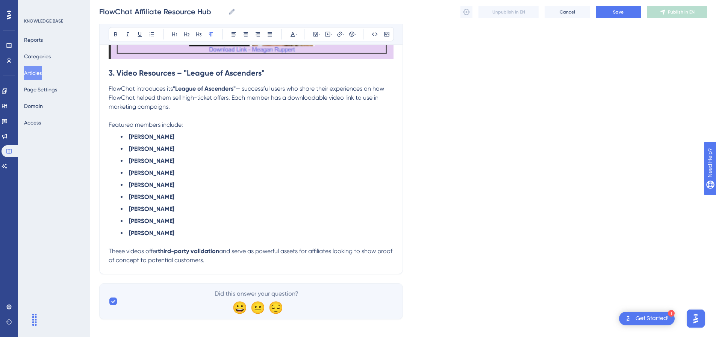
scroll to position [1977, 0]
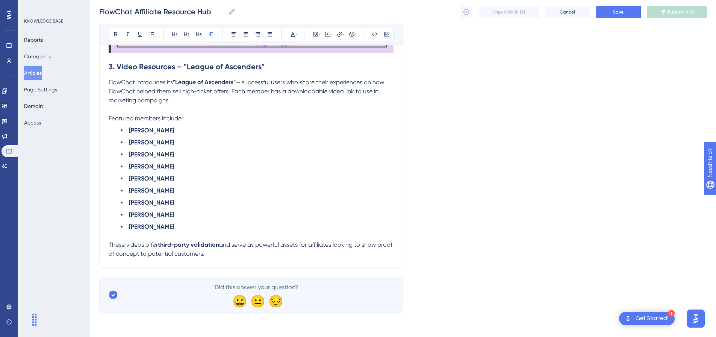
click at [235, 250] on p "These videos offer third-party validation and serve as powerful assets for affi…" at bounding box center [251, 249] width 285 height 18
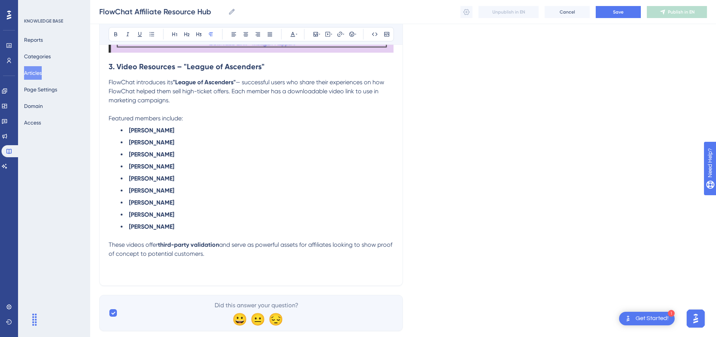
click at [179, 269] on p at bounding box center [251, 271] width 285 height 9
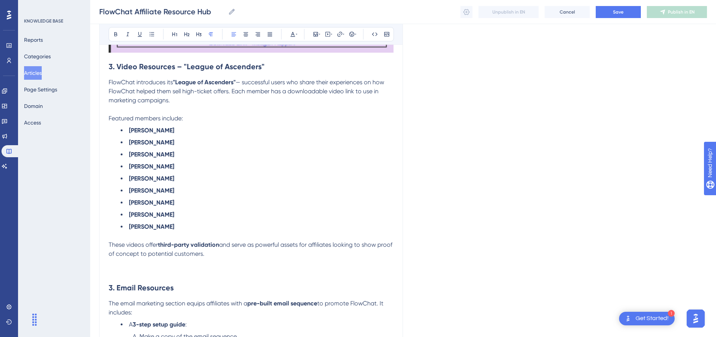
scroll to position [2050, 0]
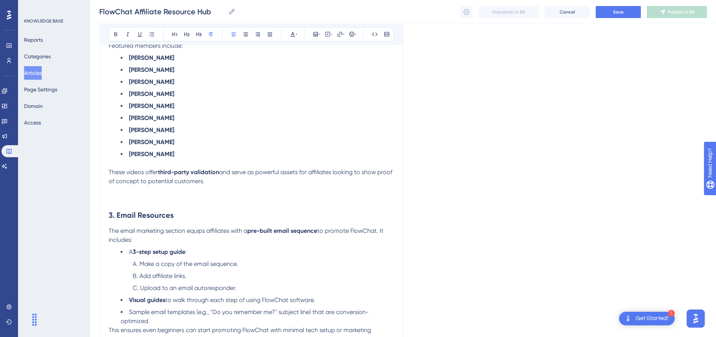
click at [114, 217] on strong "3. Email Resources" at bounding box center [141, 215] width 65 height 9
click at [112, 217] on strong "3. Email Resources" at bounding box center [141, 215] width 65 height 9
click at [152, 197] on p at bounding box center [251, 199] width 285 height 9
drag, startPoint x: 327, startPoint y: 33, endPoint x: 318, endPoint y: 35, distance: 9.6
click at [318, 35] on div "Bold Italic Underline Bullet Point Heading 1 Heading 2 Heading 3 Normal Align L…" at bounding box center [251, 34] width 285 height 14
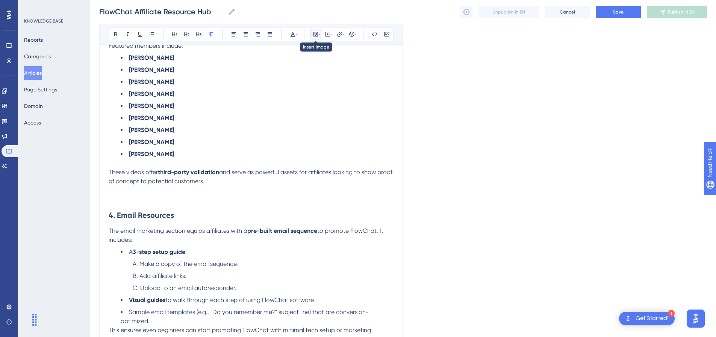
click at [318, 35] on icon at bounding box center [316, 34] width 5 height 5
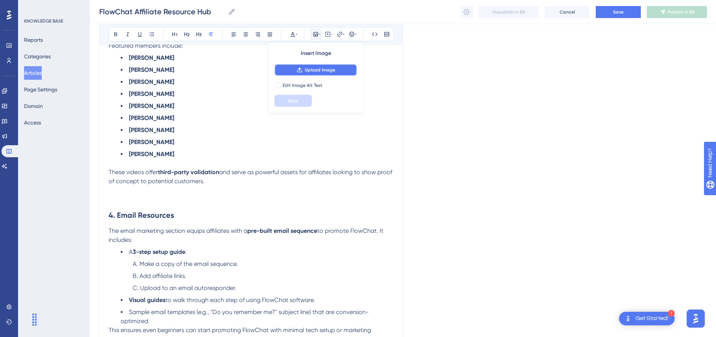
click at [308, 70] on span "Upload Image" at bounding box center [320, 70] width 30 height 6
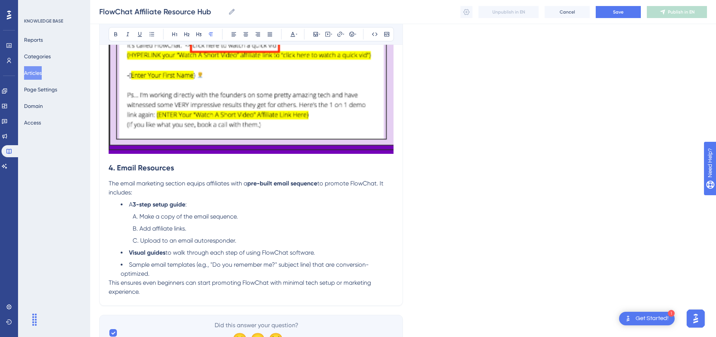
scroll to position [2716, 0]
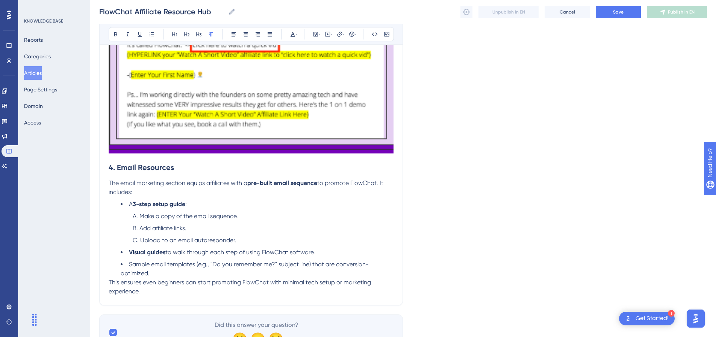
click at [161, 274] on li "Sample email templates (e.g., "Do you remember me?" subject line) that are conv…" at bounding box center [257, 269] width 273 height 18
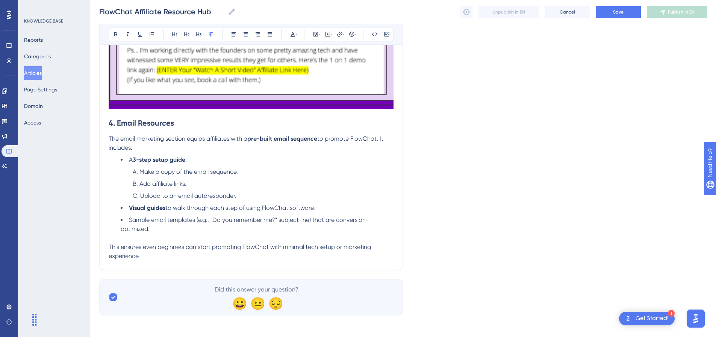
scroll to position [2763, 0]
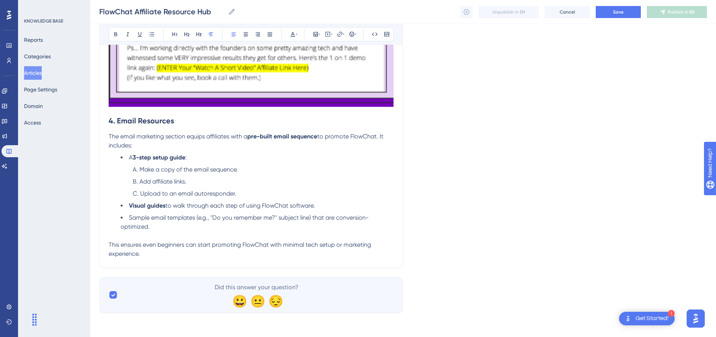
click at [166, 252] on p "This ensures even beginners can start promoting FlowChat with minimal tech setu…" at bounding box center [251, 249] width 285 height 18
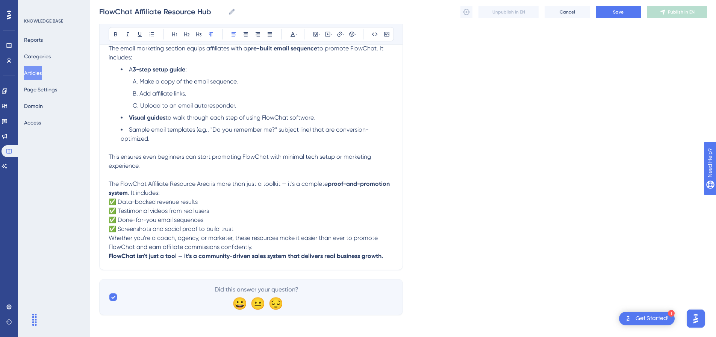
scroll to position [2853, 0]
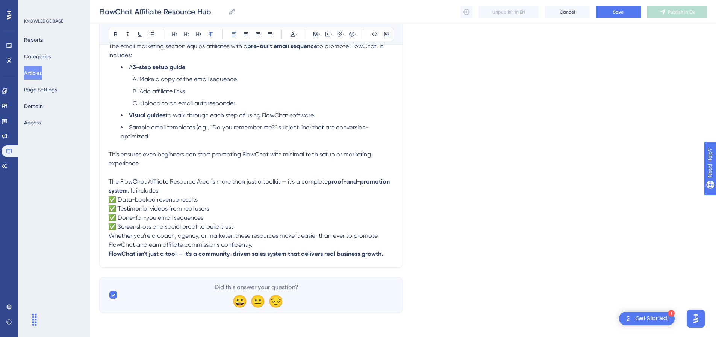
click at [168, 192] on p "The FlowChat Affiliate Resource Area is more than just a toolkit — it's a compl…" at bounding box center [251, 186] width 285 height 18
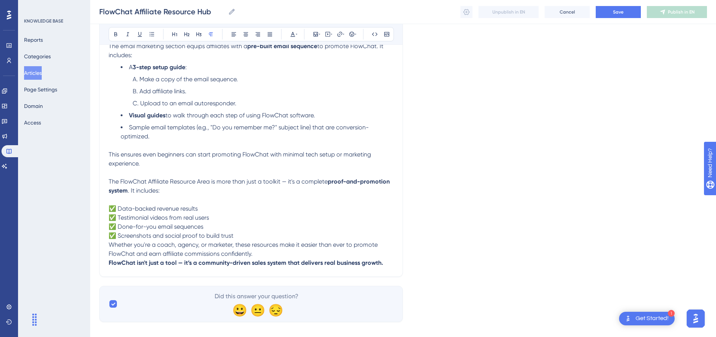
click at [240, 239] on p "✅ Data-backed revenue results ✅ Testimonial videos from real users ✅ Done-for-y…" at bounding box center [251, 222] width 285 height 36
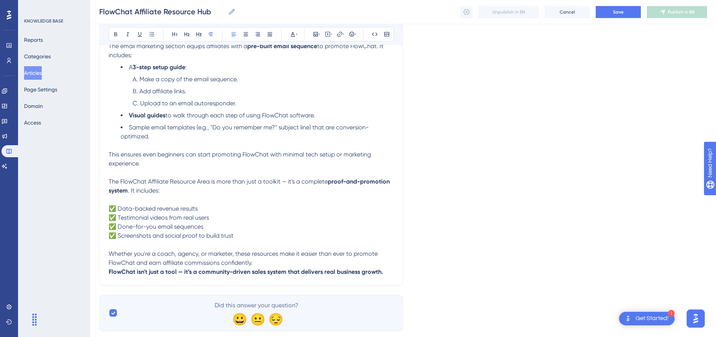
drag, startPoint x: 273, startPoint y: 262, endPoint x: 267, endPoint y: 262, distance: 5.3
click at [272, 262] on p "Whether you're a coach, agency, or marketer, these resources make it easier tha…" at bounding box center [251, 258] width 285 height 18
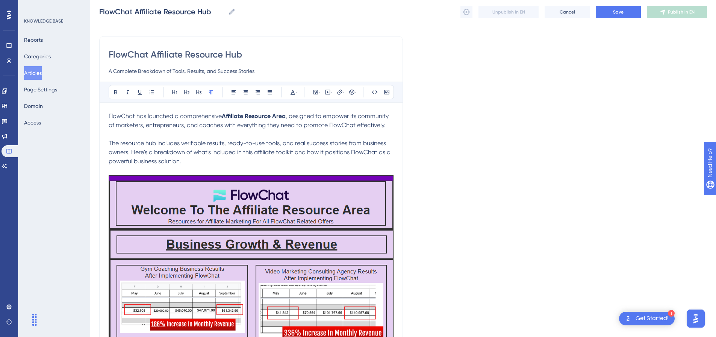
scroll to position [0, 0]
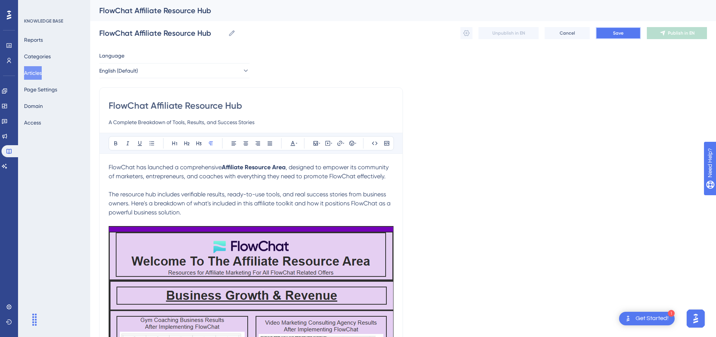
click at [621, 34] on span "Save" at bounding box center [618, 33] width 11 height 6
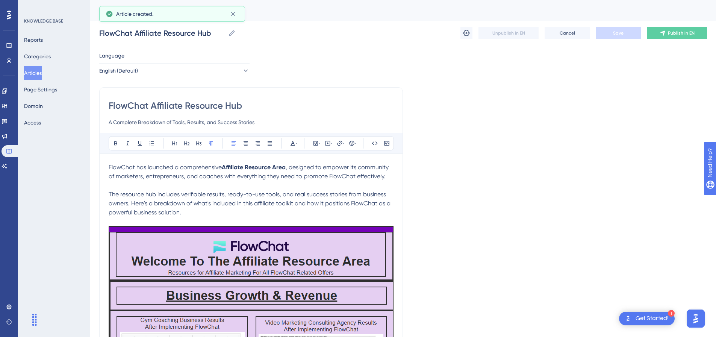
scroll to position [691, 0]
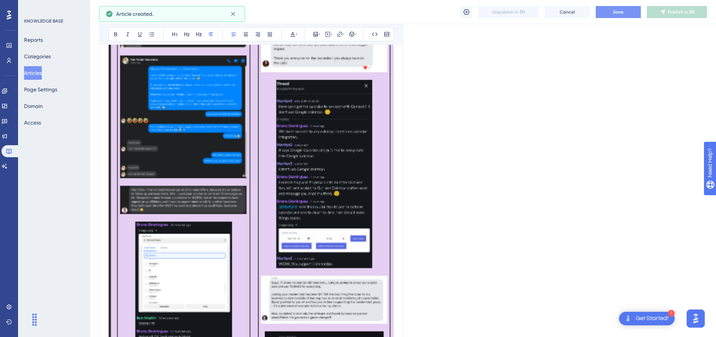
click at [617, 18] on div "FlowChat Affiliate Resource Hub FlowChat Affiliate Resource Hub Unpublish in EN…" at bounding box center [403, 12] width 626 height 24
click at [619, 14] on span "Save" at bounding box center [618, 12] width 11 height 6
click at [679, 15] on button "Publish in EN" at bounding box center [677, 12] width 60 height 12
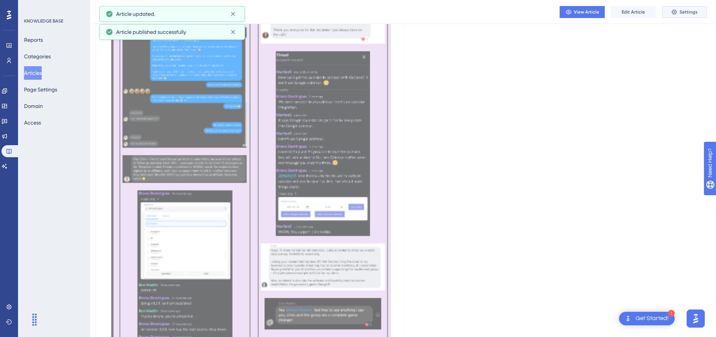
click at [681, 15] on span "Settings" at bounding box center [689, 12] width 18 height 6
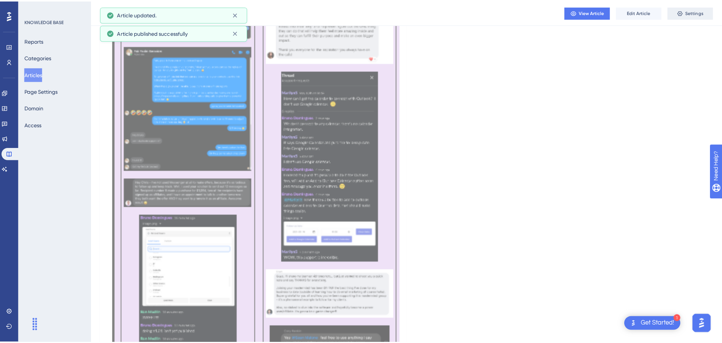
scroll to position [0, 0]
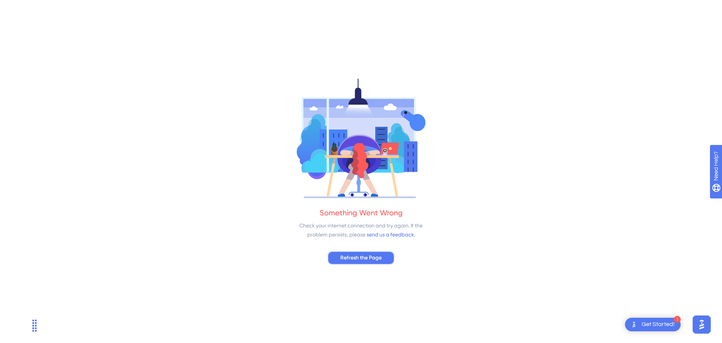
click at [377, 259] on span "Refresh the Page" at bounding box center [360, 257] width 41 height 9
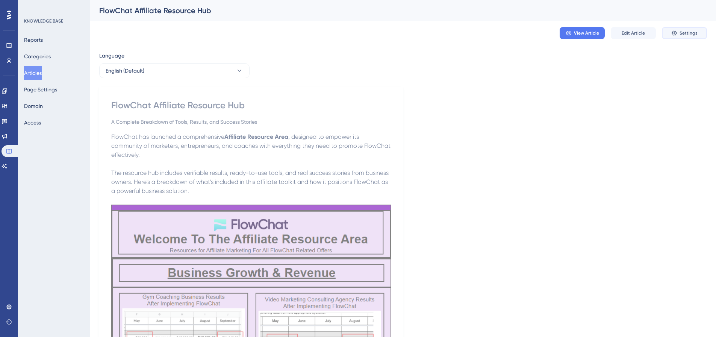
click at [682, 29] on button "Settings" at bounding box center [684, 33] width 45 height 12
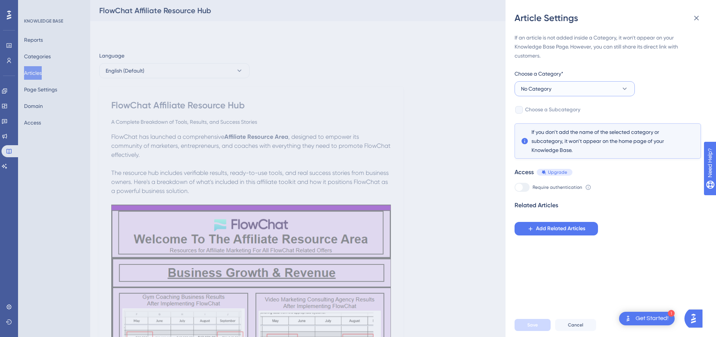
click at [535, 92] on span "No Category" at bounding box center [536, 88] width 30 height 9
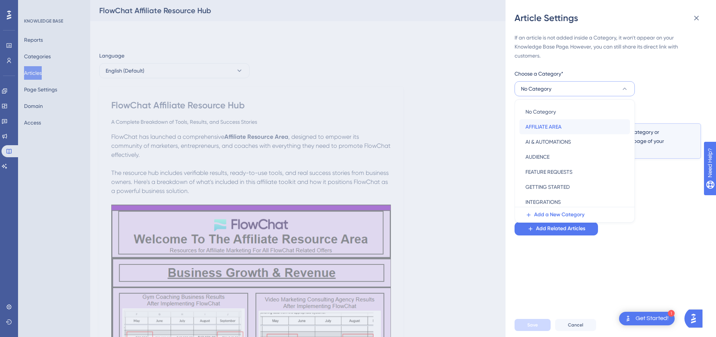
click at [544, 127] on span "AFFILIATE AREA" at bounding box center [544, 126] width 36 height 9
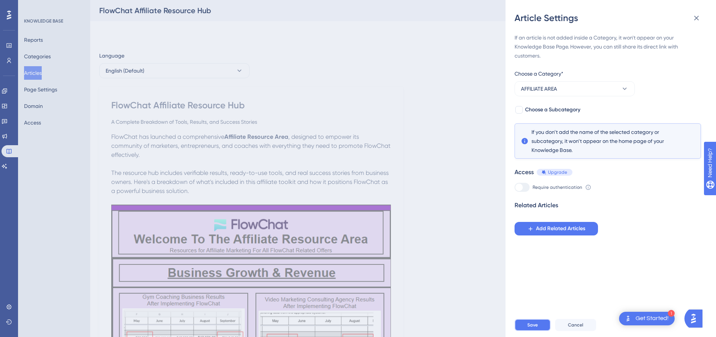
drag, startPoint x: 537, startPoint y: 329, endPoint x: 537, endPoint y: 324, distance: 4.9
click at [537, 328] on span "Save" at bounding box center [533, 325] width 11 height 6
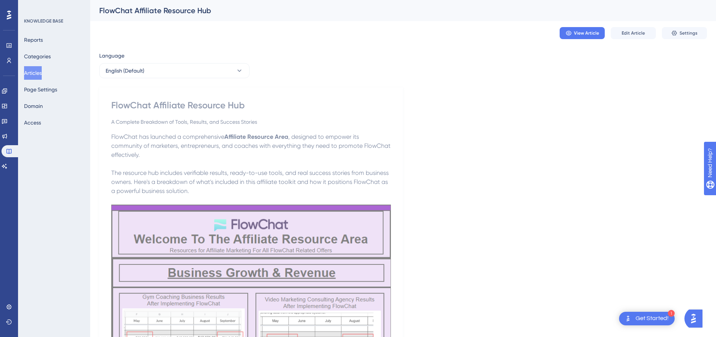
click at [41, 73] on button "Articles" at bounding box center [33, 73] width 18 height 14
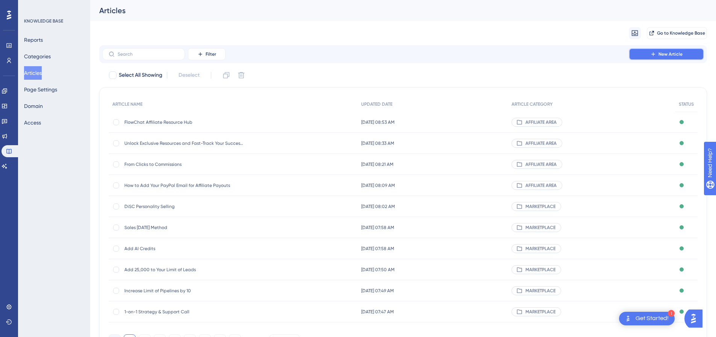
click at [670, 58] on button "New Article" at bounding box center [666, 54] width 75 height 12
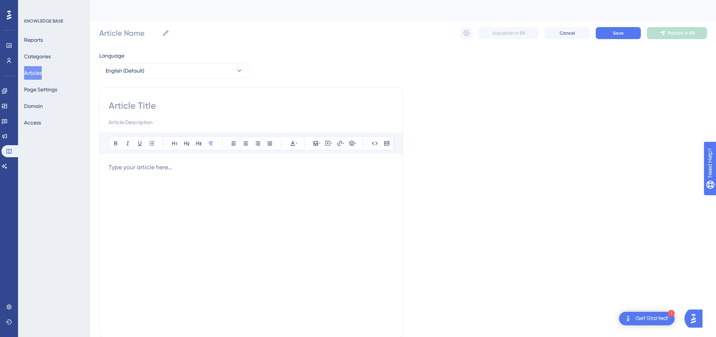
click at [157, 110] on input at bounding box center [251, 106] width 285 height 12
paste input "FlowChat Affiliate Dashboard: Transparent Tracking of Engagement and Sales"
type input "FlowChat Affiliate Dashboard: Transparent Tracking of Engagement and Sales"
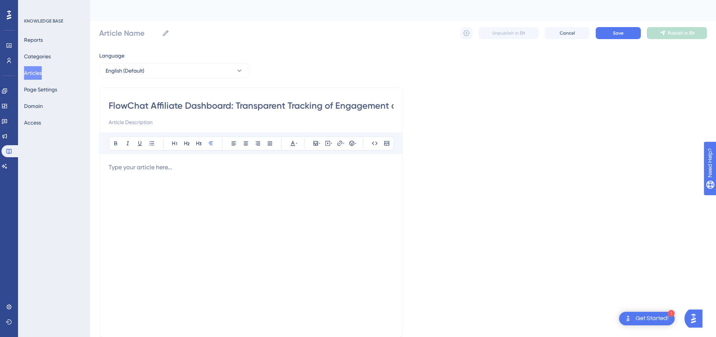
scroll to position [0, 39]
type input "FlowChat Affiliate Dashboard: Transparent Tracking of Engagement and Sales"
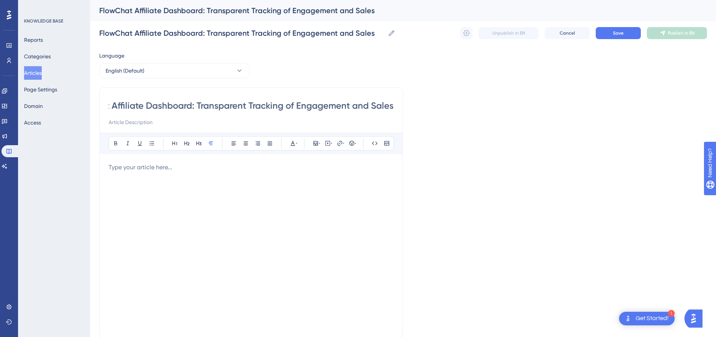
scroll to position [0, 40]
drag, startPoint x: 196, startPoint y: 106, endPoint x: 429, endPoint y: 109, distance: 233.1
click at [429, 109] on div "Language English (Default) FlowChat Affiliate Dashboard: Transparent Tracking o…" at bounding box center [403, 217] width 608 height 332
type input "FlowChat Affiliate Dashboard:"
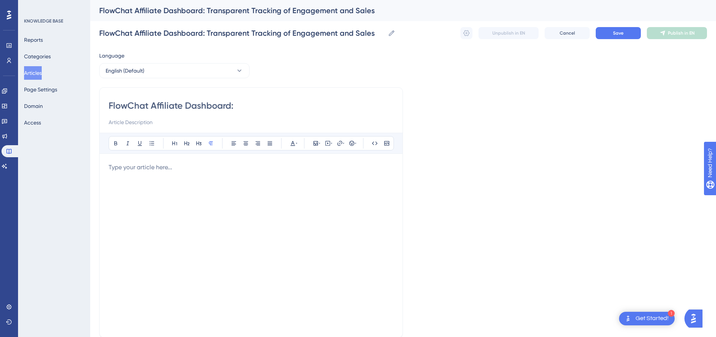
type input "FlowChat Affiliate Dashboard:"
click at [195, 128] on div "FlowChat Affiliate Dashboard: Bold Italic Underline Bullet Point Heading 1 Head…" at bounding box center [251, 212] width 304 height 250
click at [194, 124] on input at bounding box center [251, 122] width 285 height 9
paste input "Transparent Tracking of Engagement and Sales"
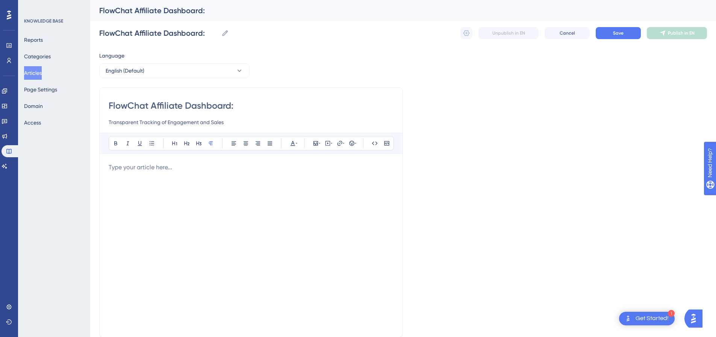
type input "Transparent Tracking of Engagement and Sales"
click at [250, 105] on input "FlowChat Affiliate Dashboard:" at bounding box center [251, 106] width 285 height 12
type input "FlowChat Affiliate Dashboard"
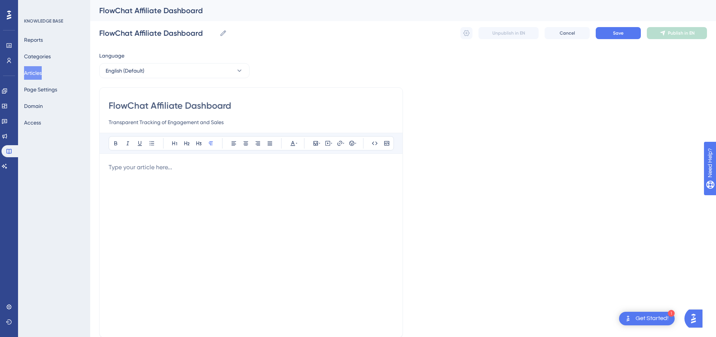
click at [208, 164] on p at bounding box center [251, 167] width 285 height 9
click at [152, 171] on p at bounding box center [251, 167] width 285 height 9
paste div
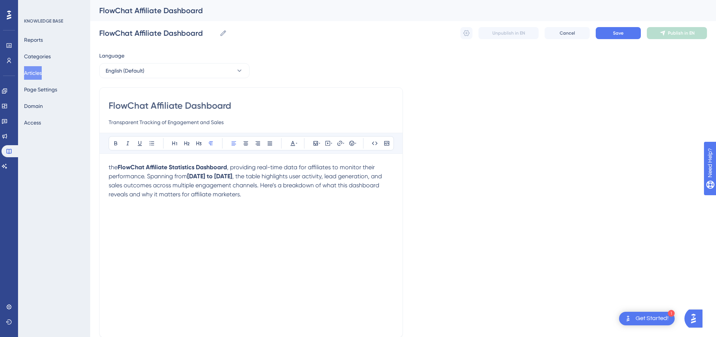
click at [111, 167] on span "the" at bounding box center [113, 167] width 9 height 7
click at [297, 201] on div "The FlowChat Affiliate Statistics Dashboard , providing real-time data for affi…" at bounding box center [251, 245] width 285 height 165
click at [149, 205] on p at bounding box center [251, 203] width 285 height 9
click at [143, 212] on p at bounding box center [251, 212] width 285 height 9
click at [315, 147] on button at bounding box center [316, 143] width 11 height 11
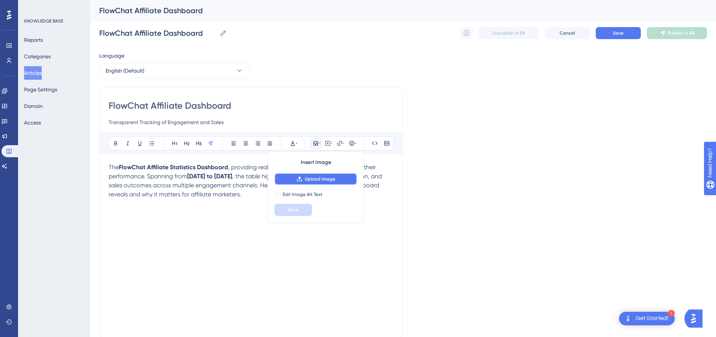
click at [319, 177] on span "Upload Image" at bounding box center [320, 179] width 30 height 6
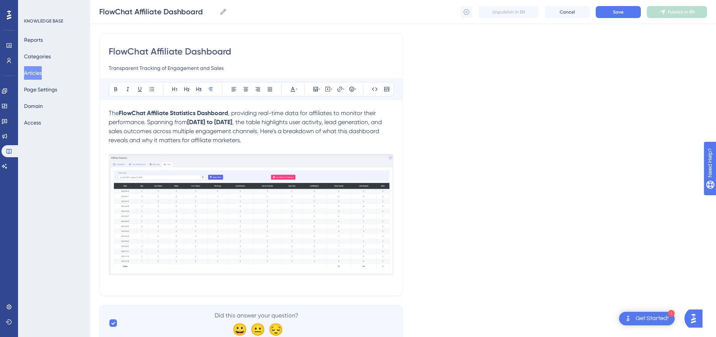
scroll to position [79, 0]
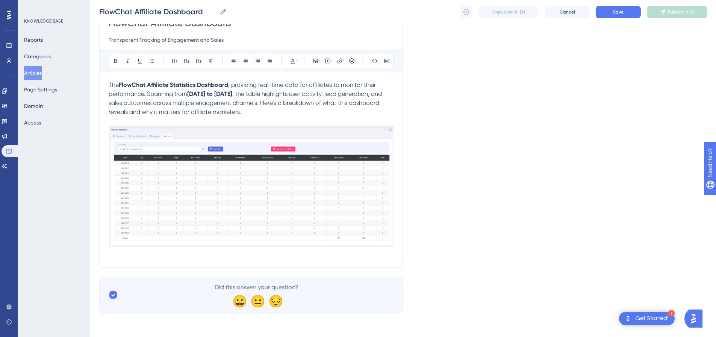
click at [154, 253] on p at bounding box center [251, 253] width 285 height 9
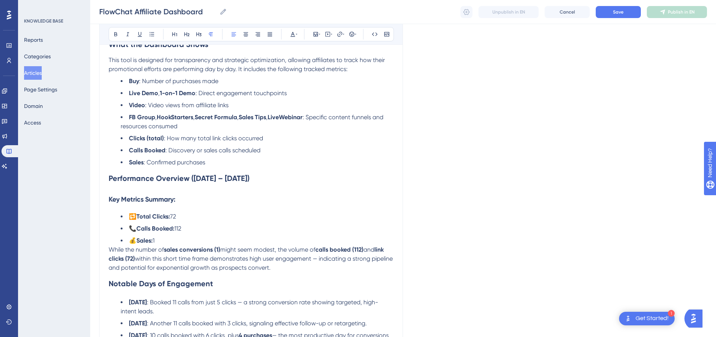
scroll to position [316, 0]
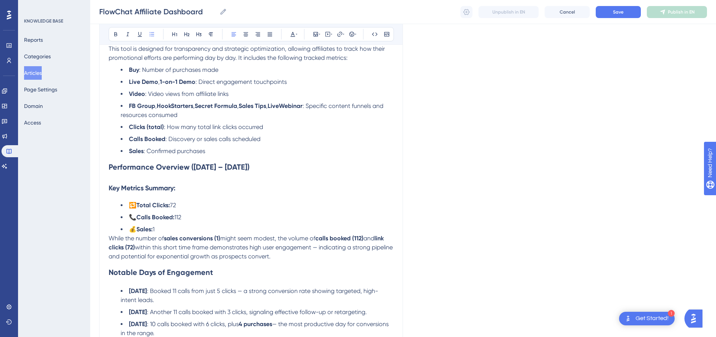
click at [172, 227] on li "💰 Sales: 1" at bounding box center [257, 229] width 273 height 9
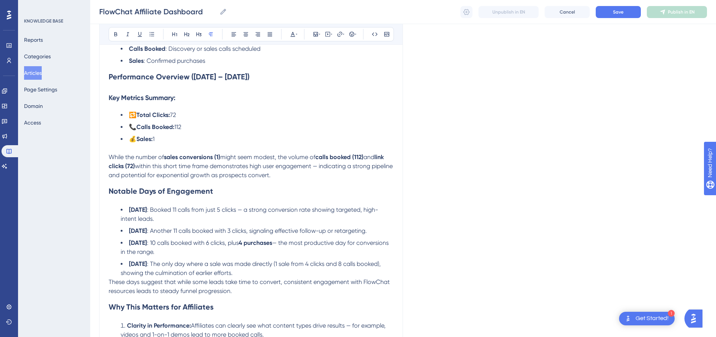
scroll to position [429, 0]
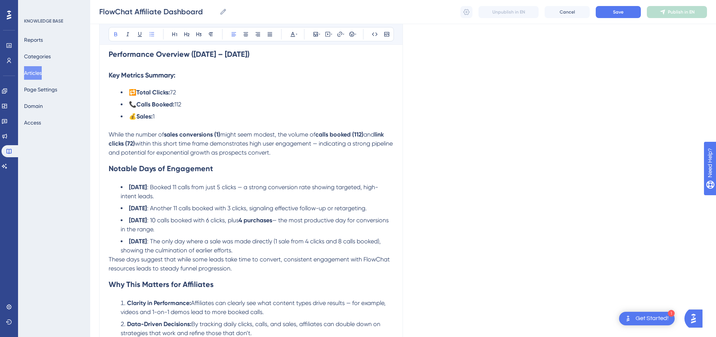
click at [142, 180] on div "The FlowChat Affiliate Statistics Dashboard , providing real-time data for affi…" at bounding box center [251, 98] width 285 height 734
click at [131, 175] on h2 "Notable Days of Engagement" at bounding box center [251, 168] width 285 height 23
click at [128, 180] on div "The FlowChat Affiliate Statistics Dashboard , providing real-time data for affi…" at bounding box center [251, 98] width 285 height 734
click at [123, 179] on h2 "Notable Days of Engagement" at bounding box center [251, 168] width 285 height 23
click at [117, 181] on div "The FlowChat Affiliate Statistics Dashboard , providing real-time data for affi…" at bounding box center [251, 98] width 285 height 734
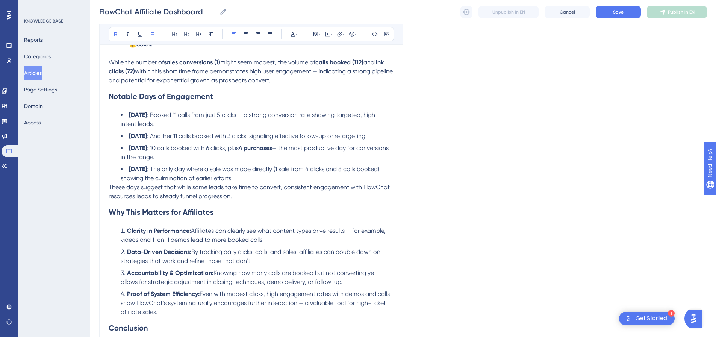
scroll to position [504, 0]
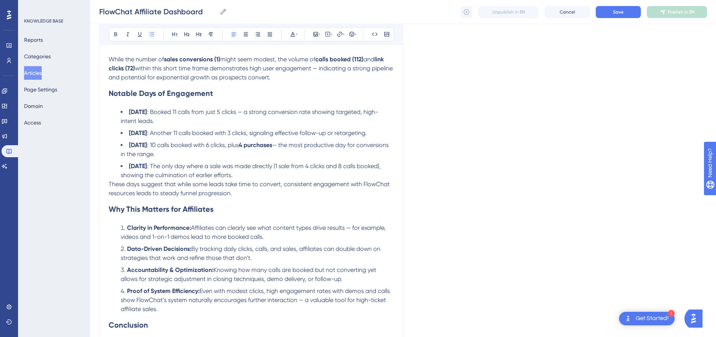
click at [236, 177] on li "August 7 : The only day where a sale was made directly (1 sale from 4 clicks an…" at bounding box center [257, 171] width 273 height 18
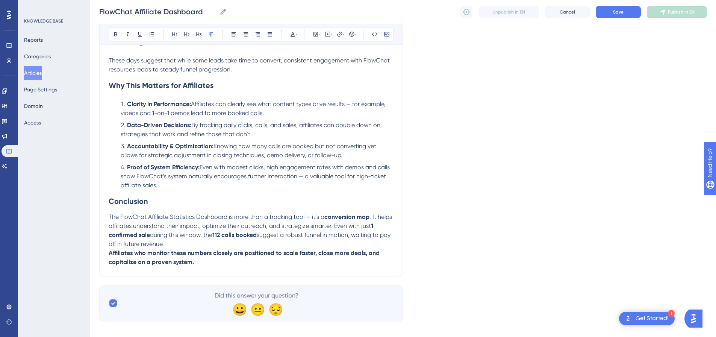
scroll to position [645, 0]
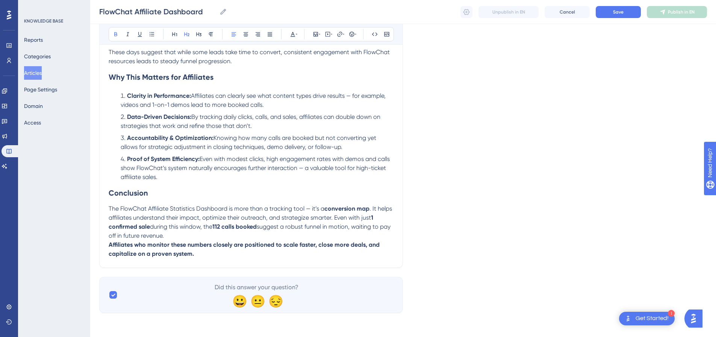
click at [148, 192] on h2 "Conclusion" at bounding box center [251, 193] width 285 height 23
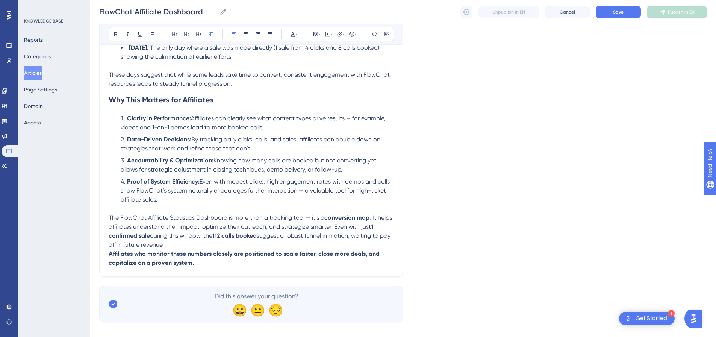
click at [373, 216] on span ". It helps affiliates understand their impact, optimize their outreach, and str…" at bounding box center [251, 222] width 285 height 16
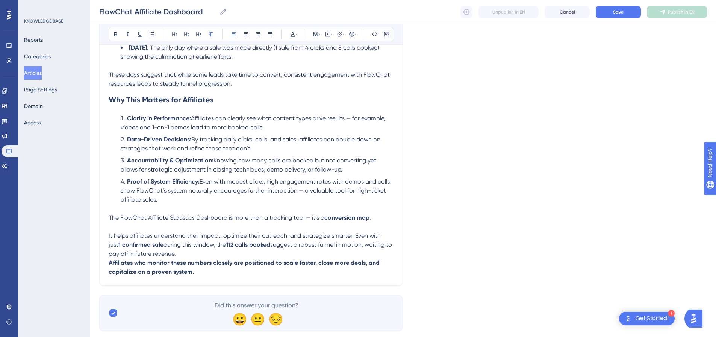
click at [355, 235] on span "It helps affiliates understand their impact, optimize their outreach, and strat…" at bounding box center [246, 240] width 274 height 16
click at [112, 231] on p "It helps affiliates understand their impact, optimize their outreach, and strat…" at bounding box center [251, 244] width 285 height 27
click at [109, 233] on span "It helps affiliates understand their impact, optimize their outreach, and strat…" at bounding box center [246, 240] width 274 height 16
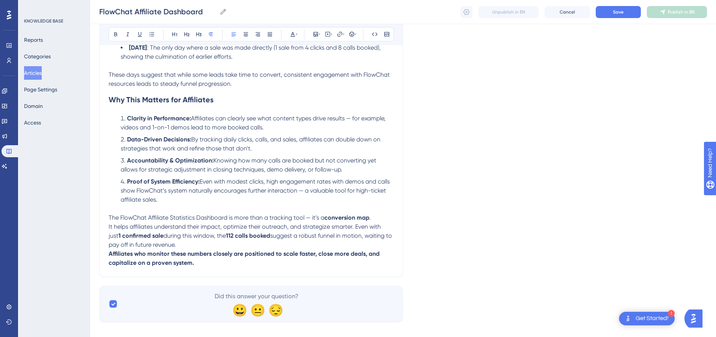
click at [242, 245] on p "It helps affiliates understand their impact, optimize their outreach, and strat…" at bounding box center [251, 235] width 285 height 27
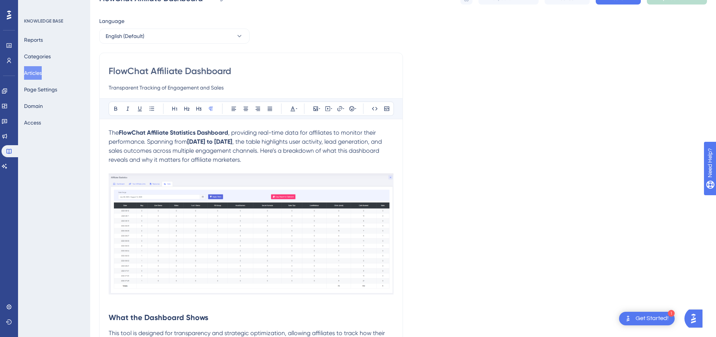
scroll to position [0, 0]
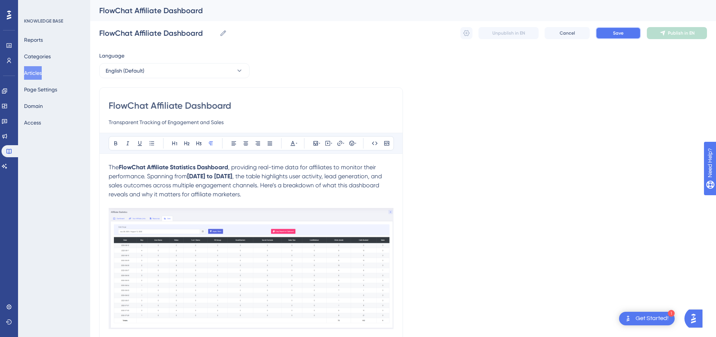
click at [619, 34] on span "Save" at bounding box center [618, 33] width 11 height 6
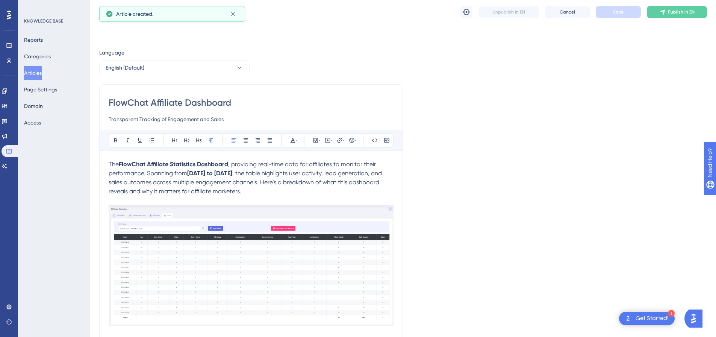
scroll to position [443, 0]
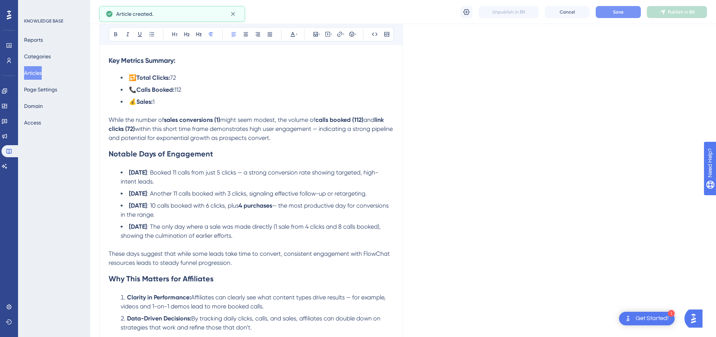
click at [619, 34] on div "Language English (Default) FlowChat Affiliate Dashboard Transparent Tracking of…" at bounding box center [403, 57] width 608 height 905
click at [614, 14] on span "Save" at bounding box center [618, 12] width 11 height 6
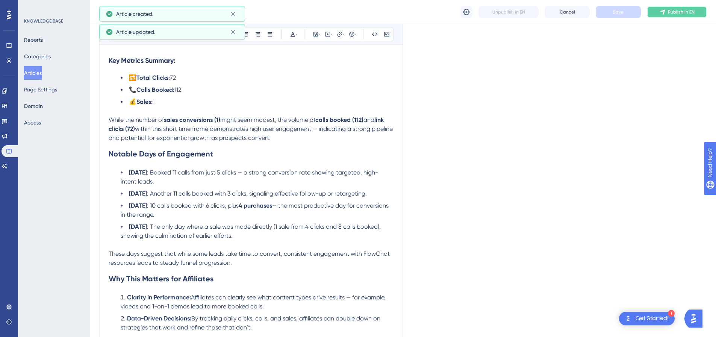
click at [668, 9] on button "Publish in EN" at bounding box center [677, 12] width 60 height 12
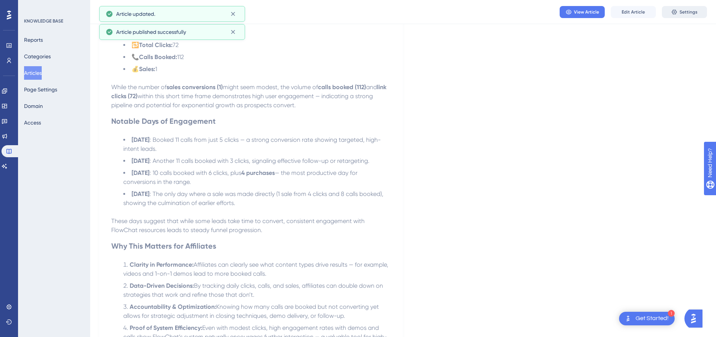
click at [692, 11] on span "Settings" at bounding box center [689, 12] width 18 height 6
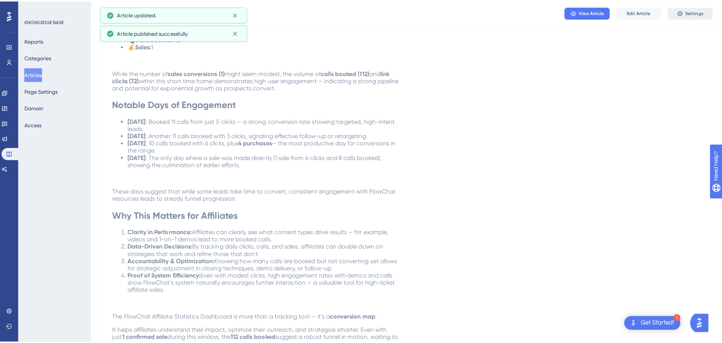
scroll to position [0, 0]
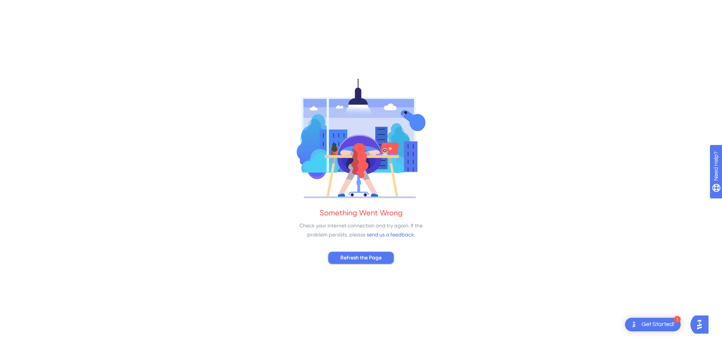
click at [366, 255] on span "Refresh the Page" at bounding box center [360, 257] width 41 height 9
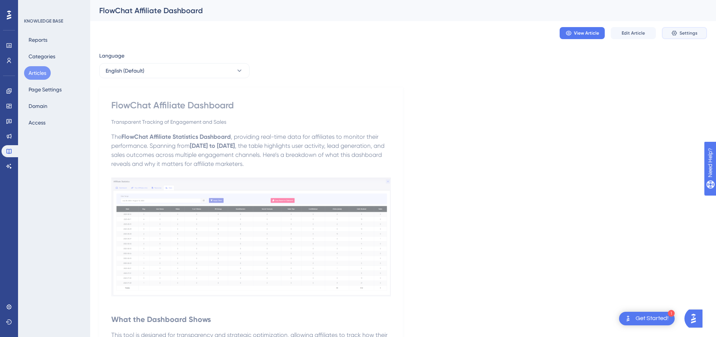
click at [678, 32] on icon at bounding box center [675, 33] width 6 height 6
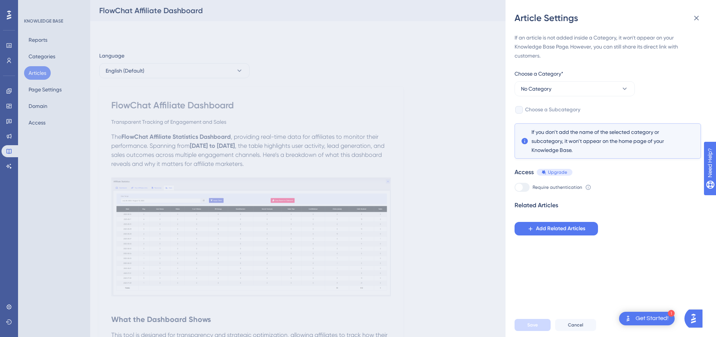
click at [553, 96] on div "If an article is not added inside a Category, it won't appear on your Knowledge…" at bounding box center [608, 134] width 186 height 202
click at [553, 88] on button "No Category" at bounding box center [575, 88] width 120 height 15
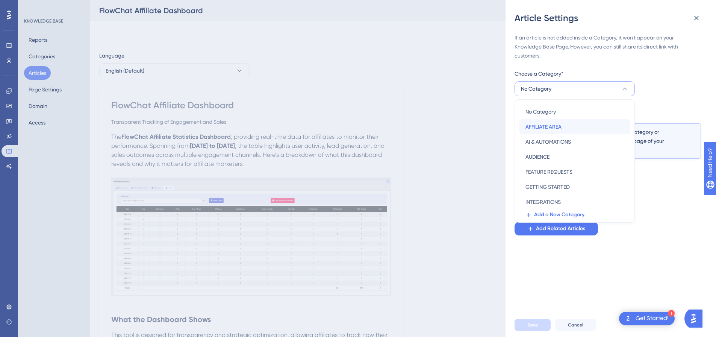
click at [542, 129] on span "AFFILIATE AREA" at bounding box center [544, 126] width 36 height 9
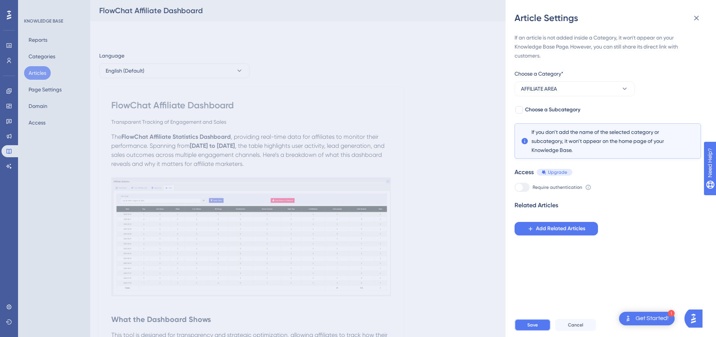
click at [532, 328] on span "Save" at bounding box center [533, 325] width 11 height 6
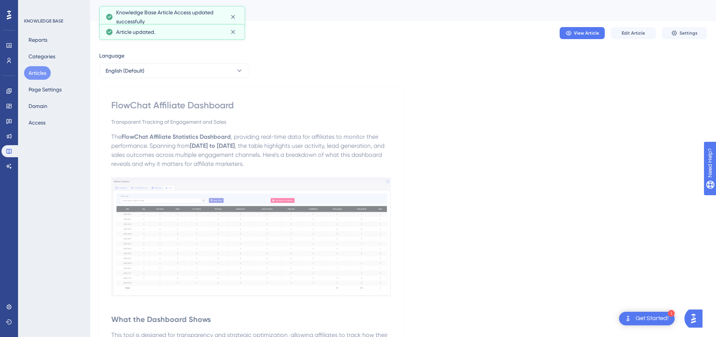
click at [33, 74] on button "Articles" at bounding box center [37, 73] width 27 height 14
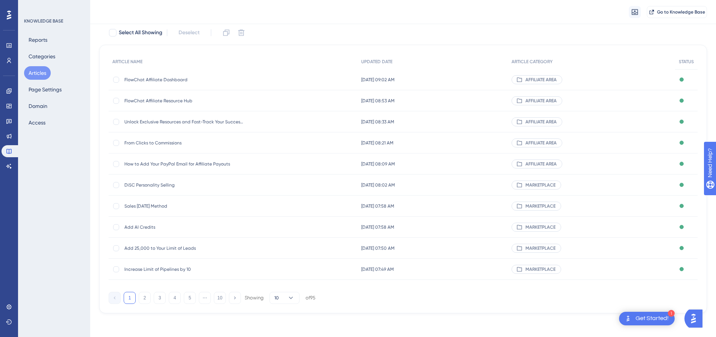
scroll to position [46, 0]
click at [192, 296] on button "5" at bounding box center [190, 297] width 12 height 12
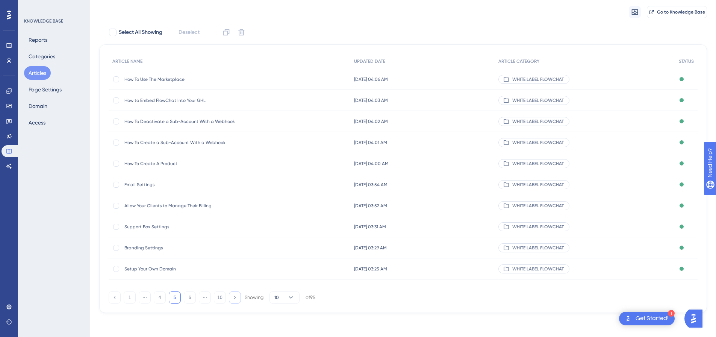
click at [231, 299] on button at bounding box center [235, 297] width 12 height 12
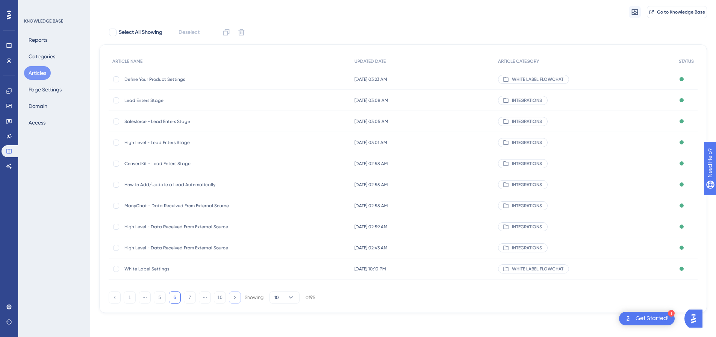
click at [231, 299] on button at bounding box center [235, 297] width 12 height 12
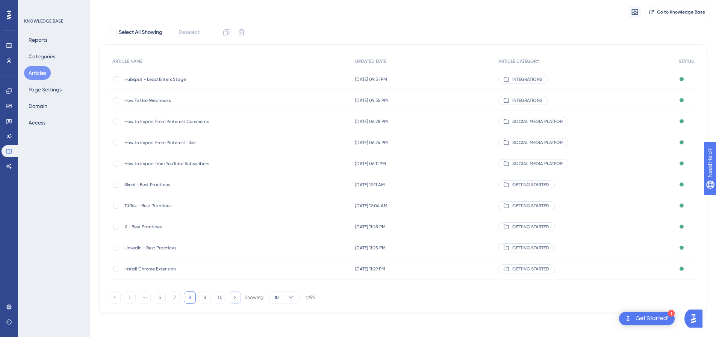
click at [231, 299] on button at bounding box center [235, 297] width 12 height 12
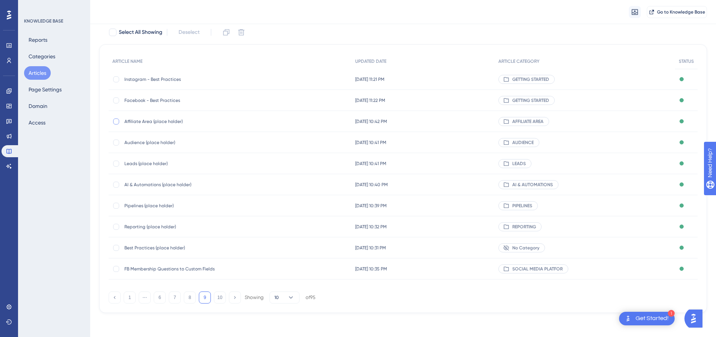
click at [115, 121] on div at bounding box center [116, 121] width 6 height 6
click at [240, 35] on icon at bounding box center [241, 32] width 6 height 6
checkbox input "false"
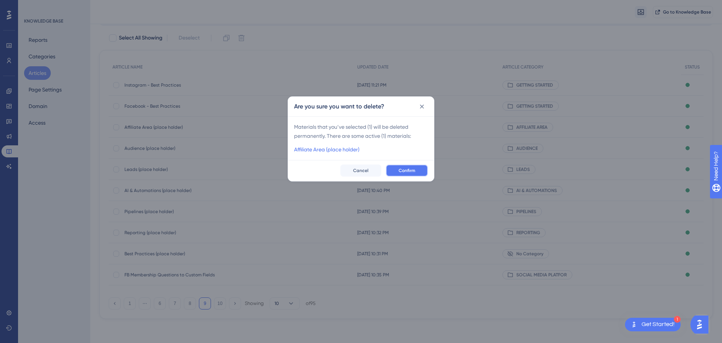
click at [404, 165] on button "Confirm" at bounding box center [407, 170] width 42 height 12
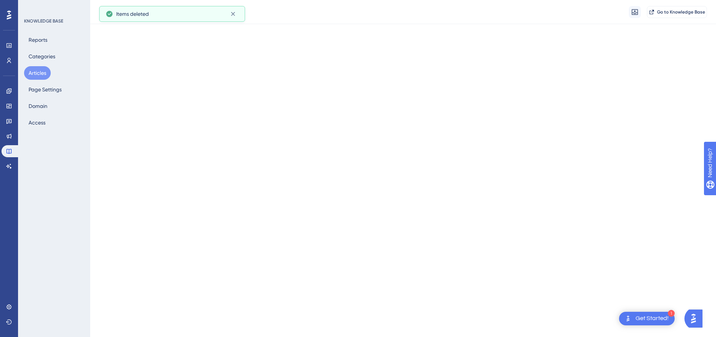
scroll to position [0, 0]
